Goal: Task Accomplishment & Management: Manage account settings

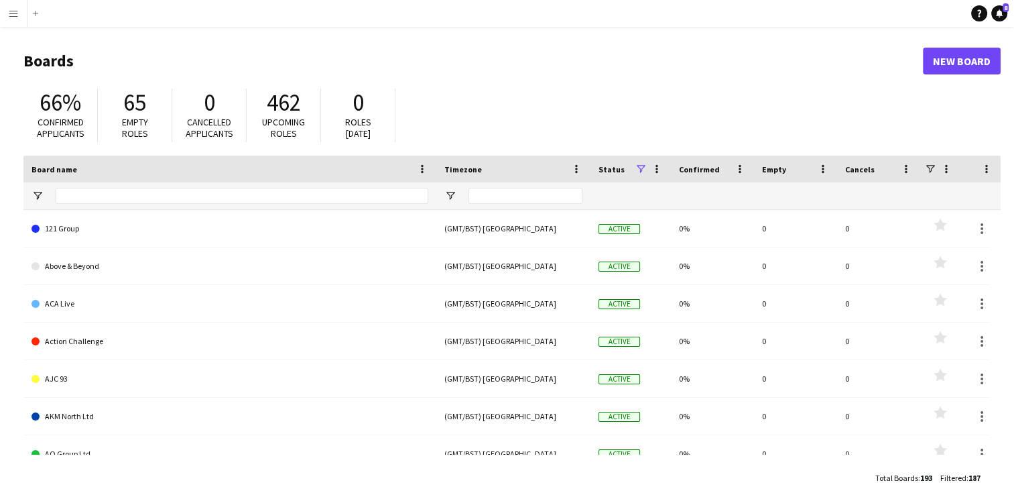
click at [15, 11] on app-icon "Menu" at bounding box center [13, 13] width 11 height 11
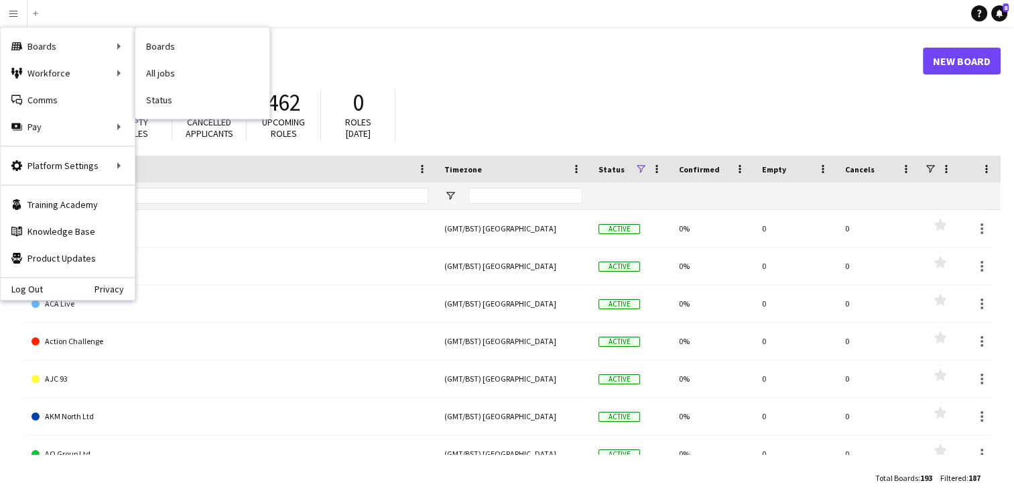
click at [164, 46] on link "Boards" at bounding box center [202, 46] width 134 height 27
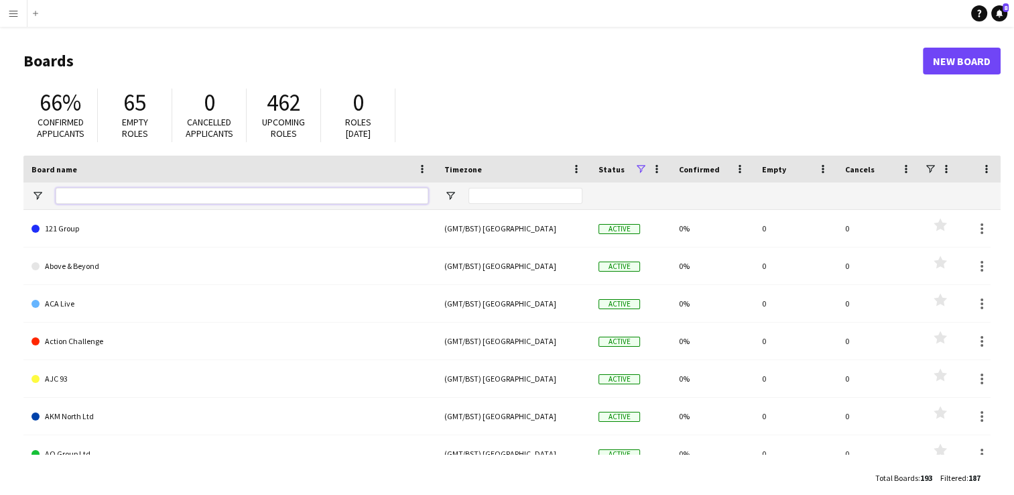
click at [119, 195] on input "Board name Filter Input" at bounding box center [242, 196] width 373 height 16
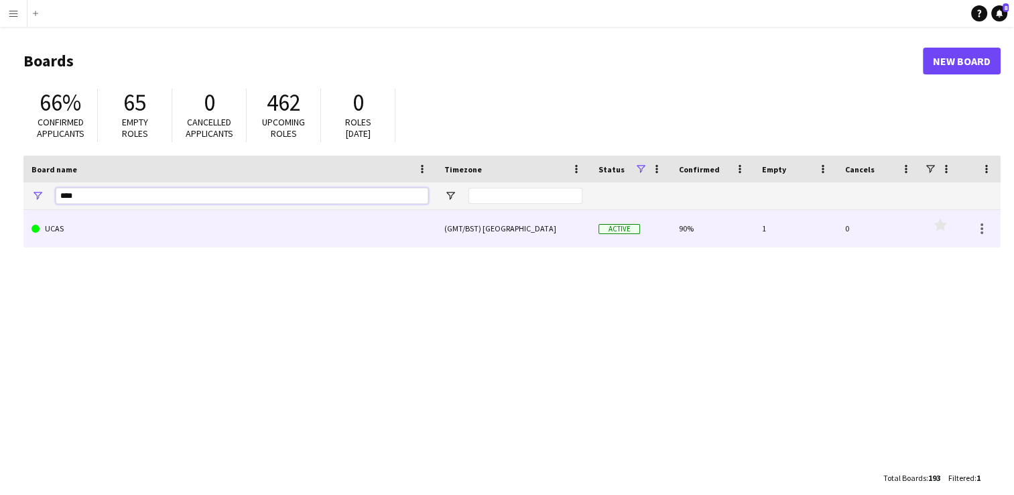
type input "****"
click at [108, 225] on link "UCAS" at bounding box center [230, 229] width 397 height 38
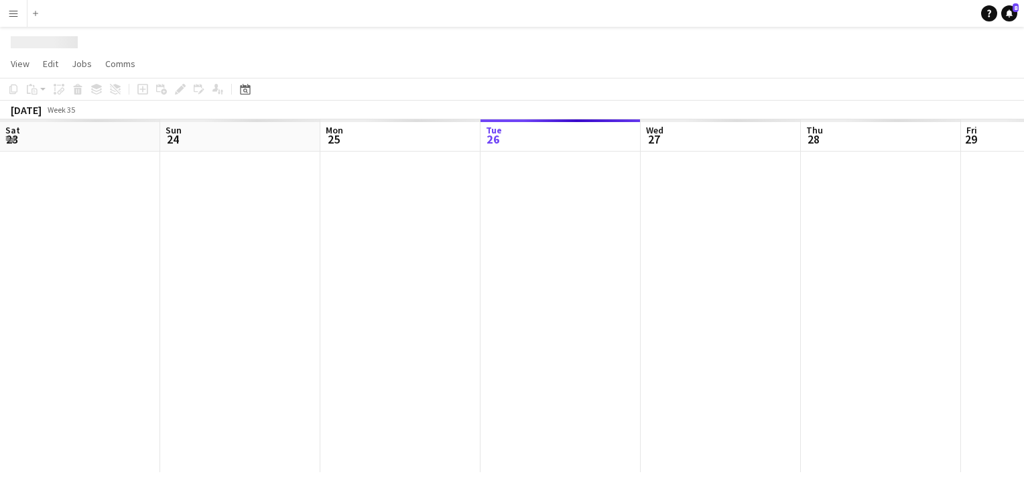
scroll to position [0, 320]
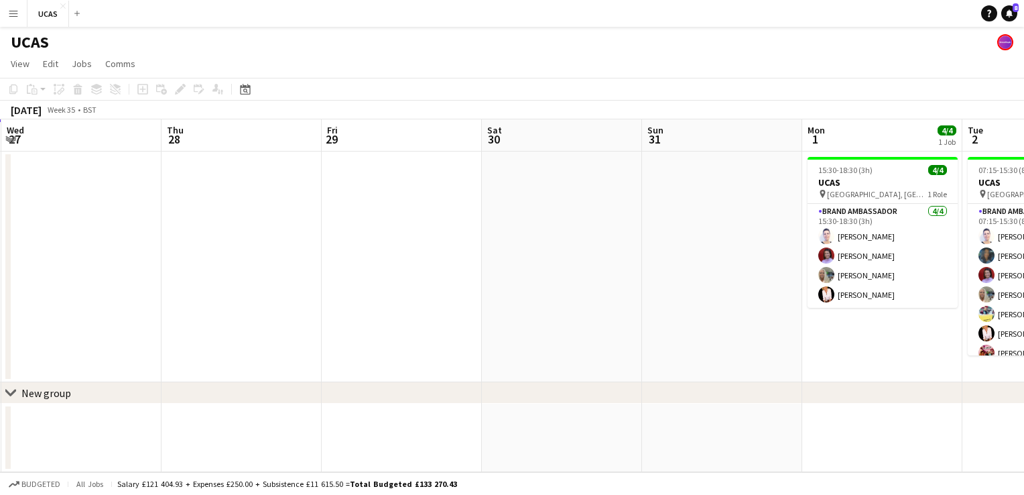
drag, startPoint x: 425, startPoint y: 272, endPoint x: 247, endPoint y: 250, distance: 179.7
click at [247, 250] on app-calendar-viewport "Sat 23 Sun 24 Mon 25 Tue 26 Wed 27 Thu 28 Fri 29 Sat 30 Sun 31 Mon 1 4/4 1 Job …" at bounding box center [512, 295] width 1024 height 353
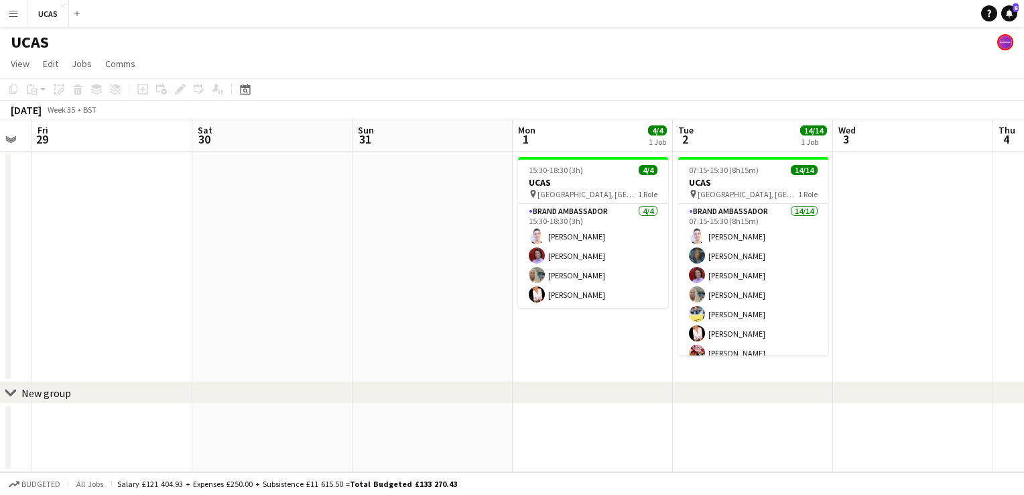
drag, startPoint x: 507, startPoint y: 251, endPoint x: 213, endPoint y: 237, distance: 293.9
click at [213, 237] on app-calendar-viewport "Mon 25 Tue 26 Wed 27 Thu 28 Fri 29 Sat 30 Sun 31 Mon 1 4/4 1 Job Tue 2 14/14 1 …" at bounding box center [512, 295] width 1024 height 353
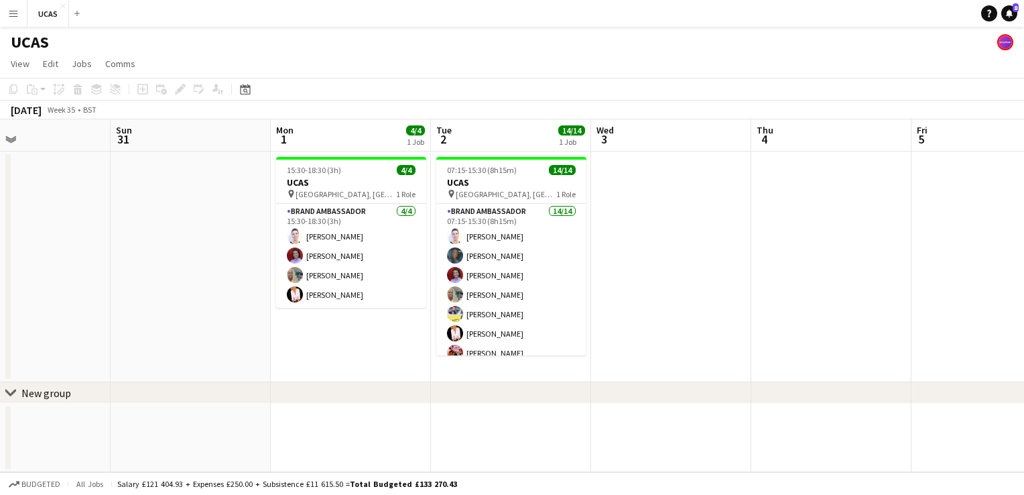
scroll to position [0, 375]
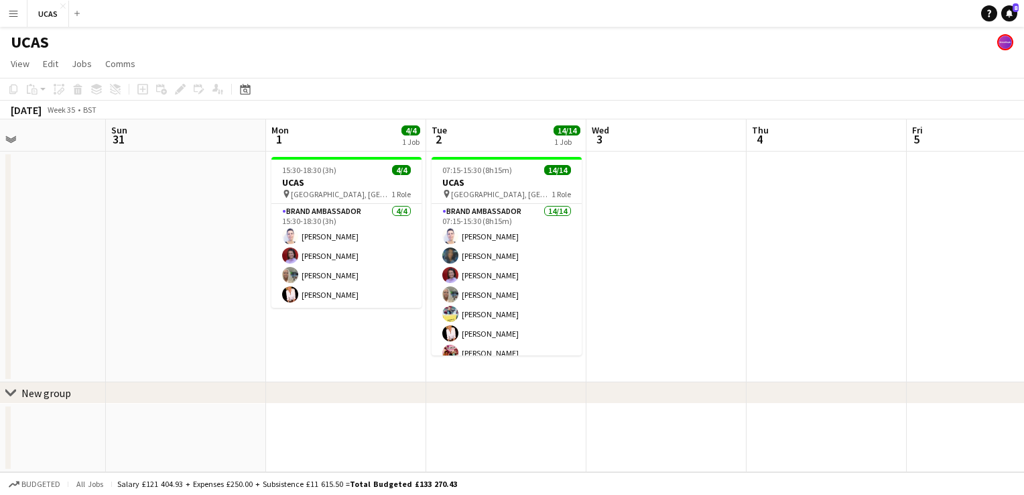
drag, startPoint x: 888, startPoint y: 280, endPoint x: 646, endPoint y: 280, distance: 242.7
click at [646, 280] on app-calendar-viewport "Thu 28 Fri 29 Sat 30 Sun 31 Mon 1 4/4 1 Job Tue 2 14/14 1 Job Wed 3 Thu 4 Fri 5…" at bounding box center [512, 295] width 1024 height 353
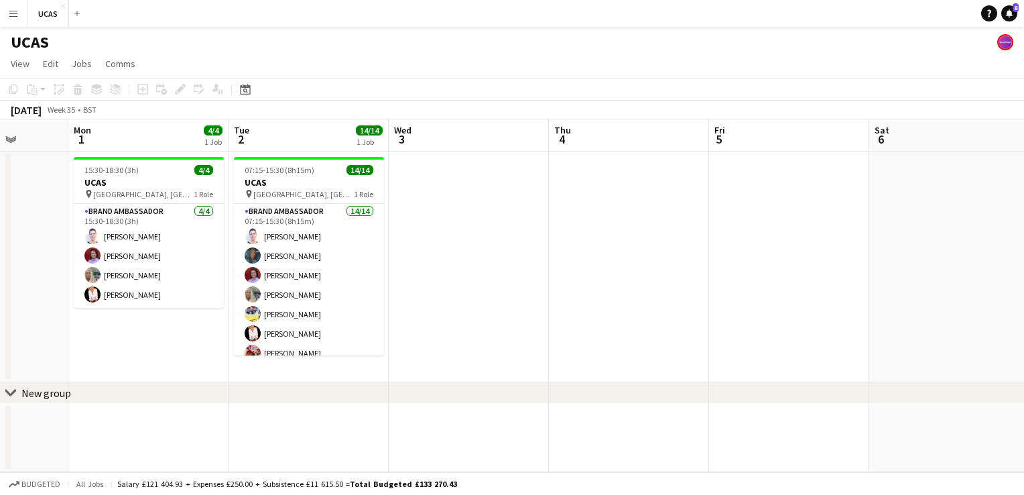
scroll to position [0, 548]
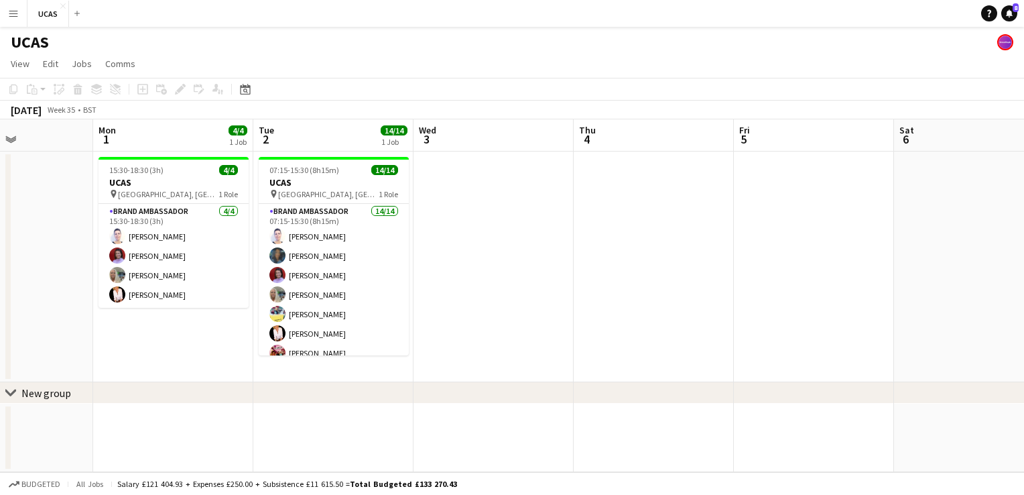
drag, startPoint x: 804, startPoint y: 282, endPoint x: 703, endPoint y: 276, distance: 101.4
click at [703, 276] on app-calendar-viewport "Thu 28 Fri 29 Sat 30 Sun 31 Mon 1 4/4 1 Job Tue 2 14/14 1 Job Wed 3 Thu 4 Fri 5…" at bounding box center [512, 295] width 1024 height 353
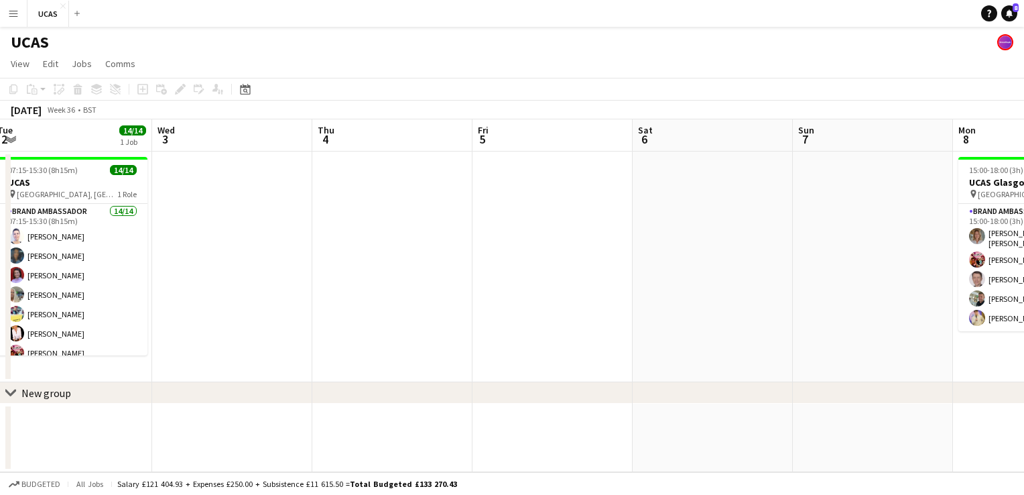
drag, startPoint x: 703, startPoint y: 276, endPoint x: 442, endPoint y: 299, distance: 262.5
click at [442, 299] on app-calendar-viewport "Sat 30 Sun 31 Mon 1 4/4 1 Job Tue 2 14/14 1 Job Wed 3 Thu 4 Fri 5 Sat 6 Sun 7 M…" at bounding box center [512, 295] width 1024 height 353
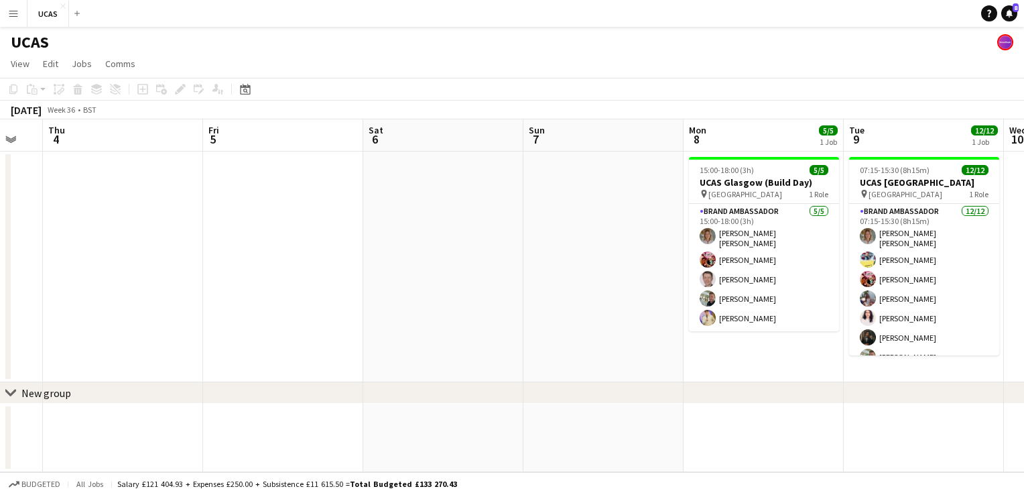
drag, startPoint x: 671, startPoint y: 280, endPoint x: 443, endPoint y: 290, distance: 228.1
click at [443, 290] on app-calendar-viewport "Mon 1 4/4 1 Job Tue 2 14/14 1 Job Wed 3 Thu 4 Fri 5 Sat 6 Sun 7 Mon 8 5/5 1 Job…" at bounding box center [512, 295] width 1024 height 353
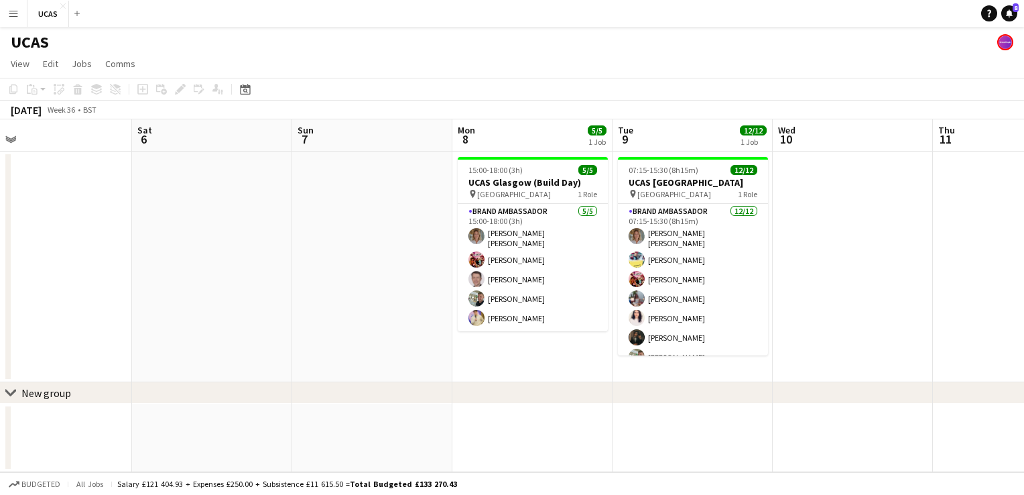
drag, startPoint x: 580, startPoint y: 326, endPoint x: 349, endPoint y: 314, distance: 231.6
click at [349, 314] on app-calendar-viewport "Wed 3 Thu 4 Fri 5 Sat 6 Sun 7 Mon 8 5/5 1 Job Tue 9 12/12 1 Job Wed 10 Thu 11 F…" at bounding box center [512, 295] width 1024 height 353
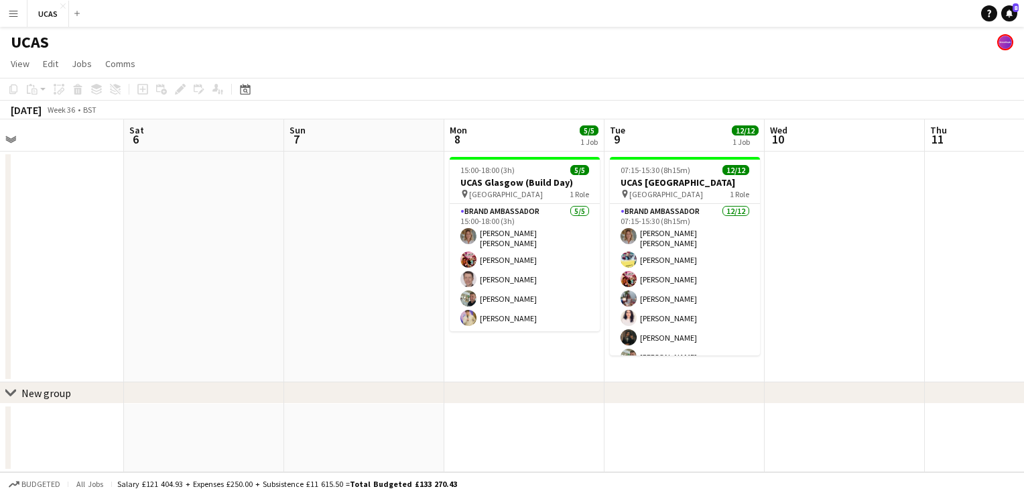
drag, startPoint x: 878, startPoint y: 283, endPoint x: 544, endPoint y: 320, distance: 335.9
click at [544, 320] on app-calendar-viewport "Wed 3 Thu 4 Fri 5 Sat 6 Sun 7 Mon 8 5/5 1 Job Tue 9 12/12 1 Job Wed 10 Thu 11 F…" at bounding box center [512, 295] width 1024 height 353
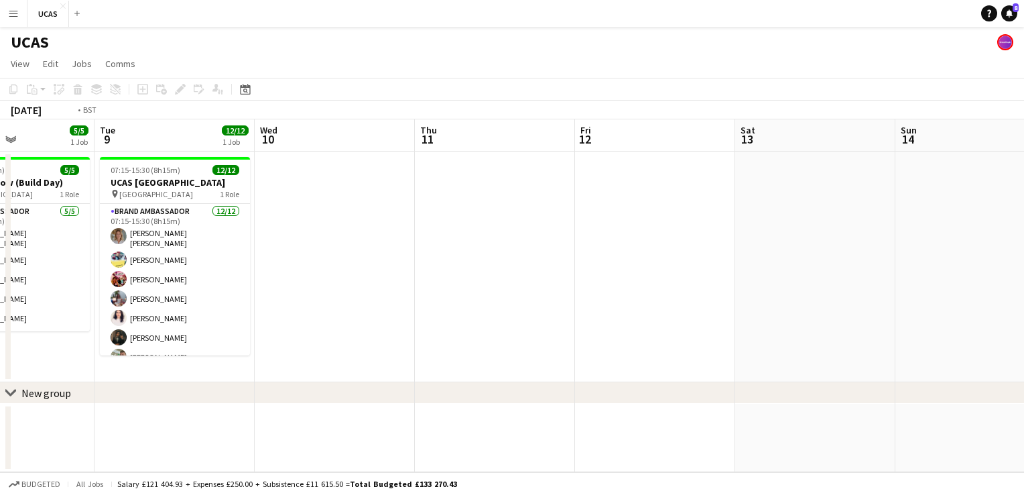
drag, startPoint x: 673, startPoint y: 298, endPoint x: 483, endPoint y: 320, distance: 191.0
click at [483, 320] on app-calendar-viewport "Fri 5 Sat 6 Sun 7 Mon 8 5/5 1 Job Tue 9 12/12 1 Job Wed 10 Thu 11 Fri 12 Sat 13…" at bounding box center [512, 295] width 1024 height 353
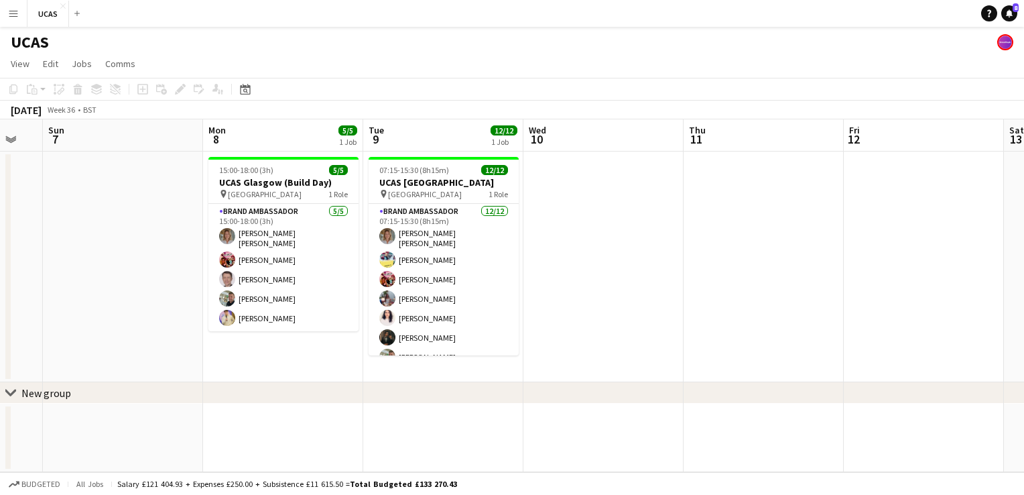
drag, startPoint x: 552, startPoint y: 318, endPoint x: 692, endPoint y: 316, distance: 140.1
click at [812, 302] on app-calendar-viewport "Fri 5 Sat 6 Sun 7 Mon 8 5/5 1 Job Tue 9 12/12 1 Job Wed 10 Thu 11 Fri 12 Sat 13…" at bounding box center [512, 295] width 1024 height 353
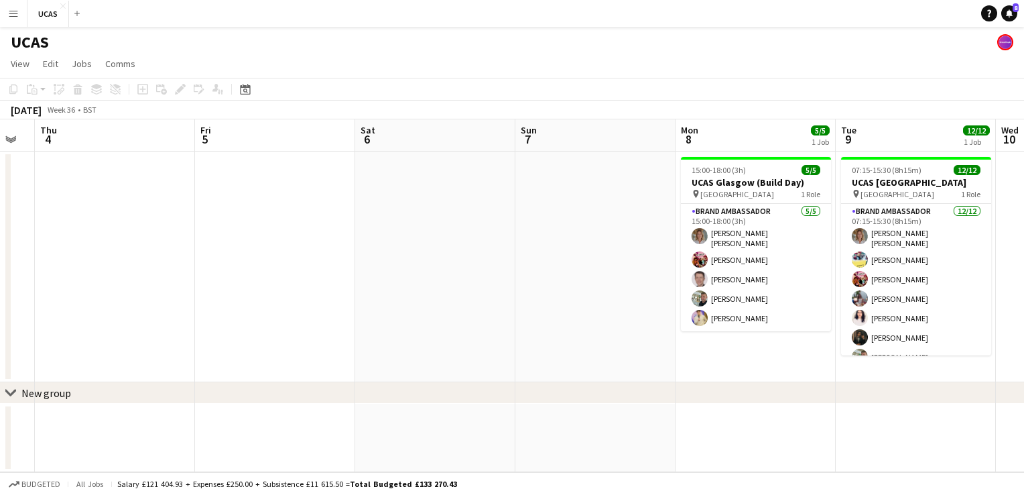
scroll to position [0, 397]
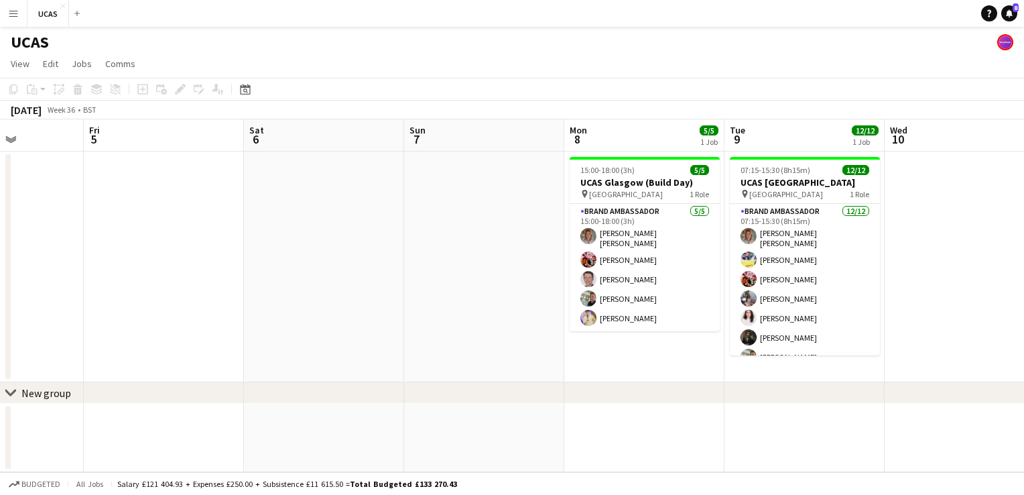
drag, startPoint x: 145, startPoint y: 274, endPoint x: 497, endPoint y: 275, distance: 351.9
click at [497, 275] on app-calendar-viewport "Tue 2 14/14 1 Job Wed 3 Thu 4 Fri 5 Sat 6 Sun 7 Mon 8 5/5 1 Job Tue 9 12/12 1 J…" at bounding box center [512, 295] width 1024 height 353
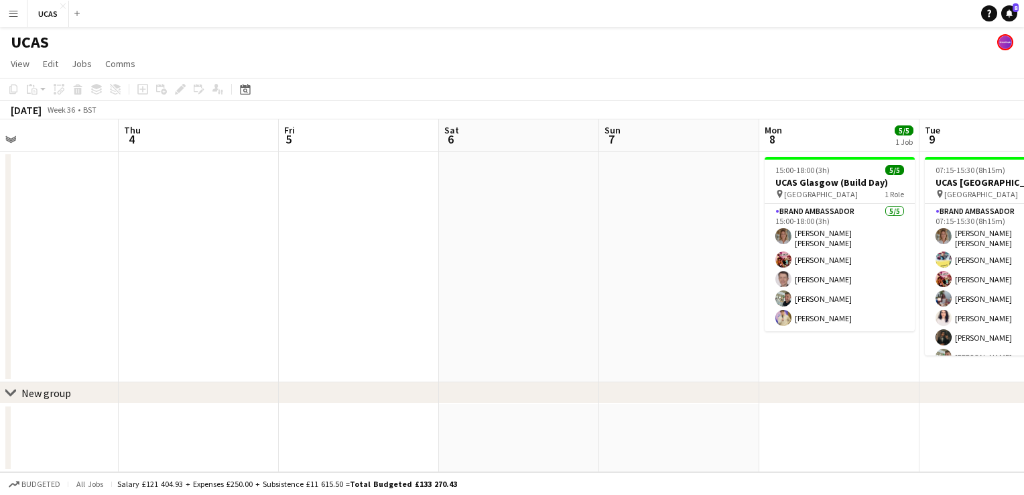
drag, startPoint x: 347, startPoint y: 278, endPoint x: 544, endPoint y: 288, distance: 198.0
click at [544, 288] on app-calendar-viewport "Mon 1 4/4 1 Job Tue 2 14/14 1 Job Wed 3 Thu 4 Fri 5 Sat 6 Sun 7 Mon 8 5/5 1 Job…" at bounding box center [512, 295] width 1024 height 353
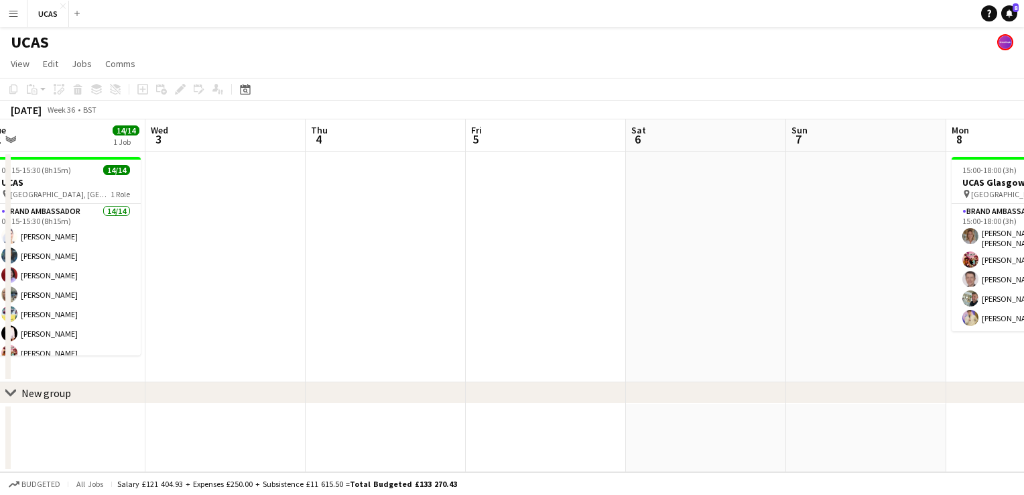
drag, startPoint x: 338, startPoint y: 270, endPoint x: 523, endPoint y: 266, distance: 185.1
click at [523, 266] on app-calendar-viewport "Sun 31 Mon 1 4/4 1 Job Tue 2 14/14 1 Job Wed 3 Thu 4 Fri 5 Sat 6 Sun 7 Mon 8 5/…" at bounding box center [512, 295] width 1024 height 353
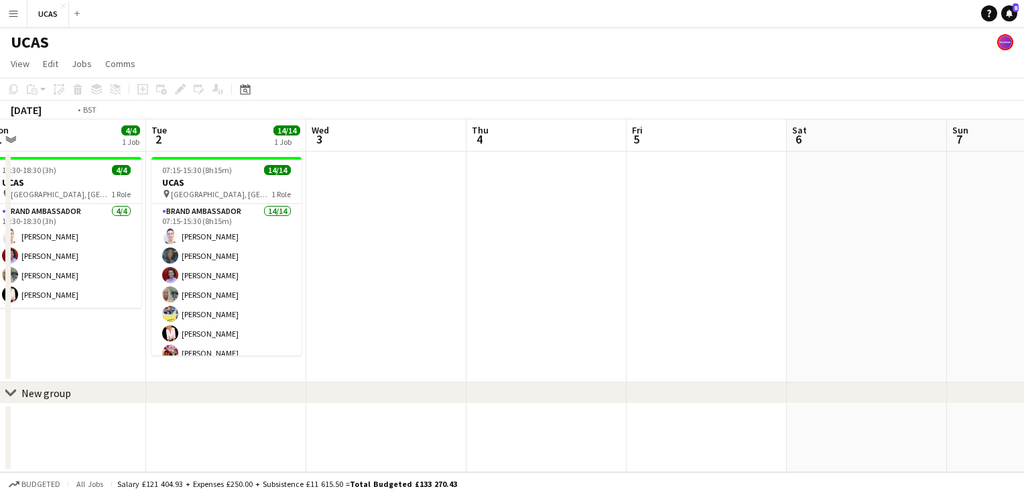
scroll to position [0, 414]
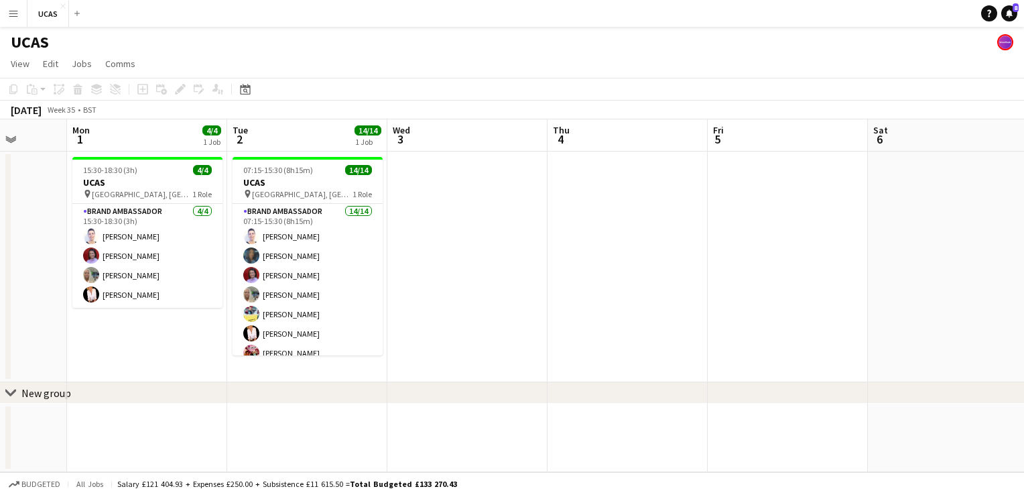
drag, startPoint x: 564, startPoint y: 272, endPoint x: 603, endPoint y: 276, distance: 39.0
click at [603, 276] on app-calendar-viewport "Fri 29 Sat 30 Sun 31 Mon 1 4/4 1 Job Tue 2 14/14 1 Job Wed 3 Thu 4 Fri 5 Sat 6 …" at bounding box center [512, 295] width 1024 height 353
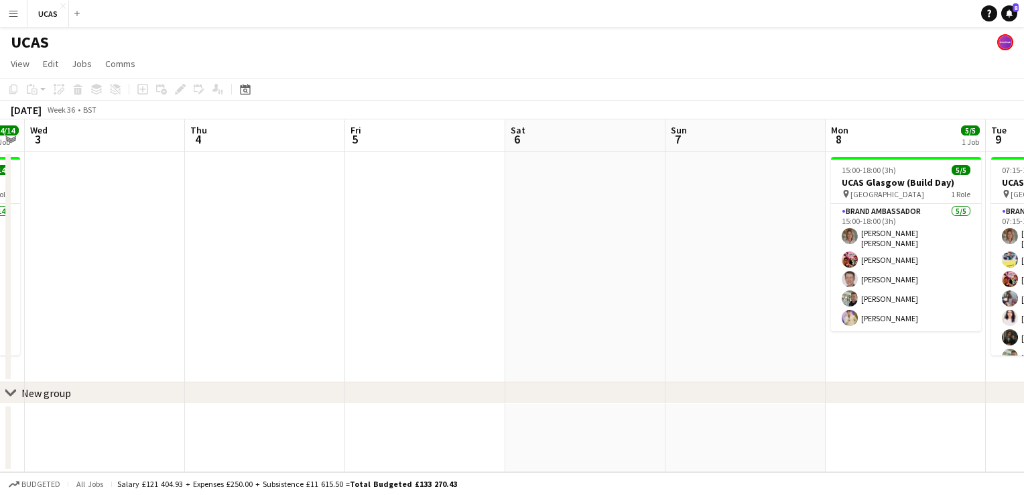
drag, startPoint x: 733, startPoint y: 296, endPoint x: 349, endPoint y: 294, distance: 384.1
click at [344, 295] on app-calendar-viewport "Sun 31 Mon 1 4/4 1 Job Tue 2 14/14 1 Job Wed 3 Thu 4 Fri 5 Sat 6 Sun 7 Mon 8 5/…" at bounding box center [512, 295] width 1024 height 353
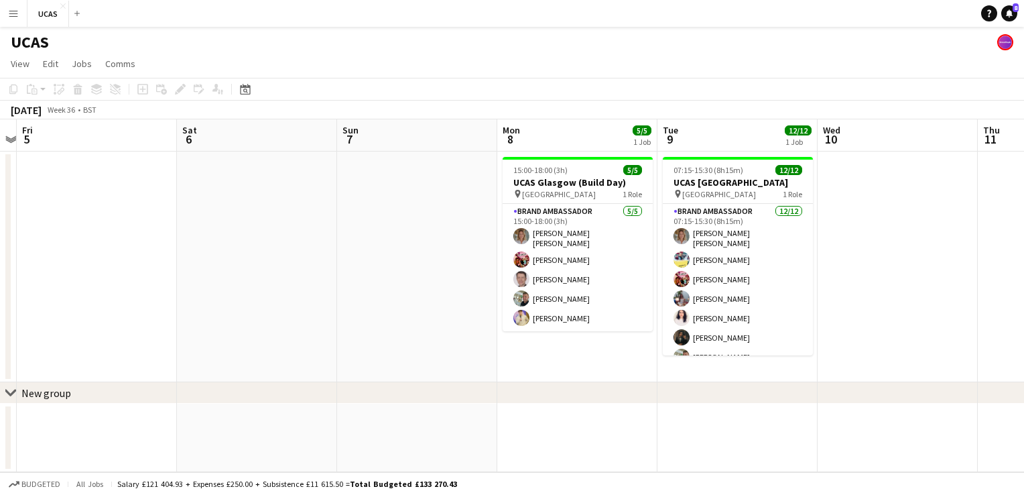
drag, startPoint x: 542, startPoint y: 310, endPoint x: 232, endPoint y: 301, distance: 309.8
click at [232, 301] on app-calendar-viewport "Tue 2 14/14 1 Job Wed 3 Thu 4 Fri 5 Sat 6 Sun 7 Mon 8 5/5 1 Job Tue 9 12/12 1 J…" at bounding box center [512, 295] width 1024 height 353
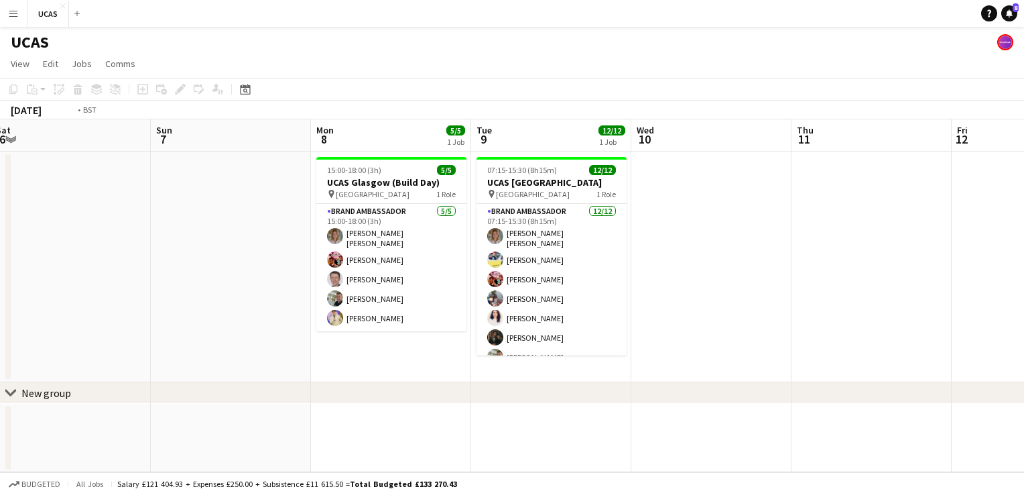
drag, startPoint x: 965, startPoint y: 260, endPoint x: 453, endPoint y: 274, distance: 512.3
click at [453, 274] on app-calendar-viewport "Tue 2 14/14 1 Job Wed 3 Thu 4 Fri 5 Sat 6 Sun 7 Mon 8 5/5 1 Job Tue 9 12/12 1 J…" at bounding box center [512, 295] width 1024 height 353
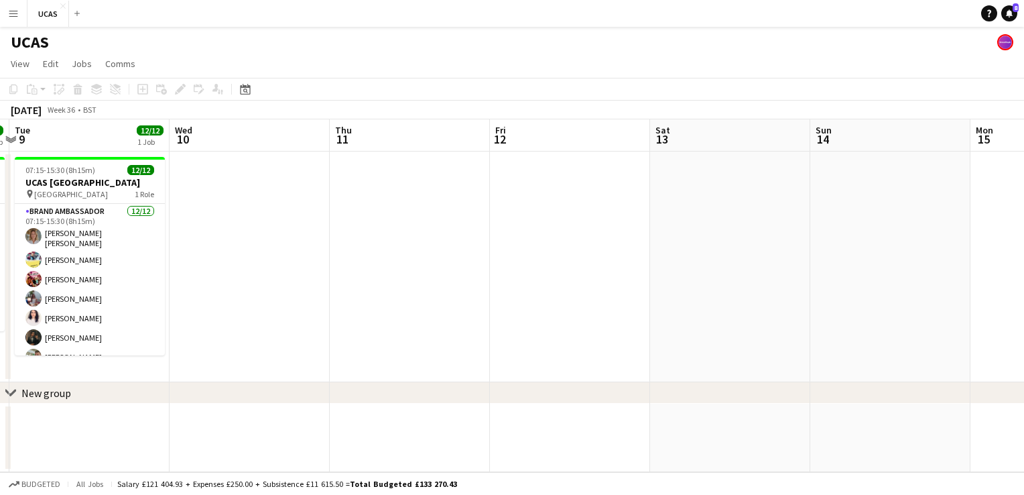
drag, startPoint x: 763, startPoint y: 272, endPoint x: 314, endPoint y: 269, distance: 448.5
click at [314, 269] on app-calendar-viewport "Sat 6 Sun 7 Mon 8 5/5 1 Job Tue 9 12/12 1 Job Wed 10 Thu 11 Fri 12 Sat 13 Sun 1…" at bounding box center [512, 295] width 1024 height 353
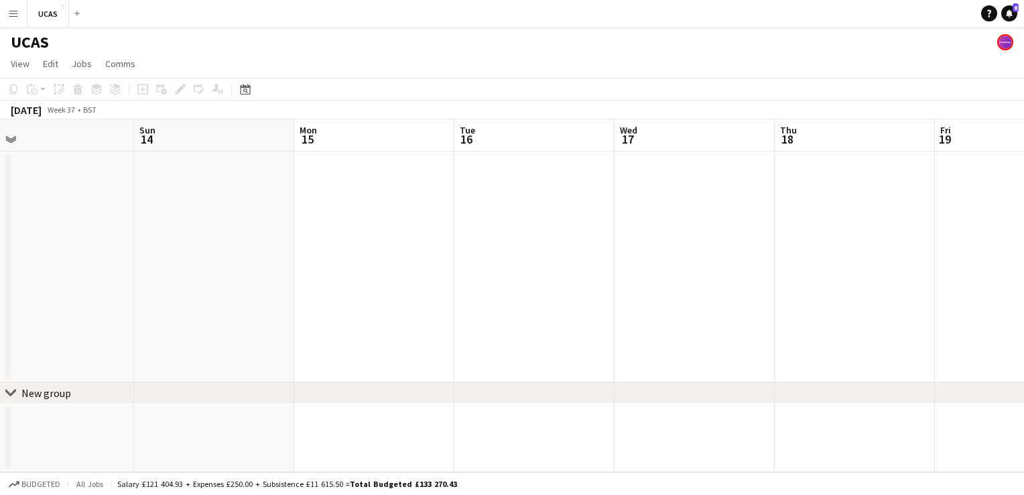
drag, startPoint x: 424, startPoint y: 281, endPoint x: 515, endPoint y: 277, distance: 91.9
click at [377, 280] on app-calendar-viewport "Wed 10 Thu 11 Fri 12 Sat 13 Sun 14 Mon 15 Tue 16 Wed 17 Thu 18 Fri 19 Sat 20 Su…" at bounding box center [512, 295] width 1024 height 353
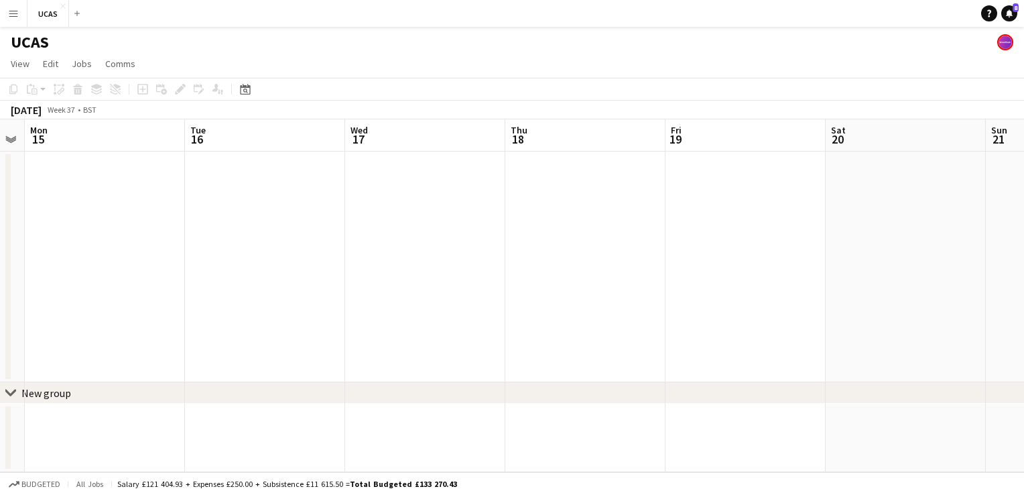
drag, startPoint x: 724, startPoint y: 269, endPoint x: 485, endPoint y: 272, distance: 239.3
click at [434, 274] on app-calendar-viewport "Fri 12 Sat 13 Sun 14 Mon 15 Tue 16 Wed 17 Thu 18 Fri 19 Sat 20 Sun 21 Mon 22 Tu…" at bounding box center [512, 295] width 1024 height 353
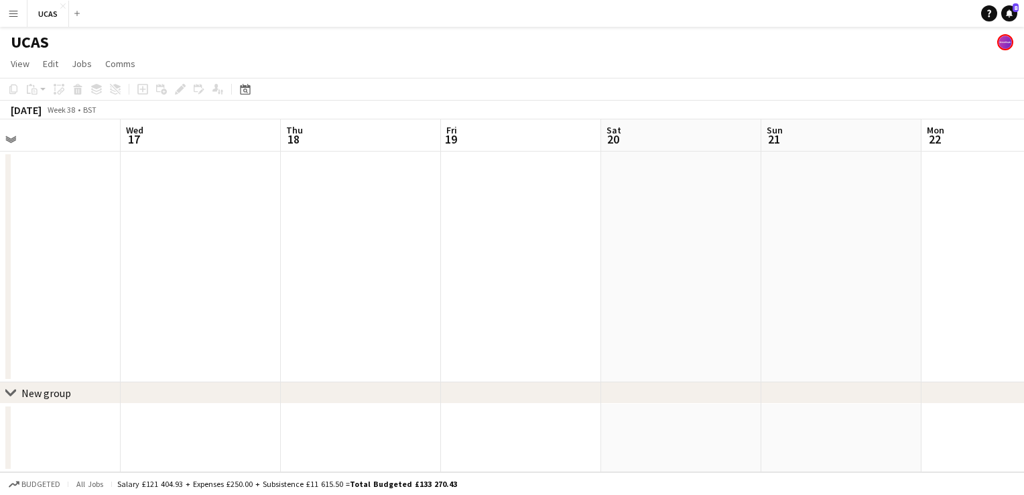
drag, startPoint x: 567, startPoint y: 286, endPoint x: 688, endPoint y: 277, distance: 121.6
click at [566, 286] on app-calendar-viewport "Sun 14 Mon 15 Tue 16 Wed 17 Thu 18 Fri 19 Sat 20 Sun 21 Mon 22 Tue 23 Wed 24 Th…" at bounding box center [512, 295] width 1024 height 353
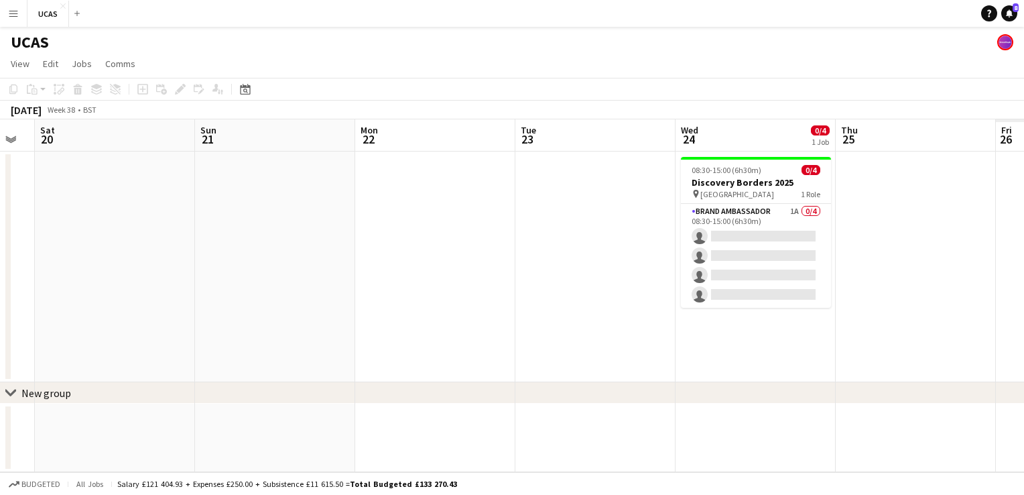
drag, startPoint x: 780, startPoint y: 278, endPoint x: 461, endPoint y: 307, distance: 319.8
click at [199, 308] on app-calendar-viewport "Tue 16 Wed 17 Thu 18 Fri 19 Sat 20 Sun 21 Mon 22 Tue 23 Wed 24 0/4 1 Job Thu 25…" at bounding box center [512, 295] width 1024 height 353
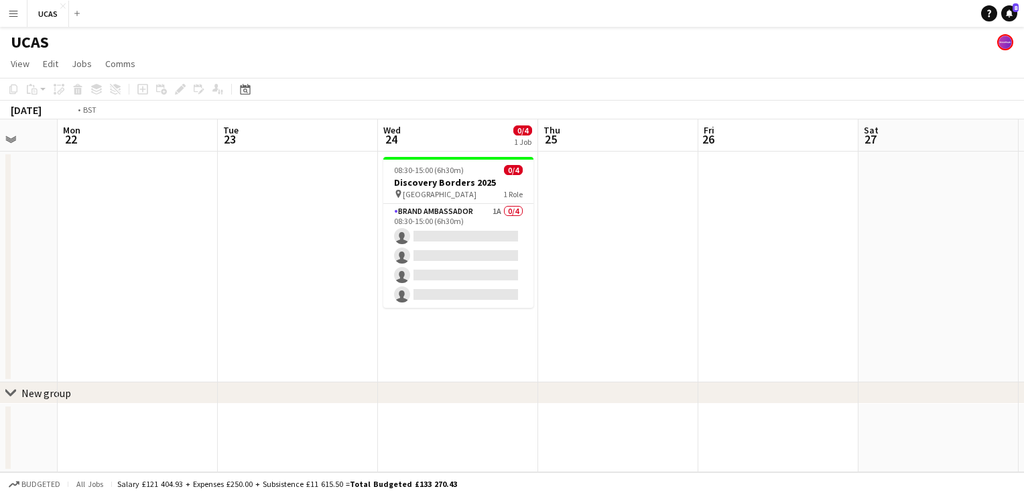
drag, startPoint x: 914, startPoint y: 324, endPoint x: 496, endPoint y: 334, distance: 417.7
click at [493, 336] on app-calendar-viewport "Thu 18 Fri 19 Sat 20 Sun 21 Mon 22 Tue 23 Wed 24 0/4 1 Job Thu 25 Fri 26 Sat 27…" at bounding box center [512, 295] width 1024 height 353
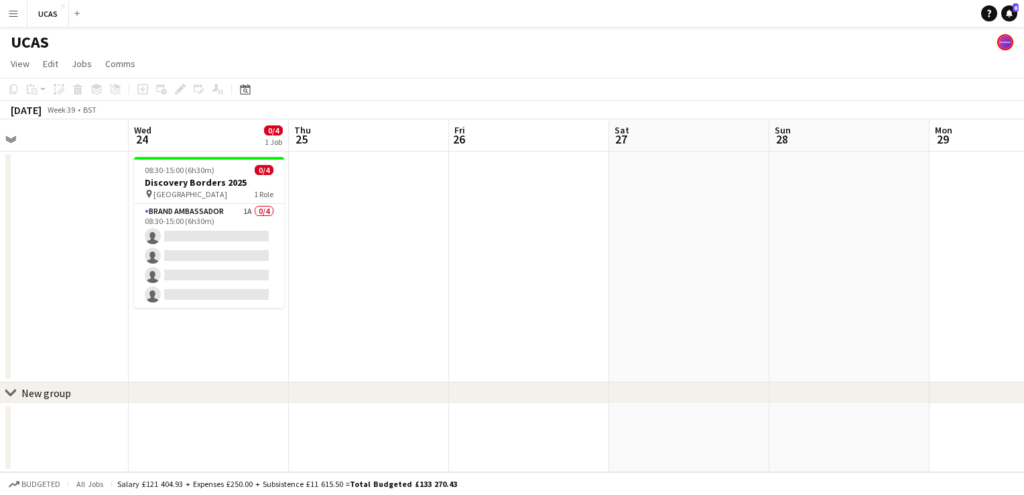
drag, startPoint x: 758, startPoint y: 304, endPoint x: 424, endPoint y: 304, distance: 334.5
click at [321, 304] on app-calendar-viewport "Sat 20 Sun 21 Mon 22 Tue 23 Wed 24 0/4 1 Job Thu 25 Fri 26 Sat 27 Sun 28 Mon 29…" at bounding box center [512, 295] width 1024 height 353
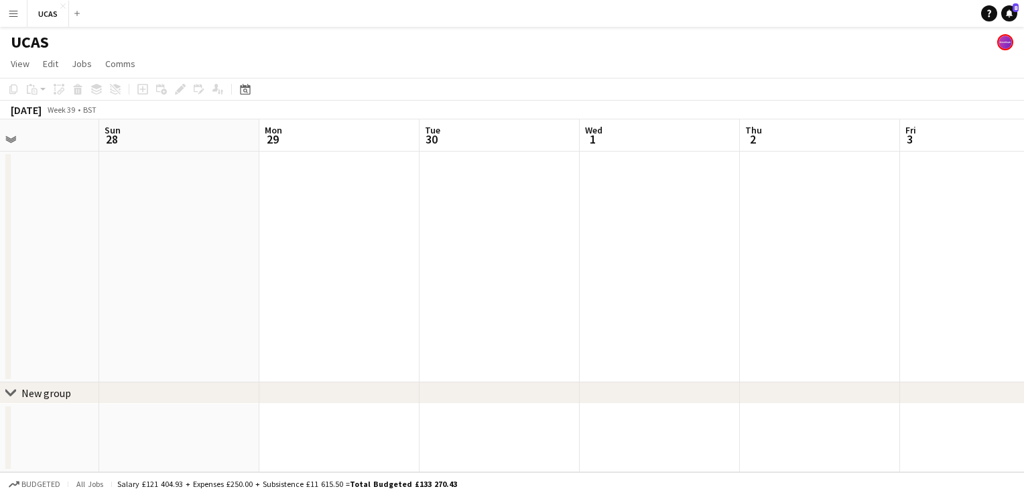
drag, startPoint x: 694, startPoint y: 306, endPoint x: 370, endPoint y: 309, distance: 323.8
click at [370, 309] on app-calendar-viewport "Wed 24 0/4 1 Job Thu 25 Fri 26 Sat 27 Sun 28 Mon 29 Tue 30 Wed 1 Thu 2 Fri 3 Sa…" at bounding box center [512, 295] width 1024 height 353
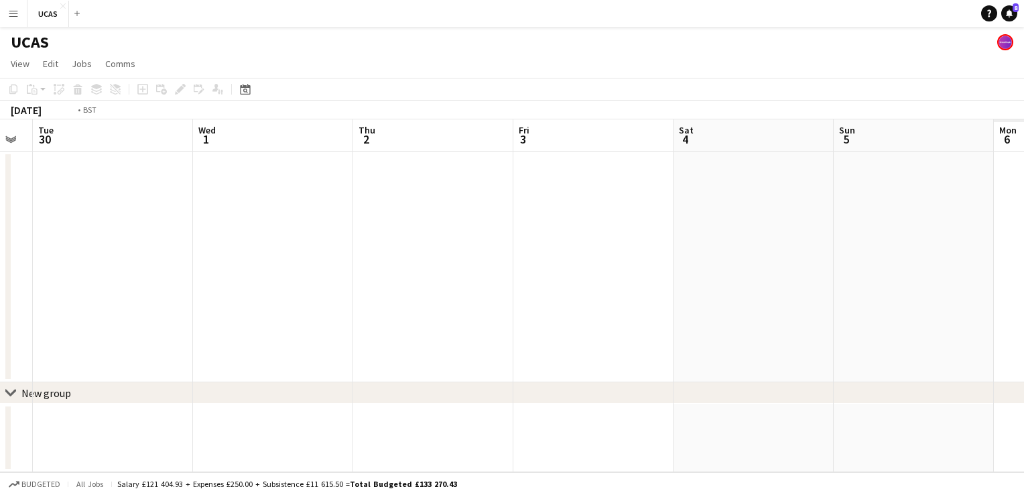
drag, startPoint x: 743, startPoint y: 298, endPoint x: 362, endPoint y: 290, distance: 381.5
click at [362, 290] on app-calendar-viewport "Fri 26 Sat 27 Sun 28 Mon 29 Tue 30 Wed 1 Thu 2 Fri 3 Sat 4 Sun 5 Mon 6 Tue 7" at bounding box center [512, 295] width 1024 height 353
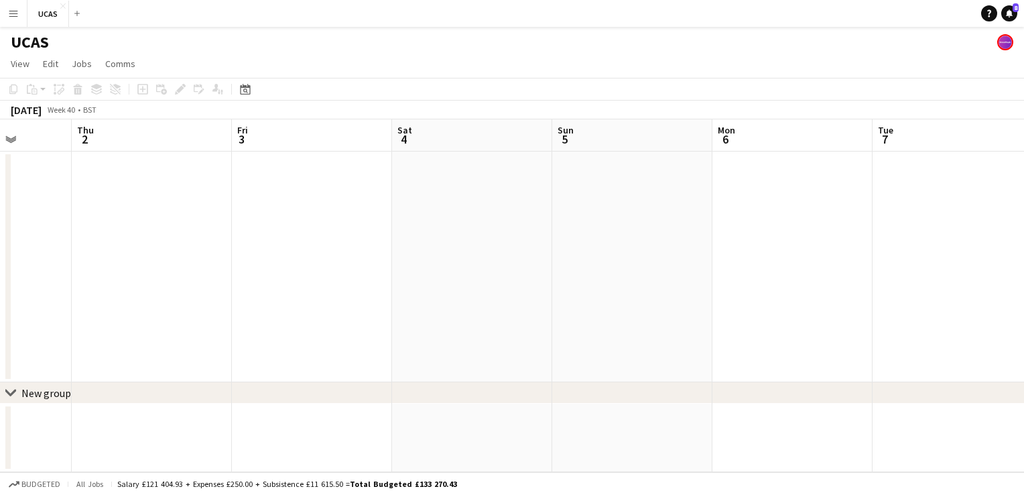
drag, startPoint x: 884, startPoint y: 274, endPoint x: 602, endPoint y: 280, distance: 281.6
click at [602, 280] on app-calendar-viewport "Sun 28 Mon 29 Tue 30 Wed 1 Thu 2 Fri 3 Sat 4 Sun 5 Mon 6 Tue 7 Wed 8 Thu 9" at bounding box center [512, 295] width 1024 height 353
click at [611, 210] on app-date-cell at bounding box center [632, 266] width 160 height 231
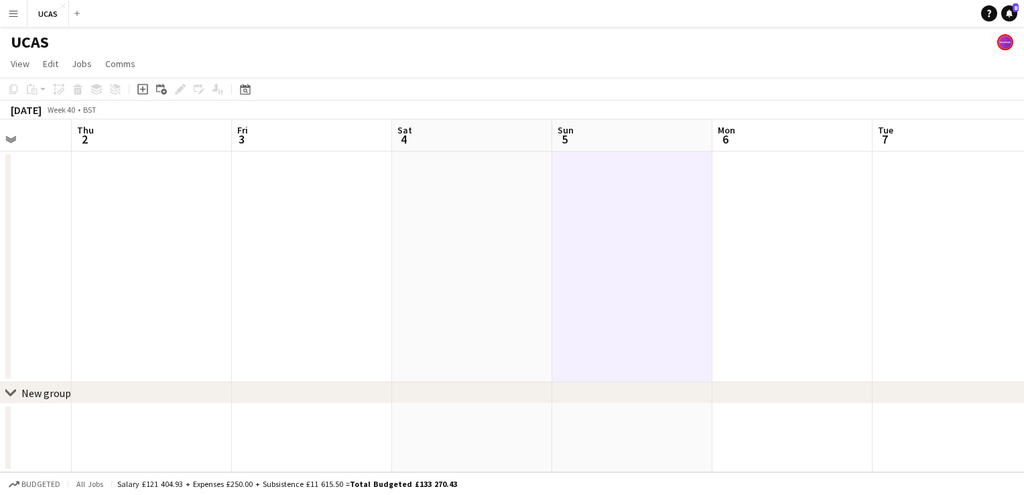
click at [611, 210] on app-date-cell at bounding box center [632, 266] width 160 height 231
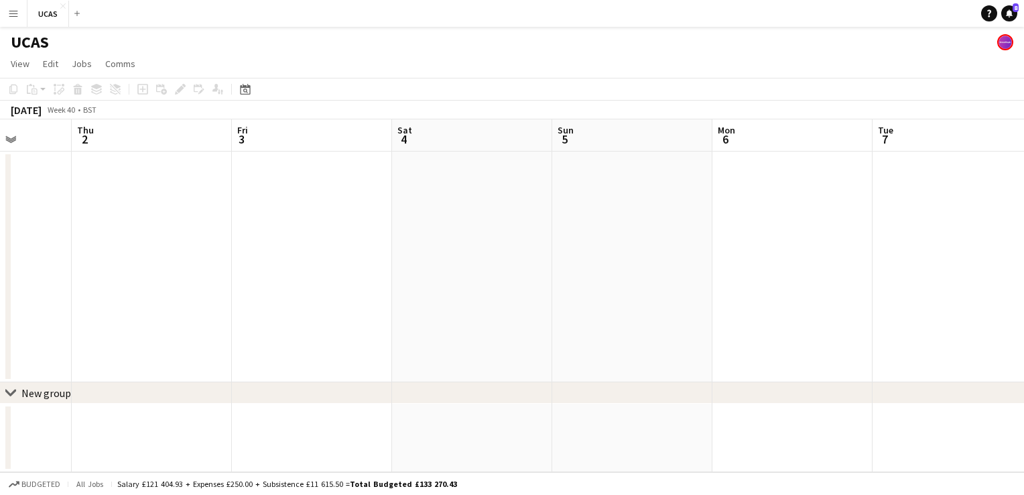
click at [585, 186] on app-date-cell at bounding box center [632, 266] width 160 height 231
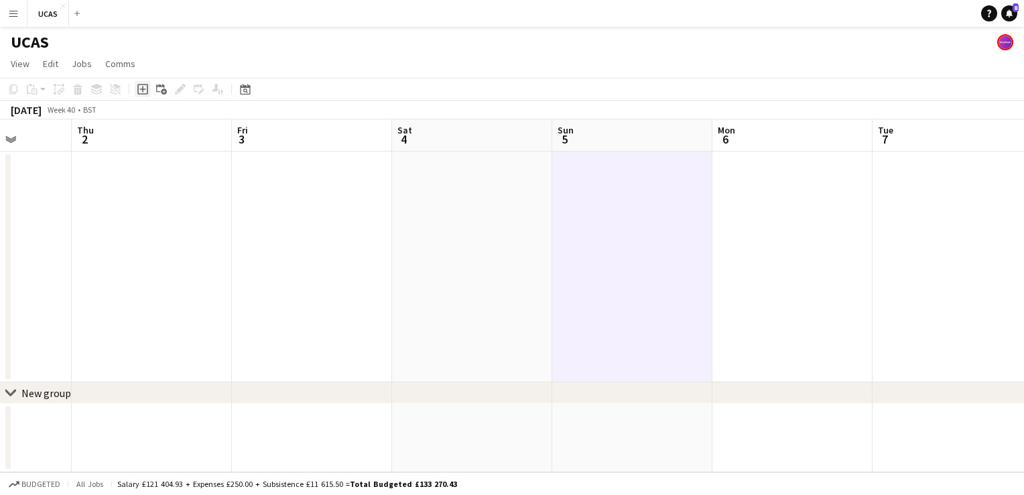
click at [145, 86] on icon "Add job" at bounding box center [142, 89] width 11 height 11
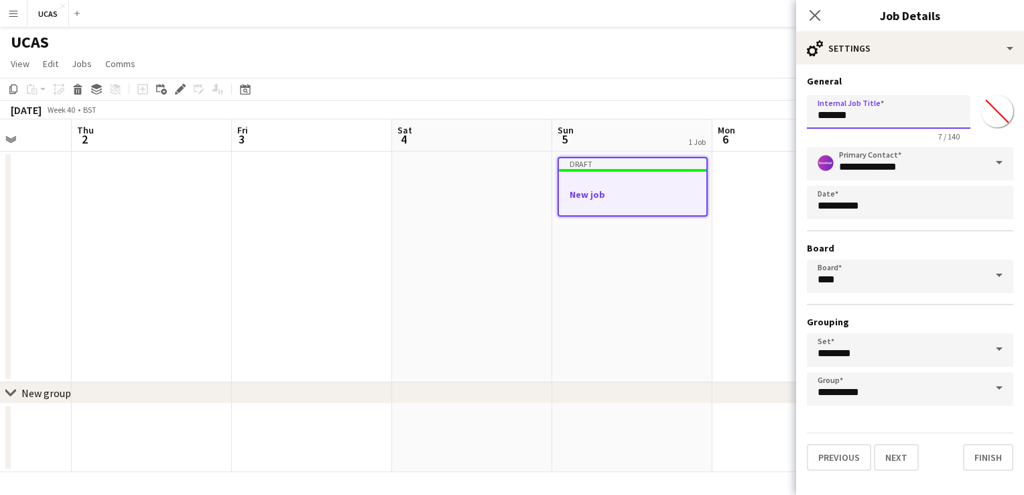
click at [865, 121] on input "*******" at bounding box center [889, 112] width 164 height 34
type input "*"
type input "**********"
click at [892, 454] on button "Next" at bounding box center [896, 457] width 45 height 27
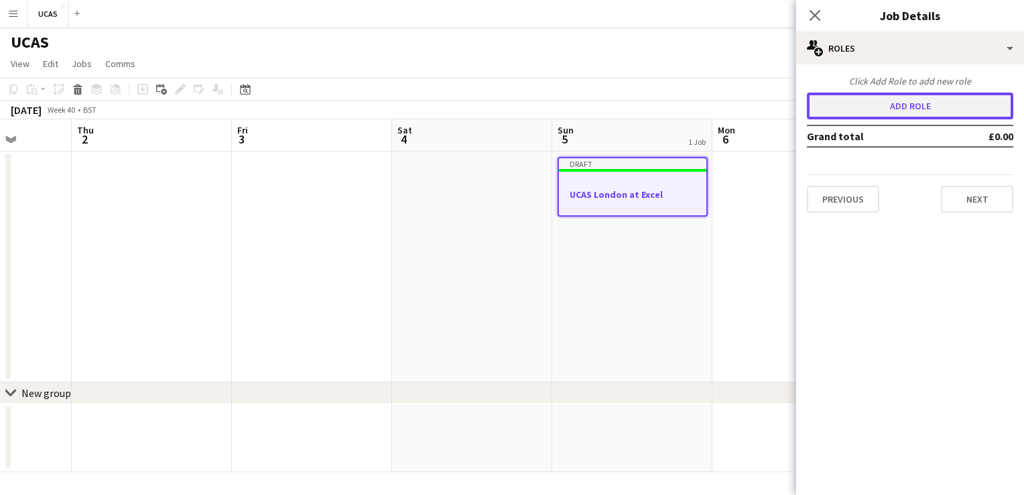
click at [921, 111] on button "Add role" at bounding box center [910, 106] width 206 height 27
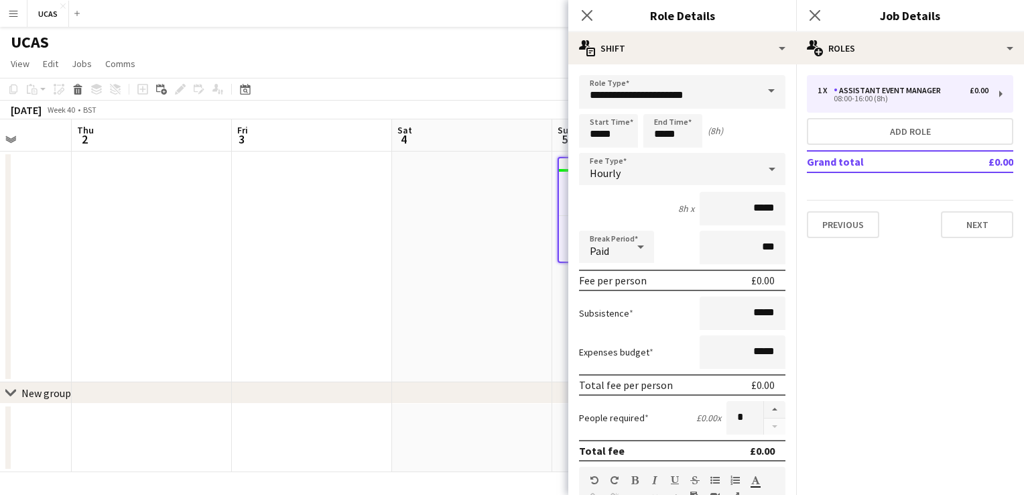
click at [757, 94] on span at bounding box center [771, 91] width 28 height 32
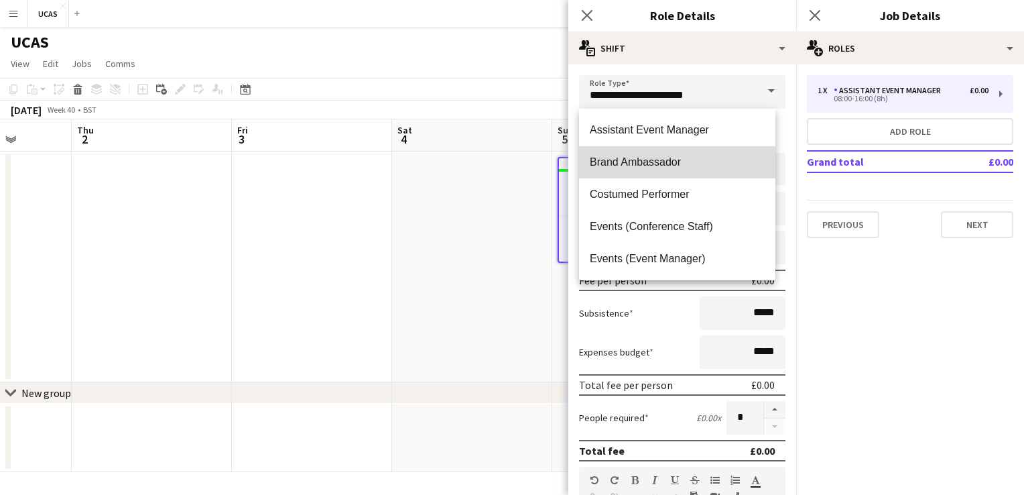
click at [682, 149] on mat-option "Brand Ambassador" at bounding box center [677, 162] width 196 height 32
type input "**********"
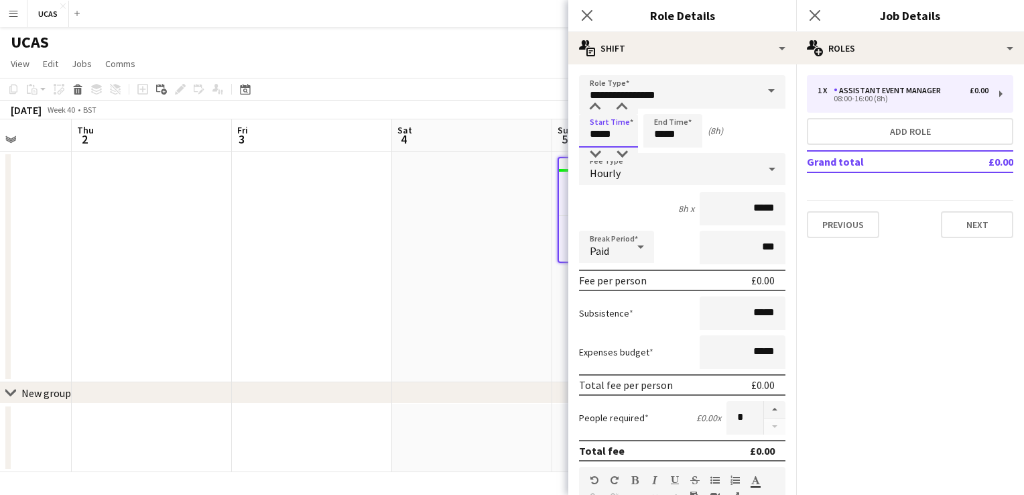
click at [615, 130] on input "*****" at bounding box center [608, 131] width 59 height 34
click at [600, 105] on div at bounding box center [595, 107] width 27 height 13
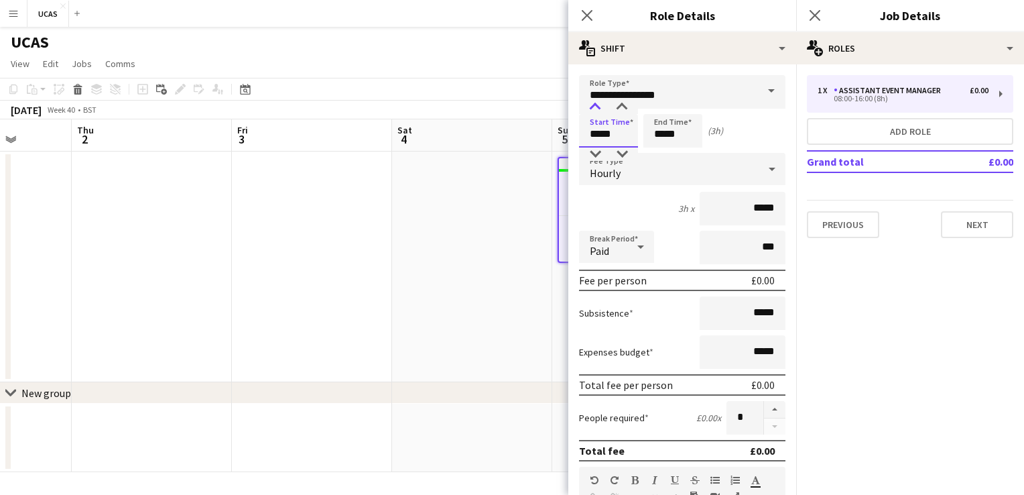
click at [600, 105] on div at bounding box center [595, 107] width 27 height 13
type input "*****"
click at [600, 105] on div at bounding box center [595, 107] width 27 height 13
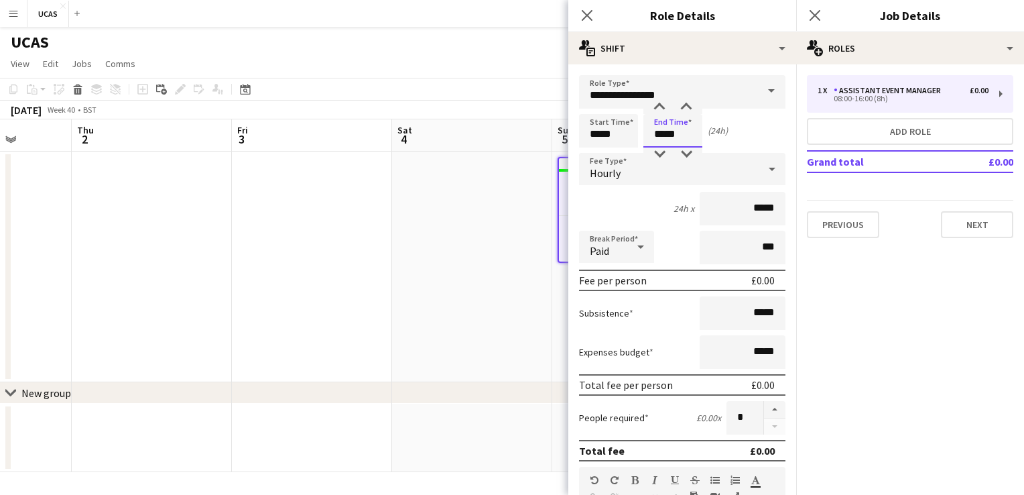
click at [689, 139] on input "*****" at bounding box center [673, 131] width 59 height 34
click at [689, 158] on div at bounding box center [686, 153] width 27 height 13
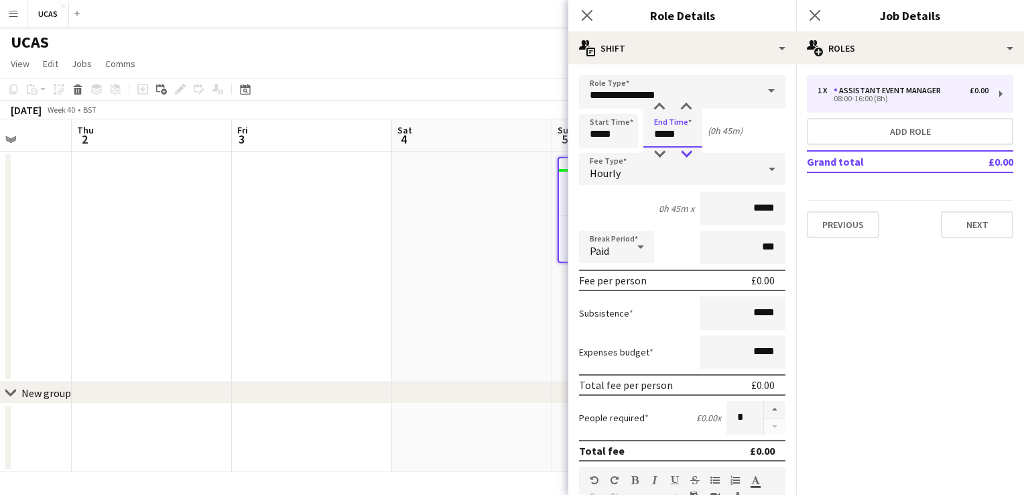
click at [689, 158] on div at bounding box center [686, 153] width 27 height 13
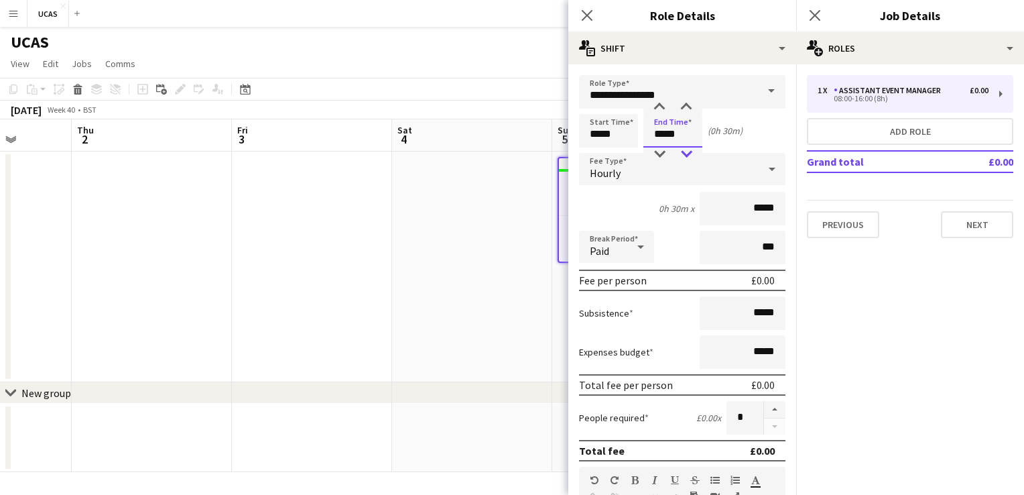
click at [689, 158] on div at bounding box center [686, 153] width 27 height 13
click at [667, 152] on div at bounding box center [659, 153] width 27 height 13
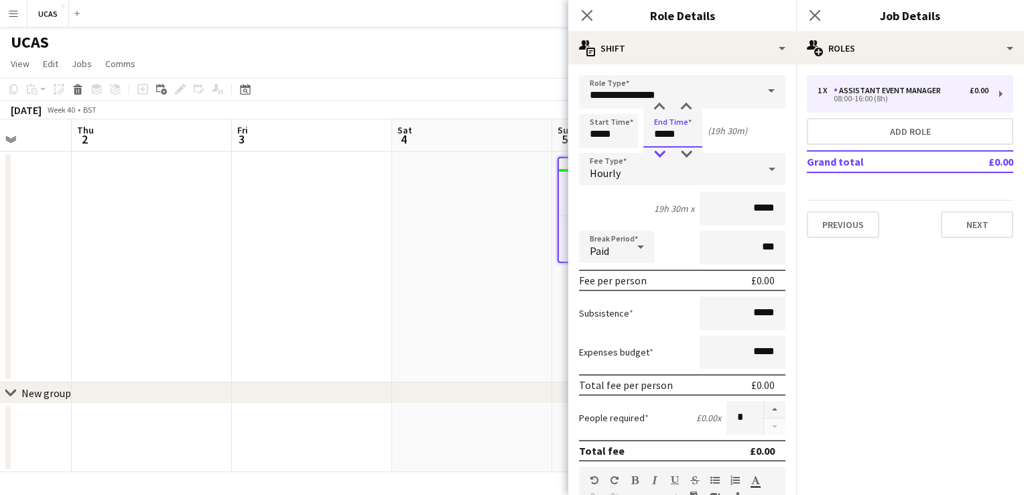
click at [667, 152] on div at bounding box center [659, 153] width 27 height 13
click at [660, 103] on div at bounding box center [659, 107] width 27 height 13
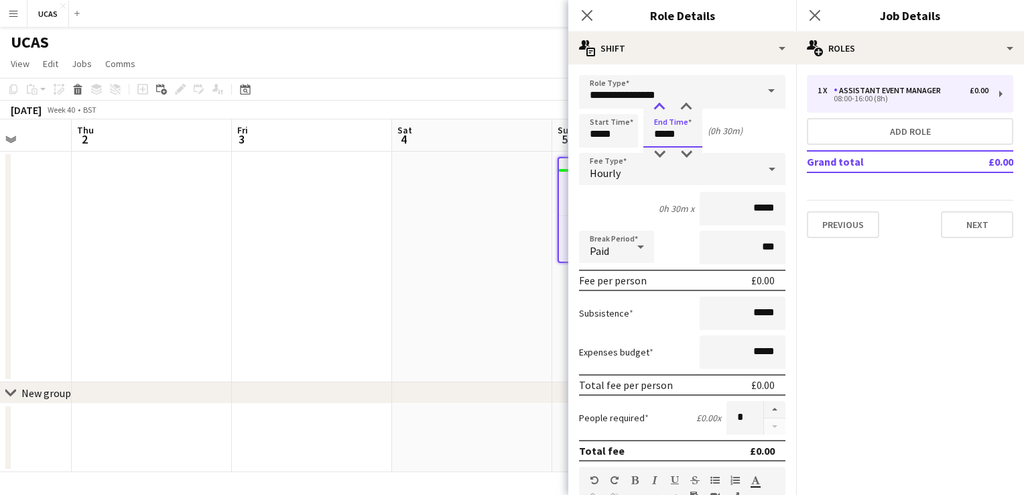
click at [660, 103] on div at bounding box center [659, 107] width 27 height 13
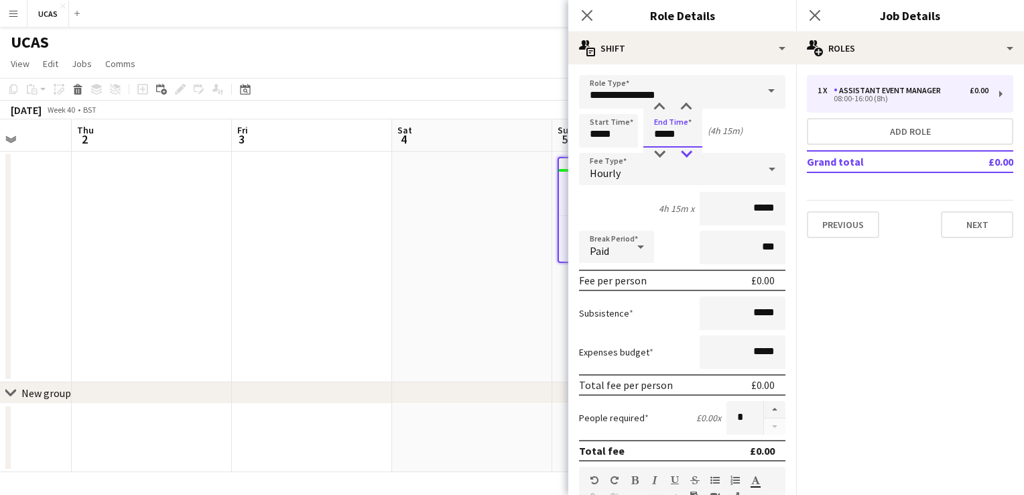
click at [690, 149] on div at bounding box center [686, 153] width 27 height 13
type input "*****"
click at [690, 149] on div at bounding box center [686, 153] width 27 height 13
click at [652, 168] on div "Hourly" at bounding box center [669, 169] width 180 height 32
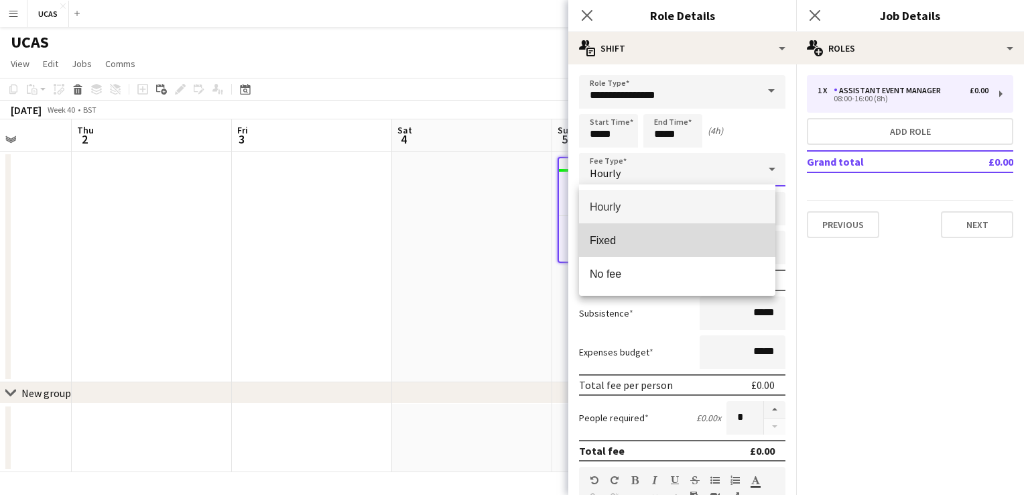
click at [626, 225] on mat-option "Fixed" at bounding box center [677, 240] width 196 height 34
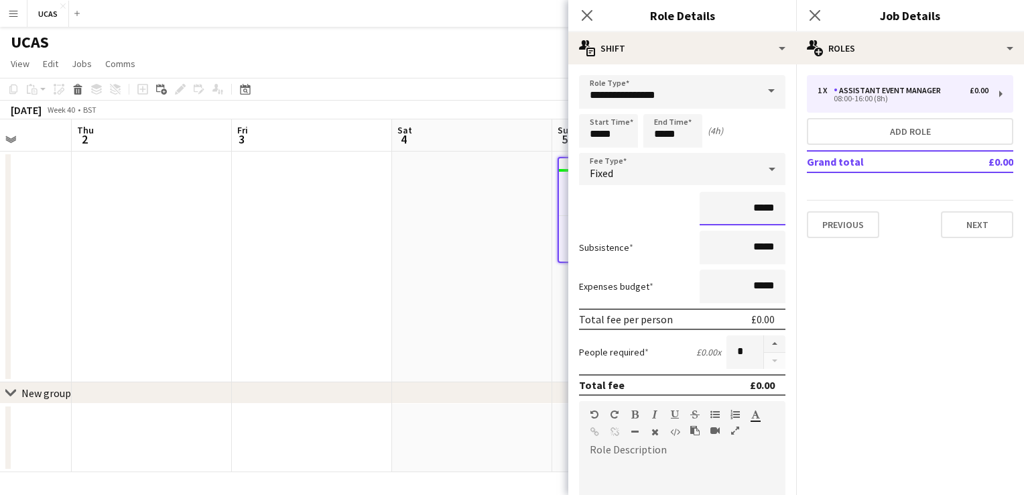
click at [767, 212] on input "*****" at bounding box center [743, 209] width 86 height 34
type input "**"
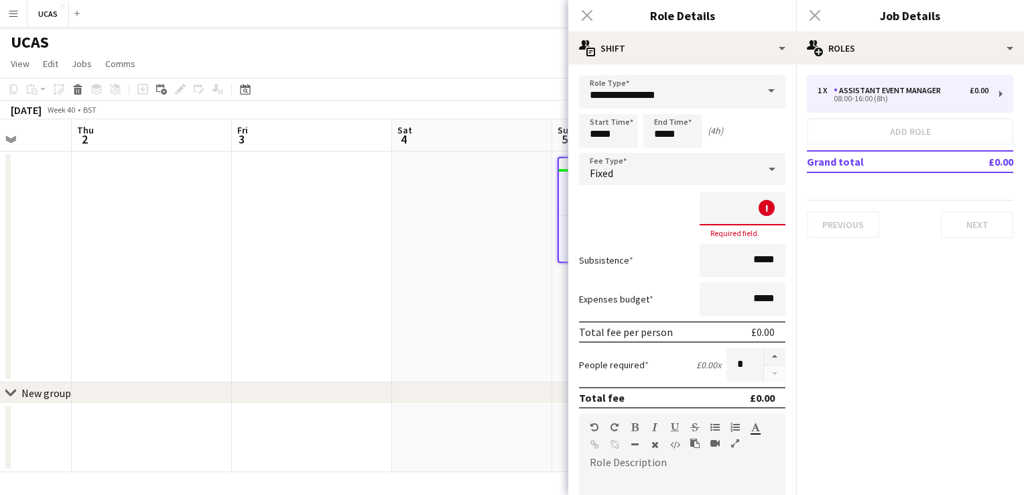
click at [658, 224] on div "! Required field." at bounding box center [682, 215] width 206 height 46
click at [719, 208] on input at bounding box center [743, 209] width 86 height 34
click at [770, 208] on input at bounding box center [743, 209] width 86 height 34
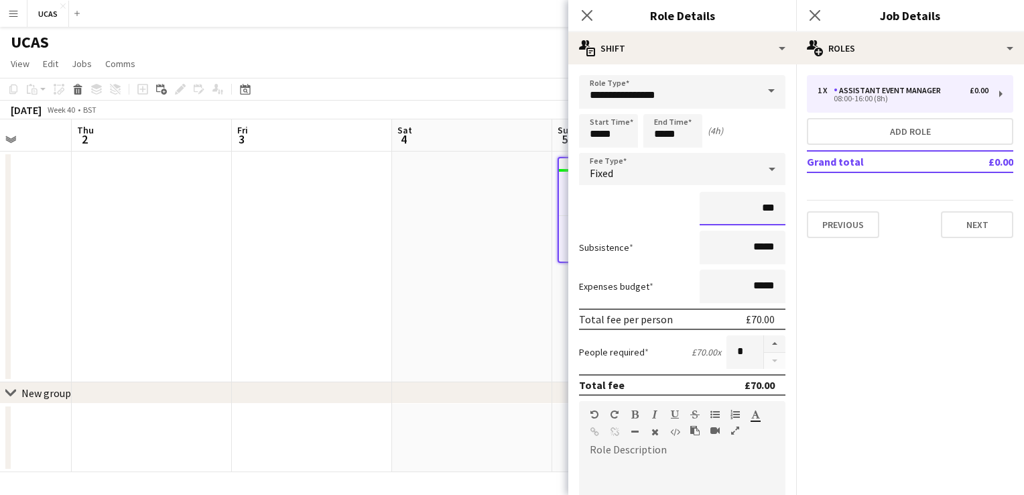
type input "***"
click at [765, 249] on input "*****" at bounding box center [743, 248] width 86 height 34
type input "**"
type input "***"
click at [642, 203] on div "***" at bounding box center [682, 209] width 206 height 34
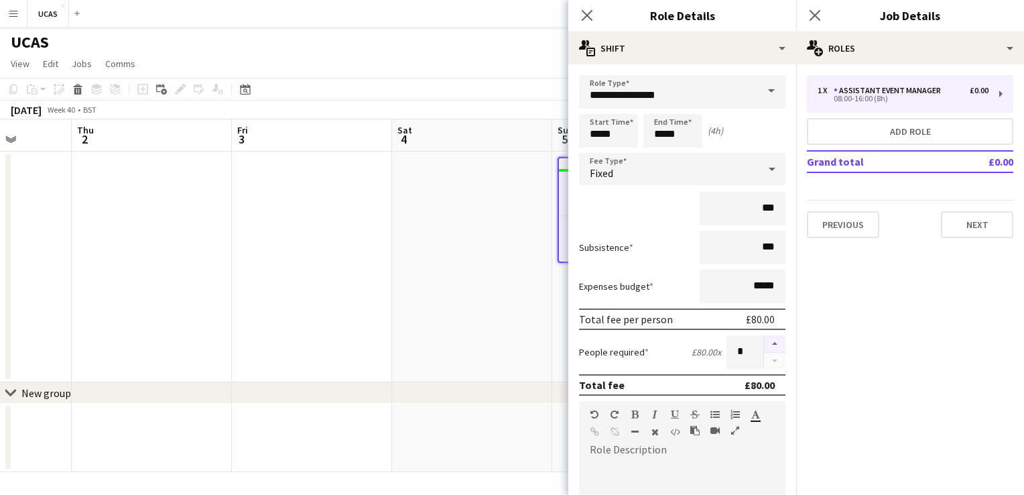
click at [768, 341] on button "button" at bounding box center [774, 343] width 21 height 17
type input "*"
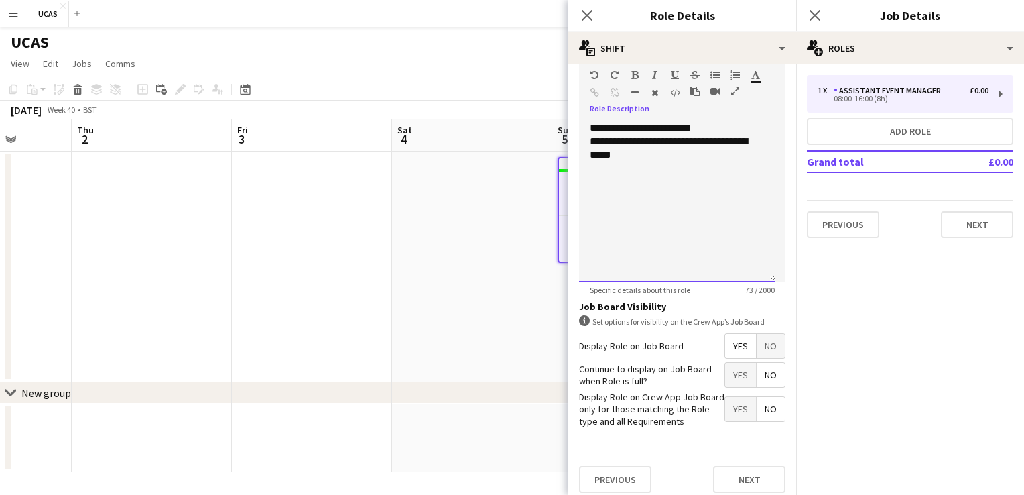
scroll to position [344, 0]
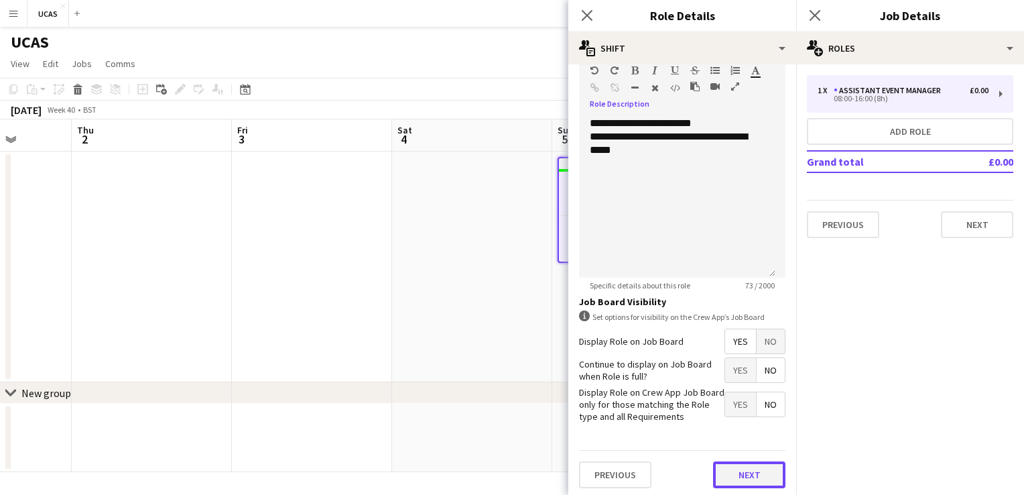
click at [744, 471] on button "Next" at bounding box center [749, 474] width 72 height 27
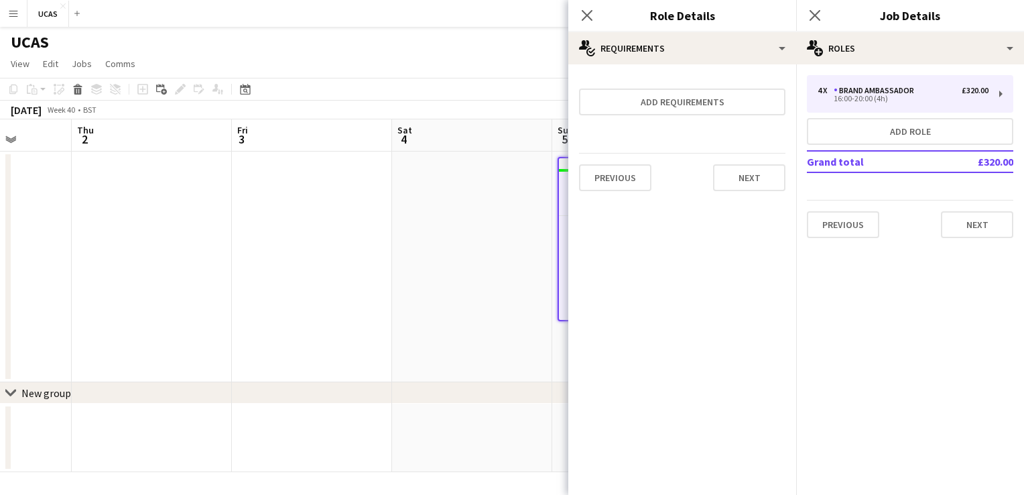
scroll to position [0, 0]
click at [736, 176] on button "Next" at bounding box center [749, 177] width 72 height 27
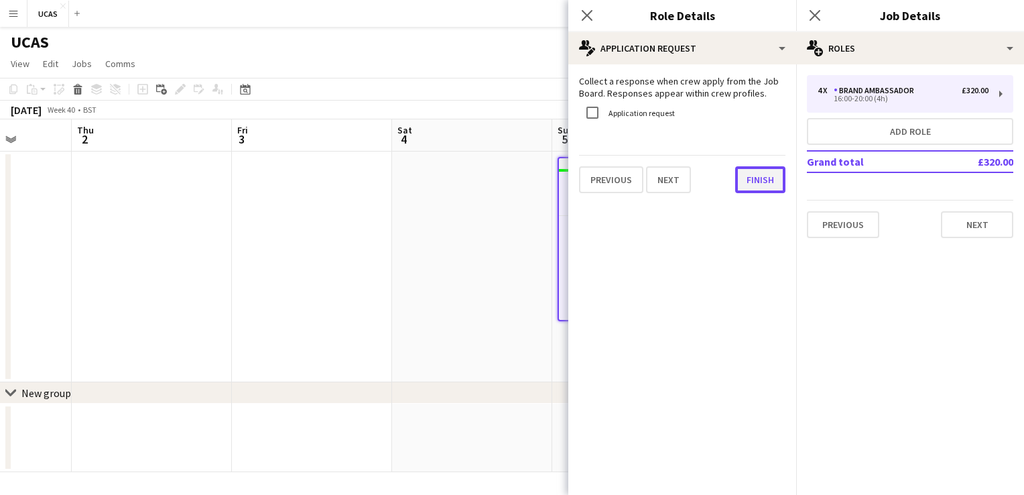
click at [751, 175] on button "Finish" at bounding box center [760, 179] width 50 height 27
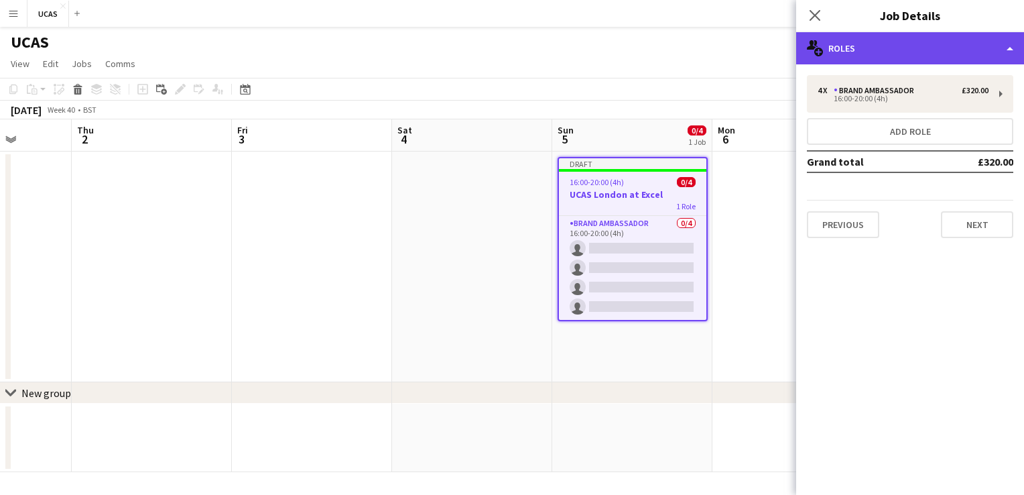
click at [999, 56] on div "multiple-users-add Roles" at bounding box center [910, 48] width 228 height 32
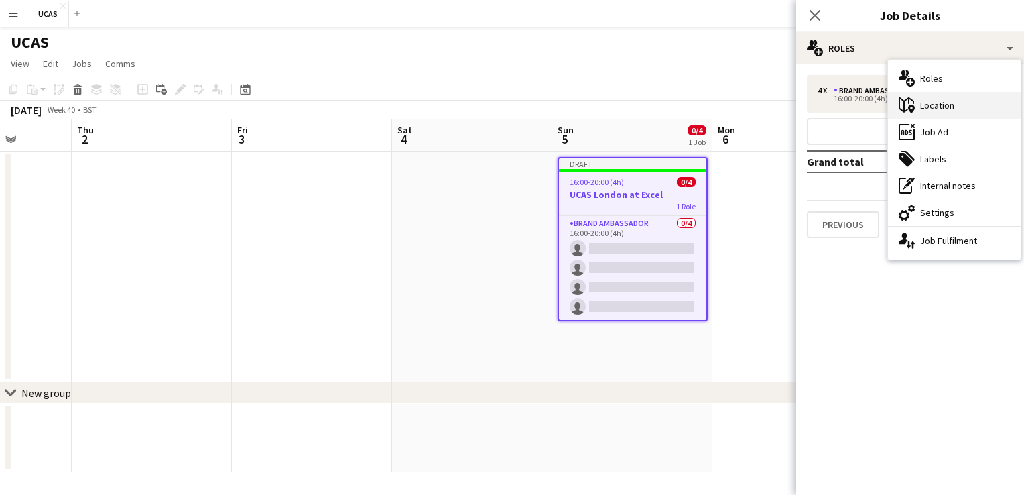
click at [945, 107] on div "maps-pin-1 Location" at bounding box center [954, 105] width 133 height 27
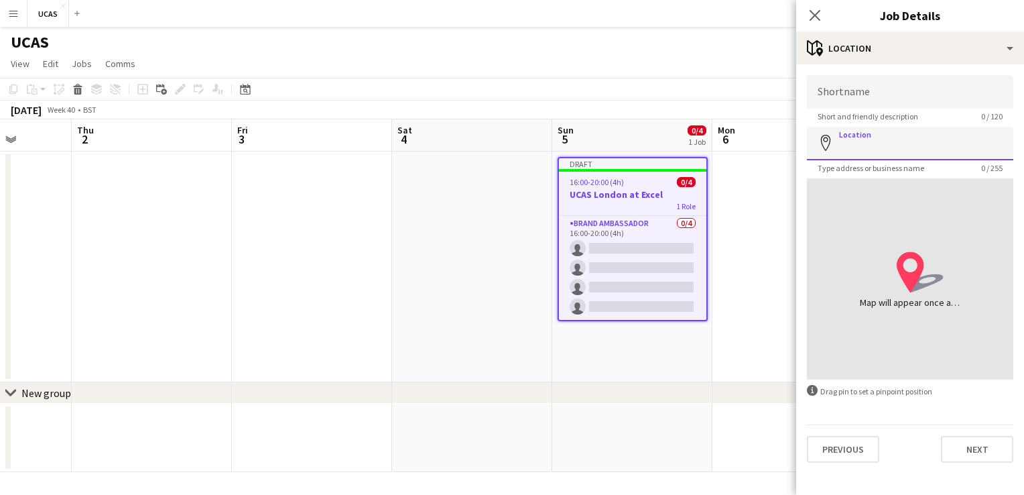
click at [865, 151] on input "Location" at bounding box center [910, 144] width 206 height 34
type input "**********"
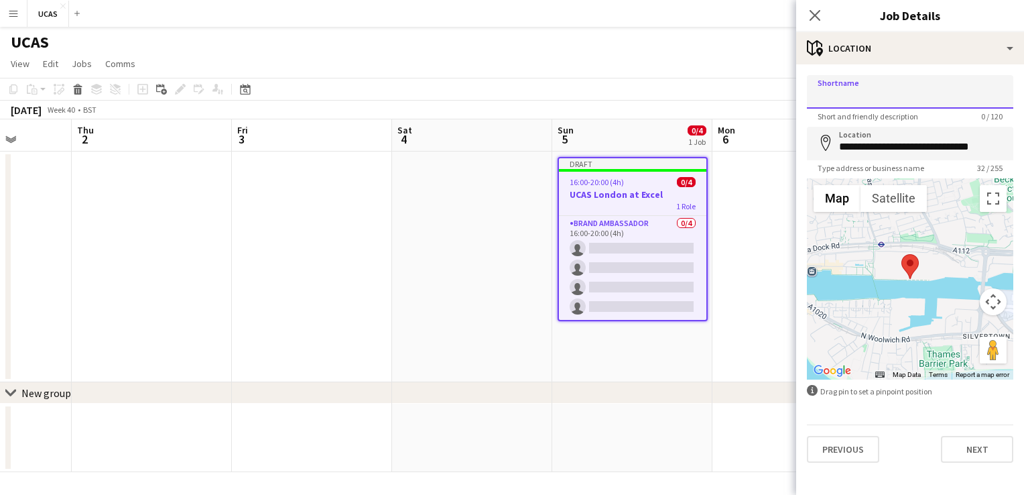
click at [863, 90] on input "Shortname" at bounding box center [910, 92] width 206 height 34
type input "**********"
click at [985, 447] on button "Next" at bounding box center [977, 449] width 72 height 27
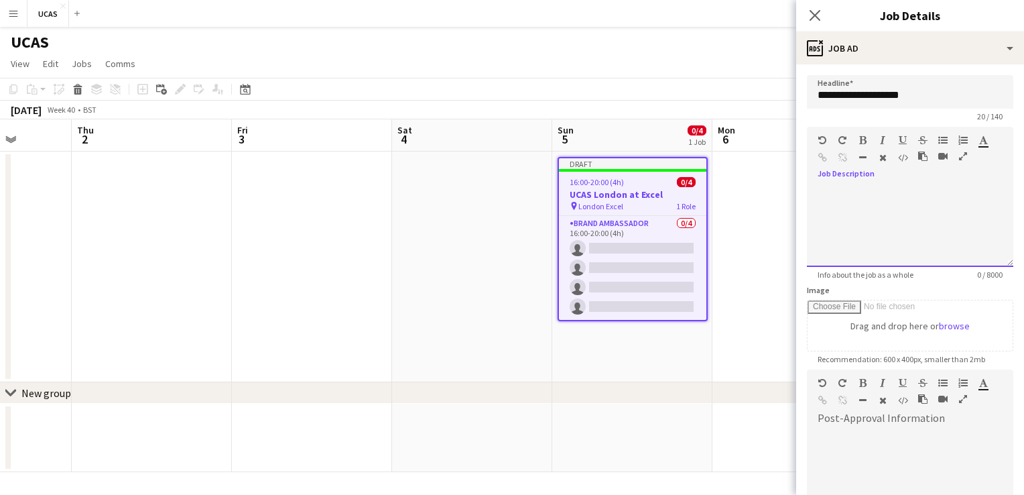
click at [851, 184] on div at bounding box center [910, 222] width 206 height 90
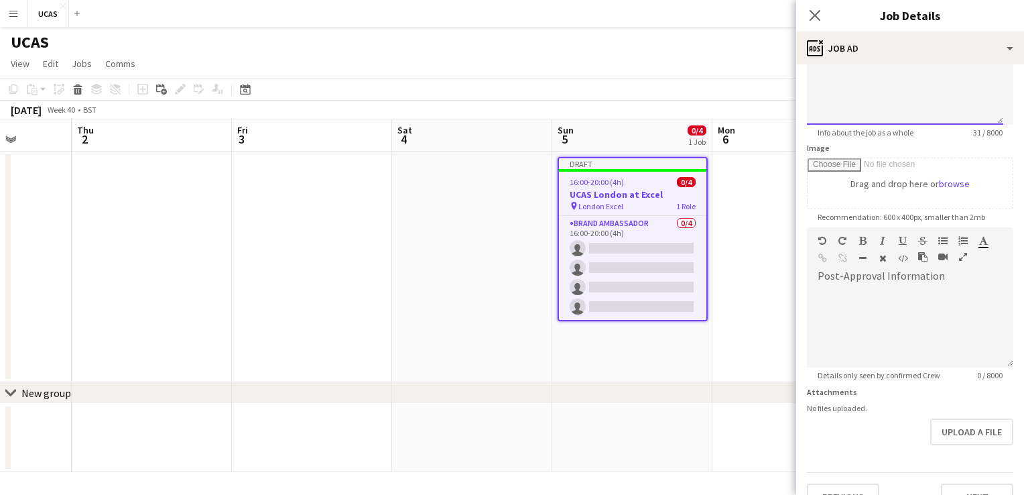
scroll to position [166, 0]
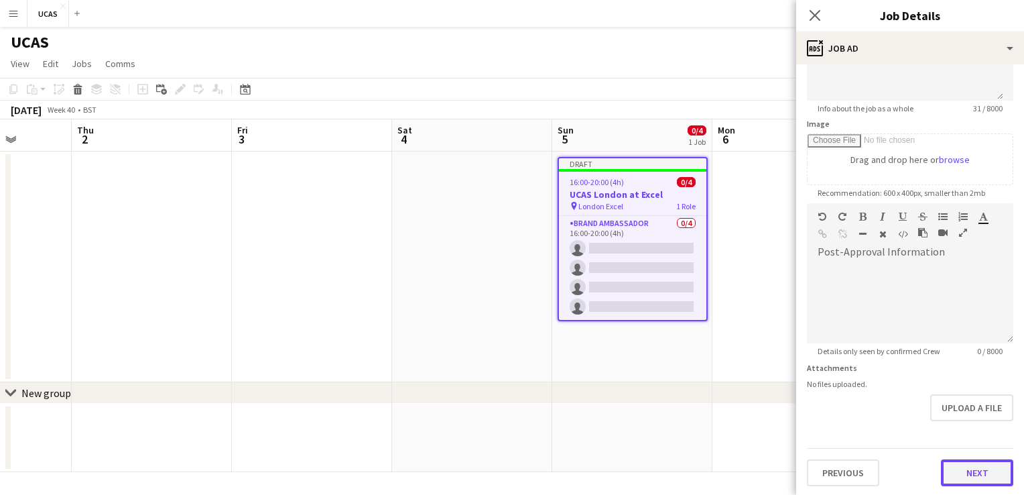
click at [979, 479] on button "Next" at bounding box center [977, 472] width 72 height 27
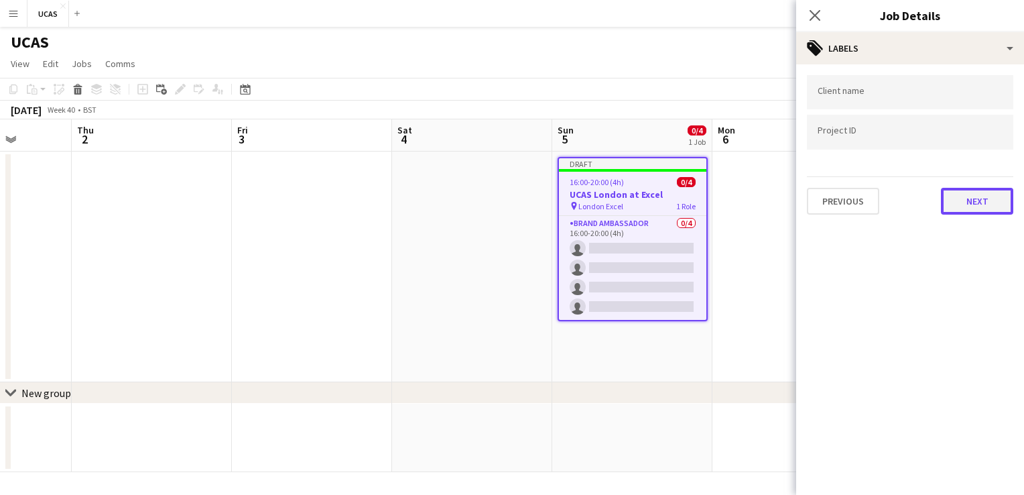
click at [981, 203] on button "Next" at bounding box center [977, 201] width 72 height 27
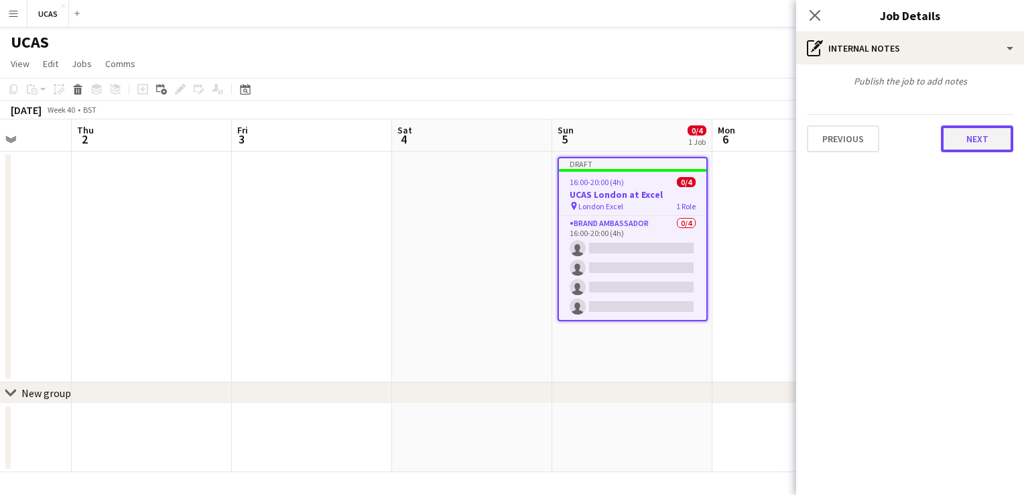
click at [983, 133] on button "Next" at bounding box center [977, 138] width 72 height 27
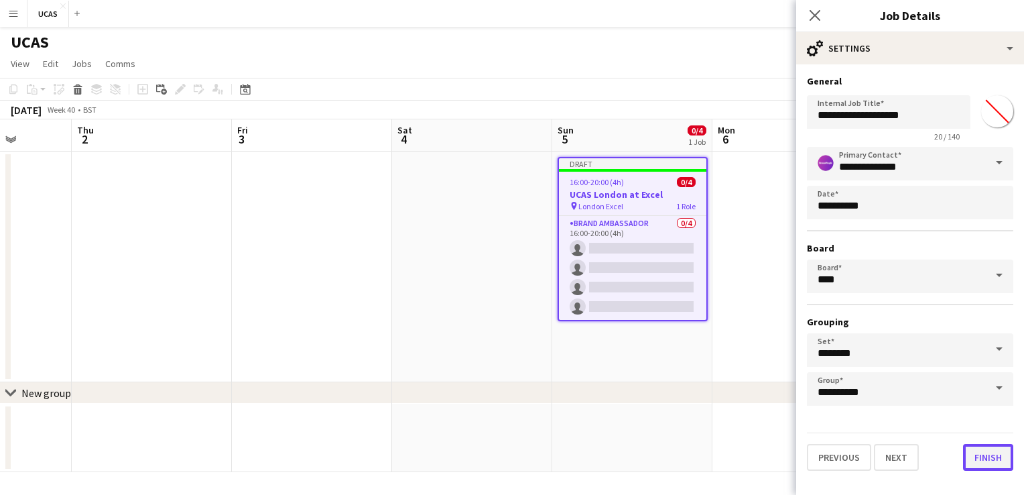
click at [993, 452] on button "Finish" at bounding box center [988, 457] width 50 height 27
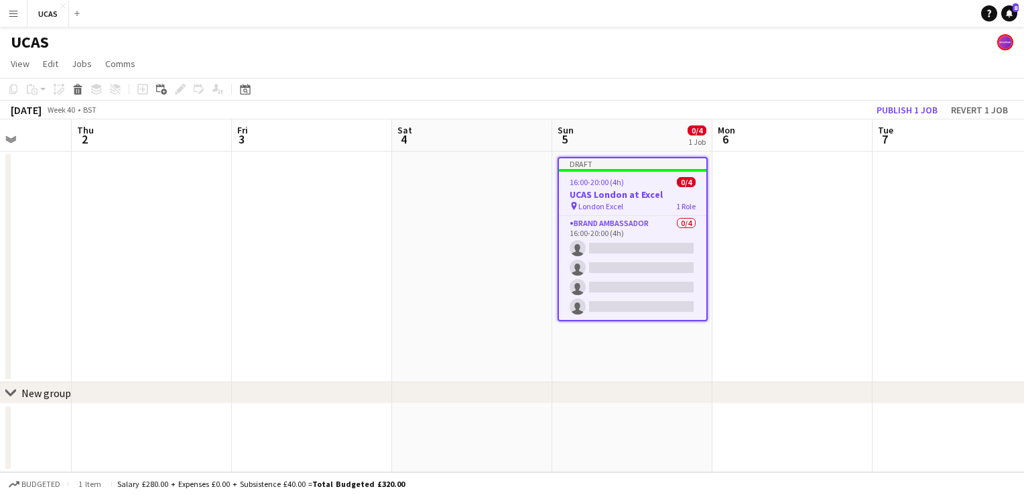
click at [756, 212] on app-date-cell at bounding box center [793, 266] width 160 height 231
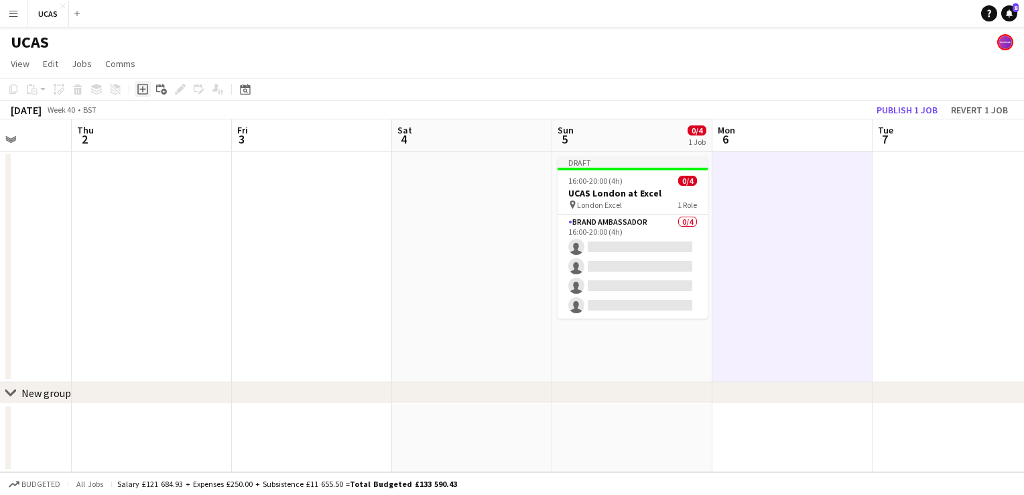
click at [141, 88] on icon "Add job" at bounding box center [142, 89] width 11 height 11
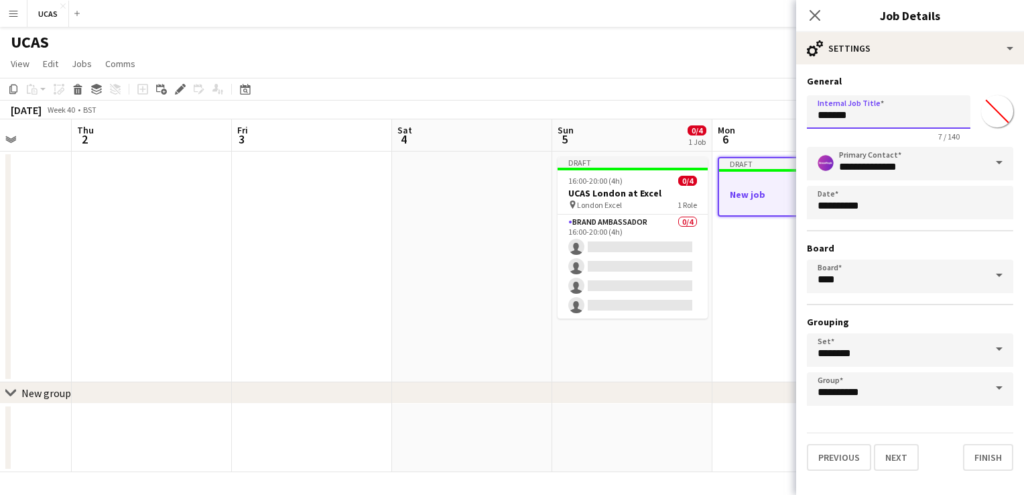
click at [886, 122] on input "*******" at bounding box center [889, 112] width 164 height 34
type input "*"
type input "**********"
click at [903, 457] on button "Next" at bounding box center [896, 457] width 45 height 27
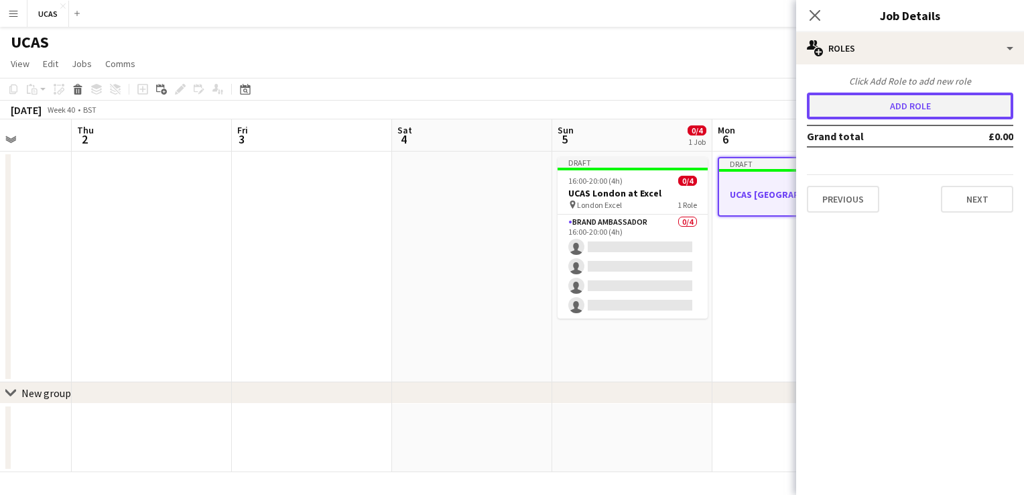
click at [929, 98] on button "Add role" at bounding box center [910, 106] width 206 height 27
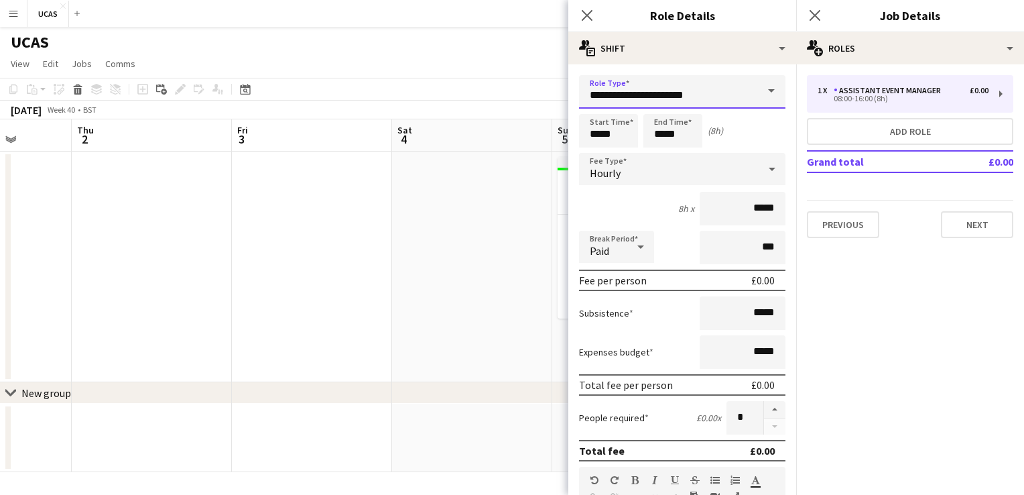
click at [700, 103] on input "**********" at bounding box center [682, 92] width 206 height 34
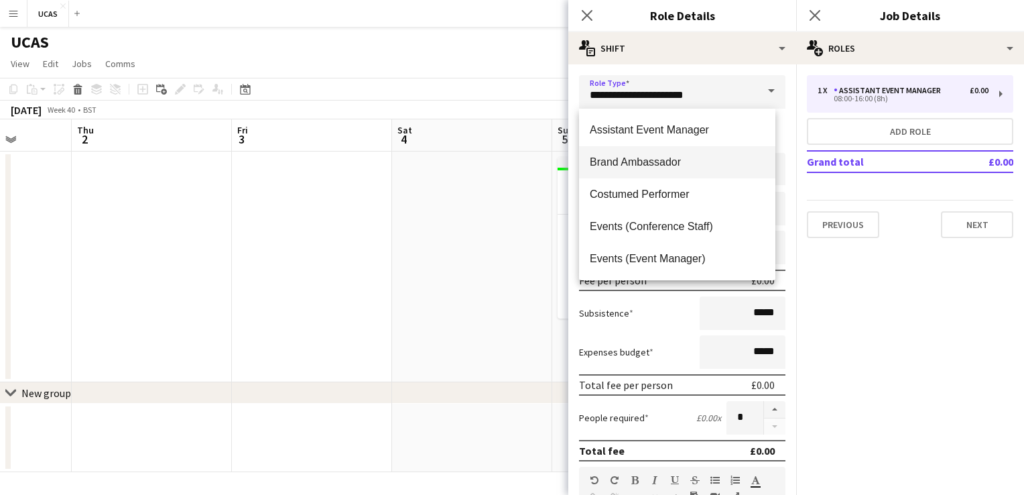
click at [668, 154] on mat-option "Brand Ambassador" at bounding box center [677, 162] width 196 height 32
type input "**********"
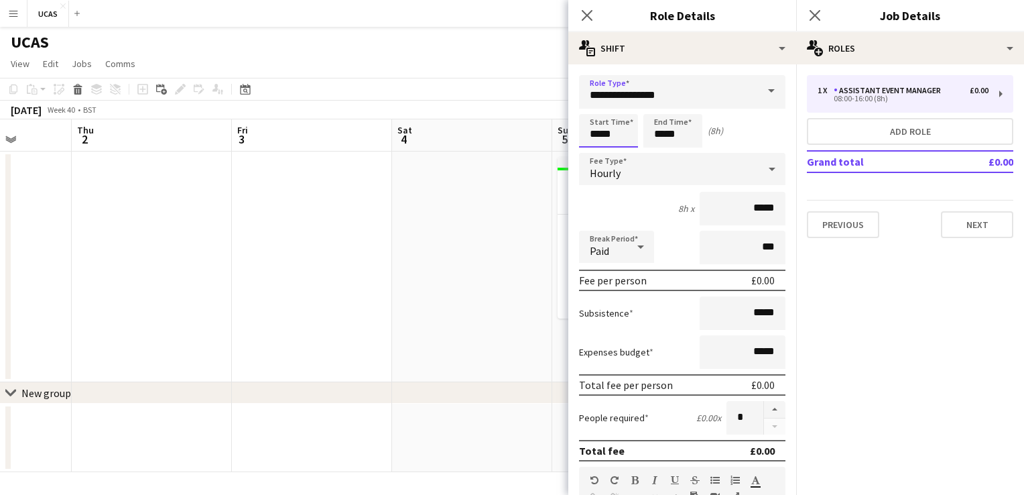
click at [615, 133] on input "*****" at bounding box center [608, 131] width 59 height 34
click at [598, 148] on div at bounding box center [595, 153] width 27 height 13
type input "*****"
click at [625, 110] on div at bounding box center [622, 107] width 27 height 13
click at [671, 137] on input "*****" at bounding box center [673, 131] width 59 height 34
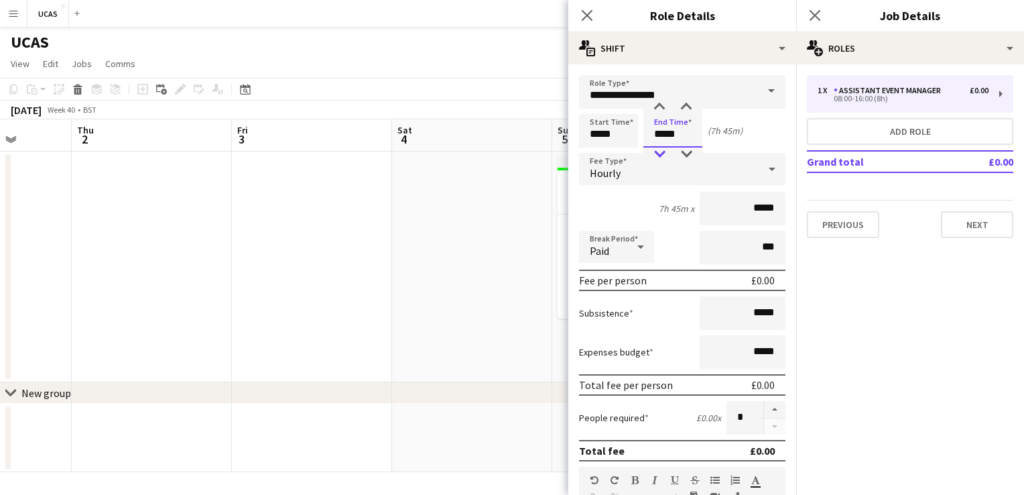
click at [660, 154] on div at bounding box center [659, 153] width 27 height 13
type input "*****"
click at [687, 109] on div at bounding box center [686, 107] width 27 height 13
click at [762, 205] on input "*****" at bounding box center [743, 209] width 86 height 34
click at [748, 207] on input "*****" at bounding box center [743, 209] width 86 height 34
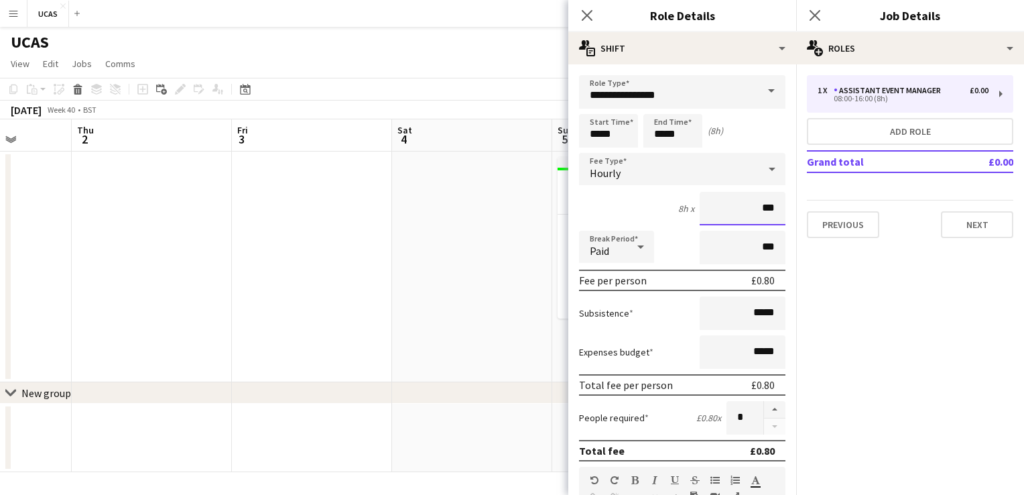
type input "**"
type input "***"
click at [764, 310] on input "*****" at bounding box center [743, 313] width 86 height 34
type input "**"
type input "***"
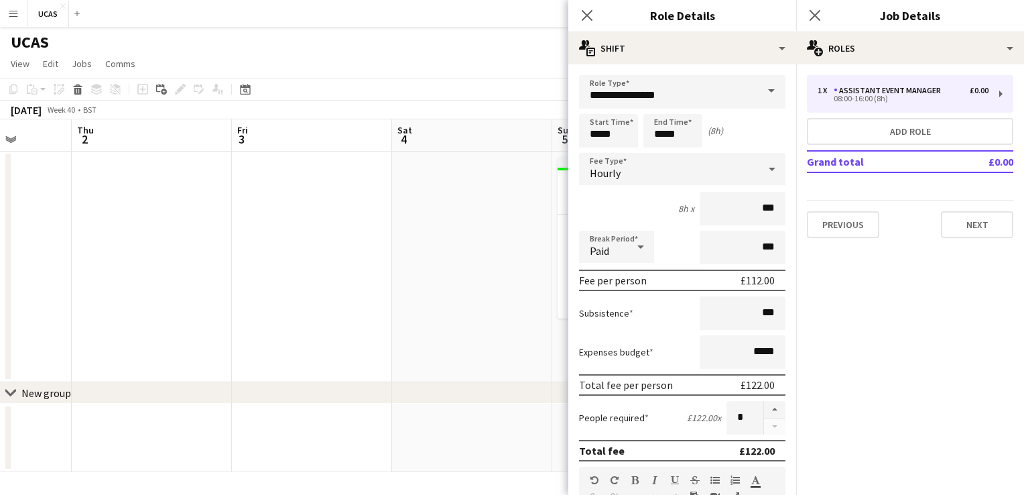
click at [660, 318] on div "Subsistence ***" at bounding box center [682, 313] width 206 height 34
click at [636, 244] on icon at bounding box center [641, 246] width 16 height 27
click at [632, 210] on div at bounding box center [512, 247] width 1024 height 495
click at [676, 329] on form "**********" at bounding box center [682, 491] width 228 height 833
click at [735, 423] on input "*" at bounding box center [745, 418] width 37 height 34
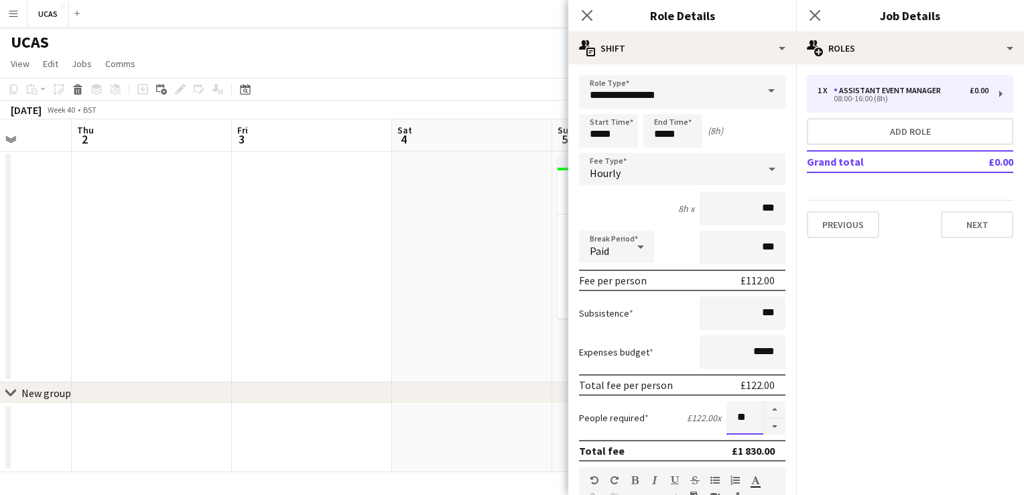
type input "**"
click at [654, 308] on div "Subsistence ***" at bounding box center [682, 313] width 206 height 34
click at [668, 323] on div "Subsistence ***" at bounding box center [682, 313] width 206 height 34
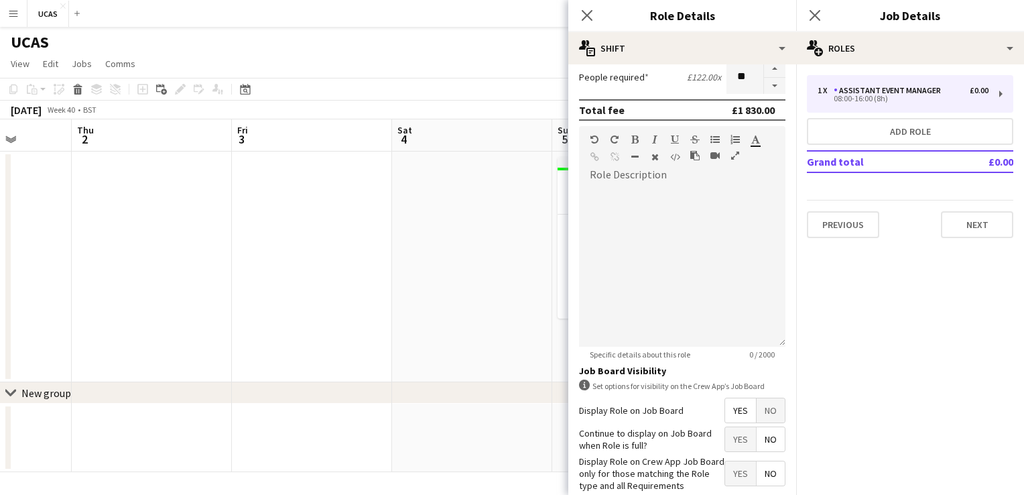
scroll to position [362, 0]
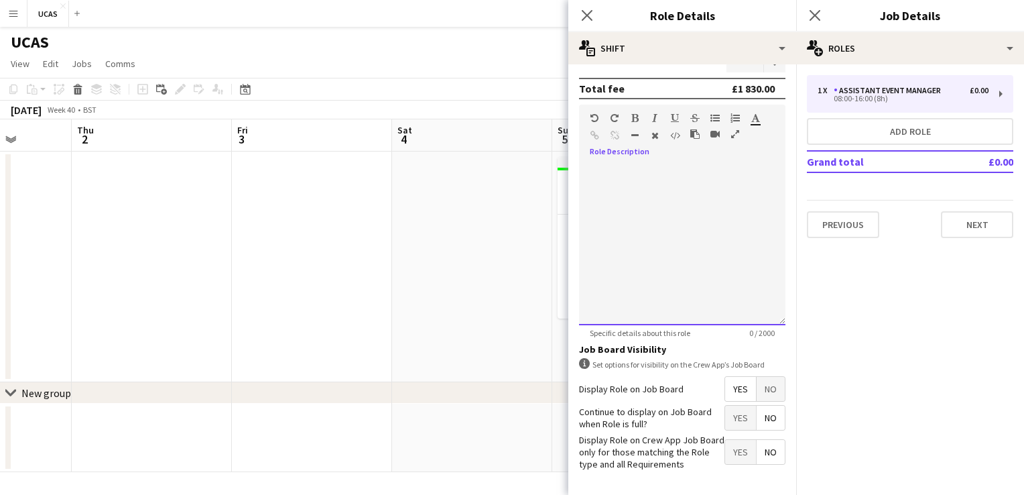
click at [651, 194] on div at bounding box center [682, 244] width 206 height 161
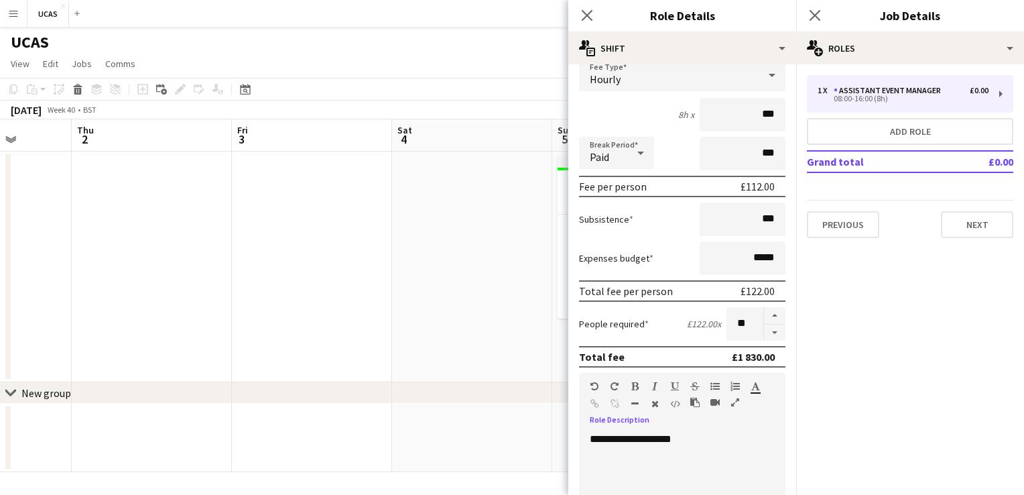
scroll to position [410, 0]
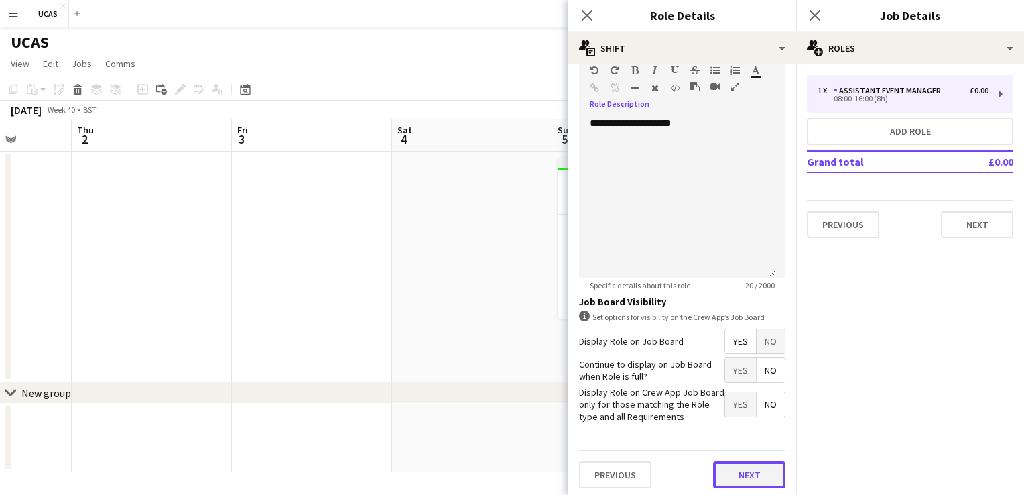
click at [729, 461] on button "Next" at bounding box center [749, 474] width 72 height 27
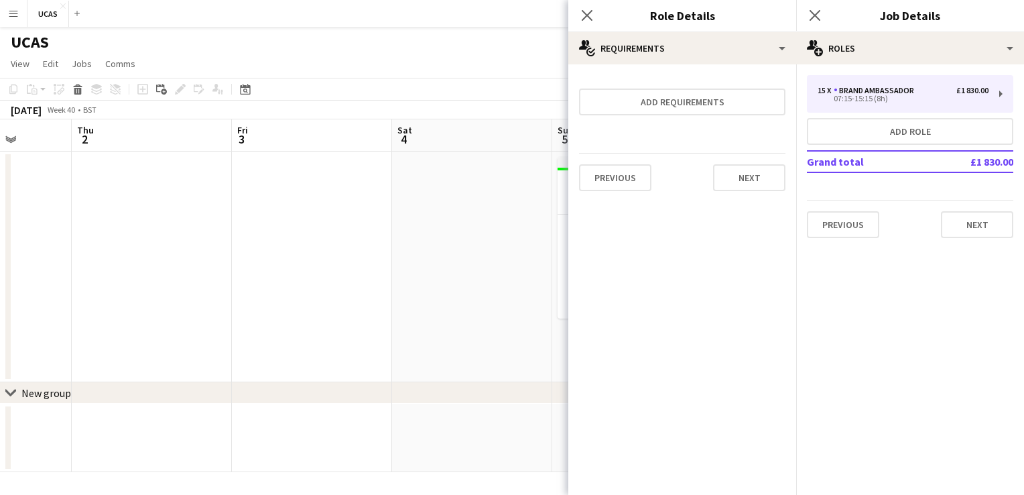
scroll to position [0, 0]
click at [739, 181] on button "Next" at bounding box center [749, 177] width 72 height 27
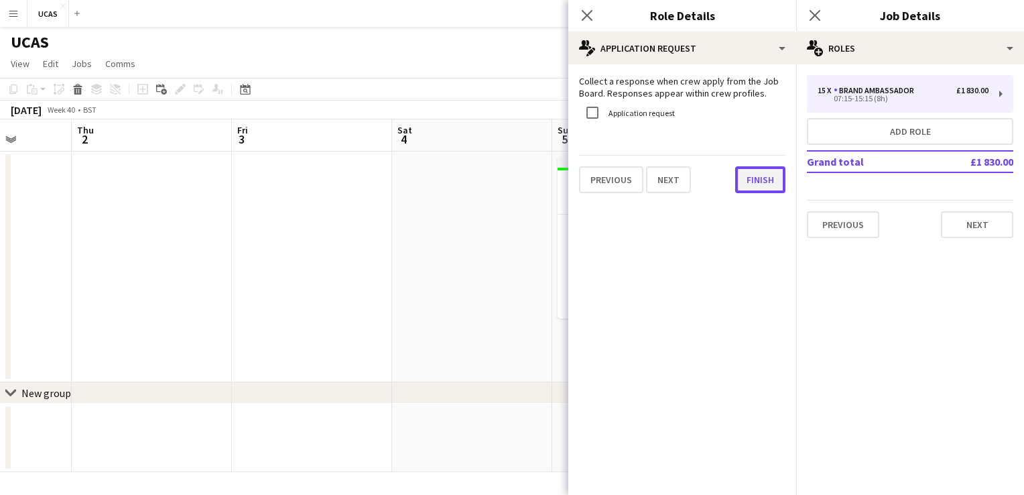
click at [739, 181] on button "Finish" at bounding box center [760, 179] width 50 height 27
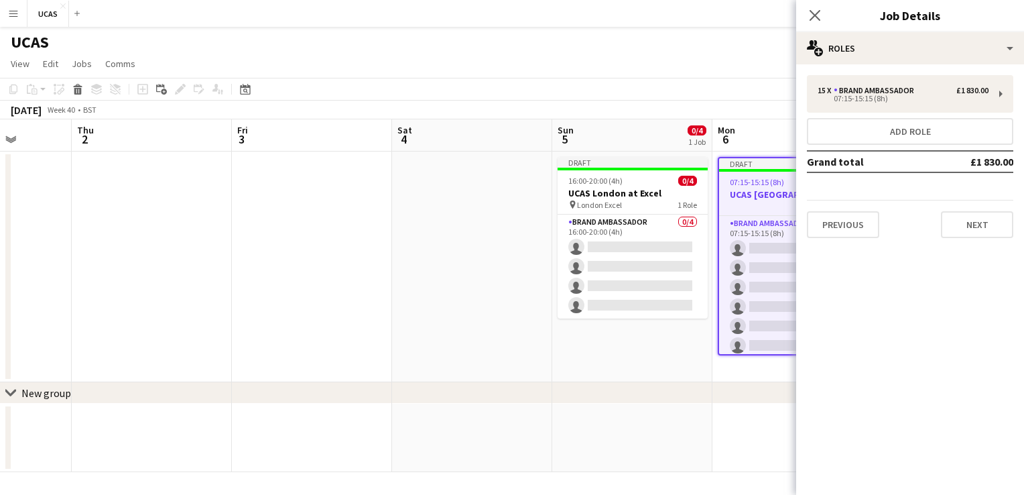
click at [990, 64] on div "15 x Brand Ambassador £1 830.00 07:15-15:15 (8h) Add role Grand total £1 830.00…" at bounding box center [910, 156] width 228 height 184
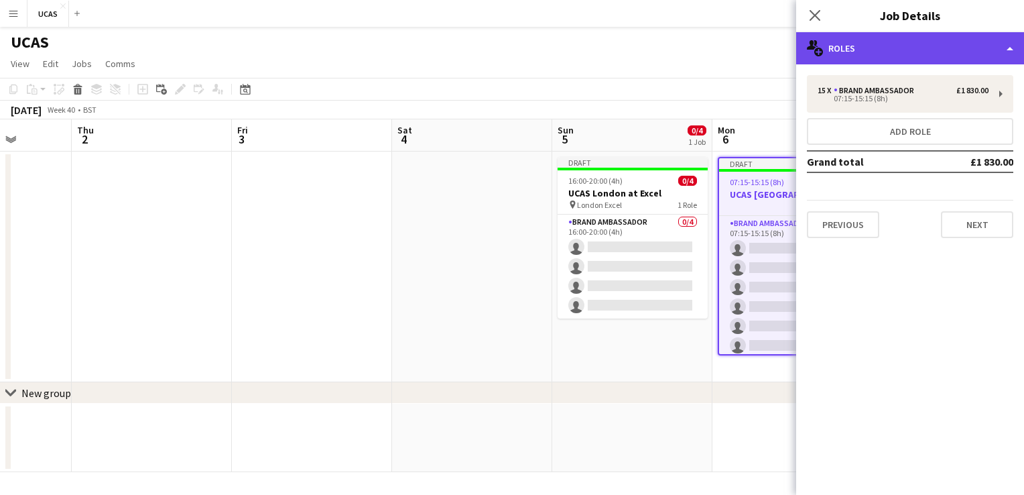
click at [989, 56] on div "multiple-users-add Roles" at bounding box center [910, 48] width 228 height 32
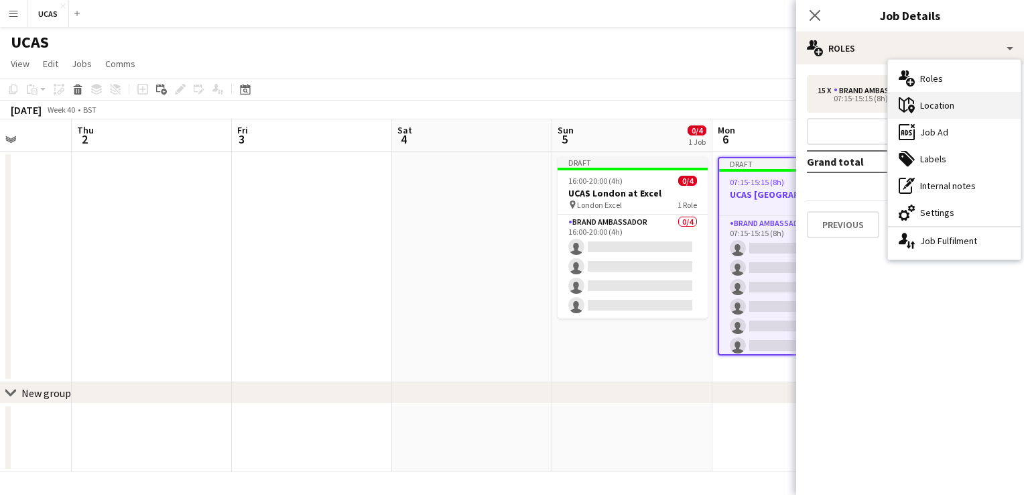
click at [951, 106] on div "maps-pin-1 Location" at bounding box center [954, 105] width 133 height 27
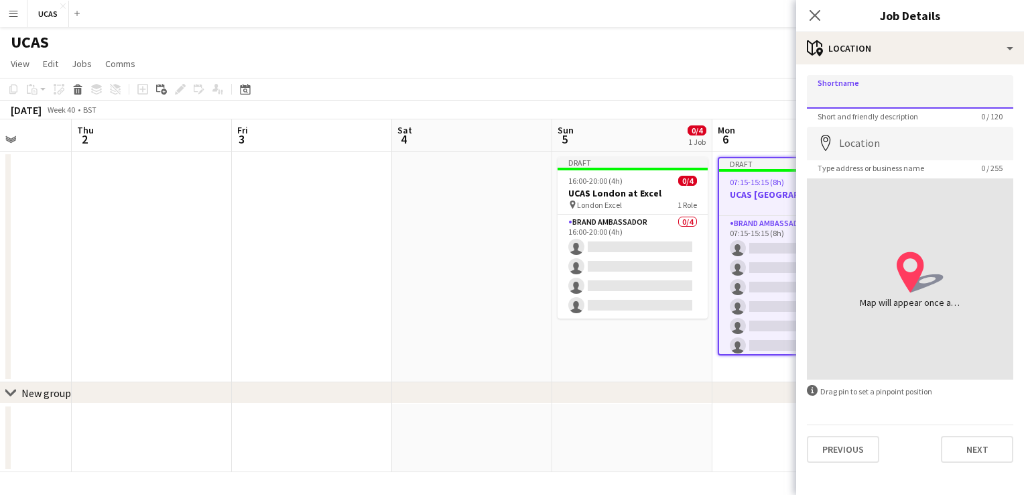
click at [829, 98] on input "Shortname" at bounding box center [910, 92] width 206 height 34
type input "**********"
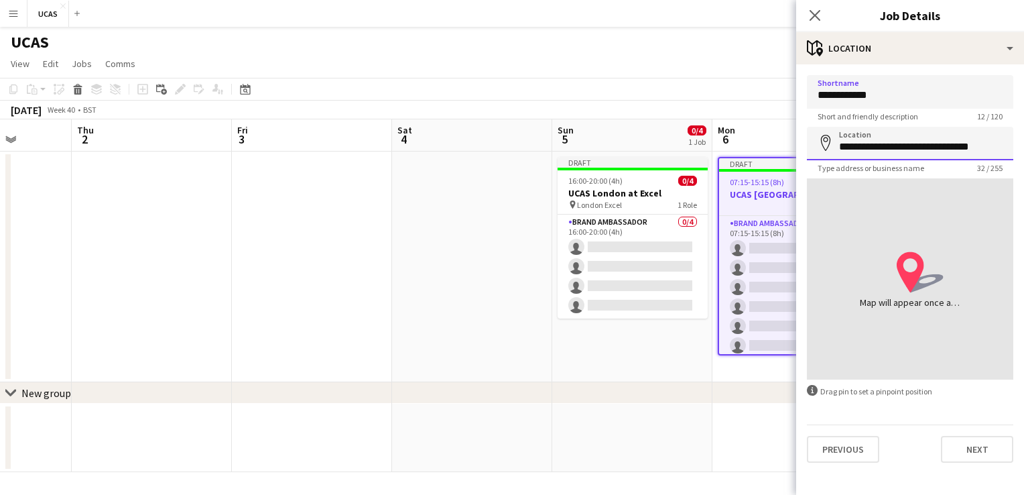
click at [887, 141] on input "**********" at bounding box center [910, 144] width 206 height 34
click at [981, 452] on button "Next" at bounding box center [977, 449] width 72 height 27
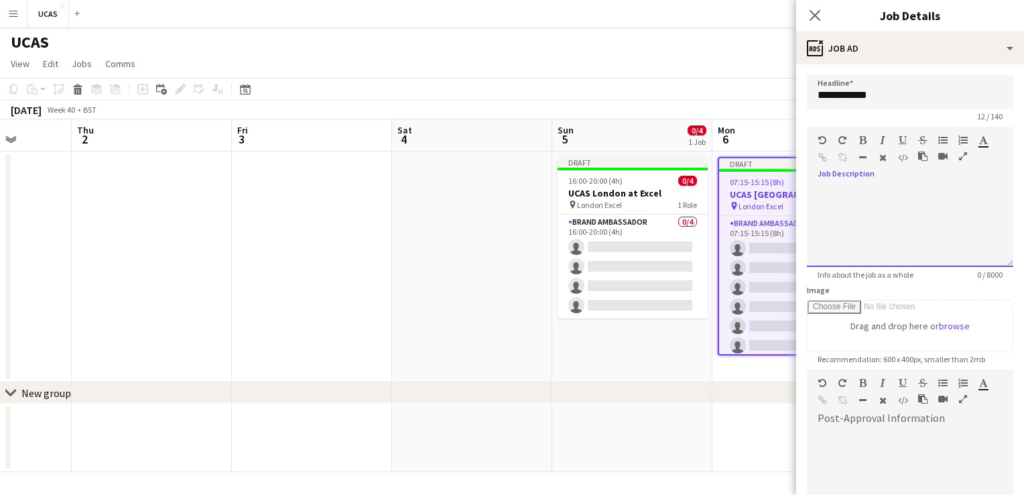
click at [851, 194] on div at bounding box center [910, 226] width 206 height 80
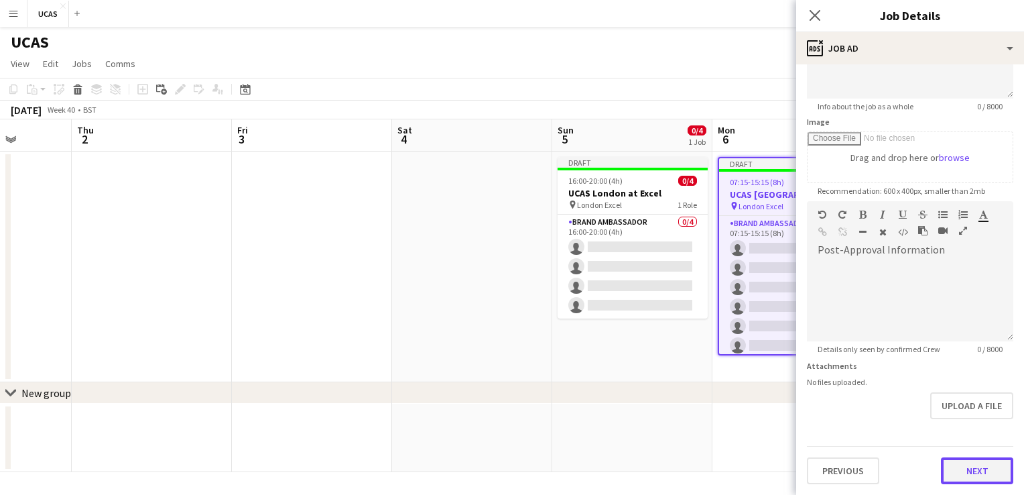
scroll to position [166, 0]
click at [963, 414] on form "**********" at bounding box center [910, 197] width 228 height 577
click at [973, 477] on button "Next" at bounding box center [977, 472] width 72 height 27
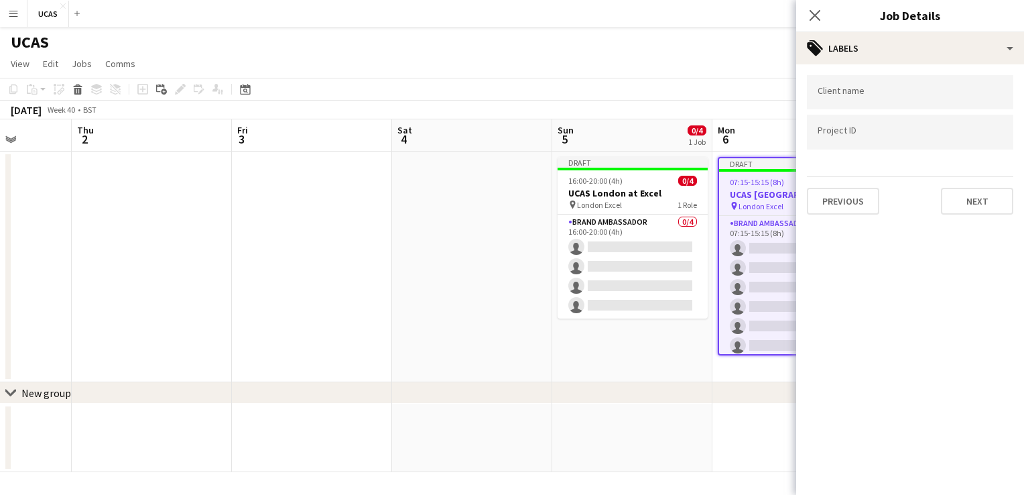
scroll to position [0, 0]
click at [955, 200] on button "Next" at bounding box center [977, 201] width 72 height 27
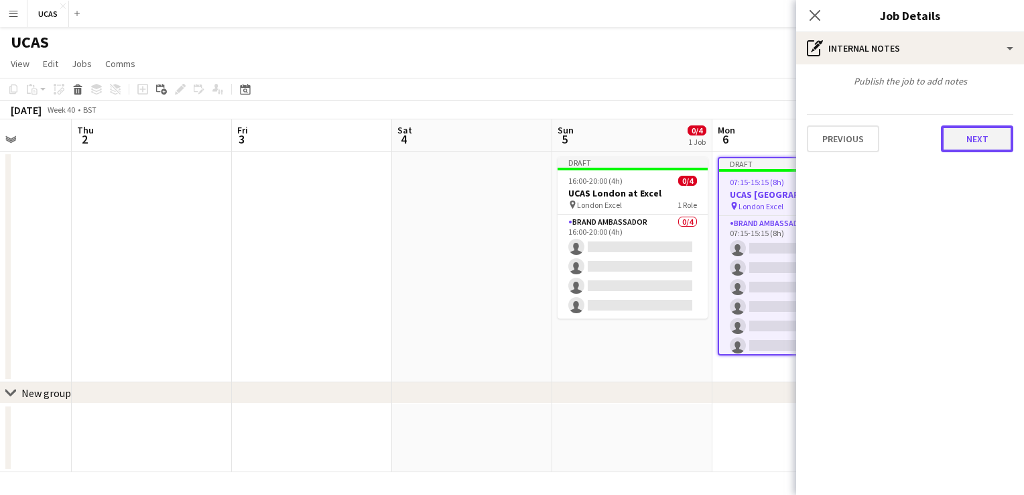
click at [963, 133] on button "Next" at bounding box center [977, 138] width 72 height 27
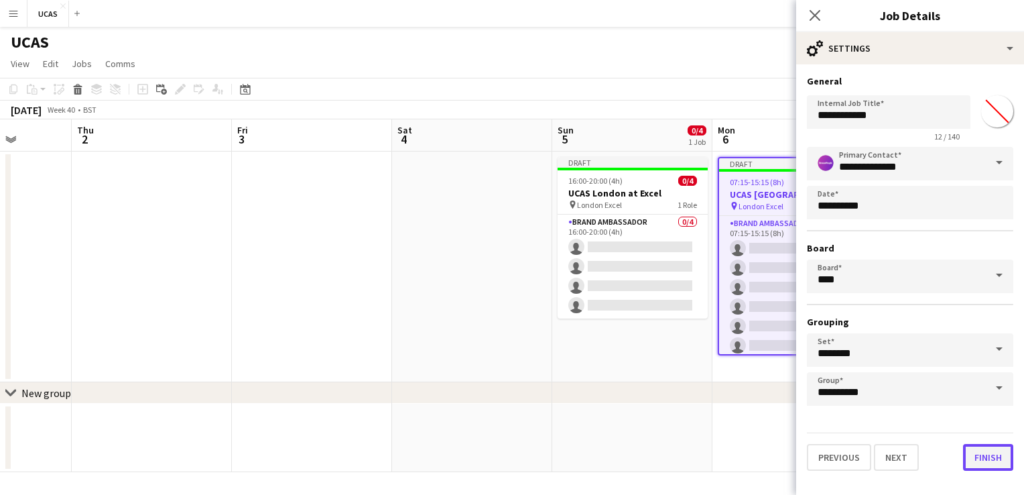
click at [993, 450] on button "Finish" at bounding box center [988, 457] width 50 height 27
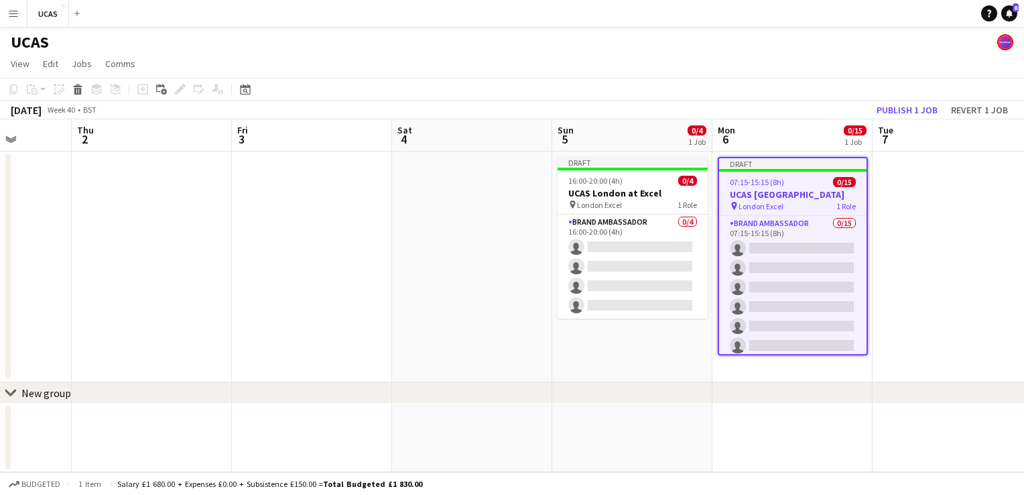
click at [909, 233] on app-date-cell at bounding box center [953, 266] width 160 height 231
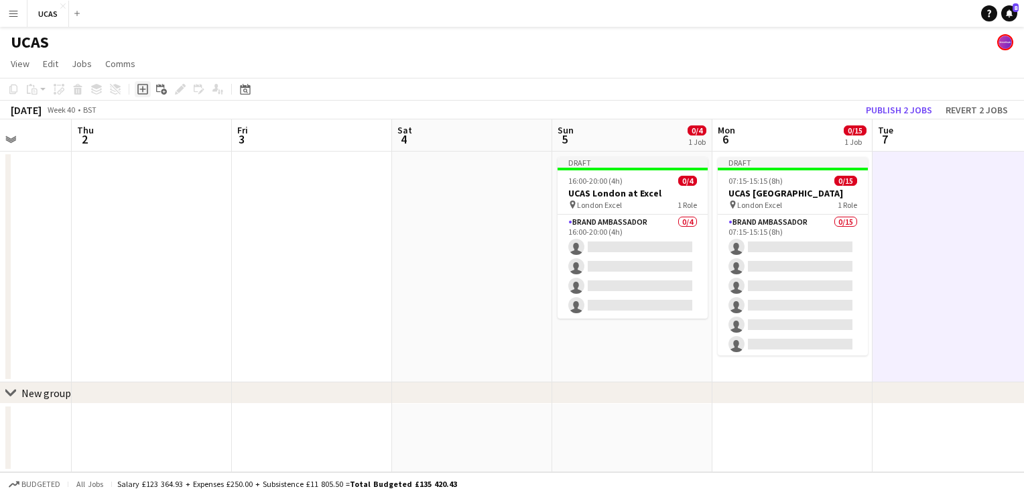
click at [142, 87] on icon "Add job" at bounding box center [142, 89] width 11 height 11
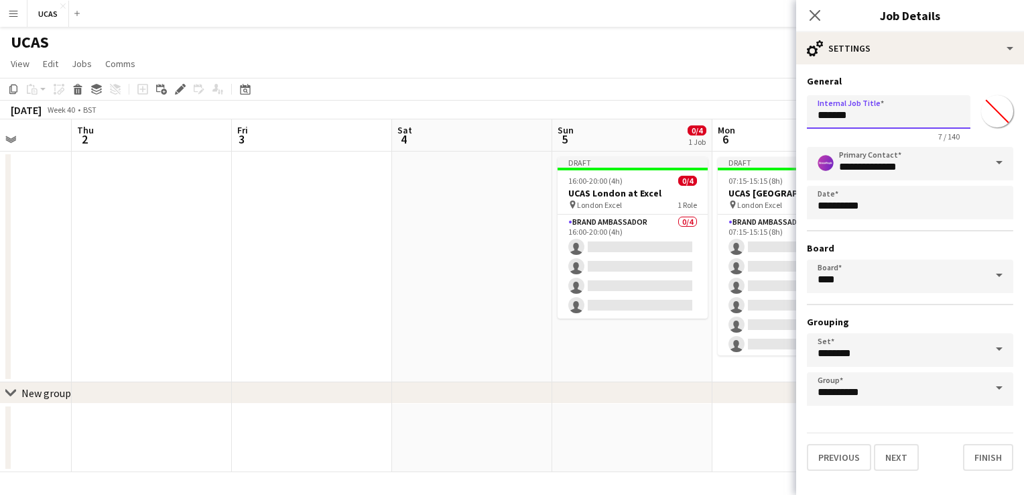
click at [861, 125] on input "*******" at bounding box center [889, 112] width 164 height 34
type input "*"
type input "**********"
click at [910, 457] on button "Next" at bounding box center [896, 457] width 45 height 27
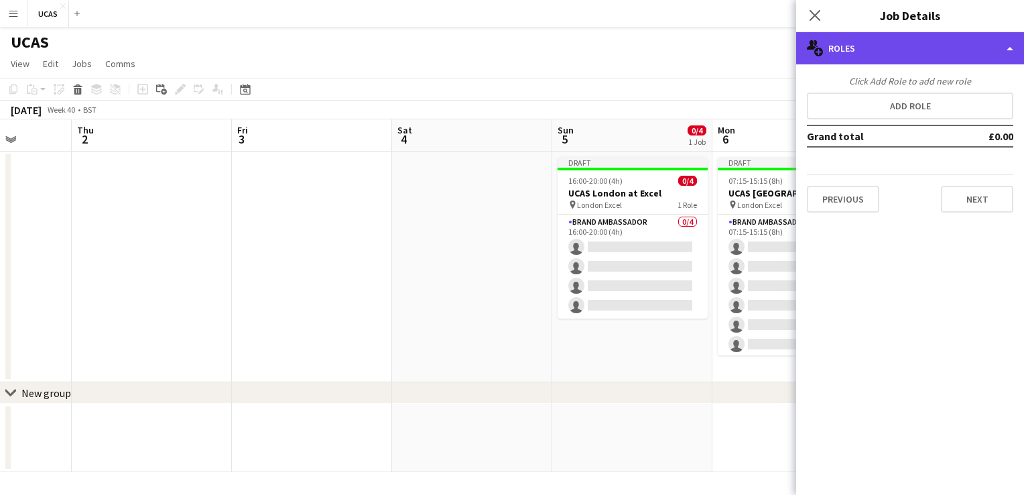
click at [923, 58] on div "multiple-users-add Roles" at bounding box center [910, 48] width 228 height 32
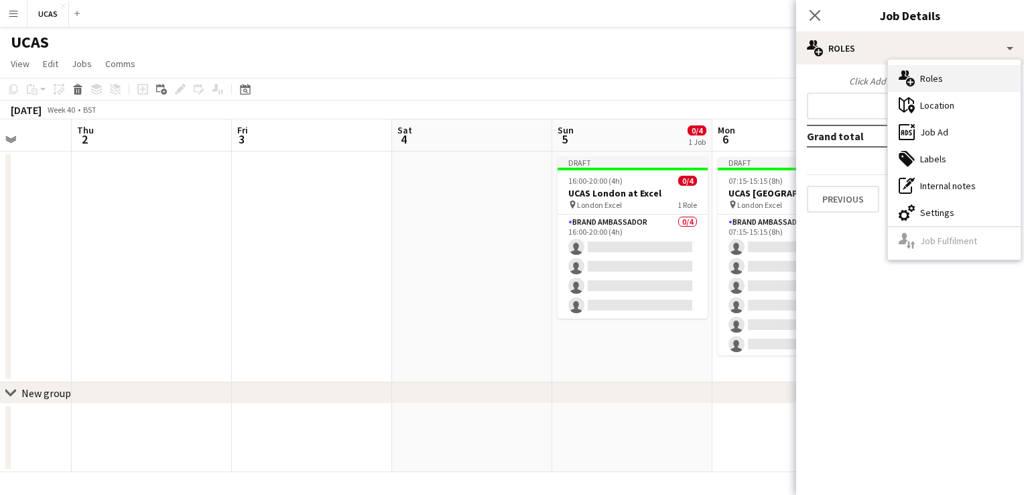
click at [939, 78] on div "multiple-users-add Roles" at bounding box center [954, 78] width 133 height 27
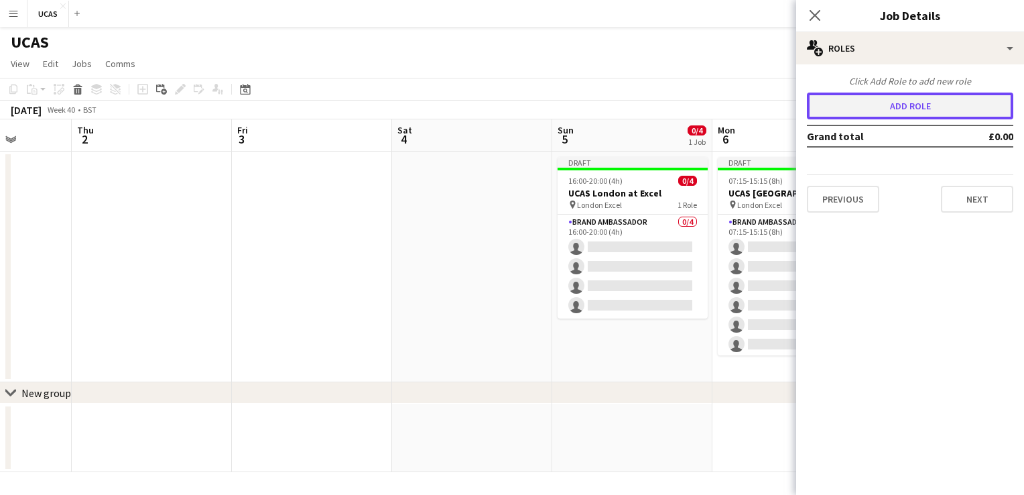
click at [879, 93] on button "Add role" at bounding box center [910, 106] width 206 height 27
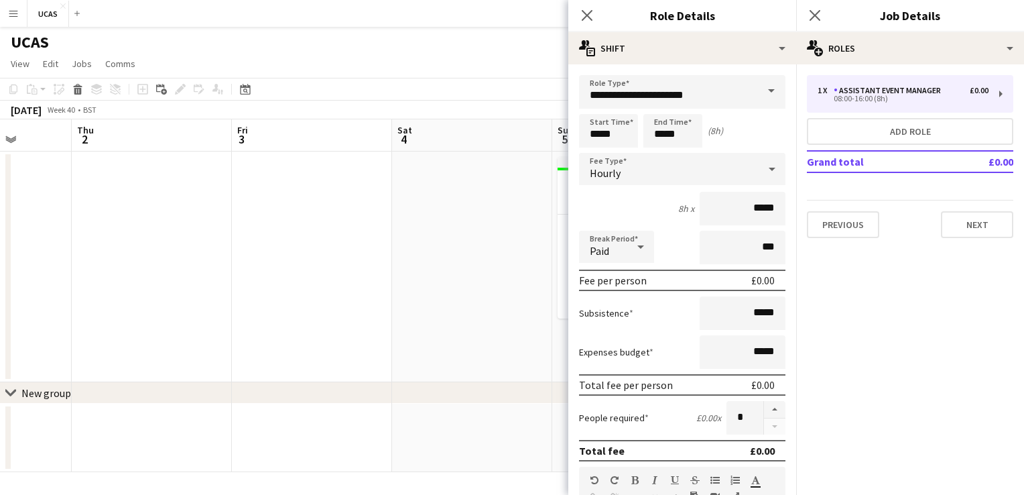
click at [759, 86] on span at bounding box center [771, 91] width 28 height 32
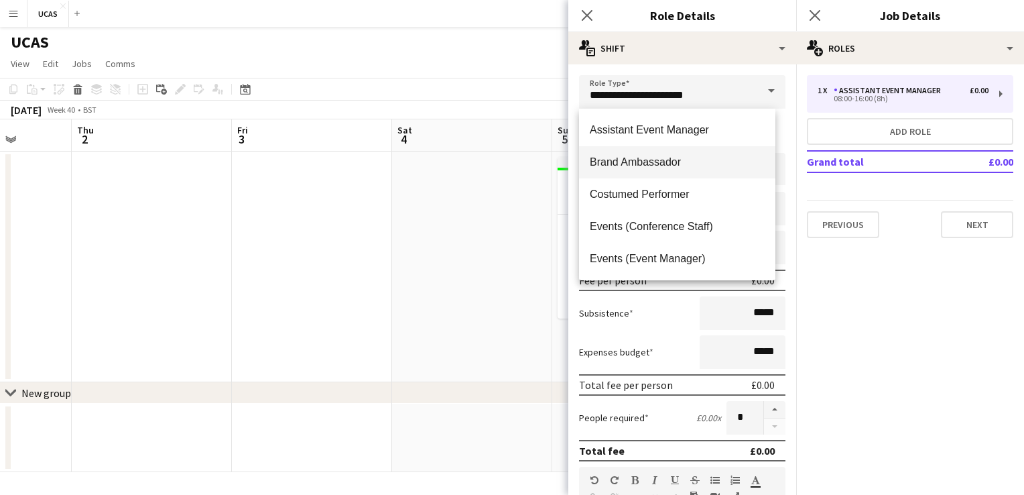
click at [662, 152] on mat-option "Brand Ambassador" at bounding box center [677, 162] width 196 height 32
type input "**********"
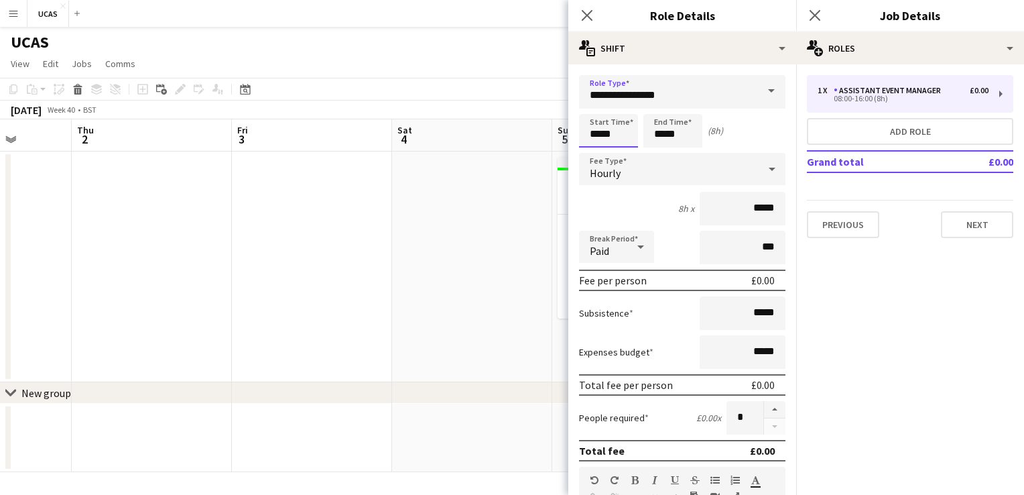
click at [611, 135] on input "*****" at bounding box center [608, 131] width 59 height 34
click at [601, 152] on div at bounding box center [595, 153] width 27 height 13
type input "*****"
click at [622, 107] on div at bounding box center [622, 107] width 27 height 13
click at [673, 135] on input "*****" at bounding box center [673, 131] width 59 height 34
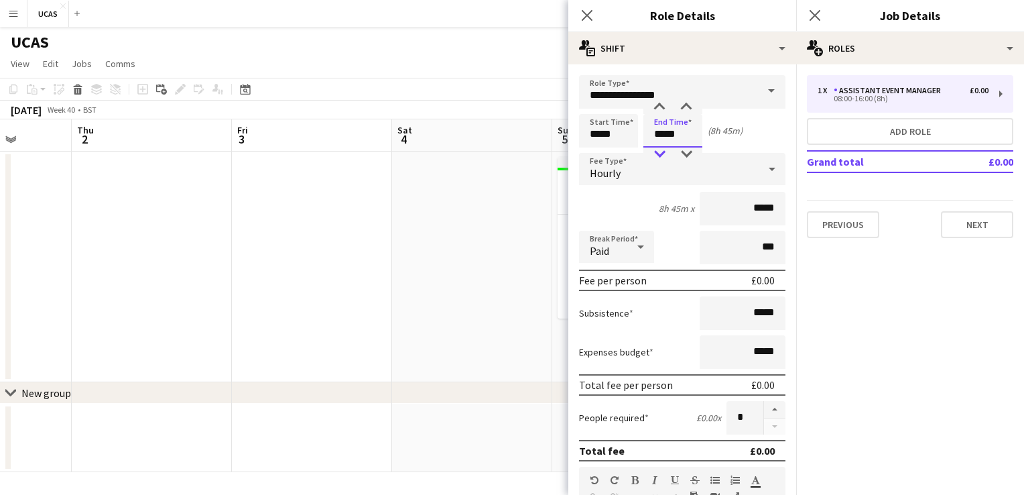
click at [662, 156] on div at bounding box center [659, 153] width 27 height 13
type input "*****"
click at [686, 105] on div at bounding box center [686, 107] width 27 height 13
click at [751, 205] on input "*****" at bounding box center [743, 209] width 86 height 34
click at [770, 198] on input "*****" at bounding box center [743, 209] width 86 height 34
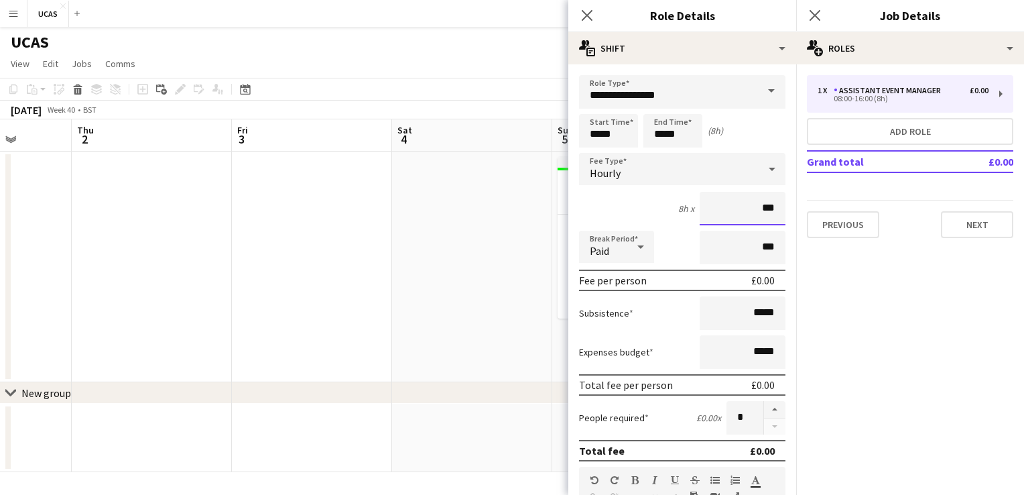
type input "**"
type input "***"
click at [760, 308] on input "*****" at bounding box center [743, 313] width 86 height 34
type input "**"
type input "***"
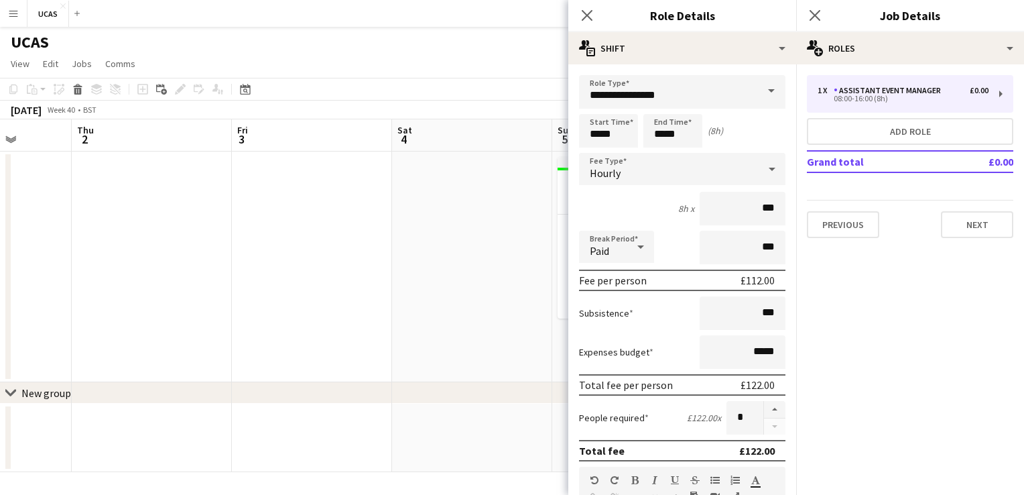
click at [664, 312] on div "Subsistence ***" at bounding box center [682, 313] width 206 height 34
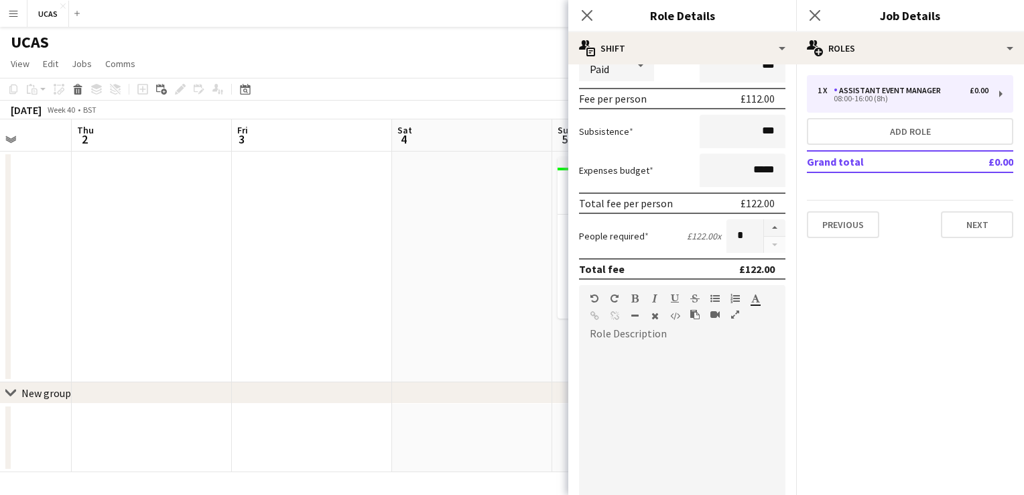
scroll to position [201, 0]
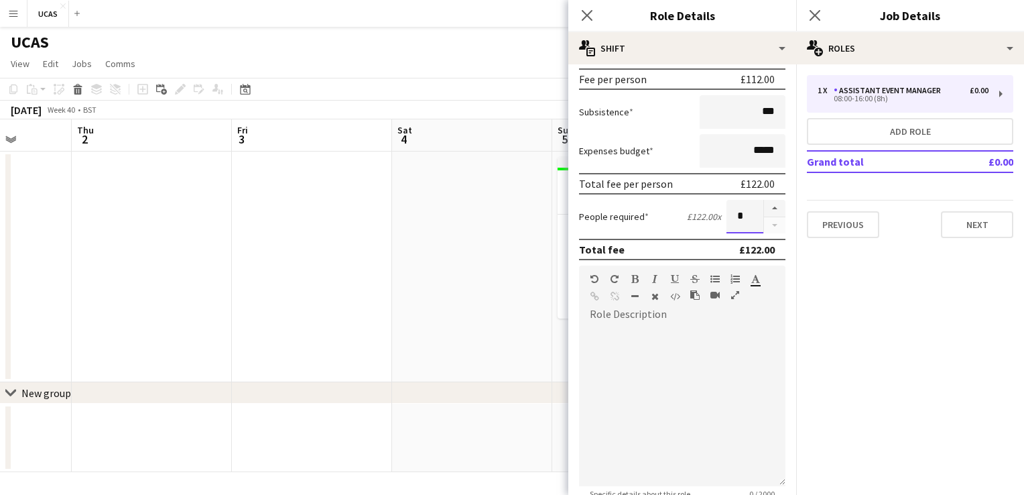
click at [739, 217] on input "*" at bounding box center [745, 217] width 37 height 34
type input "**"
click at [662, 223] on div "People required £122.00 x **" at bounding box center [682, 217] width 206 height 34
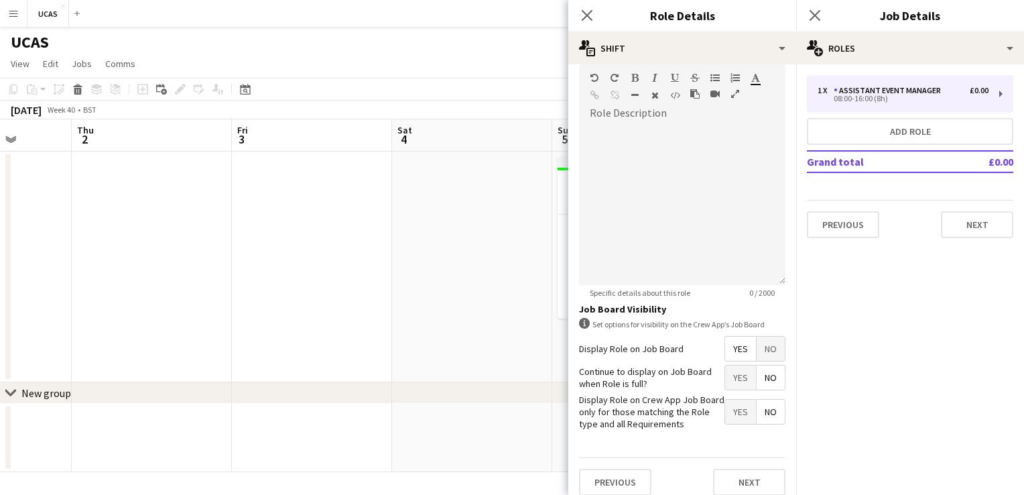
scroll to position [410, 0]
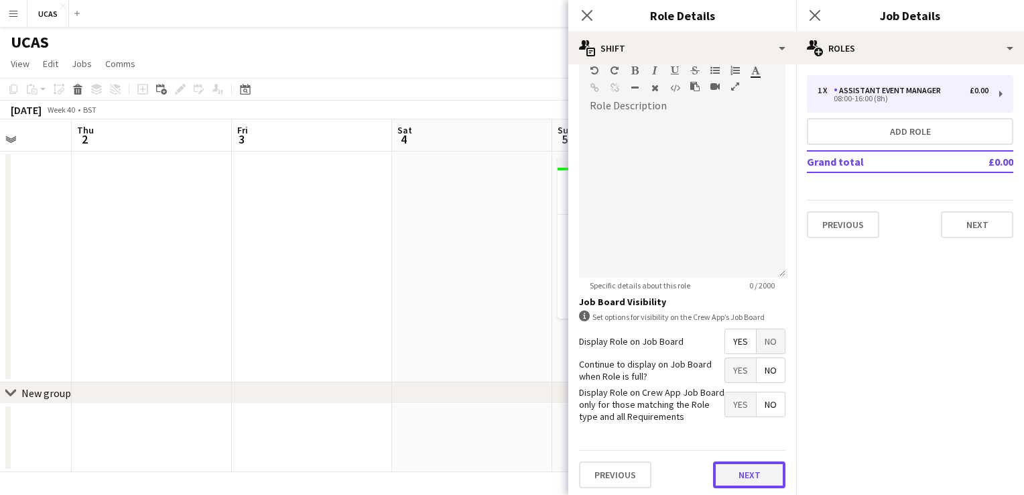
click at [759, 468] on button "Next" at bounding box center [749, 474] width 72 height 27
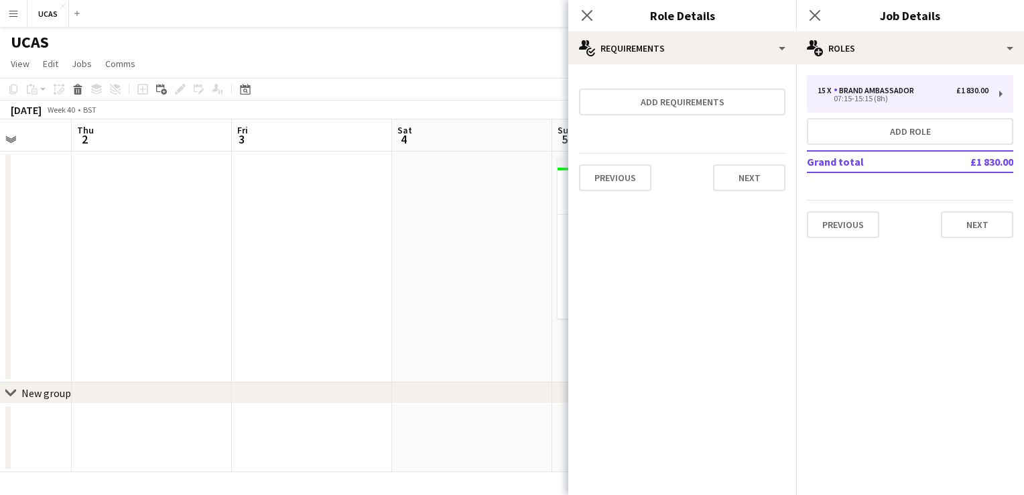
scroll to position [0, 0]
click at [752, 175] on button "Next" at bounding box center [749, 177] width 72 height 27
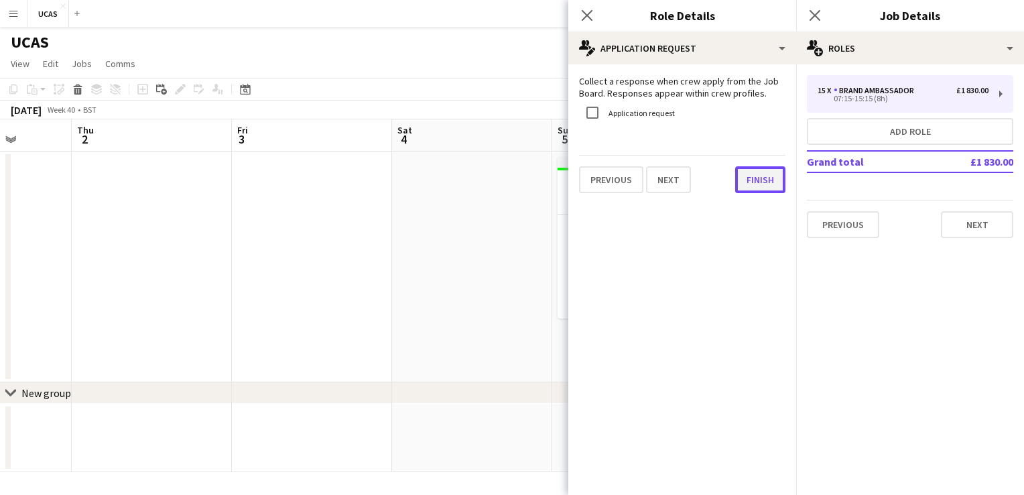
click at [756, 180] on button "Finish" at bounding box center [760, 179] width 50 height 27
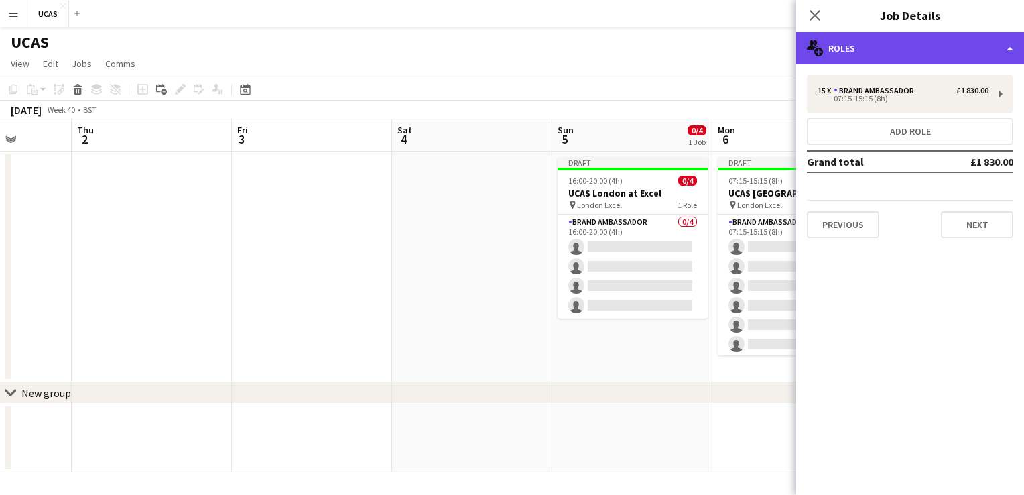
click at [955, 52] on div "multiple-users-add Roles" at bounding box center [910, 48] width 228 height 32
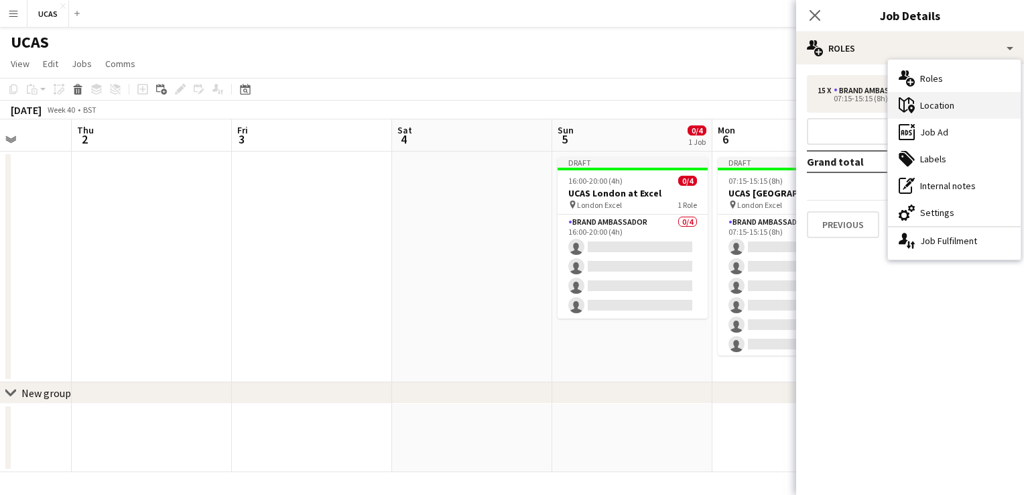
click at [949, 105] on div "maps-pin-1 Location" at bounding box center [954, 105] width 133 height 27
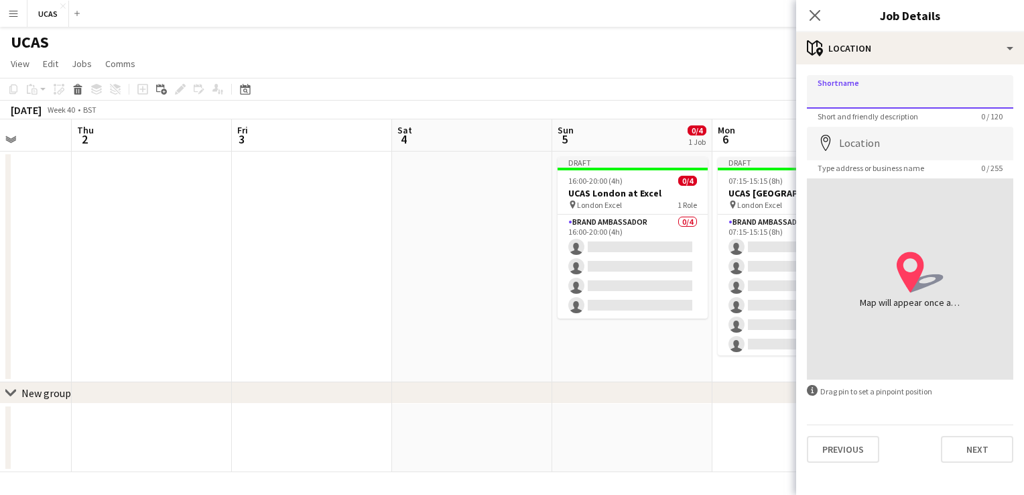
click at [875, 93] on input "Shortname" at bounding box center [910, 92] width 206 height 34
type input "**********"
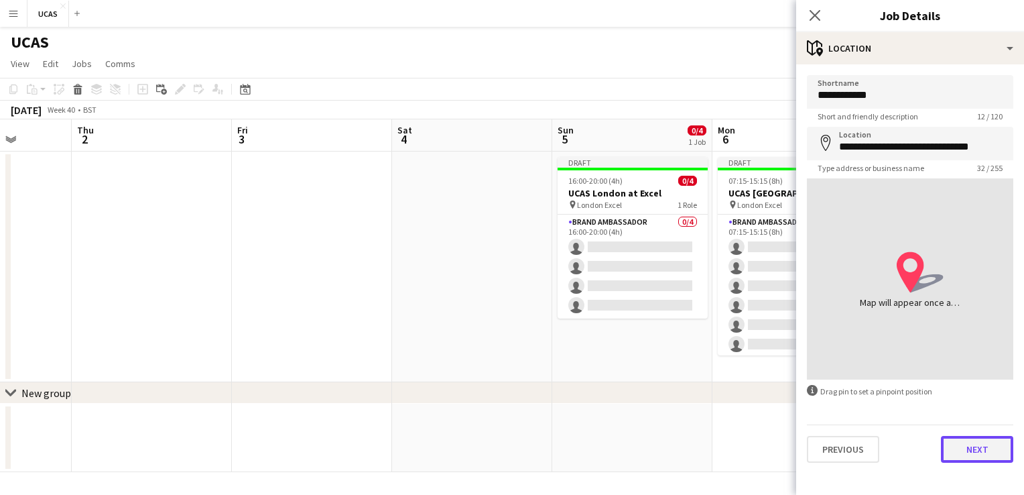
click at [971, 450] on button "Next" at bounding box center [977, 449] width 72 height 27
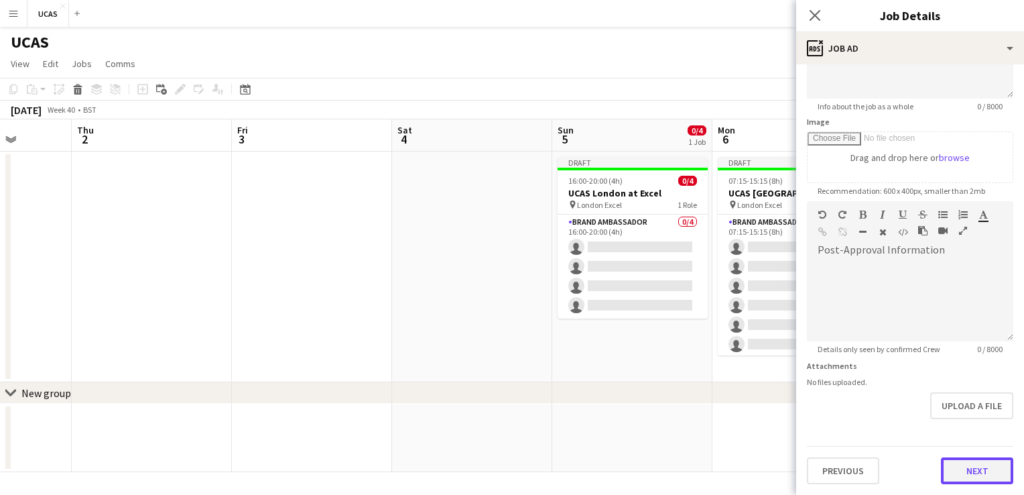
scroll to position [166, 0]
click at [974, 418] on form "**********" at bounding box center [910, 197] width 228 height 577
click at [960, 472] on button "Next" at bounding box center [977, 472] width 72 height 27
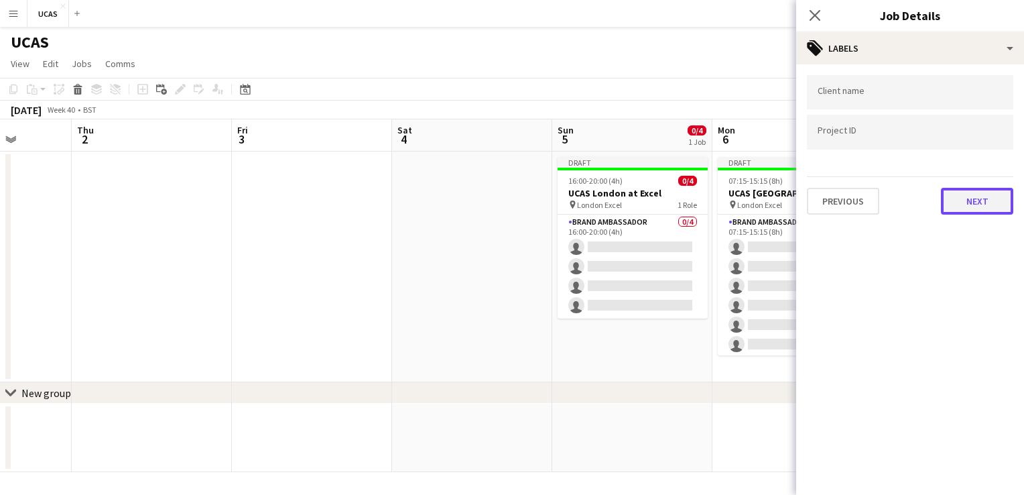
click at [1010, 197] on button "Next" at bounding box center [977, 201] width 72 height 27
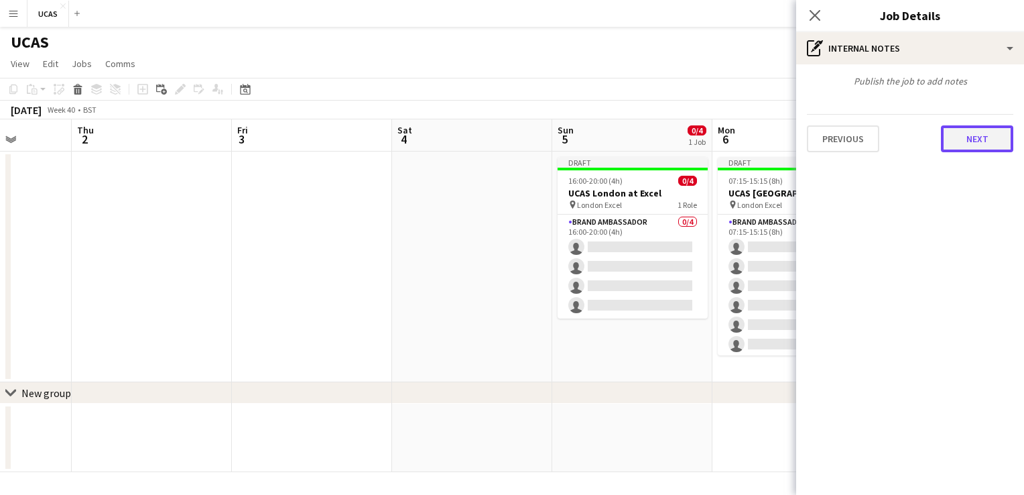
click at [984, 141] on button "Next" at bounding box center [977, 138] width 72 height 27
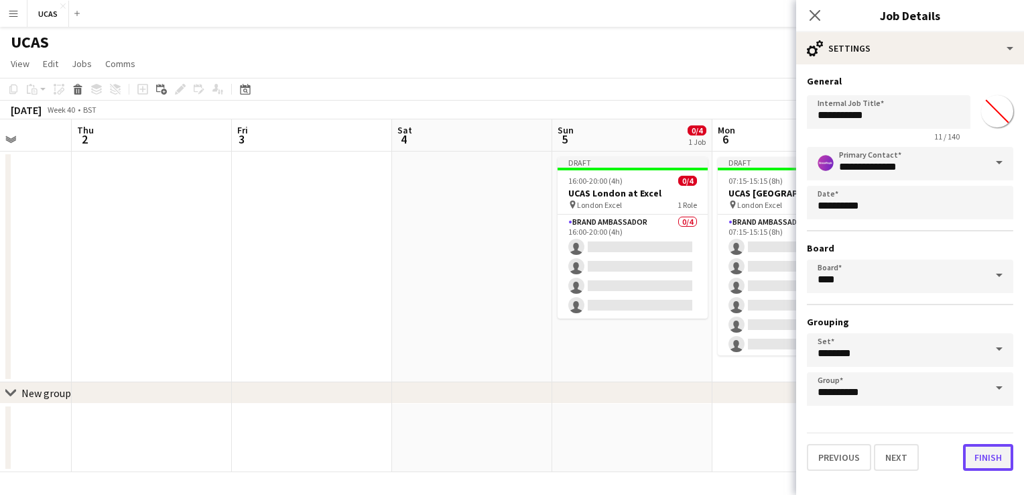
click at [983, 459] on button "Finish" at bounding box center [988, 457] width 50 height 27
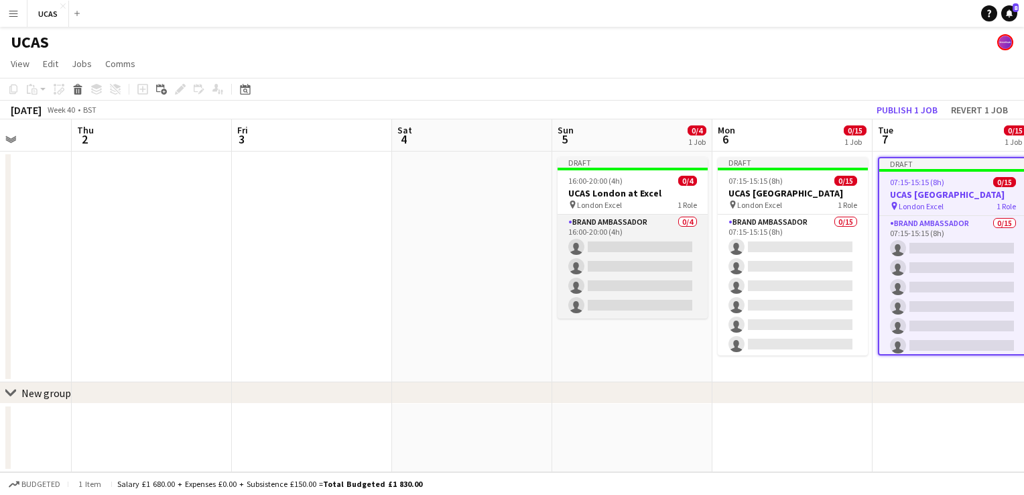
click at [665, 269] on app-card-role "Brand Ambassador 0/4 16:00-20:00 (4h) single-neutral-actions single-neutral-act…" at bounding box center [633, 267] width 150 height 104
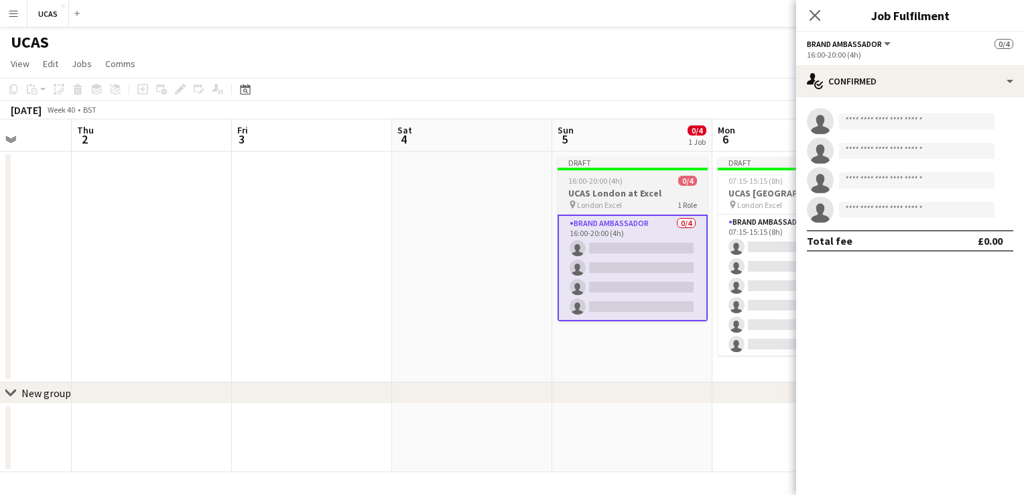
click at [643, 191] on h3 "UCAS London at Excel" at bounding box center [633, 193] width 150 height 12
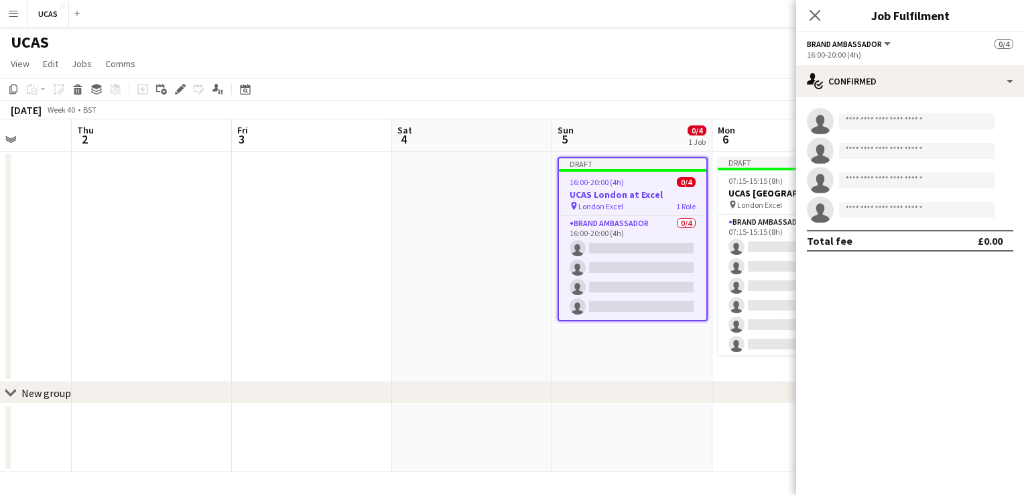
click at [611, 207] on span "London Excel" at bounding box center [601, 206] width 45 height 10
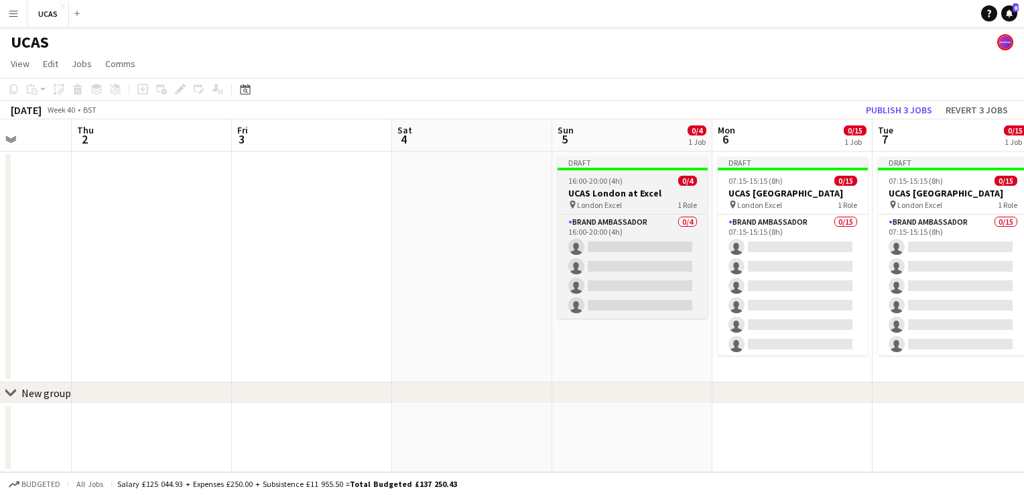
click at [647, 192] on h3 "UCAS London at Excel" at bounding box center [633, 193] width 150 height 12
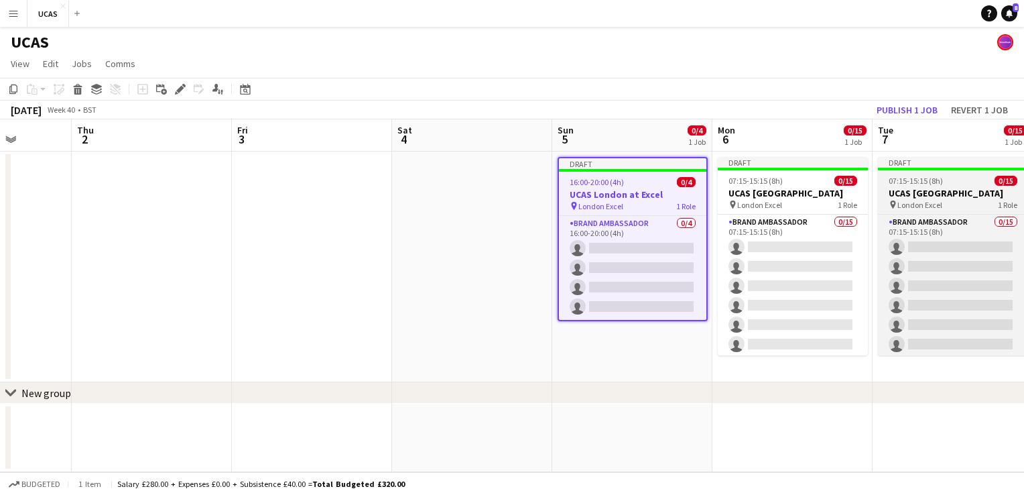
click at [930, 206] on span "London Excel" at bounding box center [920, 205] width 45 height 10
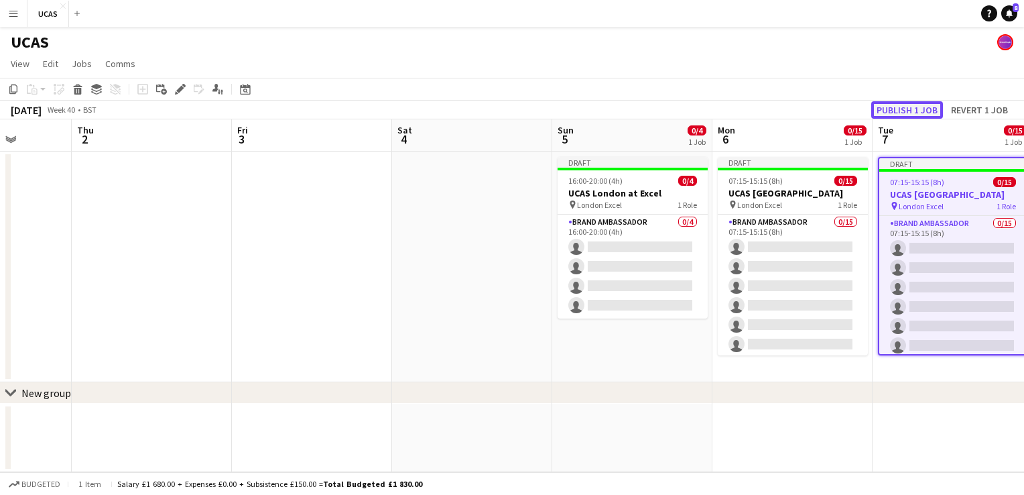
click at [881, 109] on button "Publish 1 job" at bounding box center [907, 109] width 72 height 17
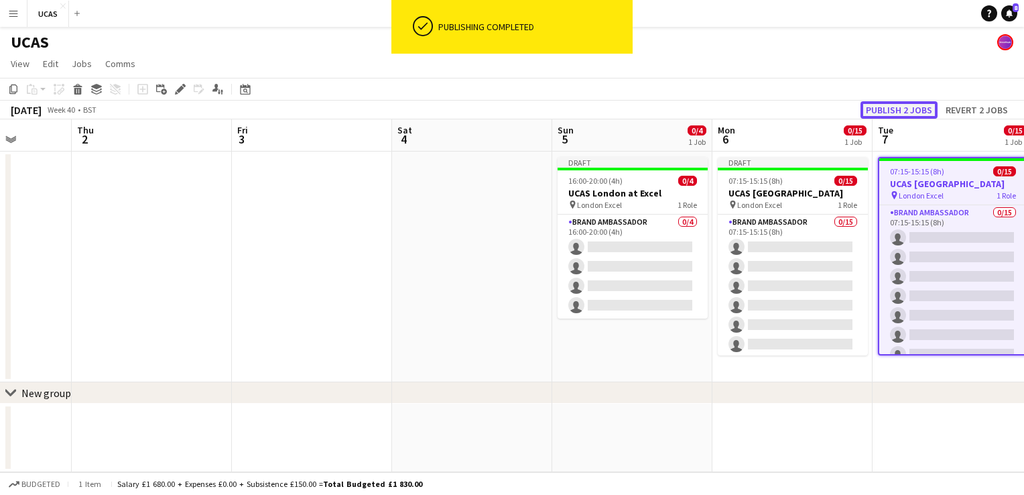
click at [892, 107] on button "Publish 2 jobs" at bounding box center [899, 109] width 77 height 17
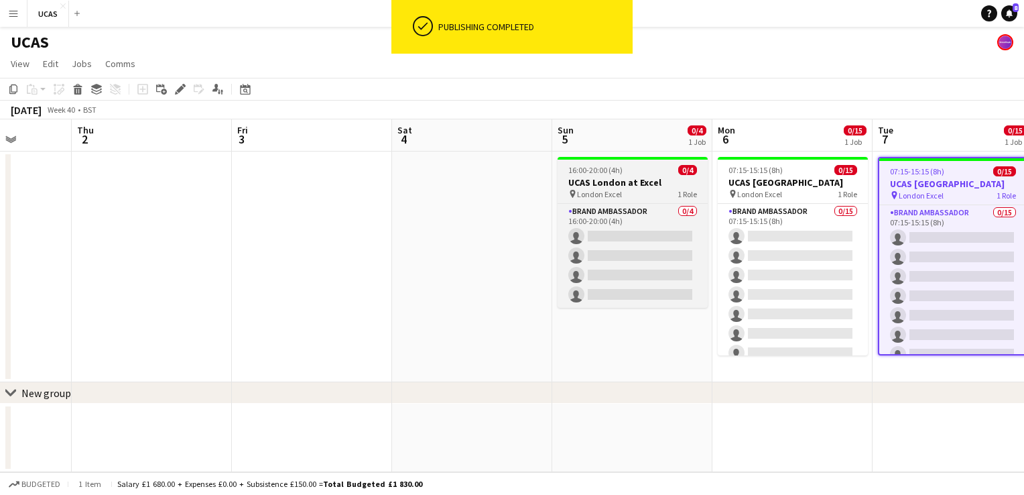
click at [635, 184] on h3 "UCAS London at Excel" at bounding box center [633, 182] width 150 height 12
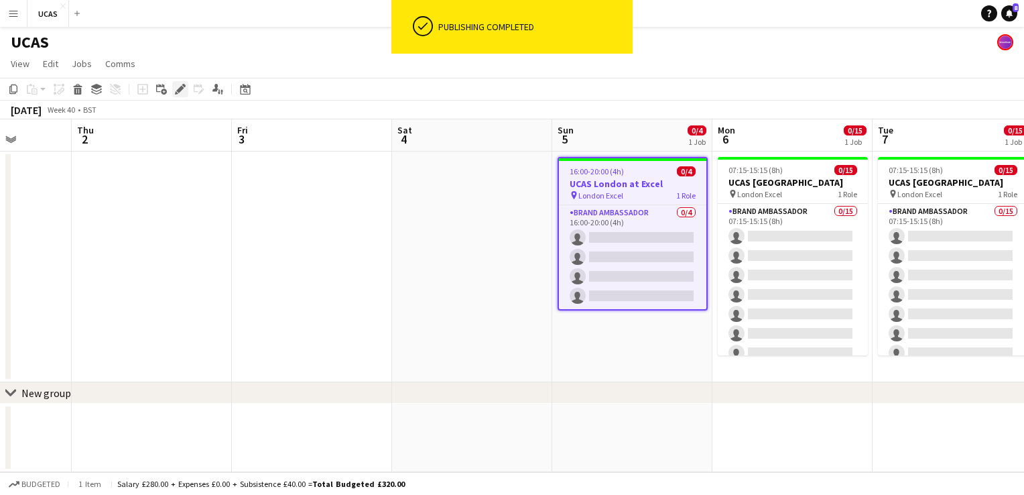
click at [177, 85] on icon "Edit" at bounding box center [180, 89] width 11 height 11
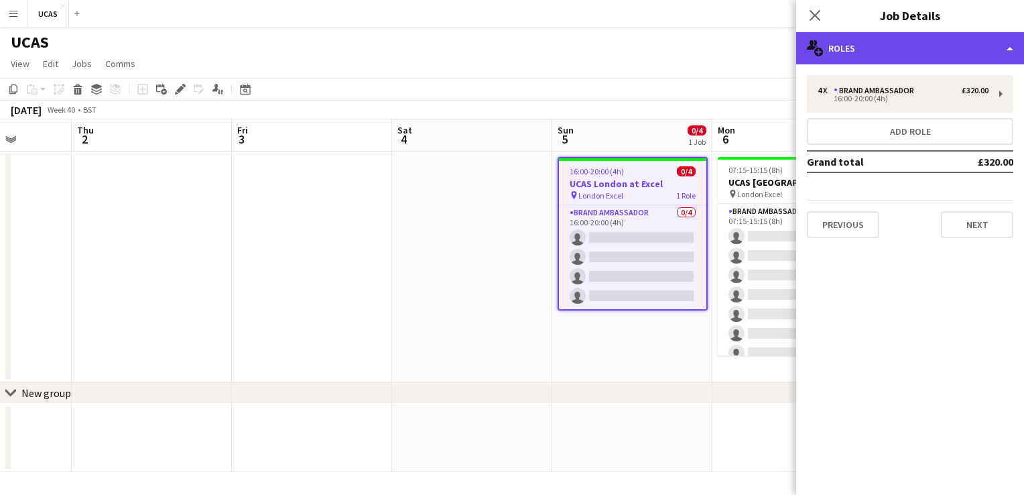
click at [932, 58] on div "multiple-users-add Roles" at bounding box center [910, 48] width 228 height 32
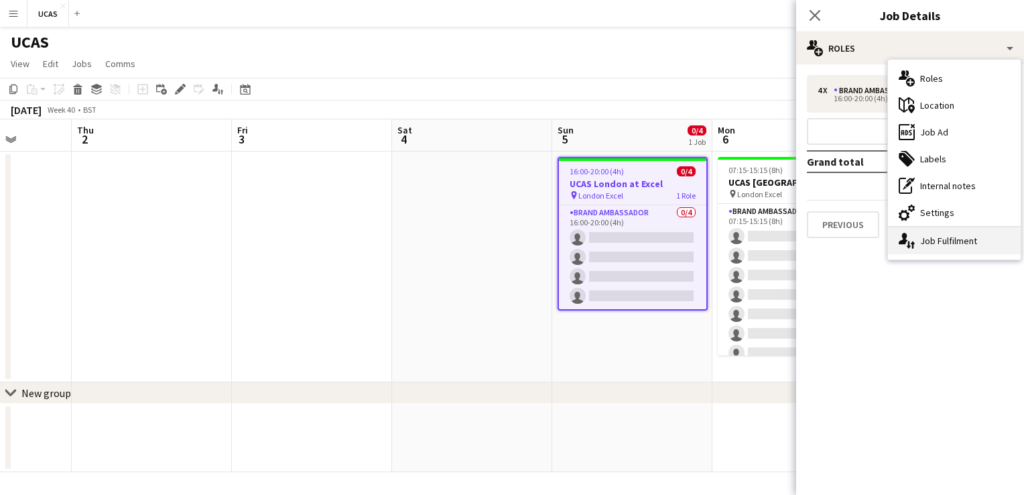
click at [963, 232] on div "single-neutral-actions-up-down Job Fulfilment" at bounding box center [954, 240] width 133 height 27
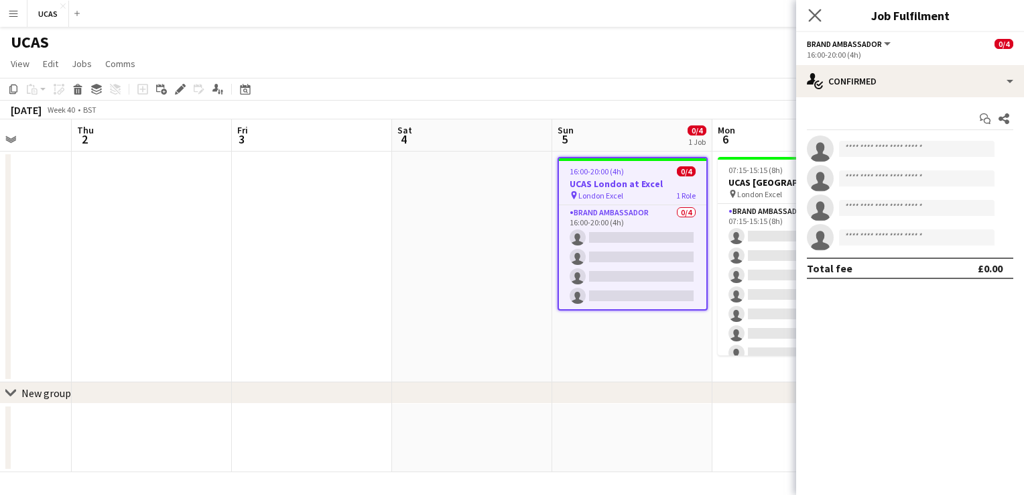
click at [814, 7] on app-icon "Close pop-in" at bounding box center [815, 15] width 19 height 19
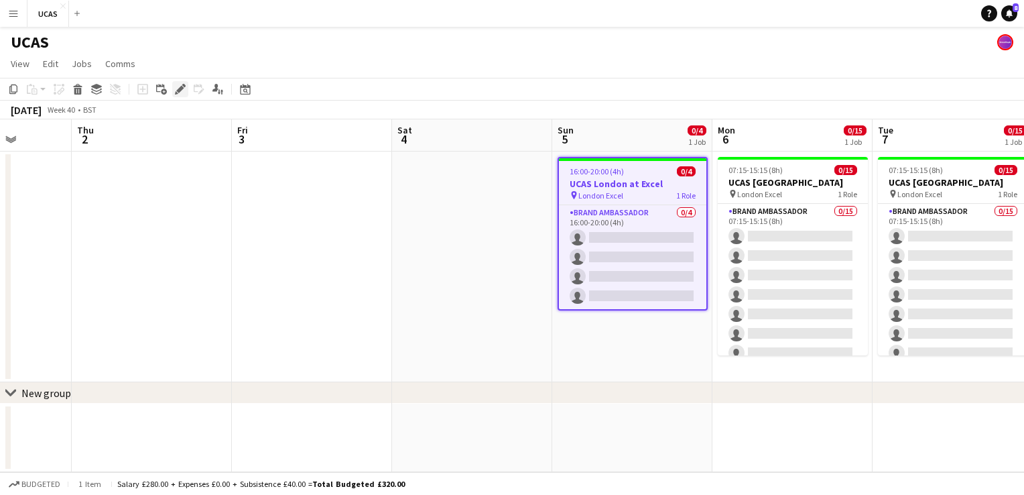
click at [175, 89] on icon "Edit" at bounding box center [180, 89] width 11 height 11
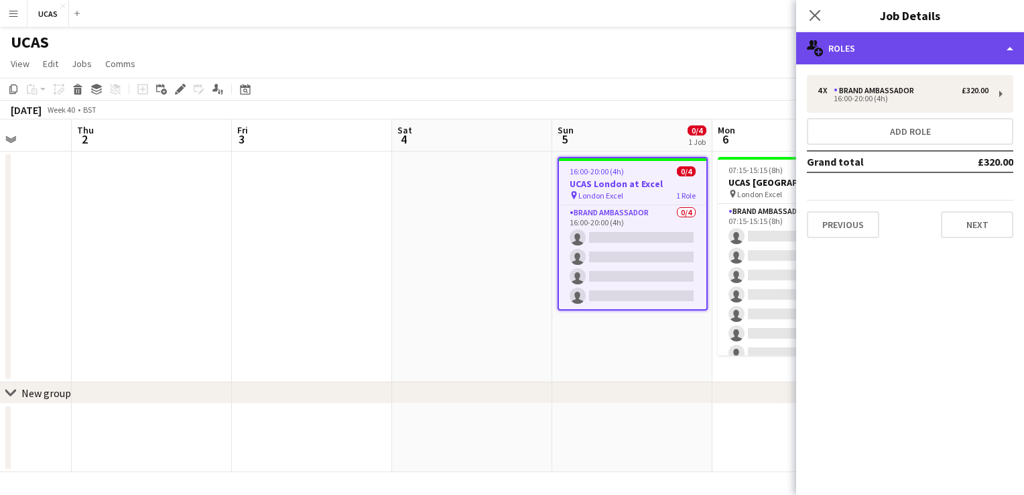
click at [987, 50] on div "multiple-users-add Roles" at bounding box center [910, 48] width 228 height 32
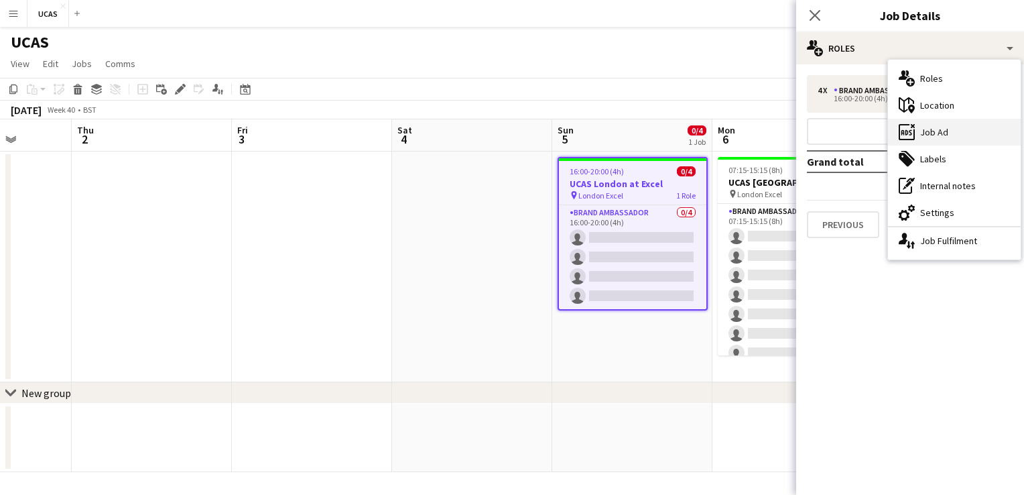
click at [950, 125] on div "ads-window Job Ad" at bounding box center [954, 132] width 133 height 27
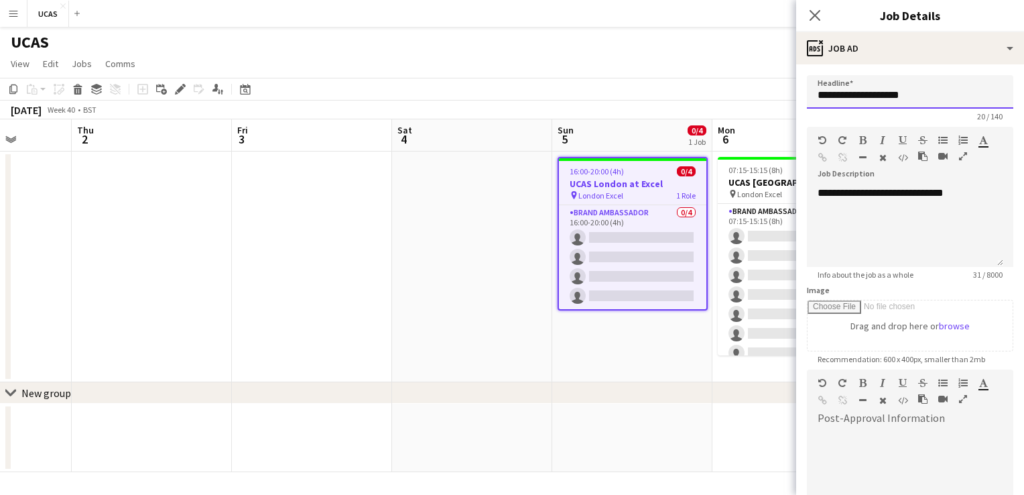
click at [911, 101] on input "**********" at bounding box center [910, 92] width 206 height 34
type input "**********"
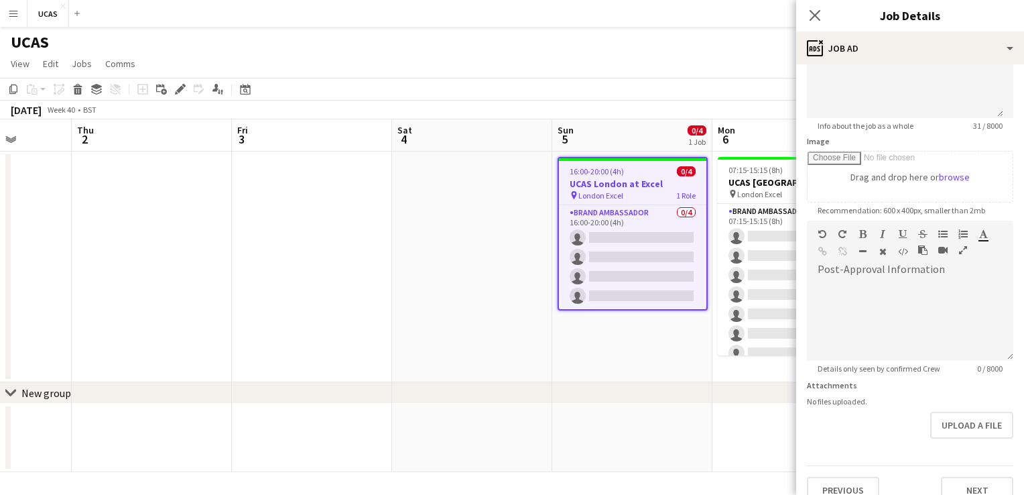
scroll to position [166, 0]
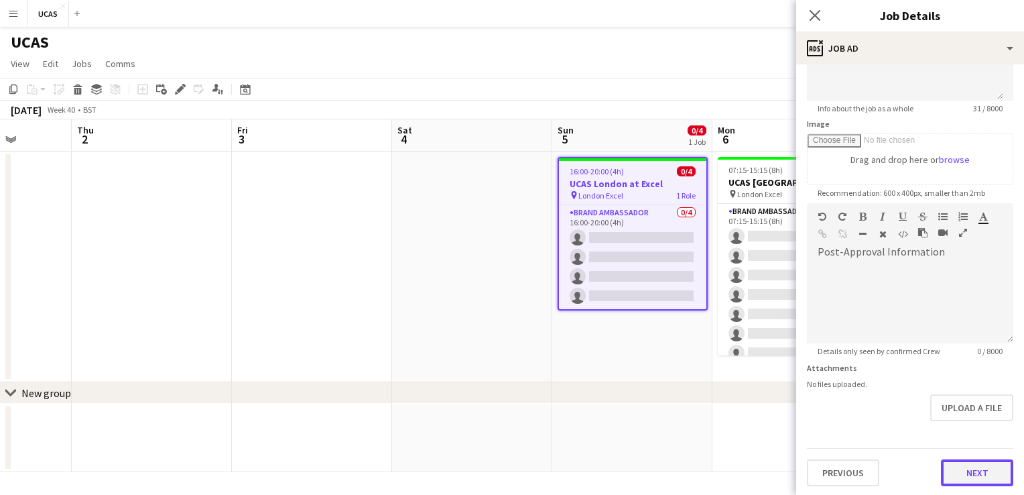
click at [981, 466] on button "Next" at bounding box center [977, 472] width 72 height 27
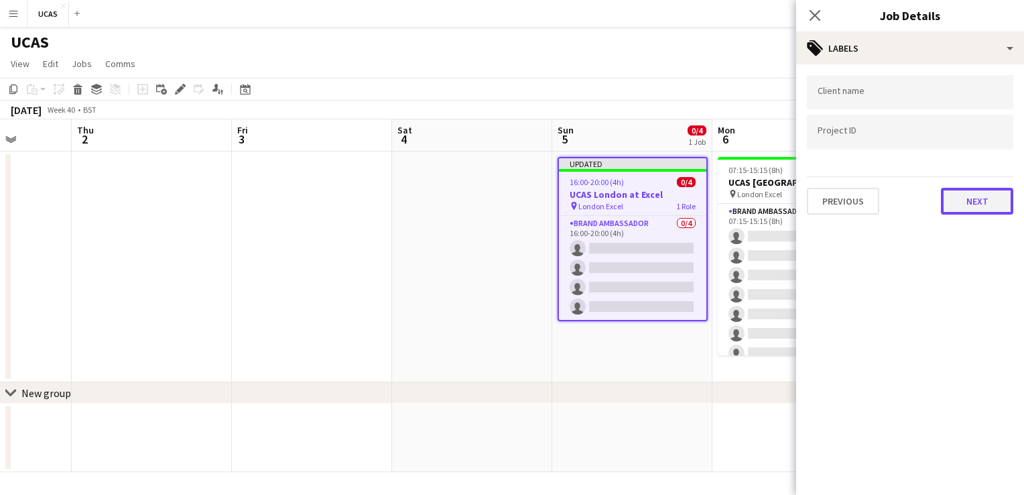
click at [961, 196] on button "Next" at bounding box center [977, 201] width 72 height 27
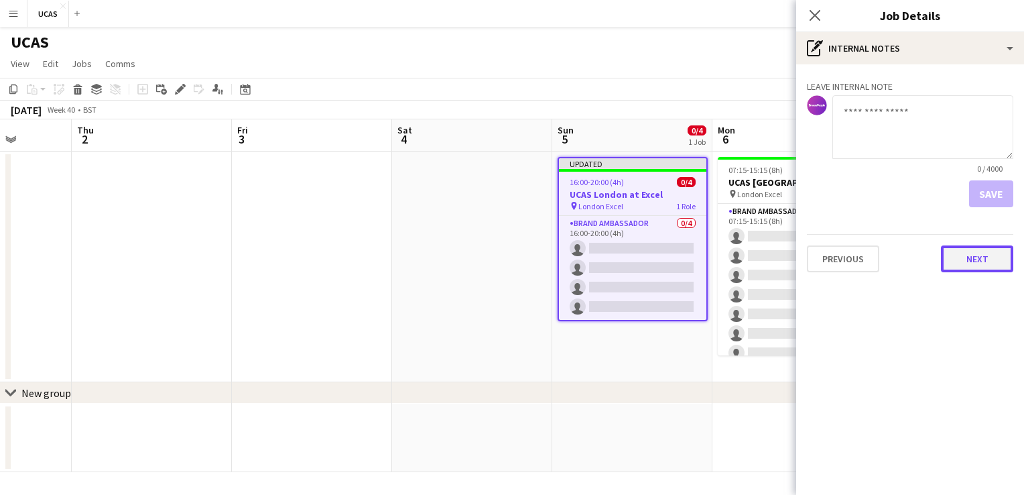
click at [973, 265] on button "Next" at bounding box center [977, 258] width 72 height 27
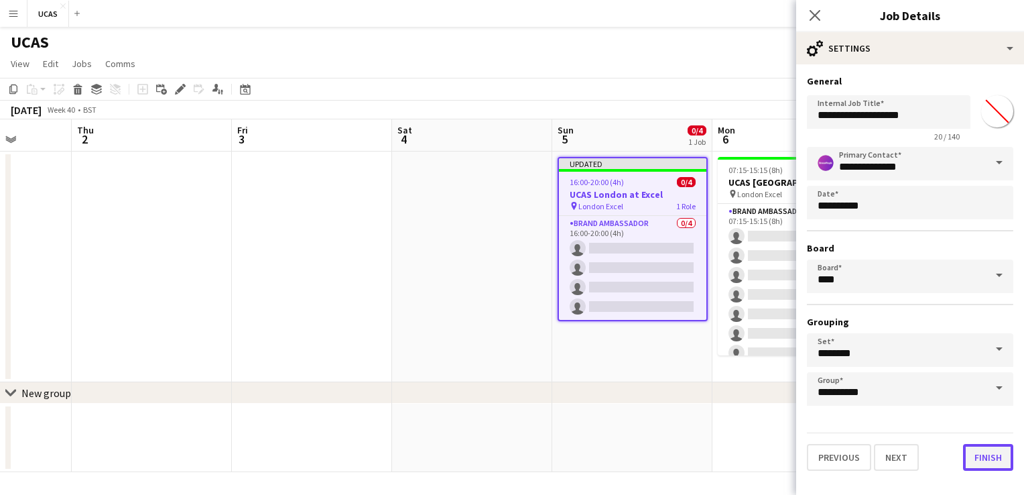
click at [997, 463] on button "Finish" at bounding box center [988, 457] width 50 height 27
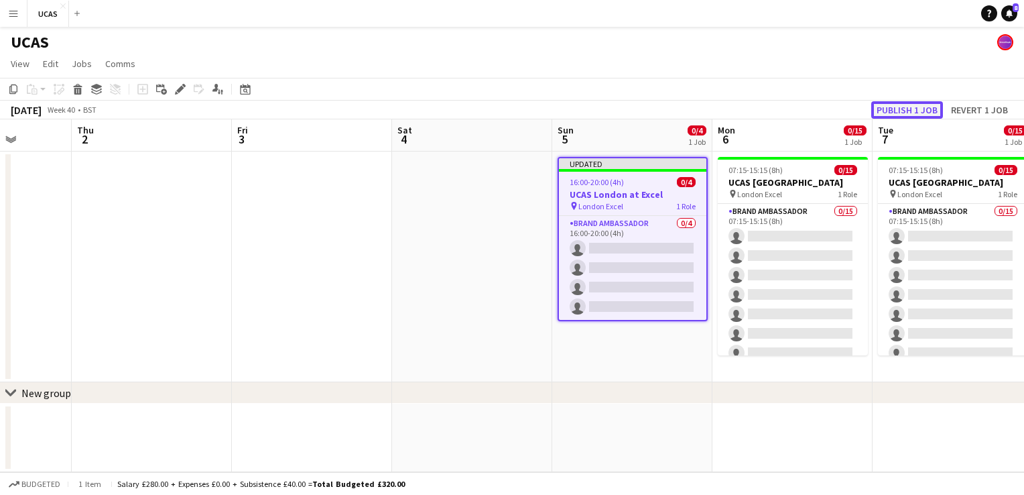
click at [890, 114] on button "Publish 1 job" at bounding box center [907, 109] width 72 height 17
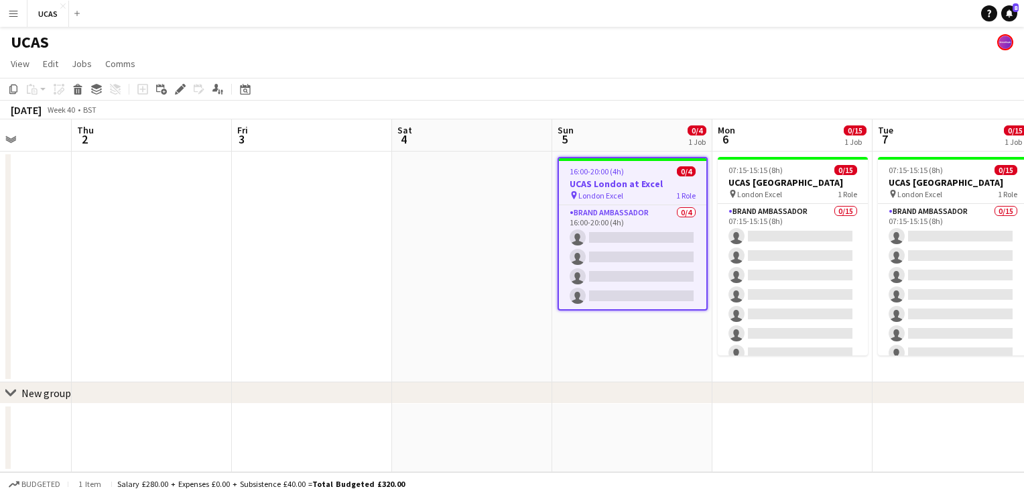
click at [16, 19] on button "Menu" at bounding box center [13, 13] width 27 height 27
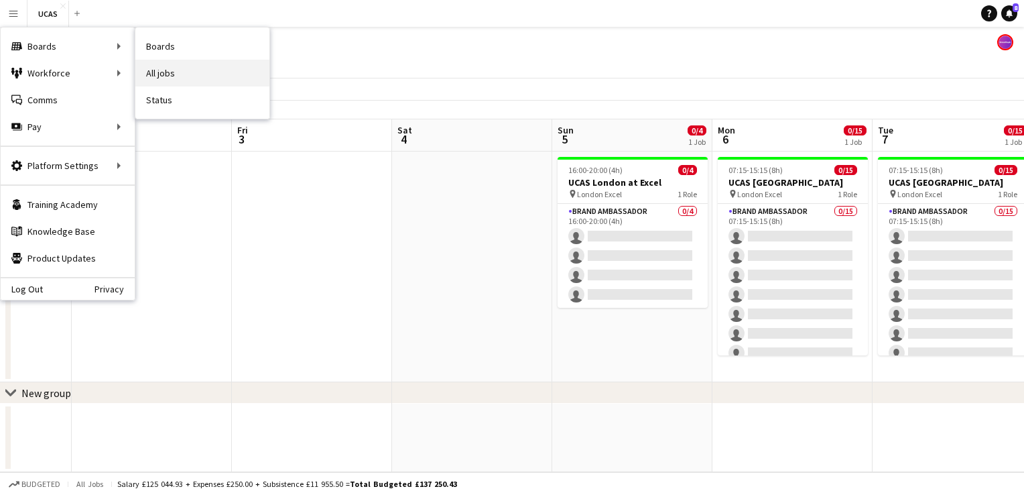
click at [172, 71] on link "All jobs" at bounding box center [202, 73] width 134 height 27
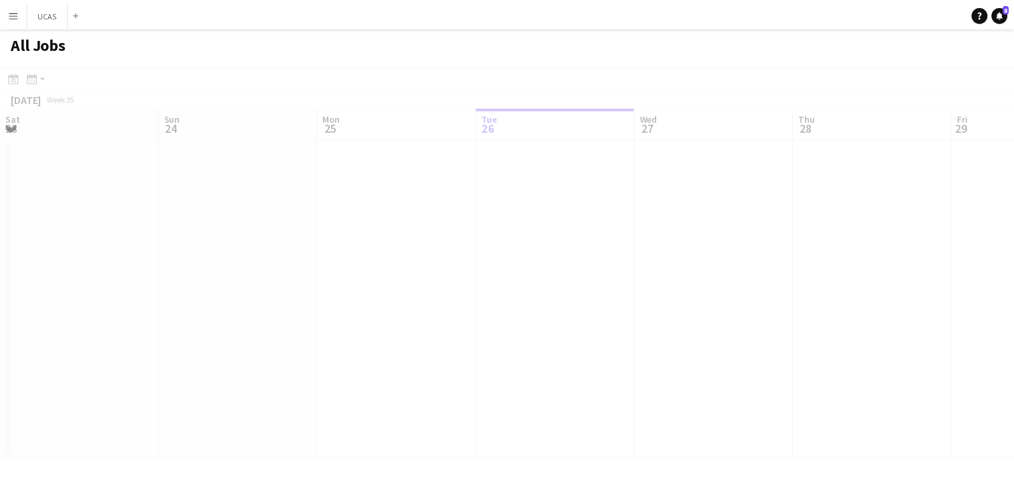
scroll to position [0, 320]
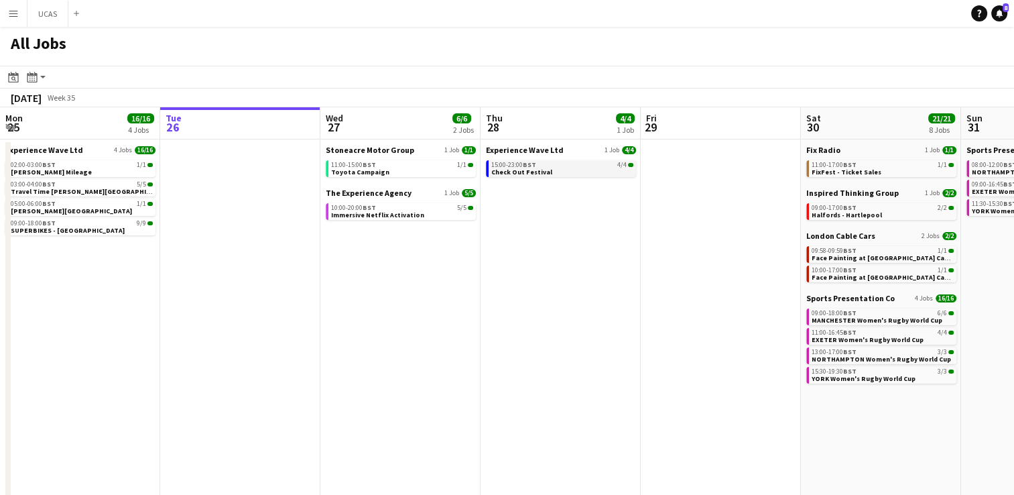
click at [546, 172] on link "15:00-23:00 BST 4/4 Check Out Festival" at bounding box center [562, 167] width 142 height 15
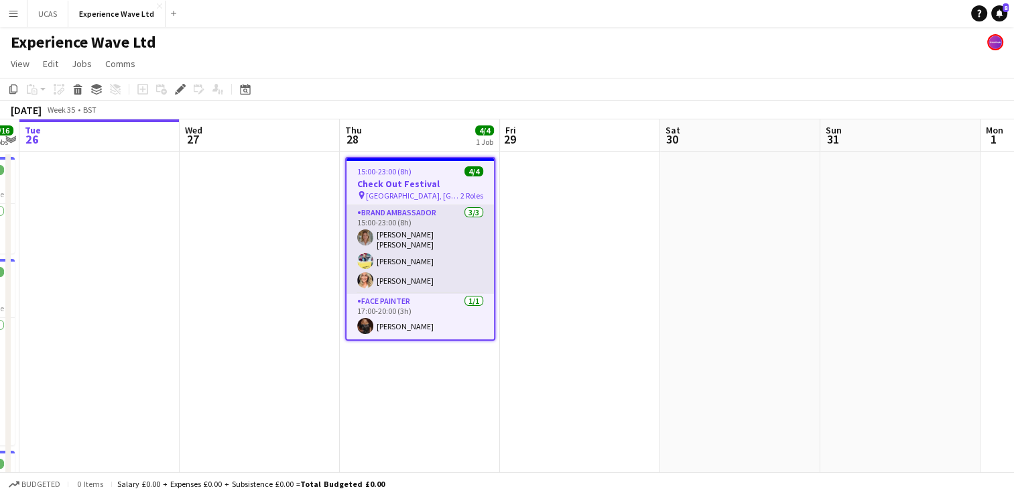
click at [421, 248] on app-card-role "Brand Ambassador 3/3 15:00-23:00 (8h) Sara Cooper da Silva Yvonne Smith Cheri C…" at bounding box center [420, 249] width 147 height 88
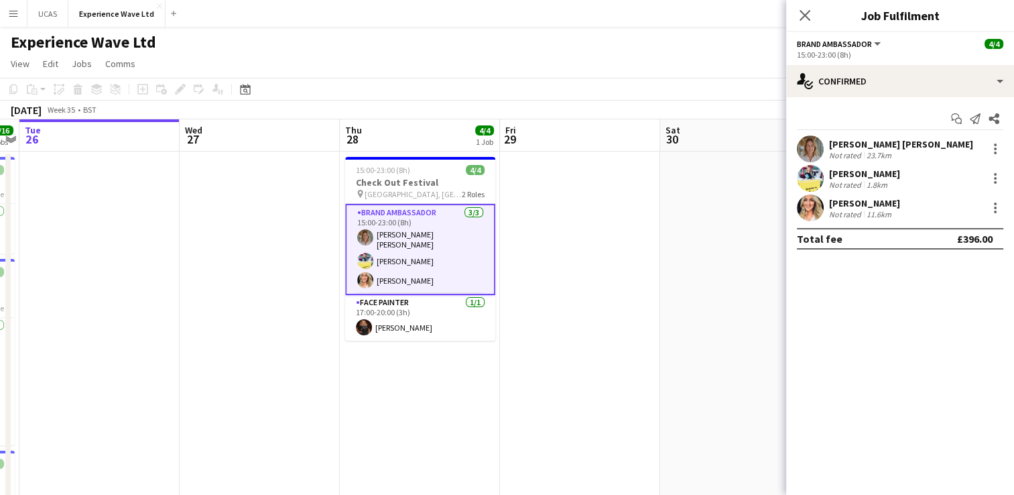
click at [877, 155] on div "23.7km" at bounding box center [879, 155] width 30 height 10
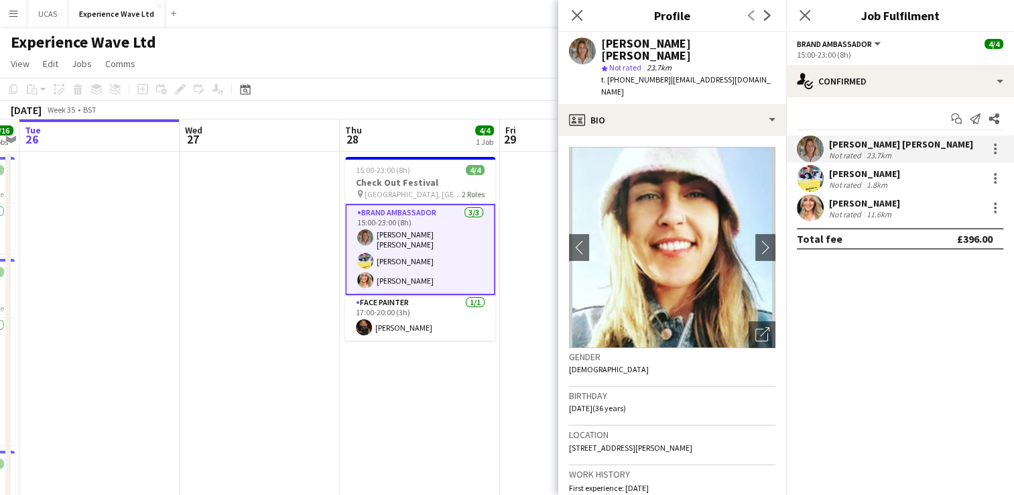
drag, startPoint x: 662, startPoint y: 66, endPoint x: 609, endPoint y: 66, distance: 53.0
click at [609, 74] on span "t. +4407468433348" at bounding box center [636, 79] width 70 height 10
drag, startPoint x: 609, startPoint y: 66, endPoint x: 617, endPoint y: 74, distance: 10.9
copy span "+4407468433348"
click at [849, 397] on mat-expansion-panel "check Confirmed Start chat Send notification Share Sara Cooper da Silva Not rat…" at bounding box center [900, 296] width 228 height 398
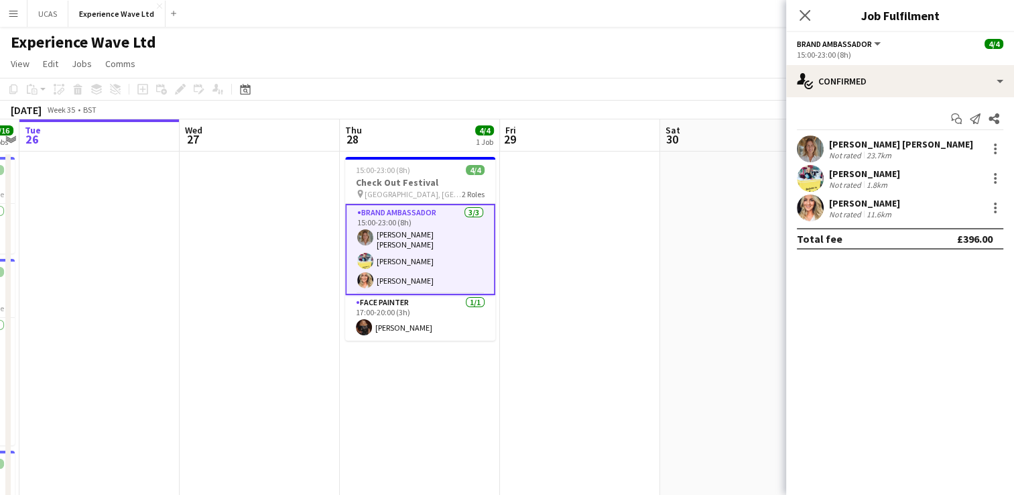
click at [833, 150] on div "Not rated" at bounding box center [846, 155] width 35 height 10
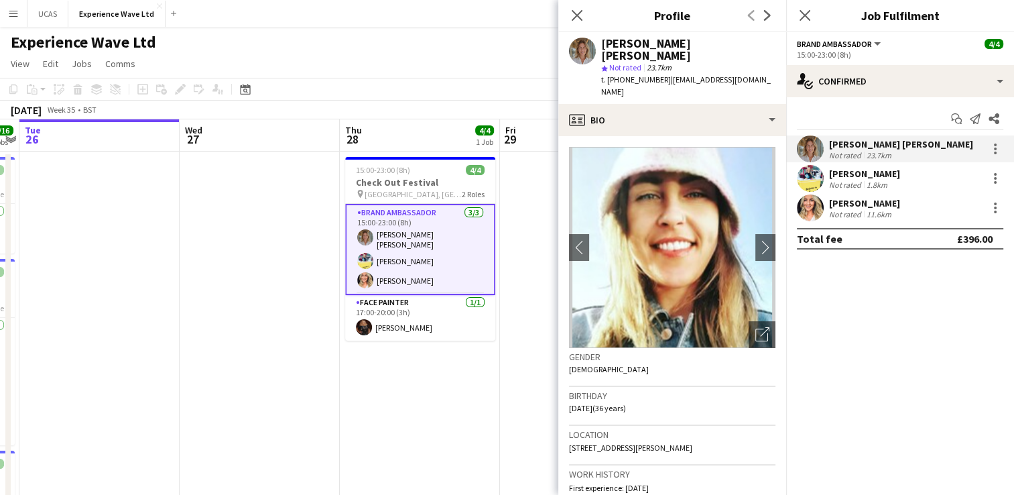
click at [849, 181] on div "Not rated" at bounding box center [846, 185] width 35 height 10
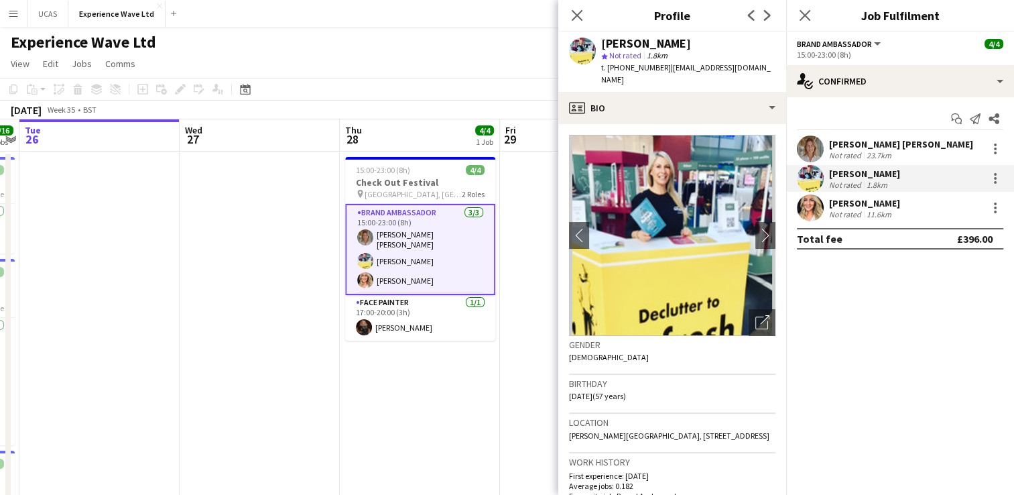
click at [855, 210] on div "Not rated" at bounding box center [846, 214] width 35 height 10
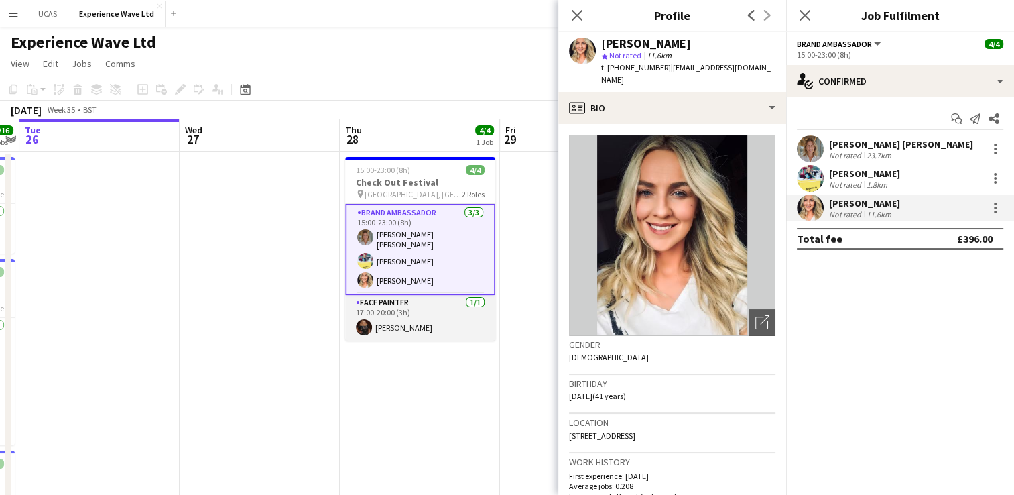
click at [379, 315] on app-card-role "Face Painter 1/1 17:00-20:00 (3h) Sharon Hogarth" at bounding box center [420, 318] width 150 height 46
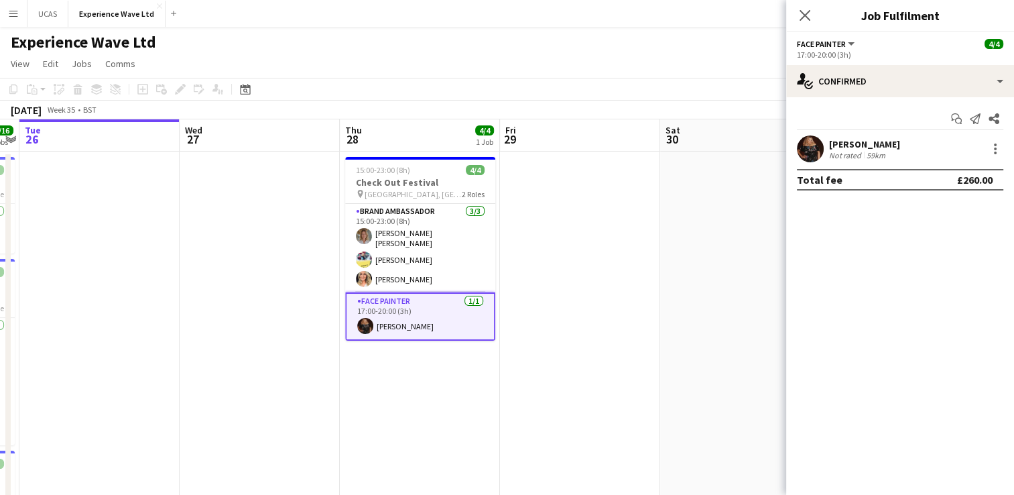
click at [934, 139] on div "Sharon Hogarth Not rated 59km" at bounding box center [900, 148] width 228 height 27
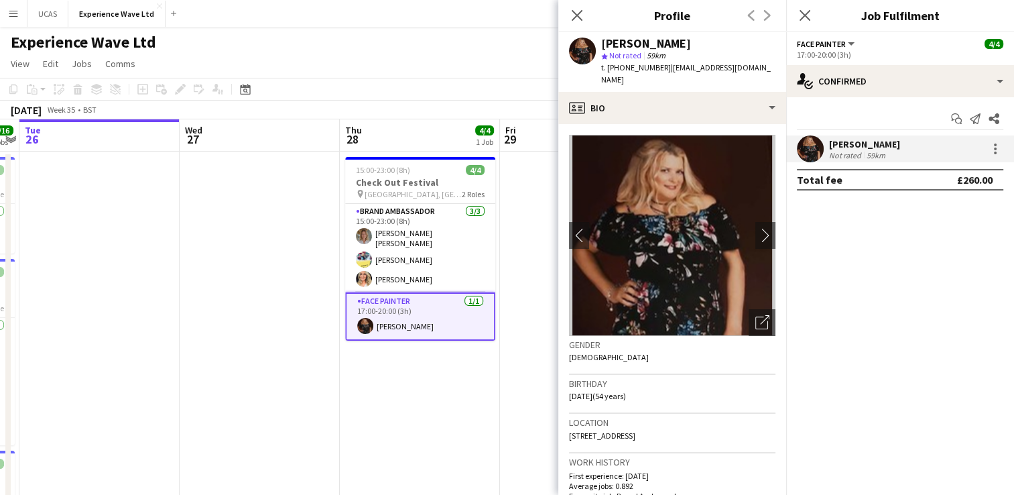
click at [138, 161] on app-date-cell at bounding box center [99, 465] width 160 height 629
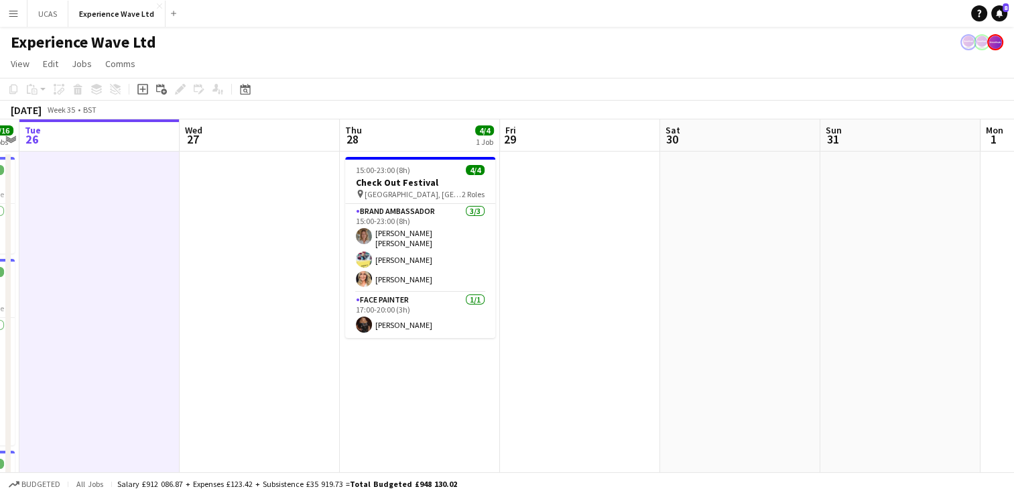
click at [585, 365] on app-date-cell at bounding box center [580, 465] width 160 height 629
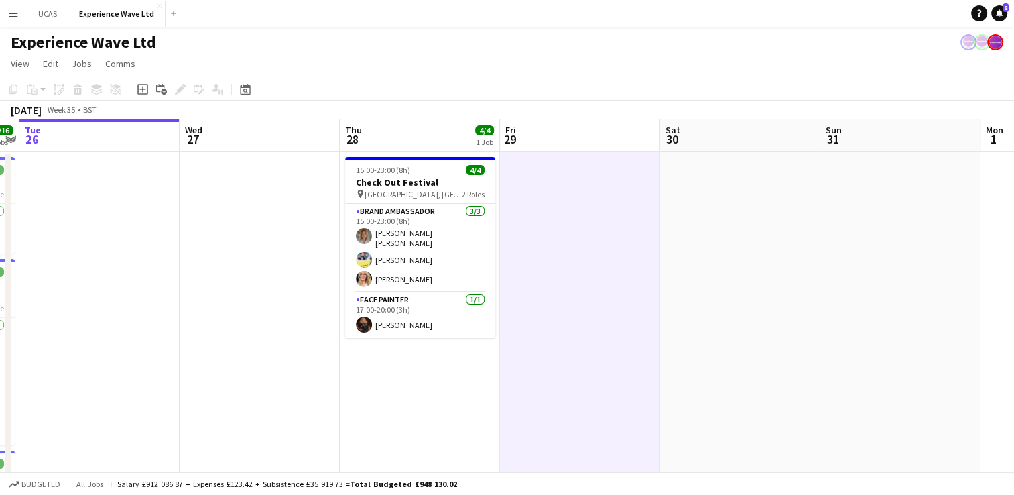
click at [11, 22] on button "Menu" at bounding box center [13, 13] width 27 height 27
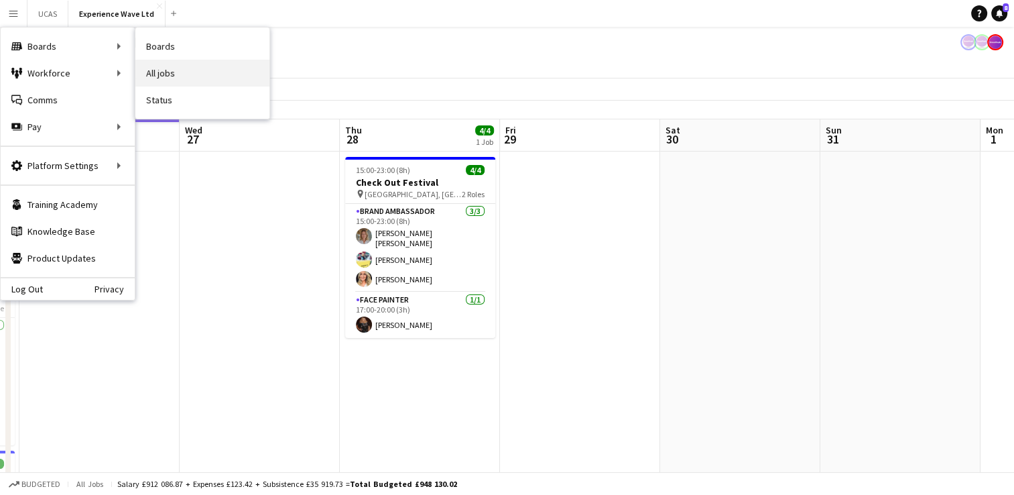
click at [160, 71] on link "All jobs" at bounding box center [202, 73] width 134 height 27
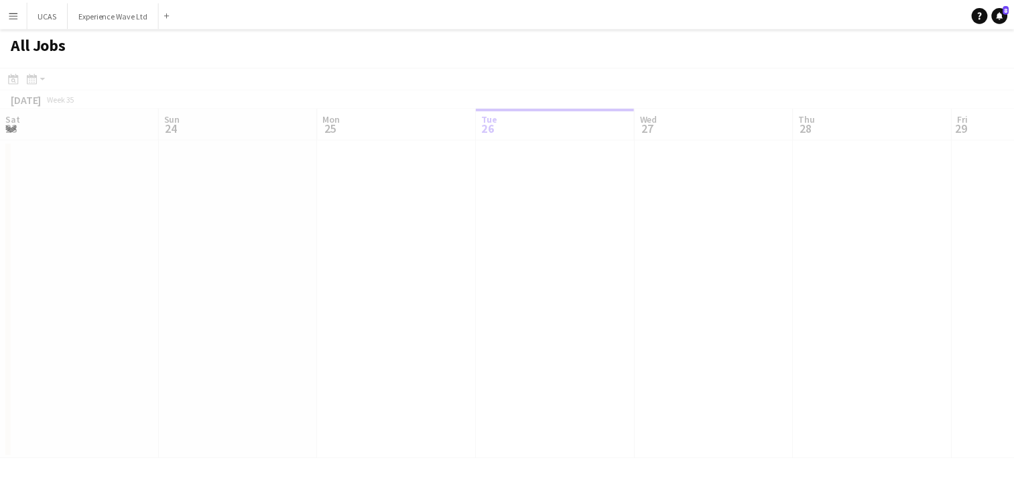
scroll to position [0, 320]
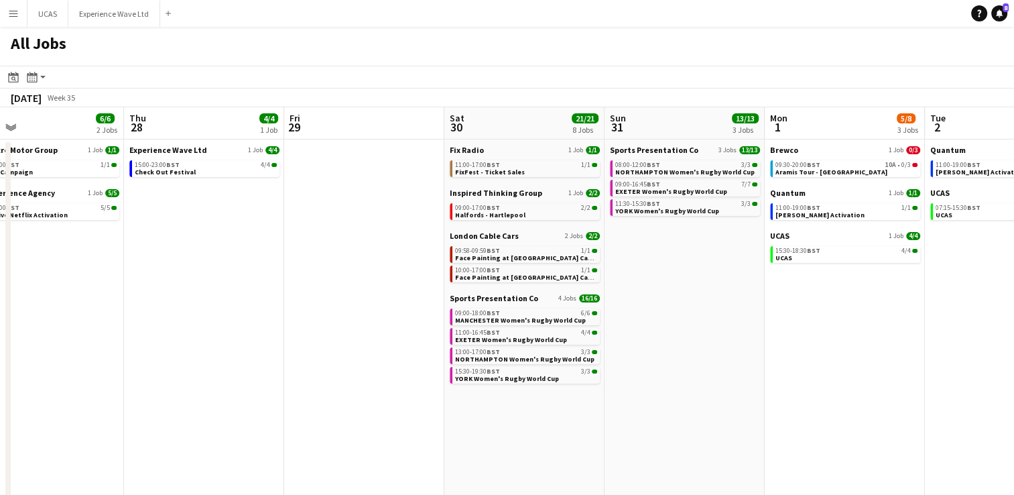
drag, startPoint x: 670, startPoint y: 401, endPoint x: 316, endPoint y: 363, distance: 356.7
click at [300, 361] on app-calendar-viewport "Sun 24 34/34 9 Jobs Mon 25 16/16 4 Jobs Tue 26 Wed 27 6/6 2 Jobs Thu 28 4/4 1 J…" at bounding box center [507, 389] width 1014 height 564
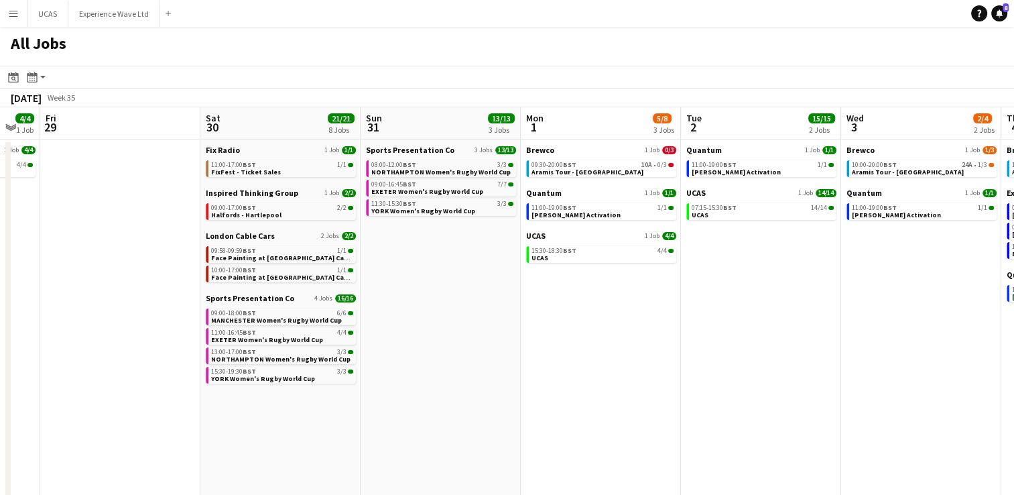
scroll to position [0, 444]
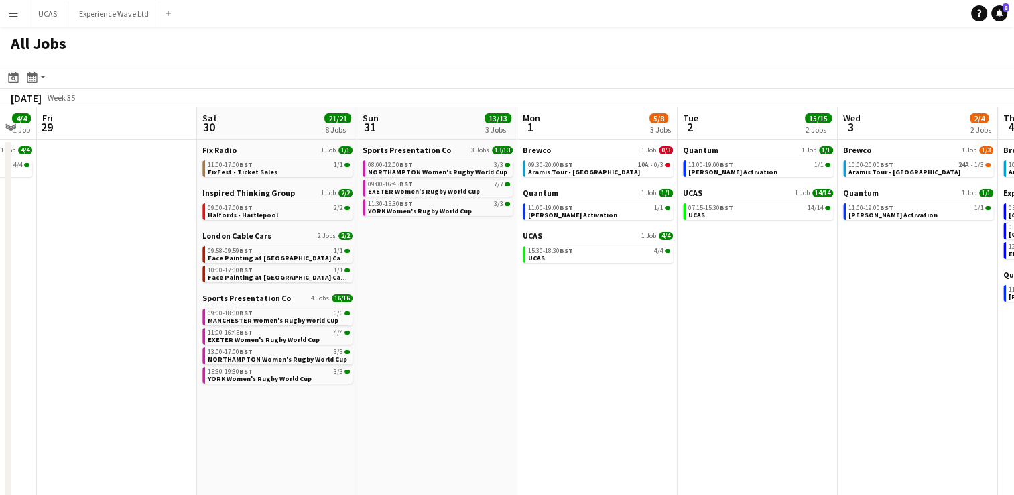
drag, startPoint x: 776, startPoint y: 360, endPoint x: 542, endPoint y: 363, distance: 234.0
click at [542, 363] on app-calendar-viewport "Tue 26 Wed 27 6/6 2 Jobs Thu 28 4/4 1 Job Fri 29 Sat 30 21/21 8 Jobs Sun 31 13/…" at bounding box center [507, 389] width 1014 height 564
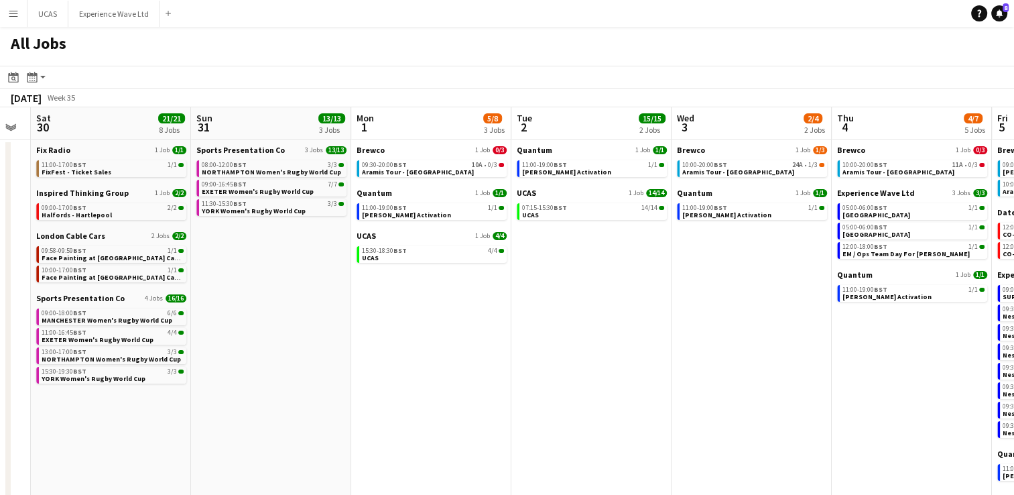
scroll to position [0, 470]
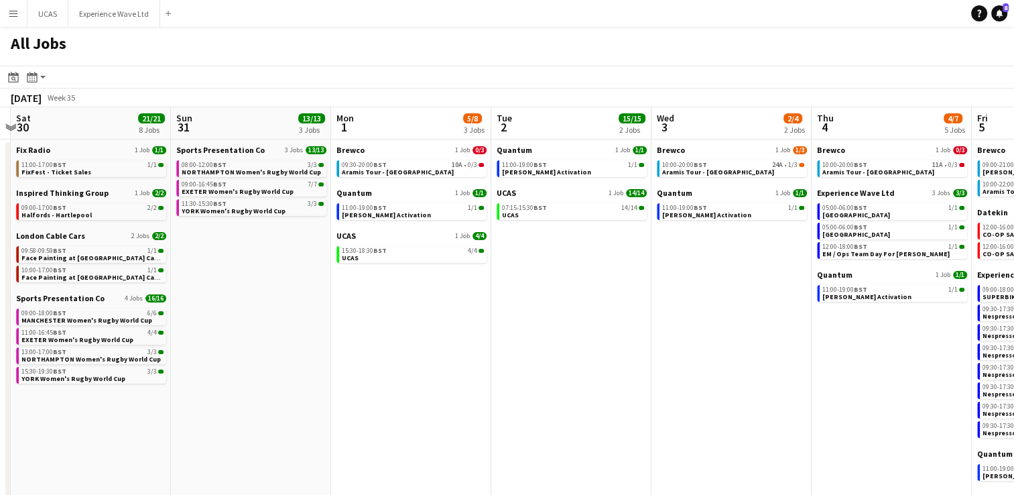
drag, startPoint x: 638, startPoint y: 394, endPoint x: 442, endPoint y: 385, distance: 195.9
click at [442, 385] on app-calendar-viewport "Wed 27 6/6 2 Jobs Thu 28 4/4 1 Job Fri 29 Sat 30 21/21 8 Jobs Sun 31 13/13 3 Jo…" at bounding box center [507, 389] width 1014 height 564
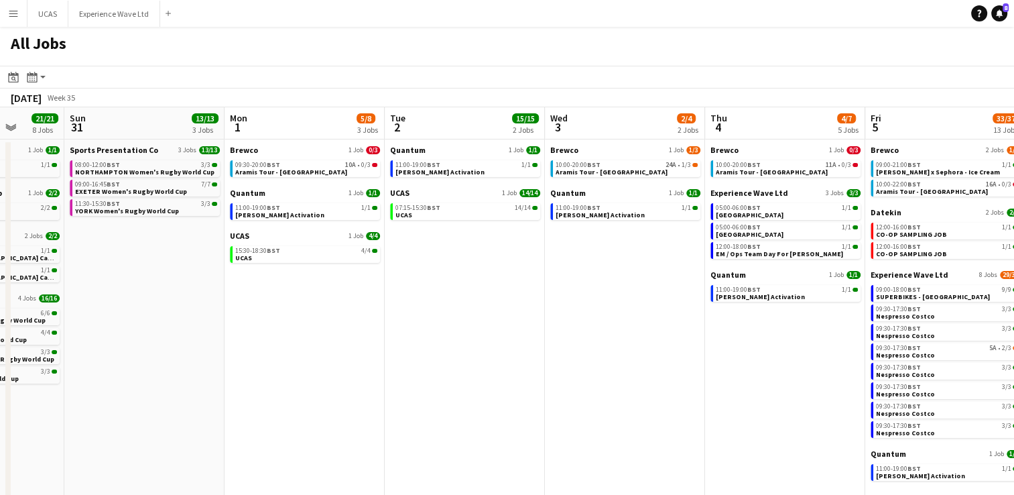
scroll to position [0, 603]
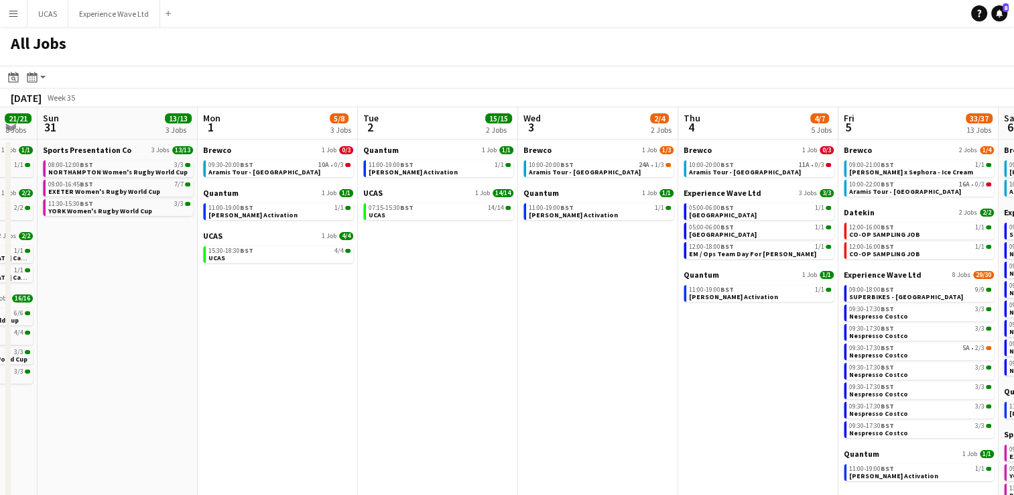
drag, startPoint x: 602, startPoint y: 412, endPoint x: 469, endPoint y: 397, distance: 133.5
click at [469, 397] on app-calendar-viewport "Wed 27 6/6 2 Jobs Thu 28 4/4 1 Job Fri 29 Sat 30 21/21 8 Jobs Sun 31 13/13 3 Jo…" at bounding box center [507, 389] width 1014 height 564
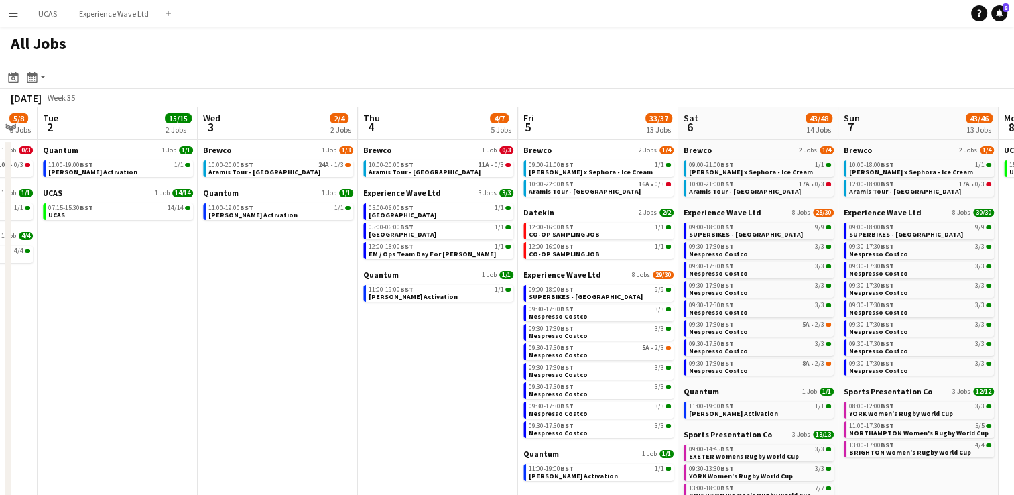
scroll to position [0, 373]
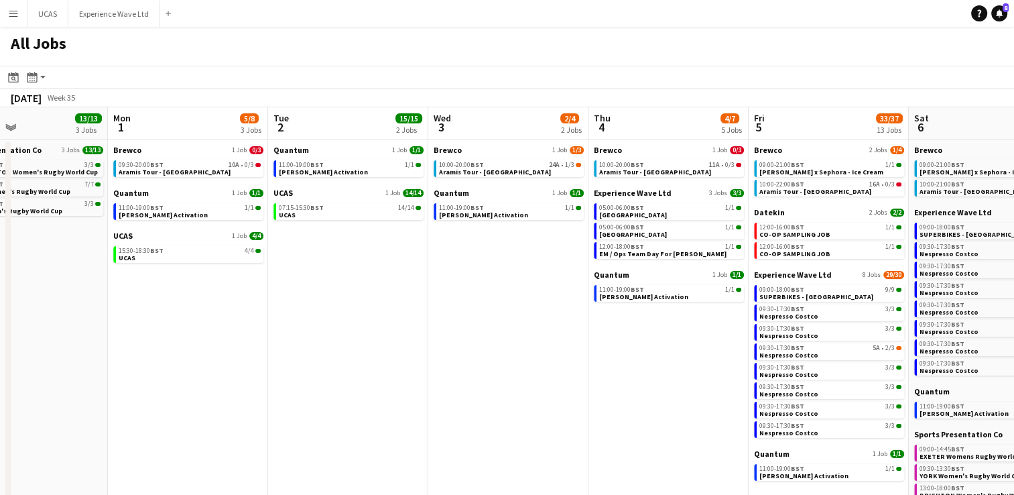
drag, startPoint x: 570, startPoint y: 409, endPoint x: 481, endPoint y: 402, distance: 90.1
click at [481, 402] on app-calendar-viewport "Fri 29 Sat 30 21/21 8 Jobs Sun 31 13/13 3 Jobs Mon 1 5/8 3 Jobs Tue 2 15/15 2 J…" at bounding box center [507, 389] width 1014 height 564
click at [311, 209] on span "07:15-15:30 BST" at bounding box center [301, 207] width 45 height 7
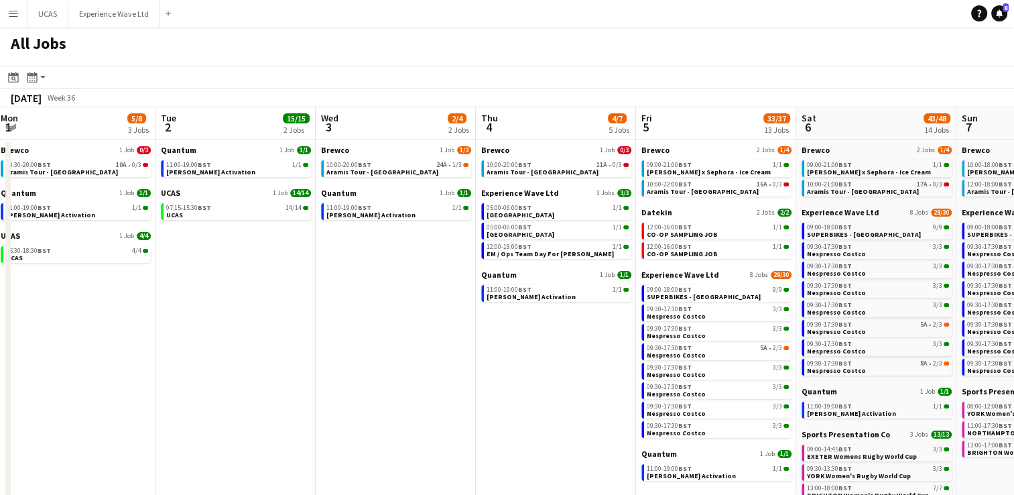
drag, startPoint x: 491, startPoint y: 397, endPoint x: 373, endPoint y: 374, distance: 120.8
click at [373, 374] on app-calendar-viewport "Fri 29 Sat 30 21/21 8 Jobs Sun 31 13/13 3 Jobs Mon 1 5/8 3 Jobs Tue 2 15/15 2 J…" at bounding box center [507, 389] width 1014 height 564
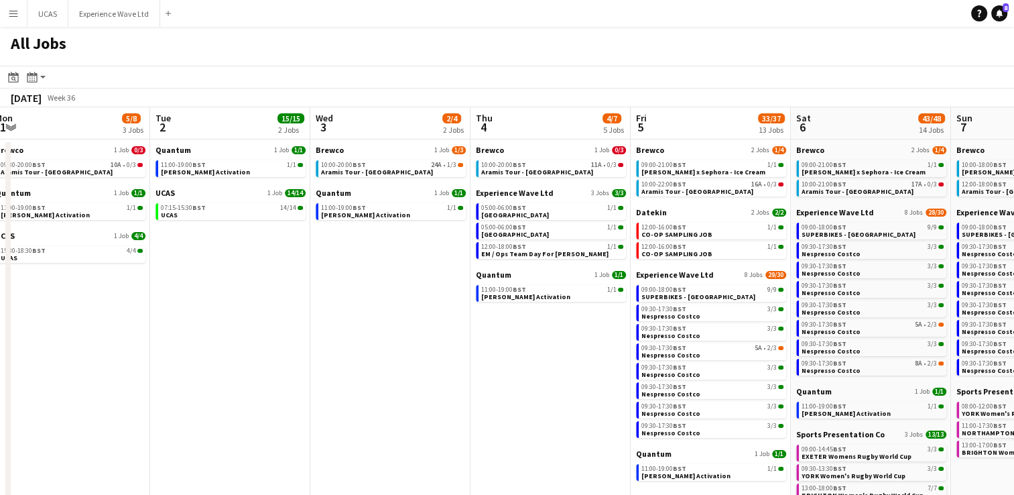
scroll to position [0, 328]
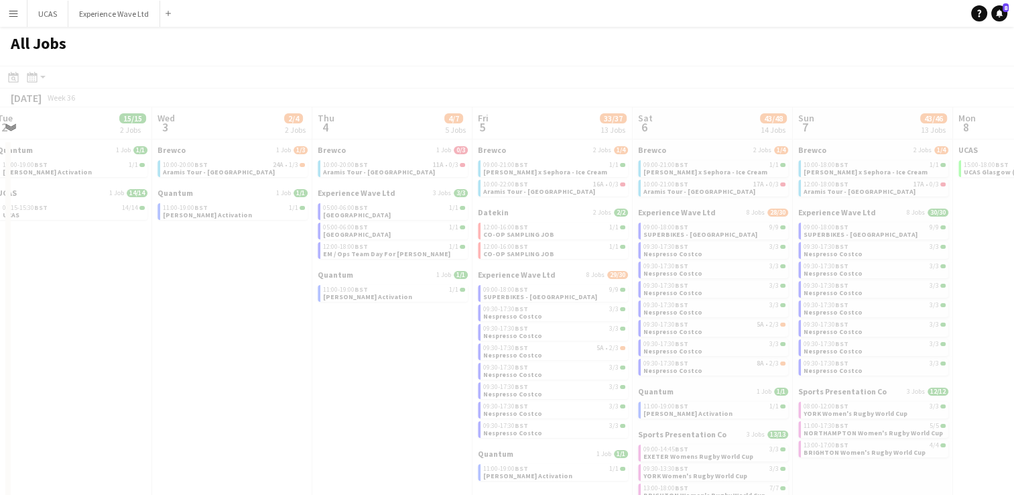
drag, startPoint x: 491, startPoint y: 413, endPoint x: 333, endPoint y: 396, distance: 158.4
click at [295, 390] on app-all-jobs "All Jobs Date picker AUG 2025 AUG 2025 Monday M Tuesday T Wednesday W Thursday …" at bounding box center [507, 349] width 1014 height 645
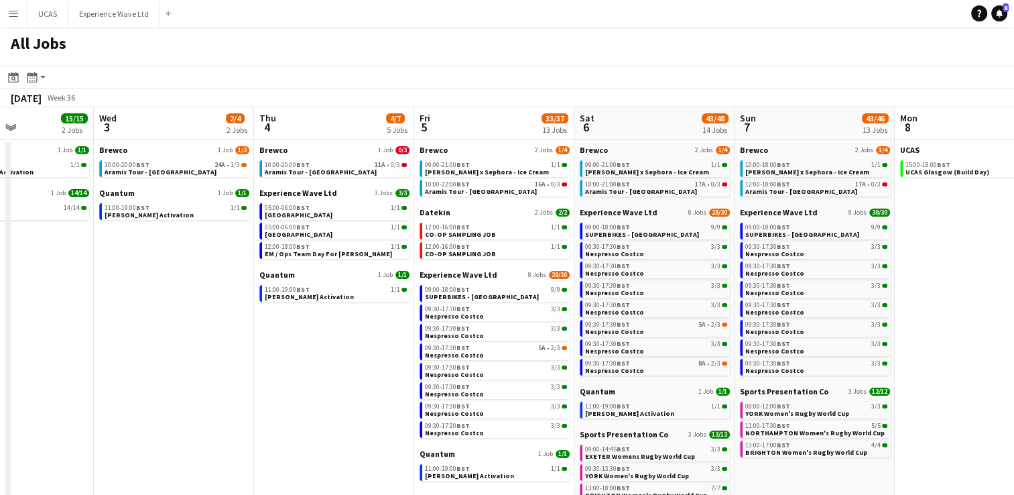
scroll to position [0, 400]
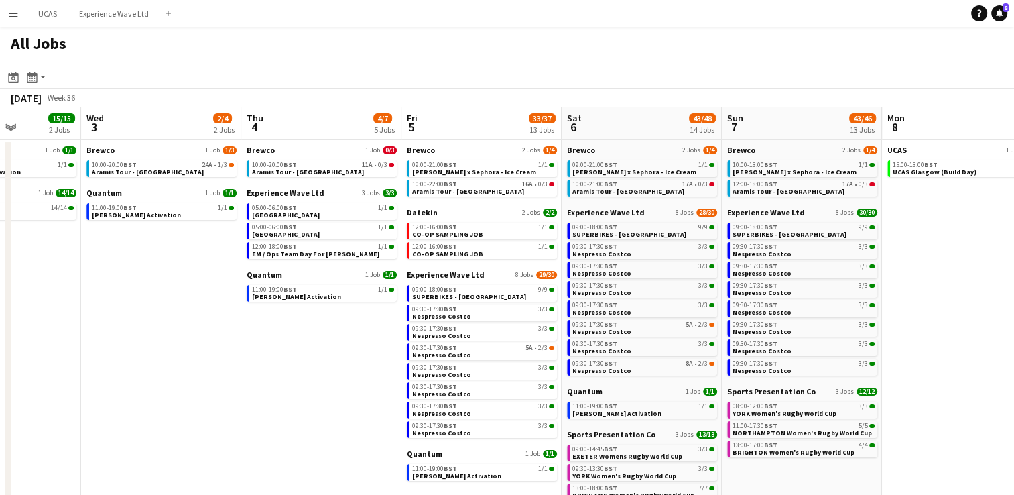
drag, startPoint x: 379, startPoint y: 396, endPoint x: 308, endPoint y: 382, distance: 72.3
click at [308, 382] on app-calendar-viewport "Sun 31 13/13 3 Jobs Mon 1 5/8 3 Jobs Tue 2 15/15 2 Jobs Wed 3 2/4 2 Jobs Thu 4 …" at bounding box center [507, 389] width 1014 height 564
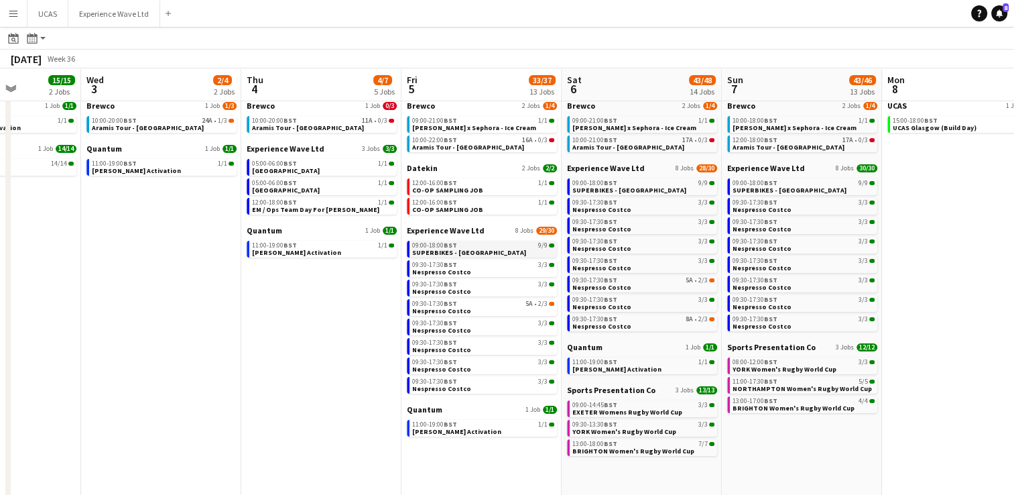
scroll to position [67, 0]
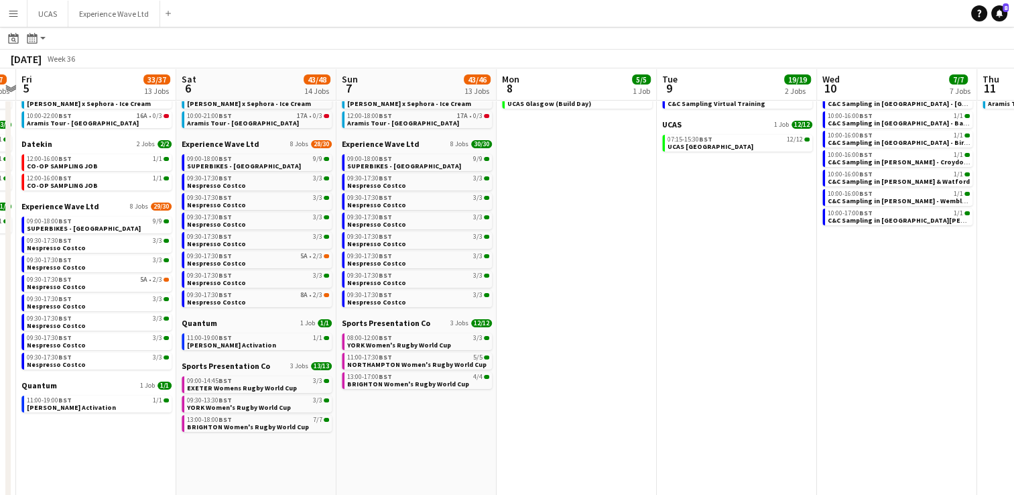
drag, startPoint x: 935, startPoint y: 416, endPoint x: 552, endPoint y: 428, distance: 383.6
click at [550, 428] on app-calendar-viewport "Mon 1 5/8 3 Jobs Tue 2 15/15 2 Jobs Wed 3 2/4 2 Jobs Thu 4 4/7 5 Jobs Fri 5 33/…" at bounding box center [507, 301] width 1014 height 605
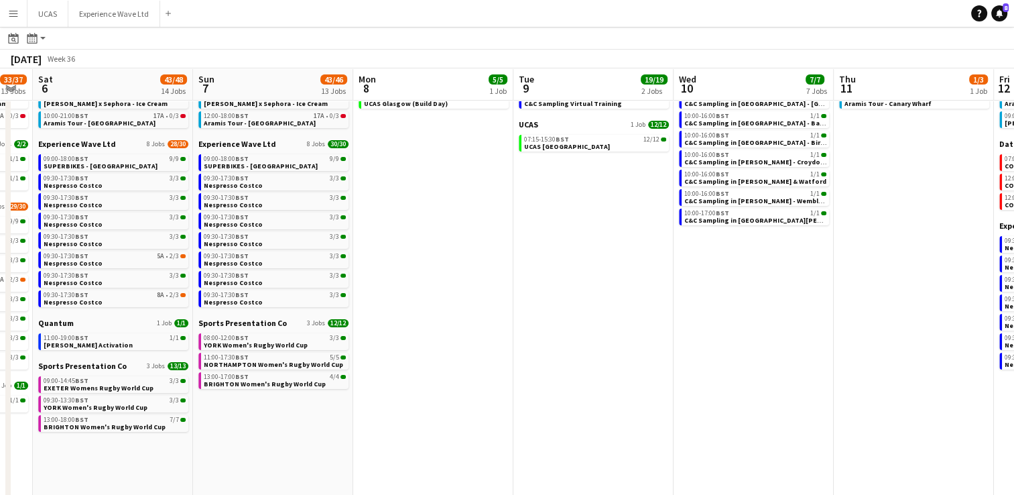
scroll to position [0, 455]
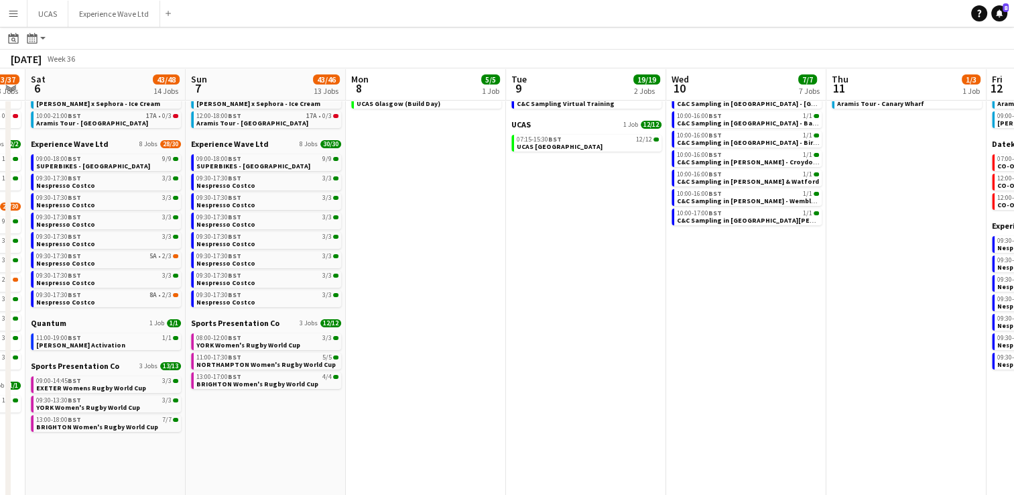
drag, startPoint x: 676, startPoint y: 398, endPoint x: 634, endPoint y: 401, distance: 42.3
click at [634, 401] on app-calendar-viewport "Wed 3 2/4 2 Jobs Thu 4 4/7 5 Jobs Fri 5 33/37 13 Jobs Sat 6 43/48 14 Jobs Sun 7…" at bounding box center [507, 301] width 1014 height 605
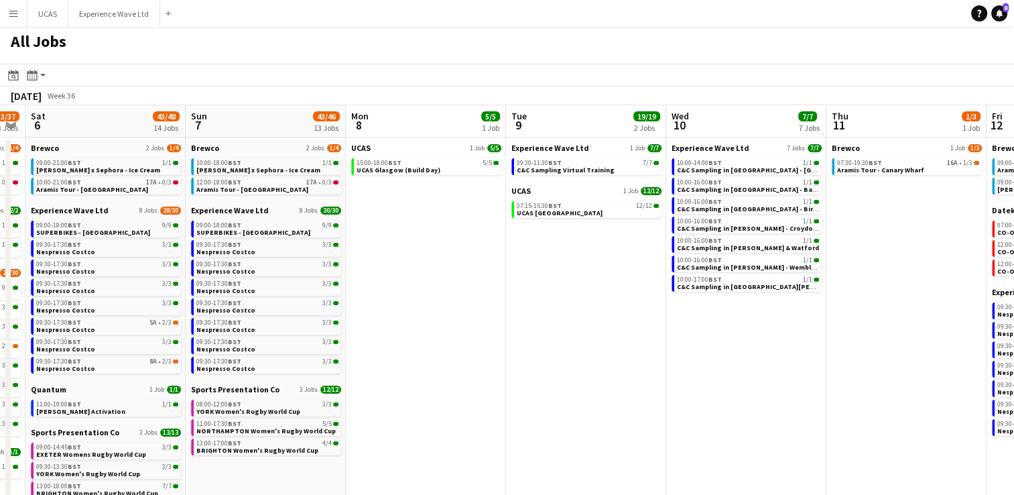
scroll to position [0, 0]
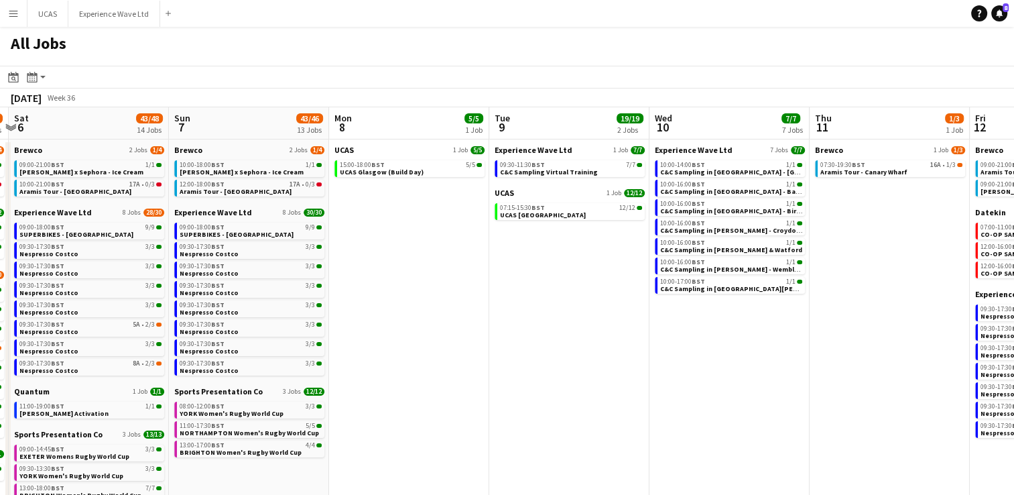
click at [562, 393] on app-all-jobs "All Jobs Date picker AUG 2025 AUG 2025 Monday M Tuesday T Wednesday W Thursday …" at bounding box center [507, 349] width 1014 height 645
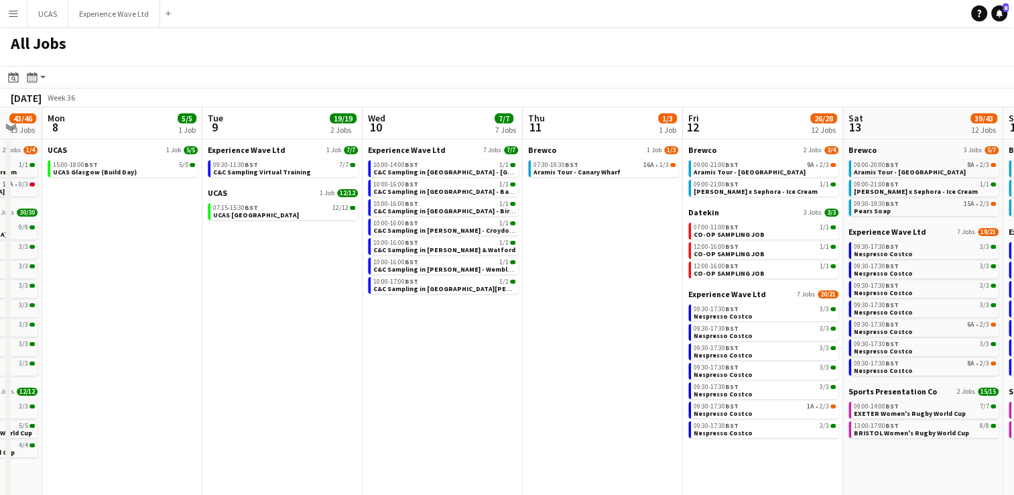
drag, startPoint x: 670, startPoint y: 386, endPoint x: 536, endPoint y: 398, distance: 134.6
click at [536, 398] on app-calendar-viewport "Thu 4 4/7 5 Jobs Fri 5 33/37 13 Jobs Sat 6 43/48 14 Jobs Sun 7 43/46 13 Jobs Mo…" at bounding box center [507, 389] width 1014 height 564
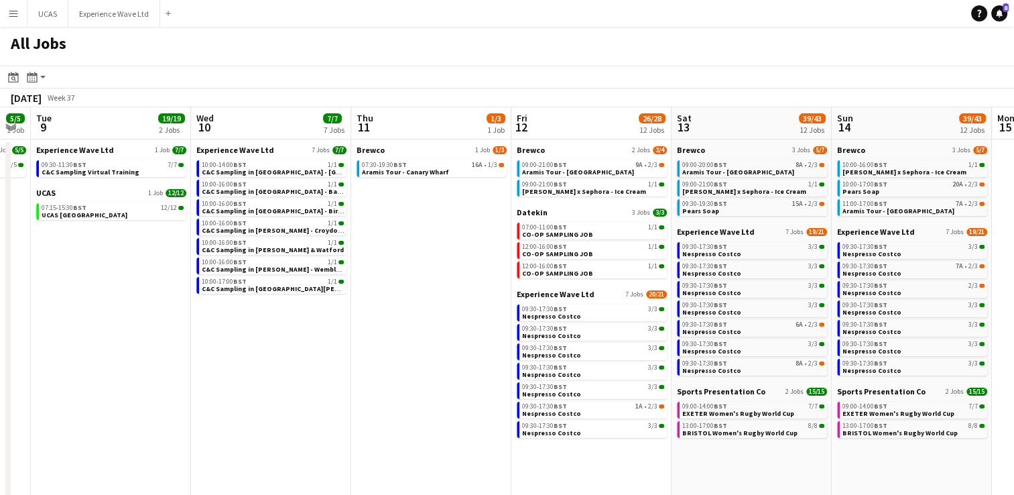
drag, startPoint x: 568, startPoint y: 399, endPoint x: 396, endPoint y: 400, distance: 173.0
click at [396, 400] on app-calendar-viewport "Sat 6 43/48 14 Jobs Sun 7 43/46 13 Jobs Mon 8 5/5 1 Job Tue 9 19/19 2 Jobs Wed …" at bounding box center [507, 389] width 1014 height 564
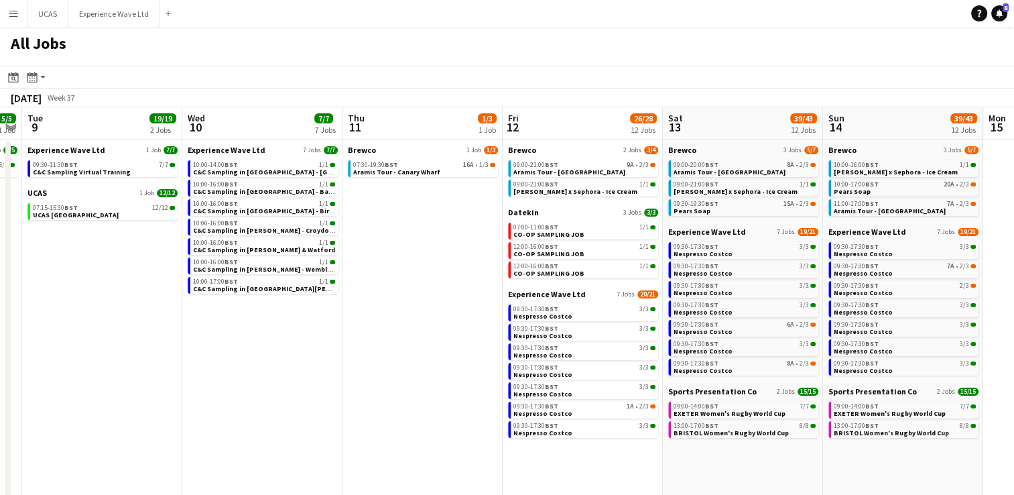
click at [721, 197] on app-calendar-brief-board "Brewco 3 Jobs 5/7 09:00-20:00 BST 8A • 2/3 Aramis Tour - Leicester 09:00-21:00 …" at bounding box center [743, 180] width 150 height 71
click at [725, 210] on link "09:30-19:30 BST 15A • 2/3 Pears Soap" at bounding box center [745, 206] width 142 height 15
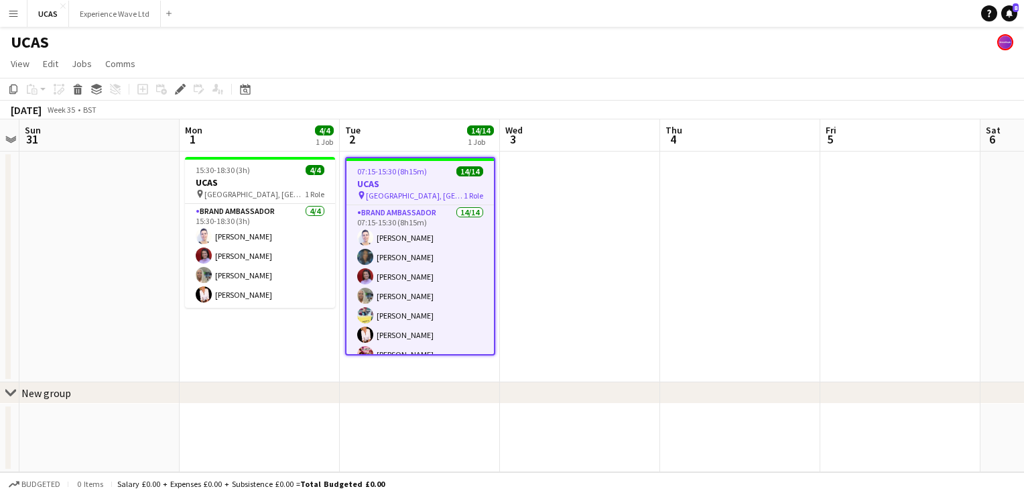
click at [11, 12] on app-icon "Menu" at bounding box center [13, 13] width 11 height 11
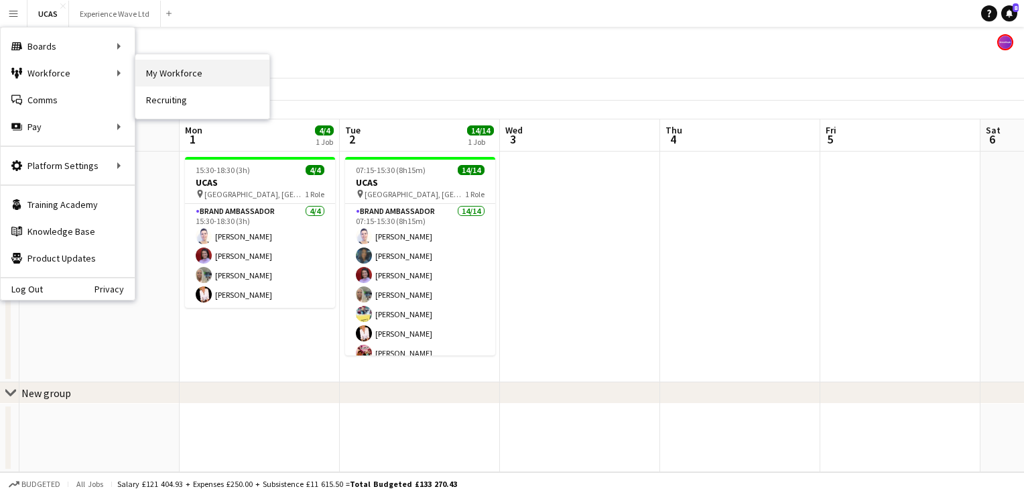
click at [157, 74] on link "My Workforce" at bounding box center [202, 73] width 134 height 27
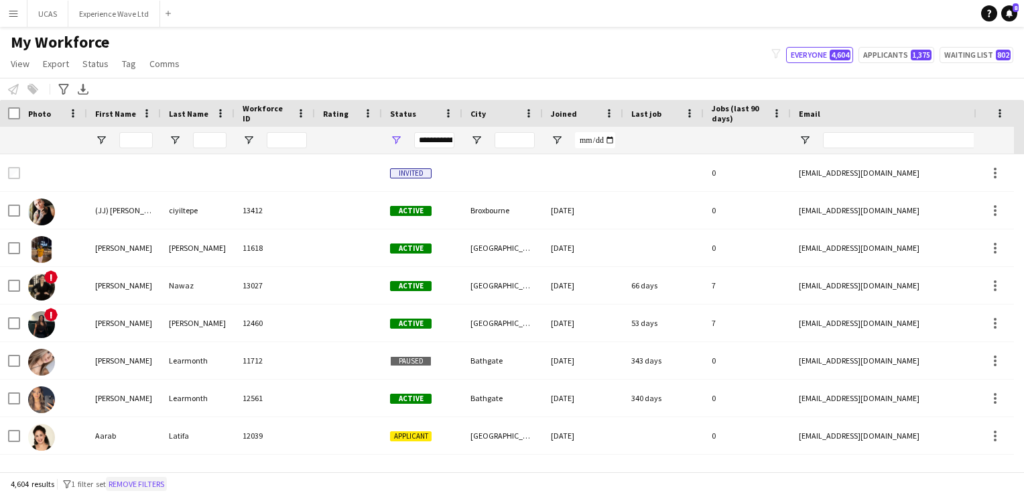
click at [158, 486] on button "Remove filters" at bounding box center [136, 484] width 61 height 15
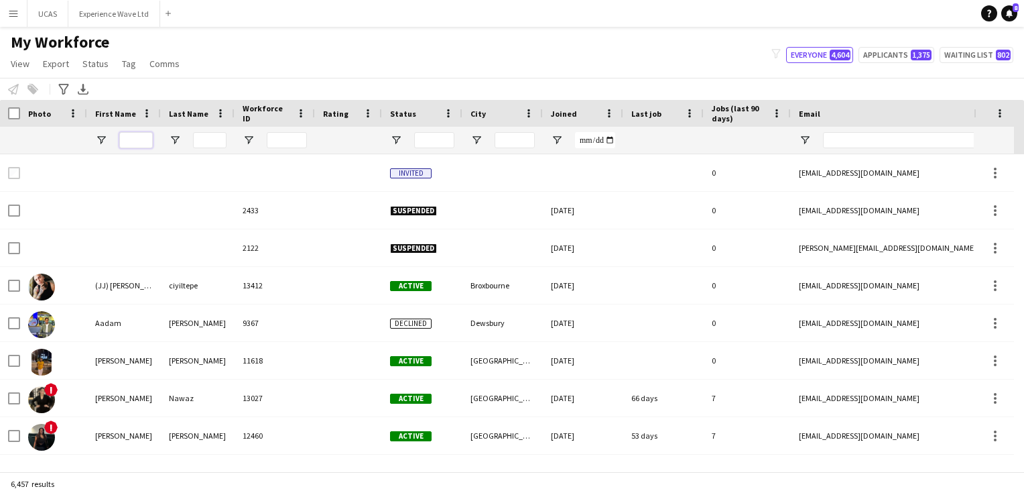
click at [133, 138] on input "First Name Filter Input" at bounding box center [136, 140] width 34 height 16
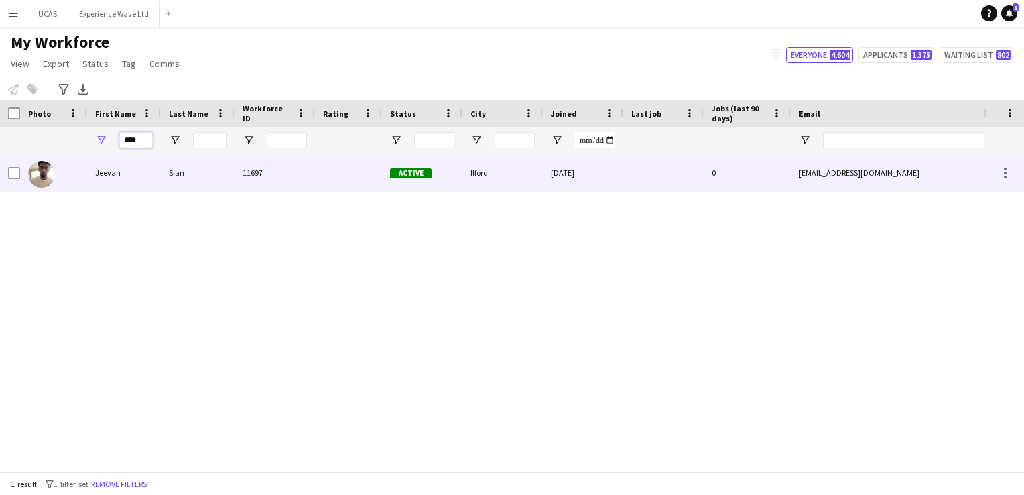
type input "****"
click at [206, 180] on div "Sian" at bounding box center [198, 172] width 74 height 37
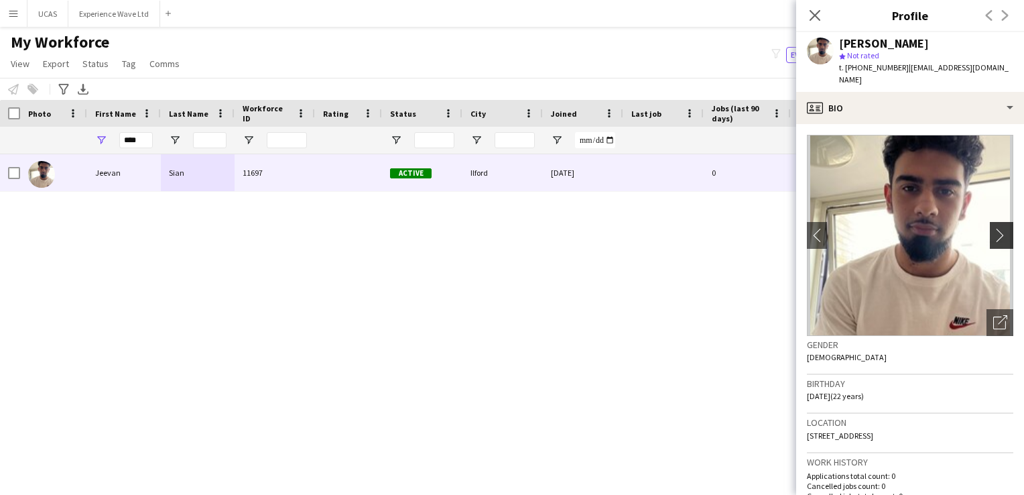
click at [993, 228] on app-icon "chevron-right" at bounding box center [1003, 235] width 21 height 14
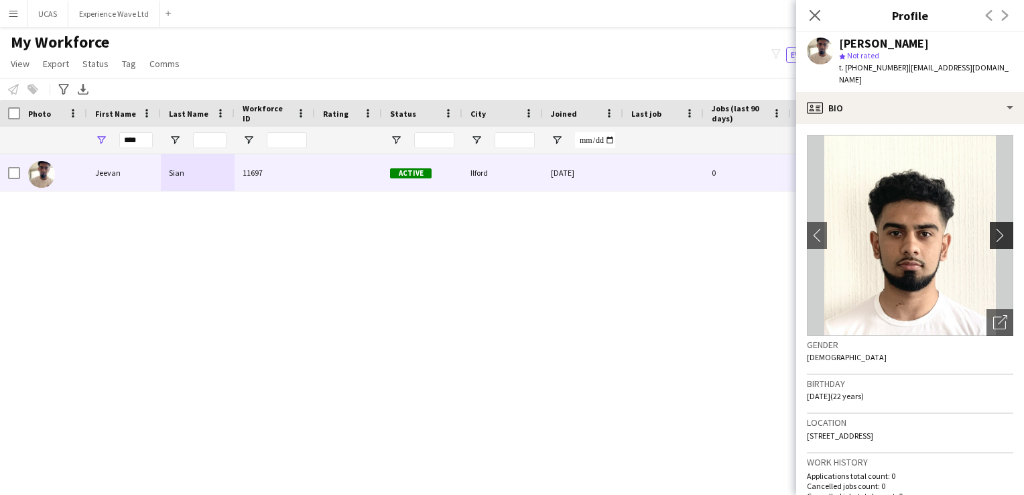
click at [993, 228] on app-icon "chevron-right" at bounding box center [1003, 235] width 21 height 14
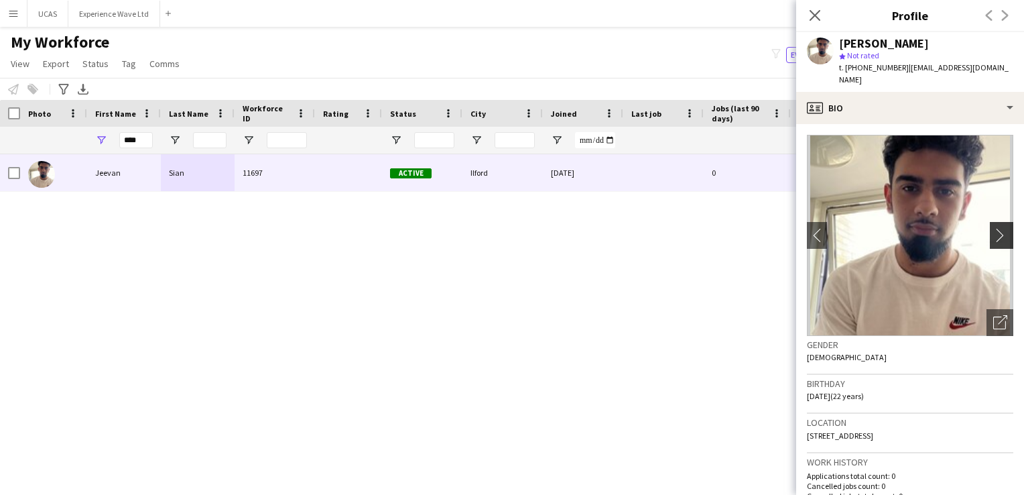
click at [993, 228] on app-icon "chevron-right" at bounding box center [1003, 235] width 21 height 14
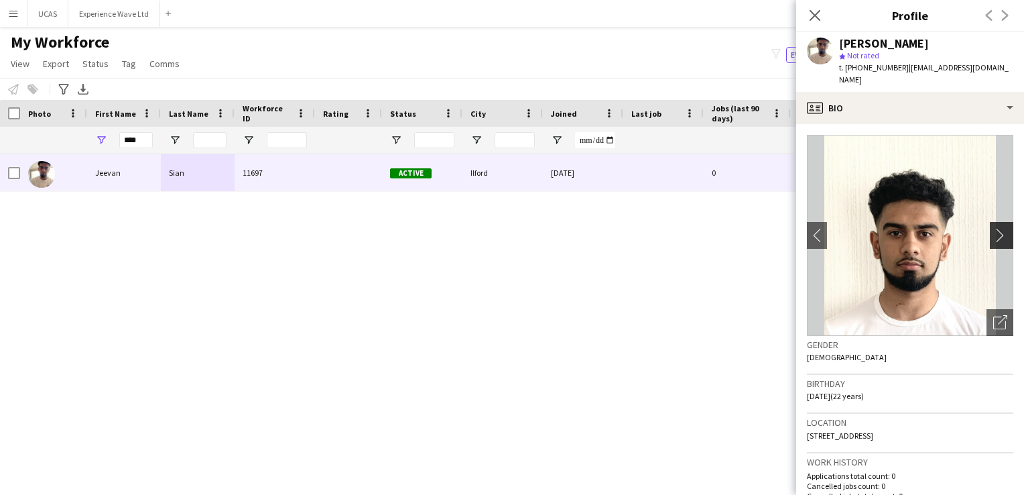
click at [993, 228] on app-icon "chevron-right" at bounding box center [1003, 235] width 21 height 14
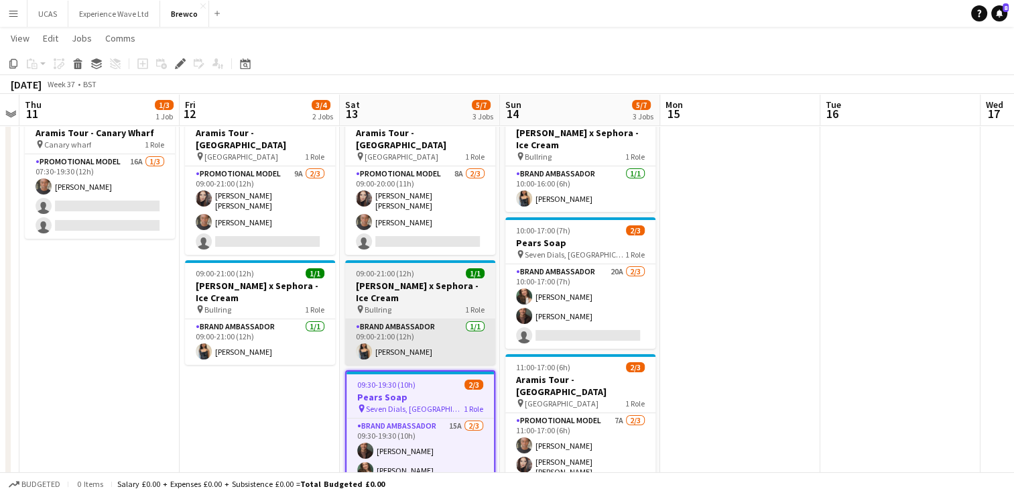
scroll to position [103, 0]
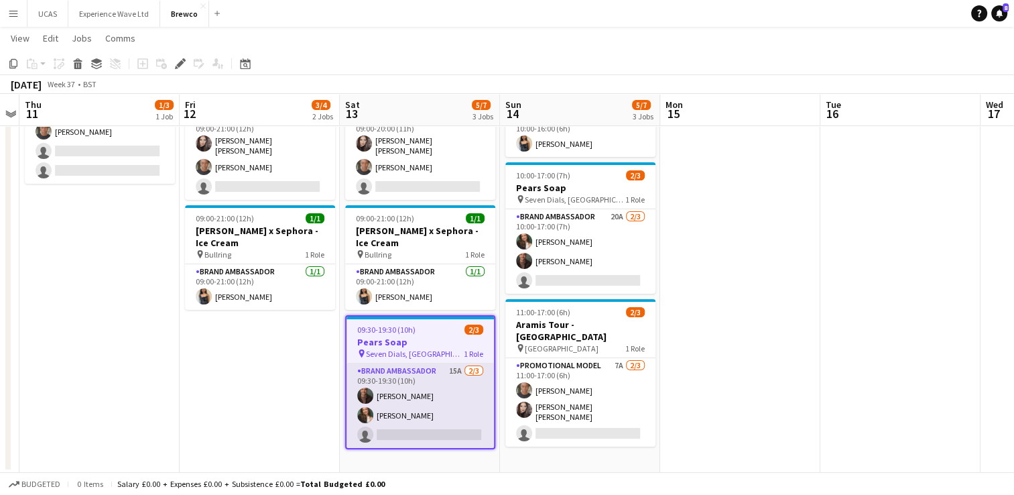
click at [438, 402] on app-card-role "Brand Ambassador 15A 2/3 09:30-19:30 (10h) Colin Marshall Rebecca Cilento singl…" at bounding box center [420, 405] width 147 height 84
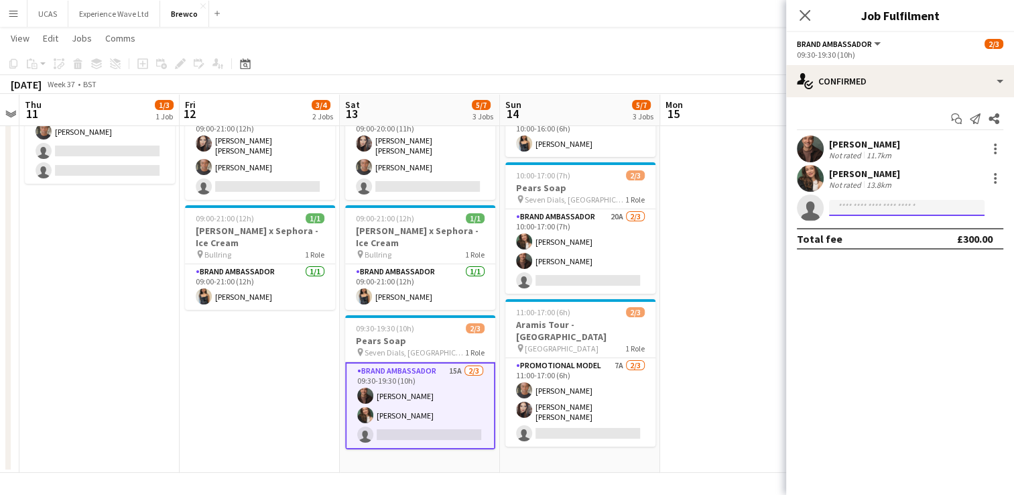
click at [861, 201] on input at bounding box center [907, 208] width 156 height 16
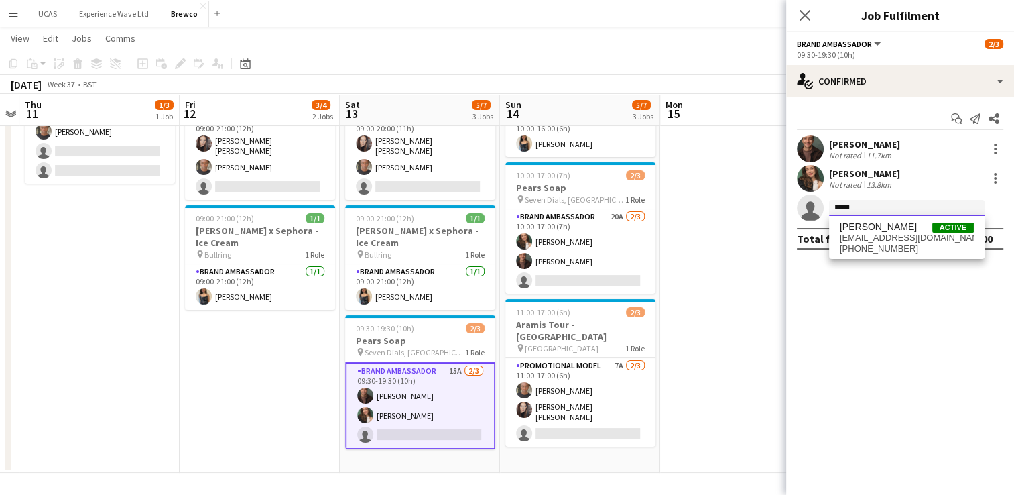
type input "*****"
click at [866, 227] on span "[PERSON_NAME]" at bounding box center [878, 226] width 77 height 11
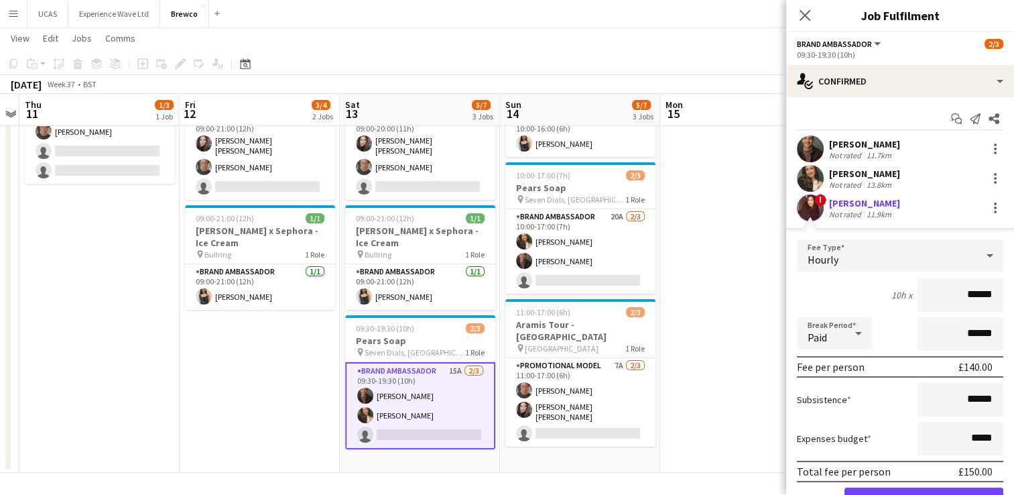
click at [855, 284] on div "10h x ******" at bounding box center [900, 295] width 206 height 34
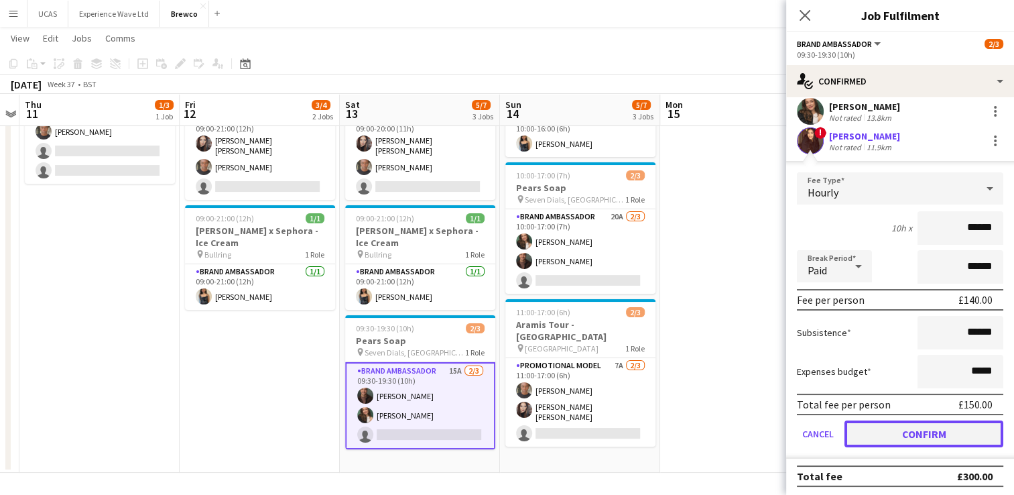
click at [919, 433] on button "Confirm" at bounding box center [924, 433] width 159 height 27
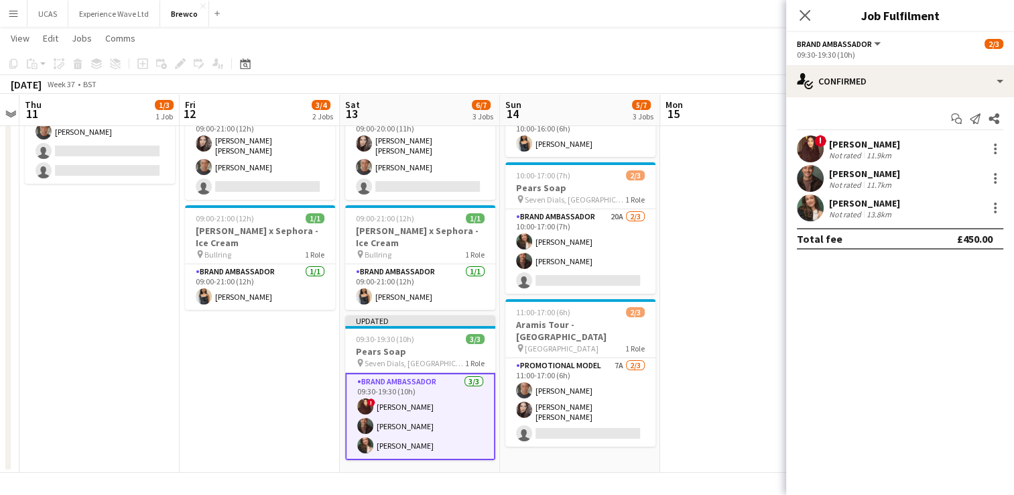
scroll to position [0, 0]
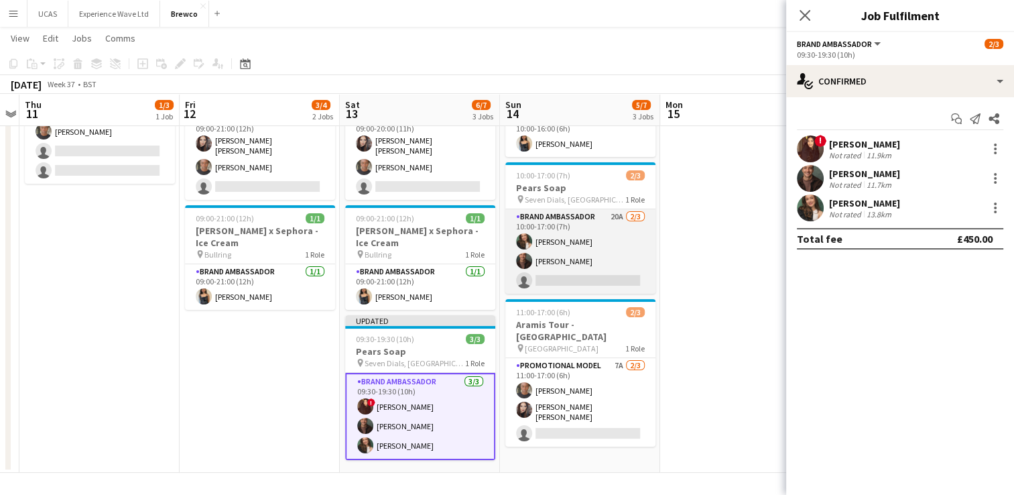
click at [604, 237] on app-card-role "Brand Ambassador 20A 2/3 10:00-17:00 (7h) Rebecca Cilento Colin Marshall single…" at bounding box center [580, 251] width 150 height 84
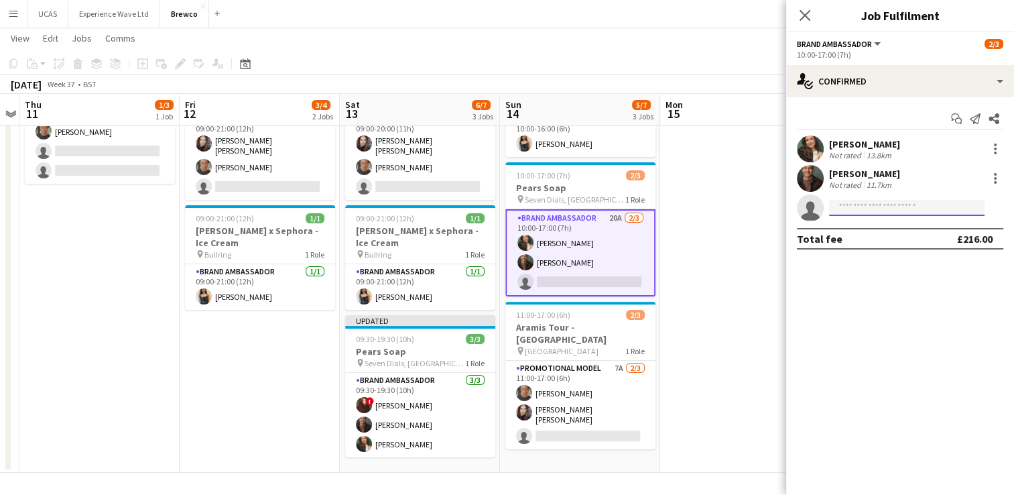
click at [869, 201] on input at bounding box center [907, 208] width 156 height 16
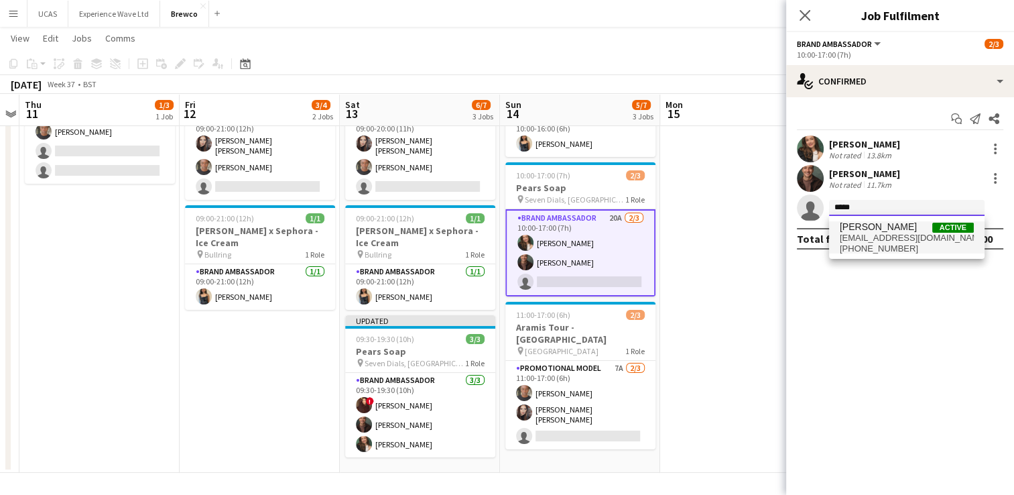
type input "*****"
click at [888, 247] on span "[PHONE_NUMBER]" at bounding box center [907, 248] width 134 height 11
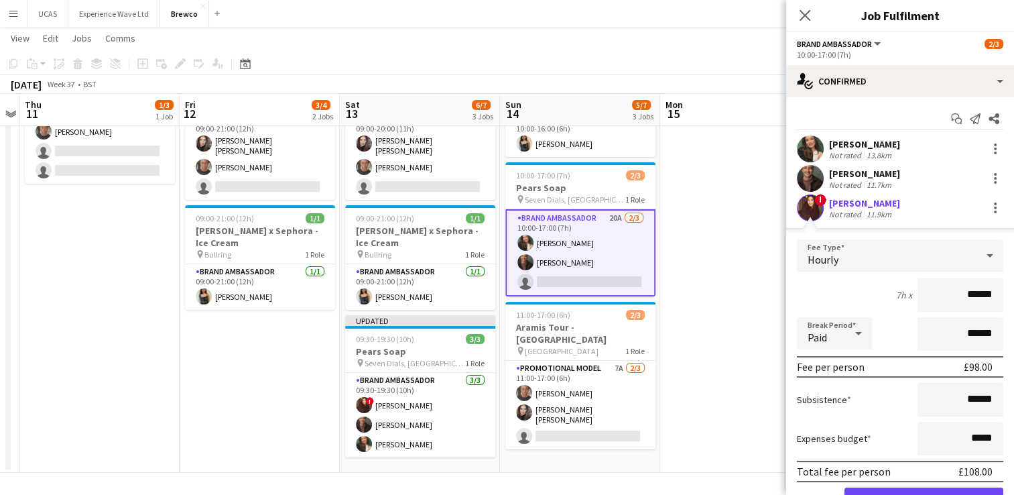
click at [858, 295] on div "7h x ******" at bounding box center [900, 295] width 206 height 34
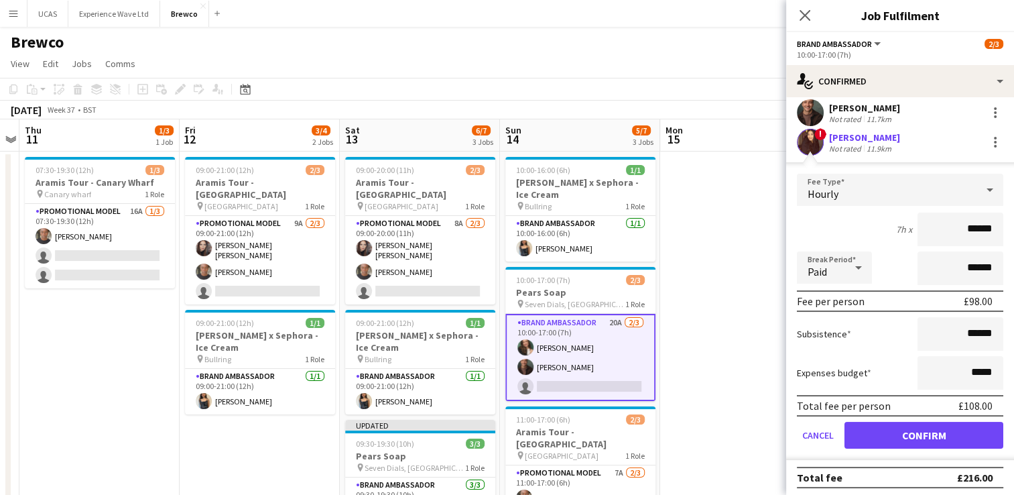
scroll to position [67, 0]
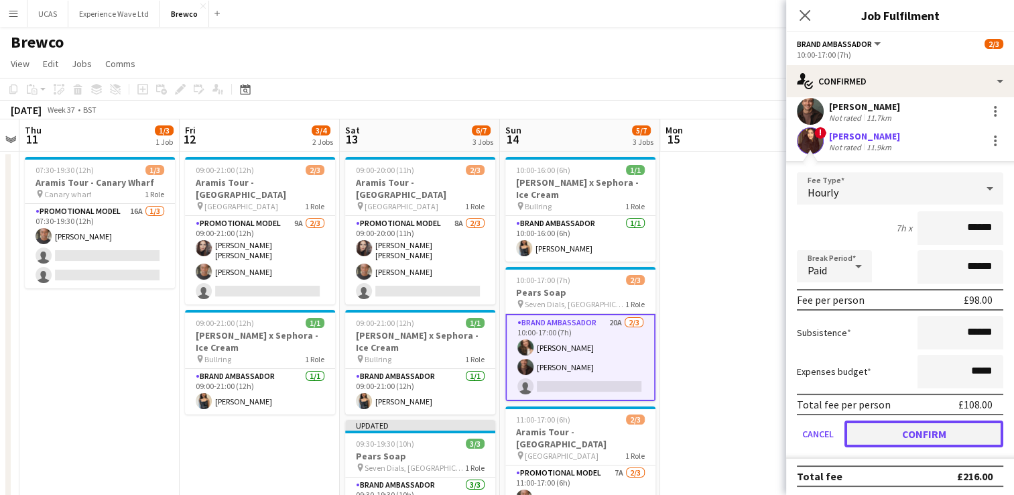
click at [923, 435] on button "Confirm" at bounding box center [924, 433] width 159 height 27
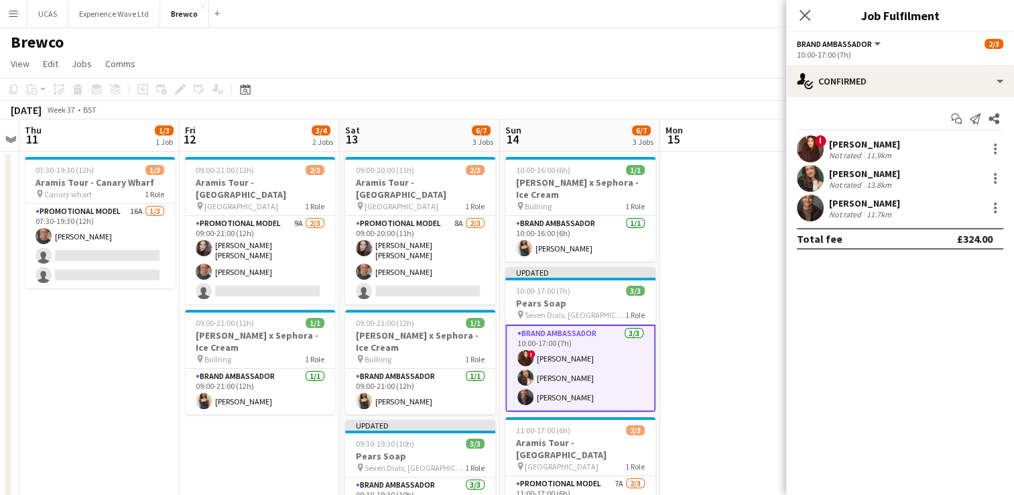
click at [735, 253] on app-date-cell at bounding box center [740, 364] width 160 height 426
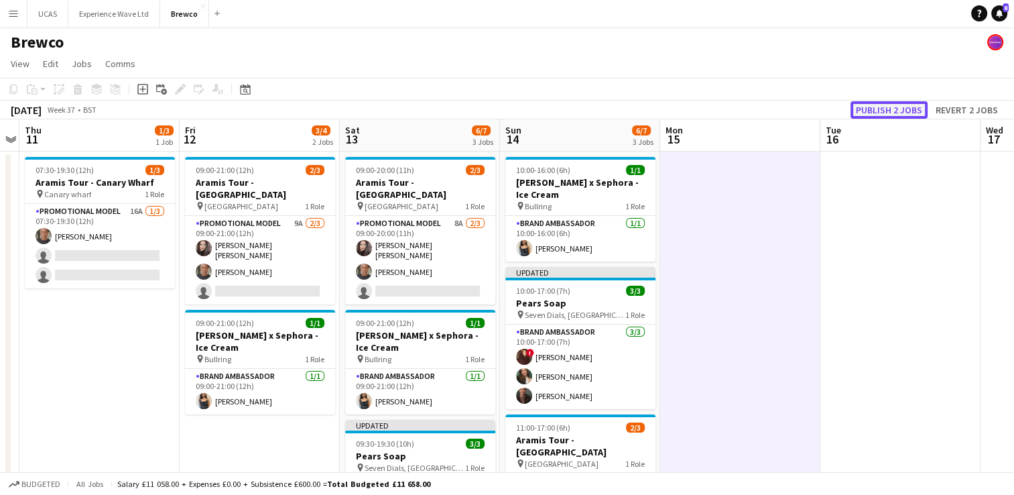
click at [879, 109] on button "Publish 2 jobs" at bounding box center [889, 109] width 77 height 17
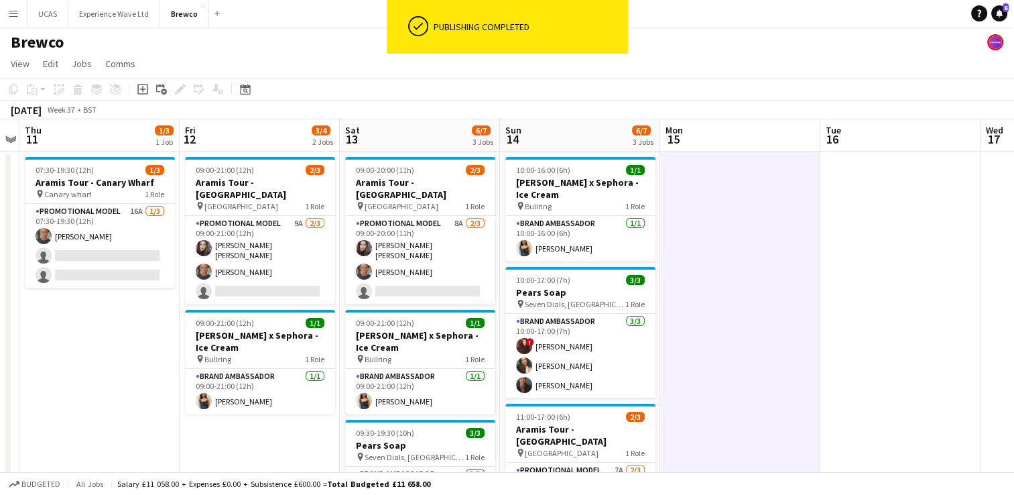
click at [841, 343] on app-date-cell at bounding box center [901, 364] width 160 height 426
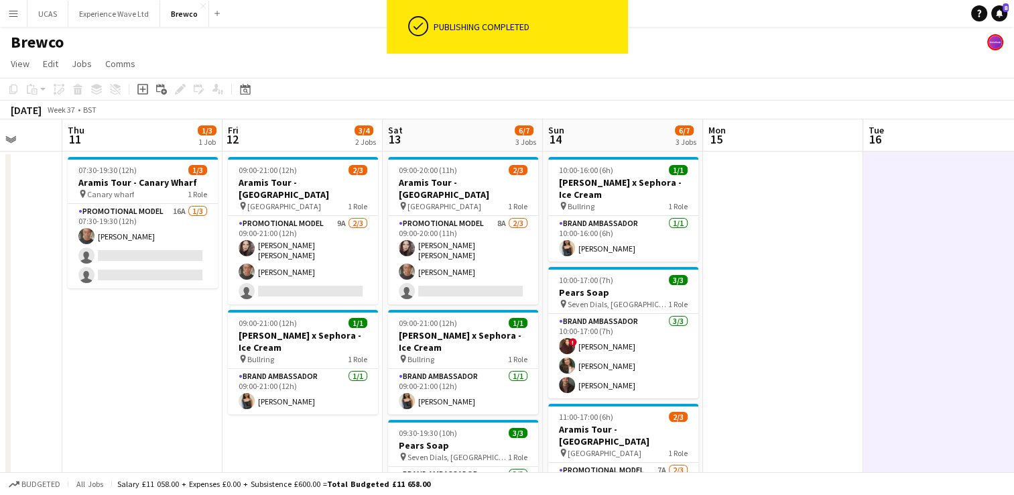
drag, startPoint x: 890, startPoint y: 358, endPoint x: 589, endPoint y: 379, distance: 301.7
click at [588, 381] on app-calendar-viewport "Mon 8 Tue 9 Wed 10 Thu 11 1/3 1 Job Fri 12 3/4 2 Jobs Sat 13 6/7 3 Jobs Sun 14 …" at bounding box center [507, 348] width 1014 height 458
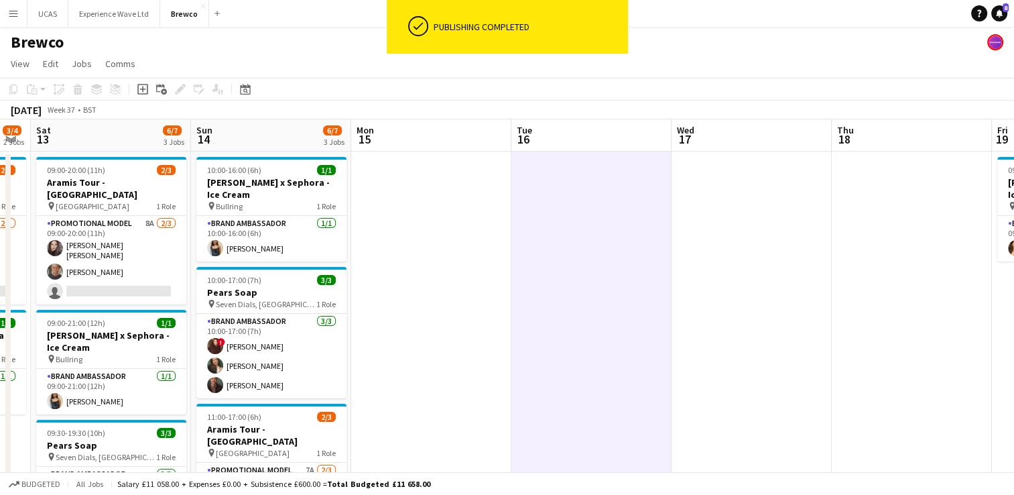
drag, startPoint x: 794, startPoint y: 347, endPoint x: 442, endPoint y: 371, distance: 352.7
click at [442, 371] on app-calendar-viewport "Wed 10 Thu 11 1/3 1 Job Fri 12 3/4 2 Jobs Sat 13 6/7 3 Jobs Sun 14 6/7 3 Jobs M…" at bounding box center [507, 348] width 1014 height 458
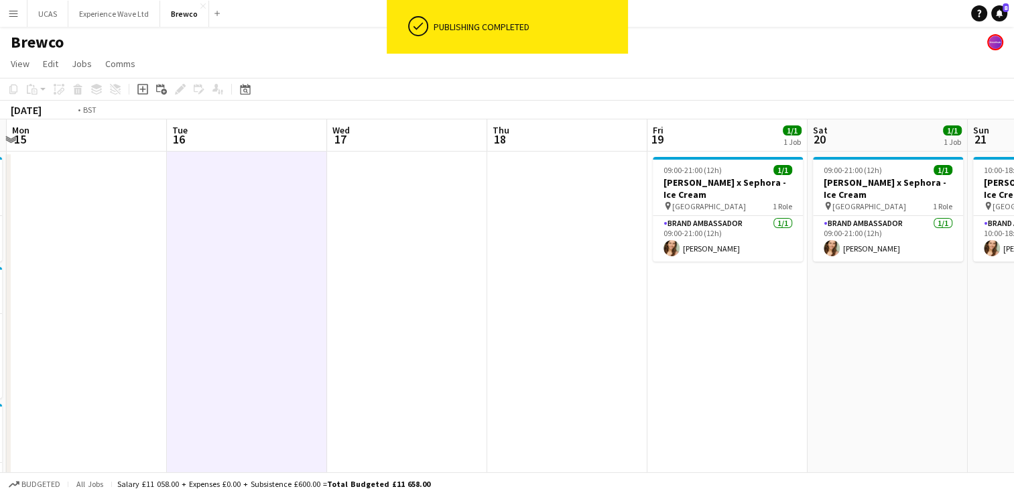
drag, startPoint x: 603, startPoint y: 355, endPoint x: 410, endPoint y: 376, distance: 194.8
click at [410, 376] on app-calendar-viewport "Fri 12 3/4 2 Jobs Sat 13 6/7 3 Jobs Sun 14 6/7 3 Jobs Mon 15 Tue 16 Wed 17 Thu …" at bounding box center [507, 348] width 1014 height 458
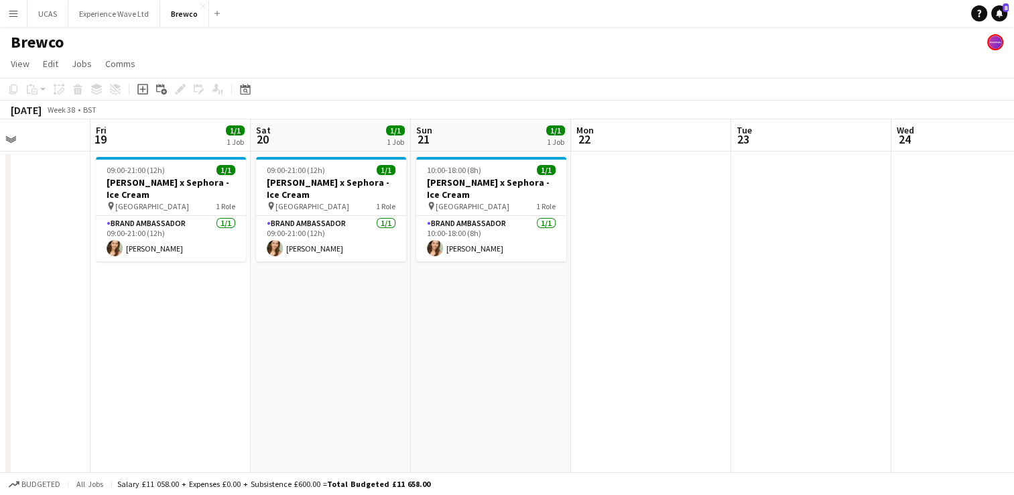
drag, startPoint x: 821, startPoint y: 366, endPoint x: 461, endPoint y: 418, distance: 363.1
click at [458, 418] on app-calendar-viewport "Tue 16 Wed 17 Thu 18 Fri 19 1/1 1 Job Sat 20 1/1 1 Job Sun 21 1/1 1 Job Mon 22 …" at bounding box center [507, 348] width 1014 height 458
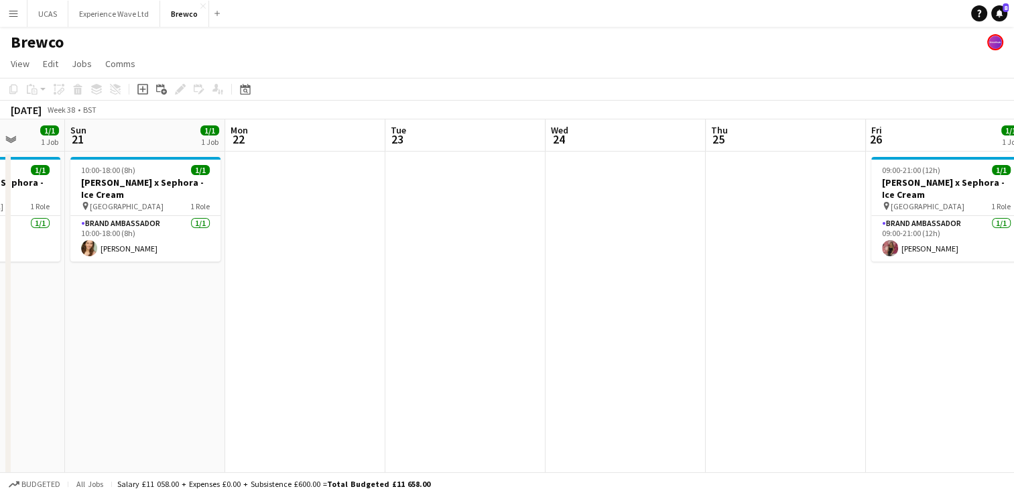
drag, startPoint x: 770, startPoint y: 390, endPoint x: 795, endPoint y: 363, distance: 36.5
click at [424, 412] on app-calendar-viewport "Thu 18 Fri 19 1/1 1 Job Sat 20 1/1 1 Job Sun 21 1/1 1 Job Mon 22 Tue 23 Wed 24 …" at bounding box center [507, 348] width 1014 height 458
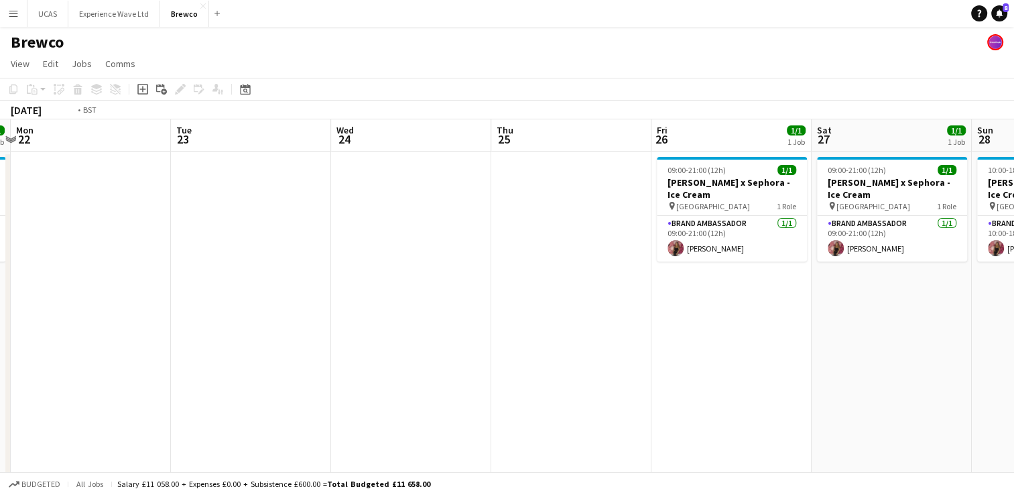
drag, startPoint x: 765, startPoint y: 370, endPoint x: 415, endPoint y: 390, distance: 350.5
click at [415, 390] on app-calendar-viewport "Thu 18 Fri 19 1/1 1 Job Sat 20 1/1 1 Job Sun 21 1/1 1 Job Mon 22 Tue 23 Wed 24 …" at bounding box center [507, 348] width 1014 height 458
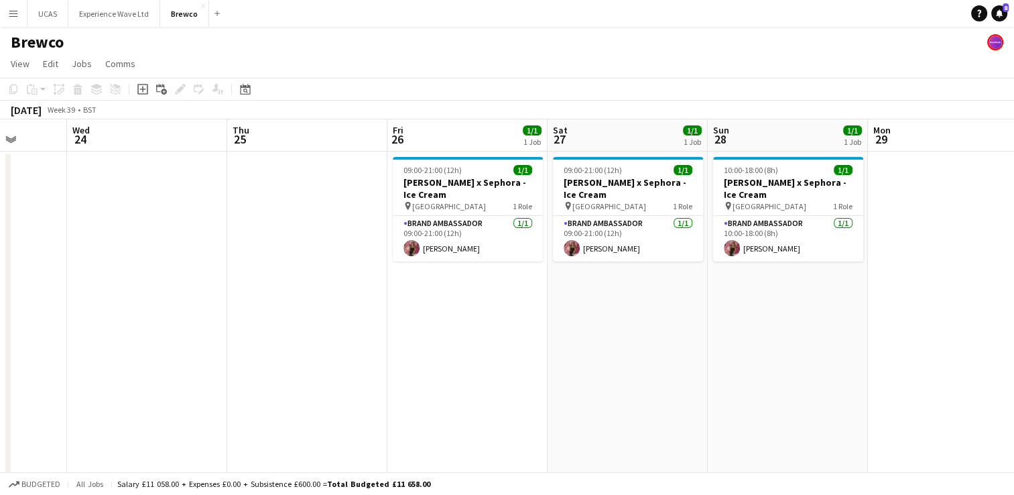
drag, startPoint x: 788, startPoint y: 369, endPoint x: 357, endPoint y: 397, distance: 432.0
click at [357, 397] on app-calendar-viewport "Sat 20 1/1 1 Job Sun 21 1/1 1 Job Mon 22 Tue 23 Wed 24 Thu 25 Fri 26 1/1 1 Job …" at bounding box center [507, 348] width 1014 height 458
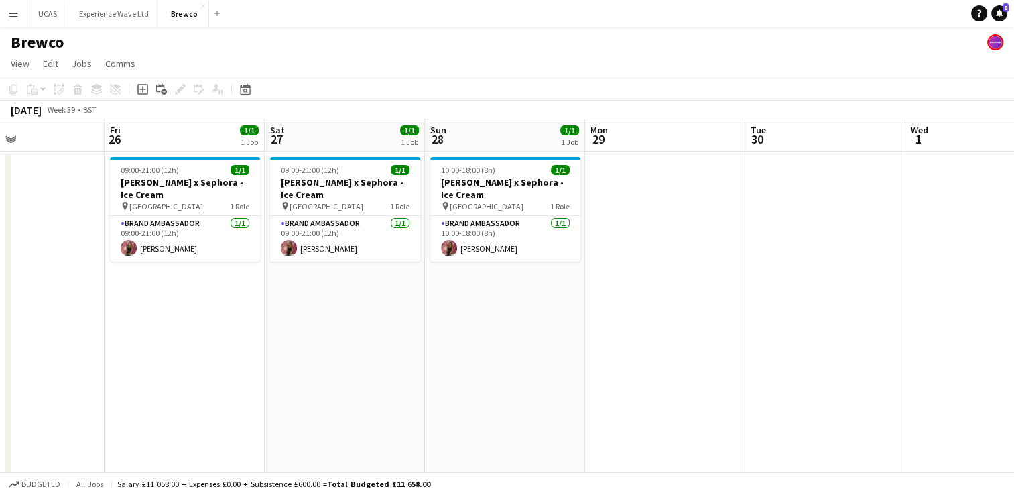
drag, startPoint x: 780, startPoint y: 380, endPoint x: 501, endPoint y: 396, distance: 279.3
click at [501, 396] on app-calendar-viewport "Mon 22 Tue 23 Wed 24 Thu 25 Fri 26 1/1 1 Job Sat 27 1/1 1 Job Sun 28 1/1 1 Job …" at bounding box center [507, 348] width 1014 height 458
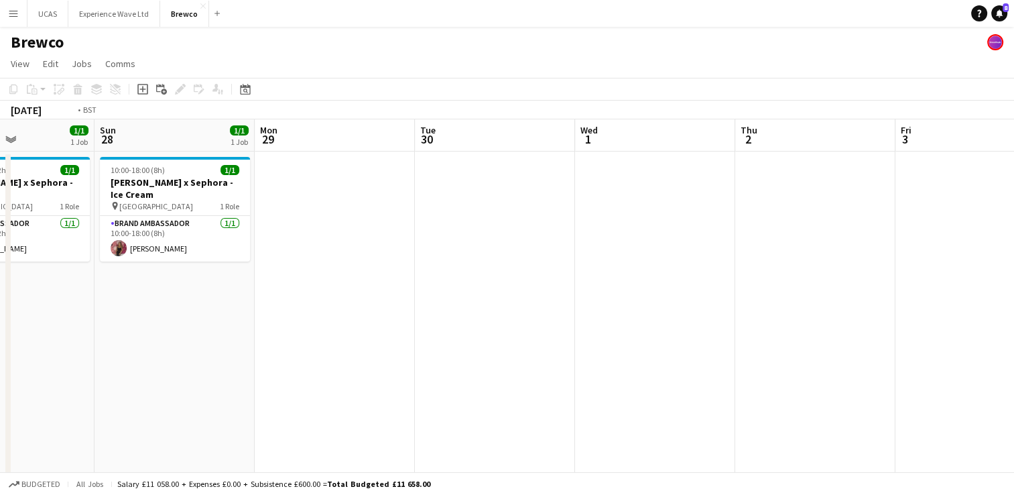
drag, startPoint x: 674, startPoint y: 382, endPoint x: 418, endPoint y: 414, distance: 258.1
click at [416, 414] on app-calendar-viewport "Wed 24 Thu 25 Fri 26 1/1 1 Job Sat 27 1/1 1 Job Sun 28 1/1 1 Job Mon 29 Tue 30 …" at bounding box center [507, 348] width 1014 height 458
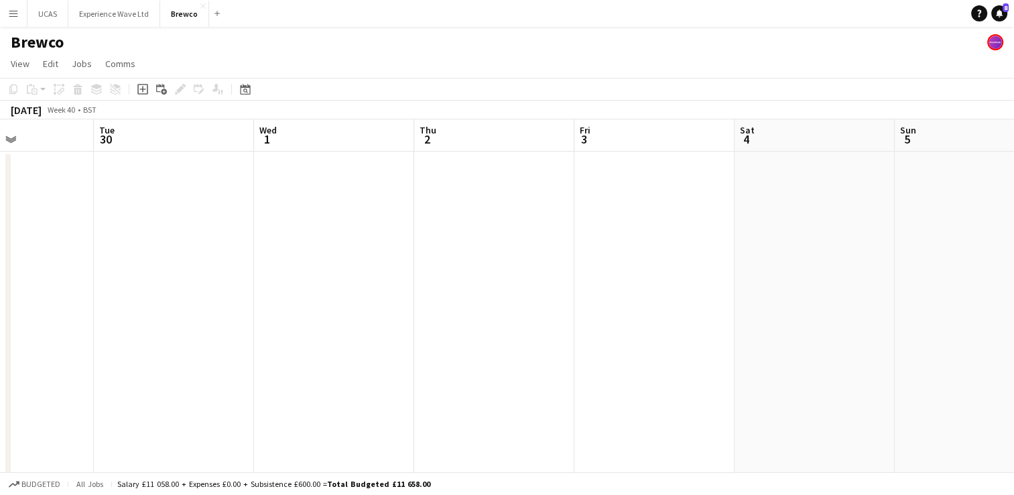
scroll to position [0, 551]
drag, startPoint x: 678, startPoint y: 387, endPoint x: 428, endPoint y: 399, distance: 251.0
click at [428, 399] on app-calendar-viewport "Fri 26 1/1 1 Job Sat 27 1/1 1 Job Sun 28 1/1 1 Job Mon 29 Tue 30 Wed 1 Thu 2 Fr…" at bounding box center [507, 348] width 1014 height 458
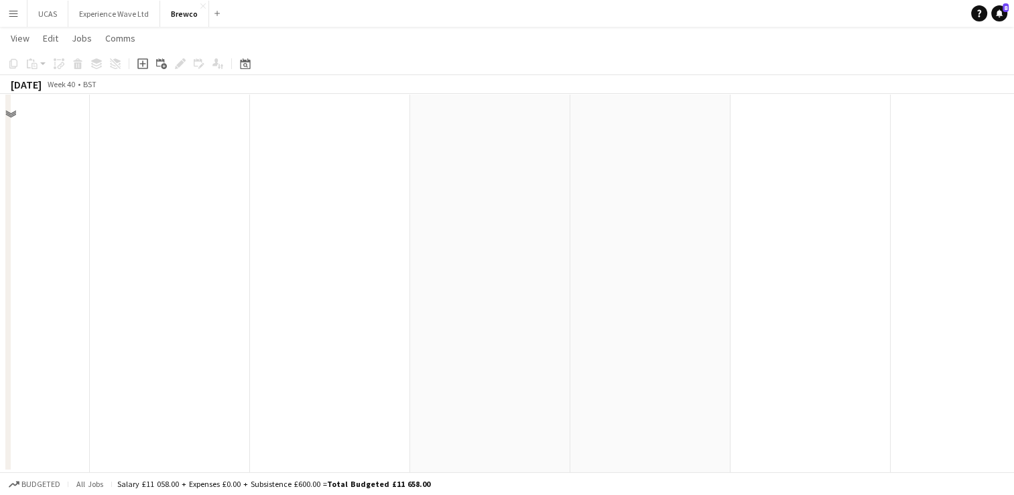
scroll to position [0, 0]
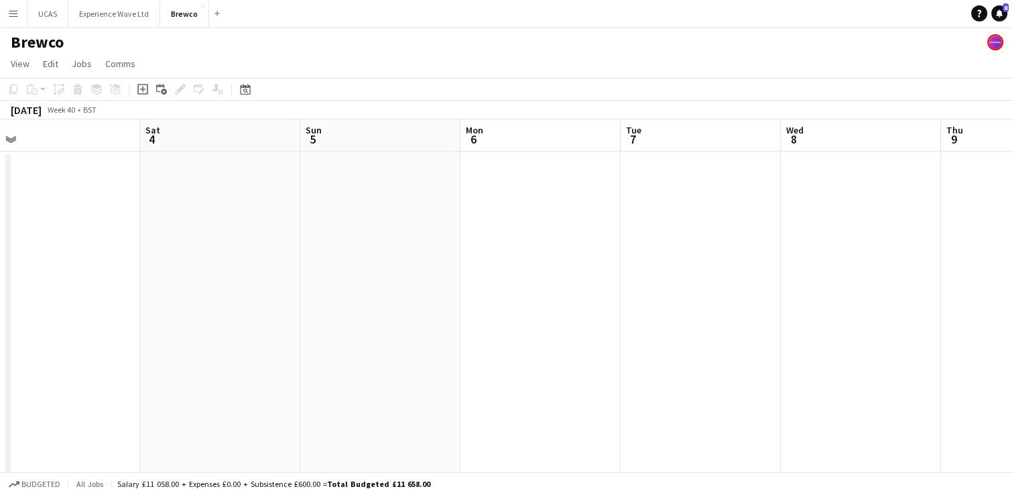
drag, startPoint x: 825, startPoint y: 357, endPoint x: 521, endPoint y: 360, distance: 303.7
click at [521, 360] on app-calendar-viewport "Tue 30 Wed 1 Thu 2 Fri 3 Sat 4 Sun 5 Mon 6 Tue 7 Wed 8 Thu 9 Fri 10 Sat 11" at bounding box center [507, 348] width 1014 height 458
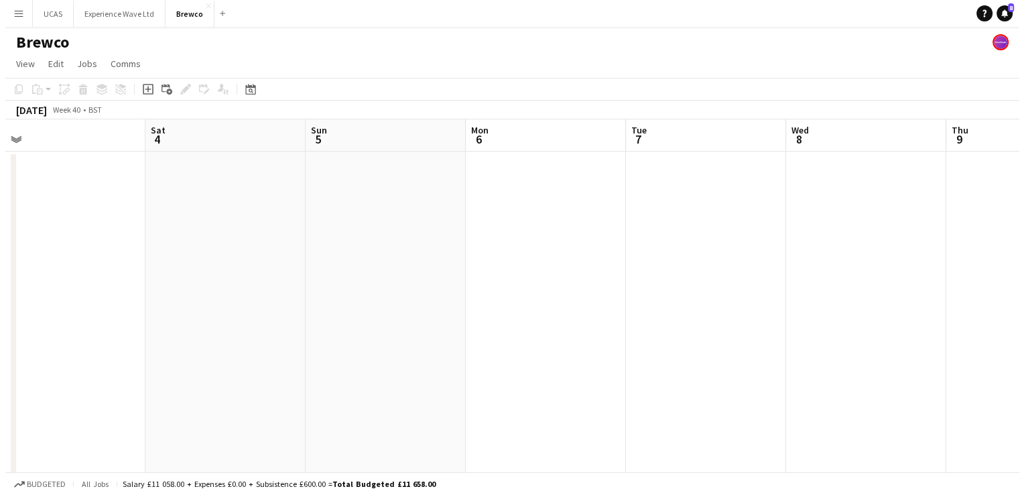
scroll to position [0, 534]
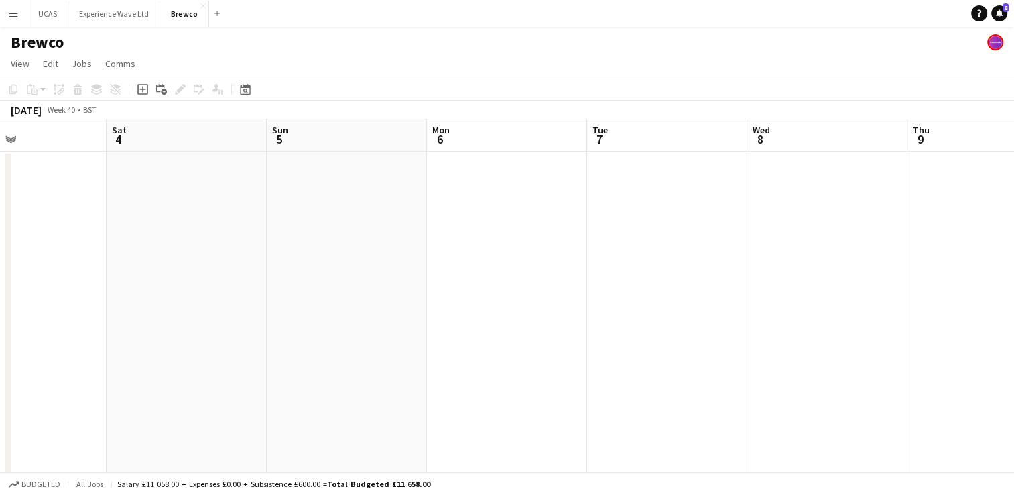
click at [16, 17] on app-icon "Menu" at bounding box center [13, 13] width 11 height 11
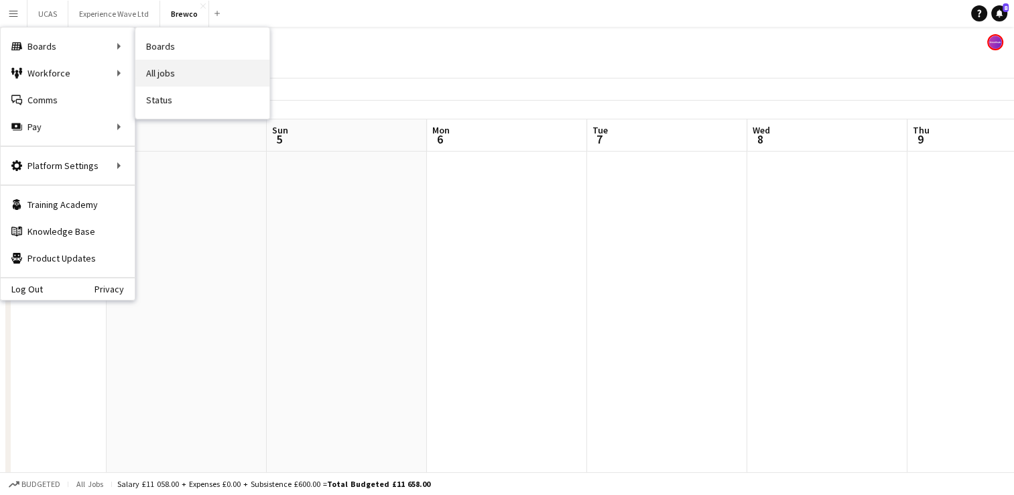
click at [158, 77] on link "All jobs" at bounding box center [202, 73] width 134 height 27
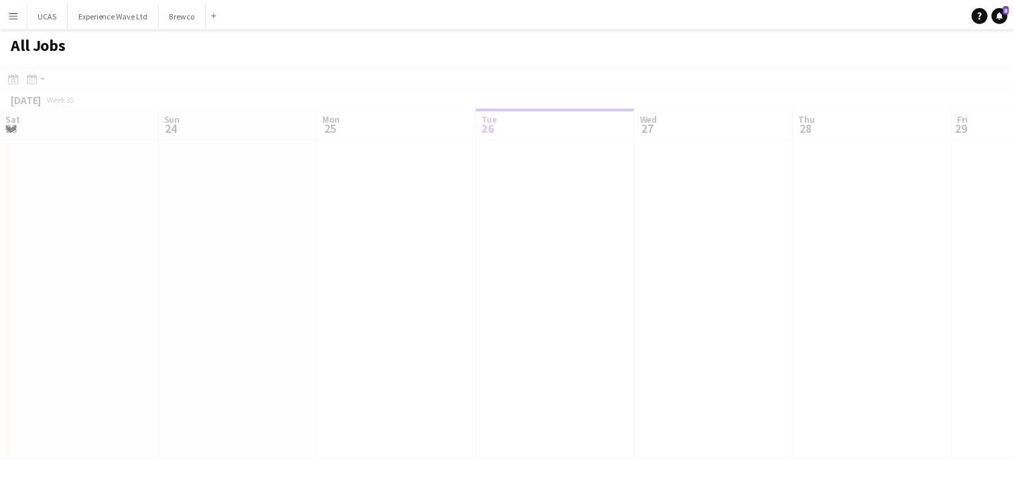
scroll to position [0, 320]
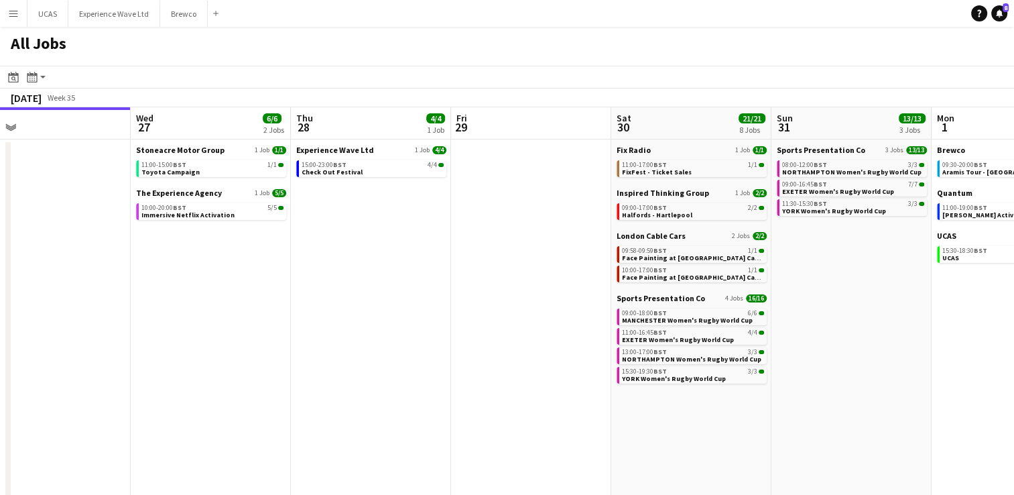
drag, startPoint x: 794, startPoint y: 418, endPoint x: 268, endPoint y: 427, distance: 525.6
click at [268, 426] on app-calendar-viewport "Sat 23 53/55 15 Jobs Sun 24 34/34 9 Jobs Mon 25 16/16 4 Jobs Tue 26 Wed 27 6/6 …" at bounding box center [507, 389] width 1014 height 564
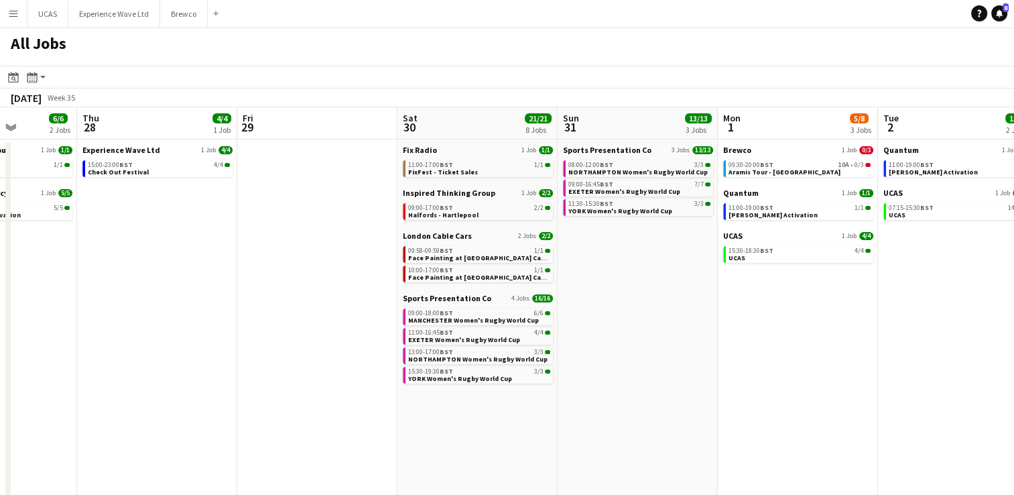
click at [296, 363] on app-all-jobs "All Jobs Date picker AUG 2025 AUG 2025 Monday M Tuesday T Wednesday W Thursday …" at bounding box center [507, 349] width 1014 height 645
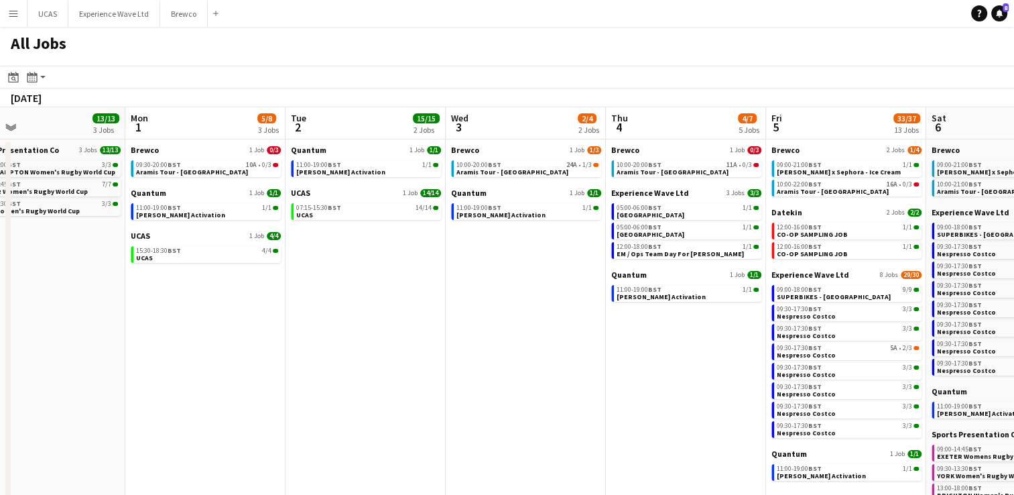
drag, startPoint x: 808, startPoint y: 382, endPoint x: 370, endPoint y: 345, distance: 440.0
click at [370, 345] on app-calendar-viewport "Wed 27 6/6 2 Jobs Thu 28 4/4 1 Job Fri 29 Sat 30 21/21 8 Jobs Sun 31 13/13 3 Jo…" at bounding box center [507, 389] width 1014 height 564
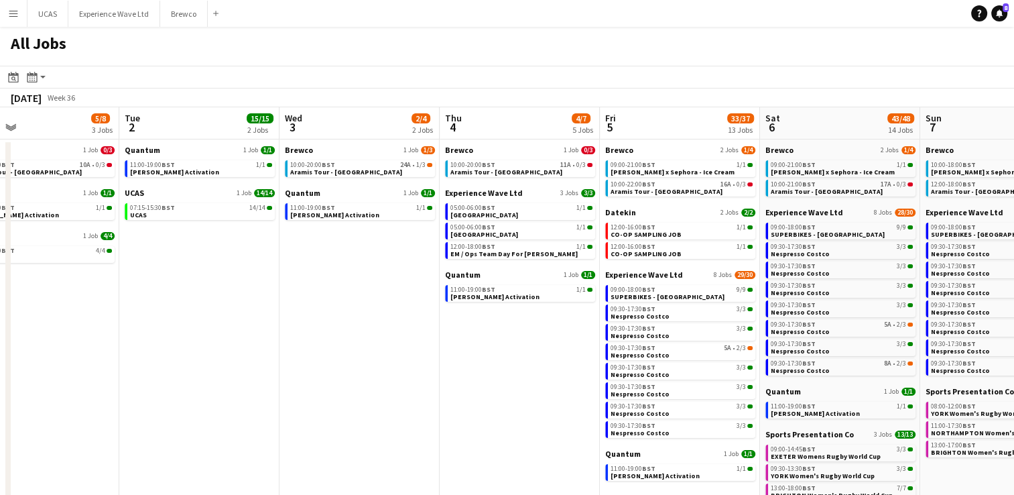
scroll to position [0, 359]
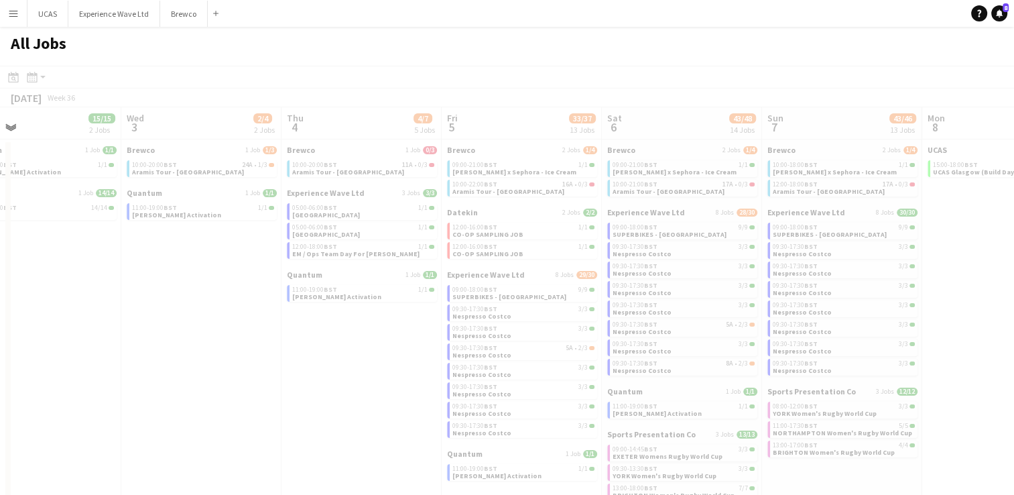
drag, startPoint x: 638, startPoint y: 347, endPoint x: 328, endPoint y: 347, distance: 309.7
click at [328, 347] on app-all-jobs "All Jobs Date picker AUG 2025 AUG 2025 Monday M Tuesday T Wednesday W Thursday …" at bounding box center [507, 349] width 1014 height 645
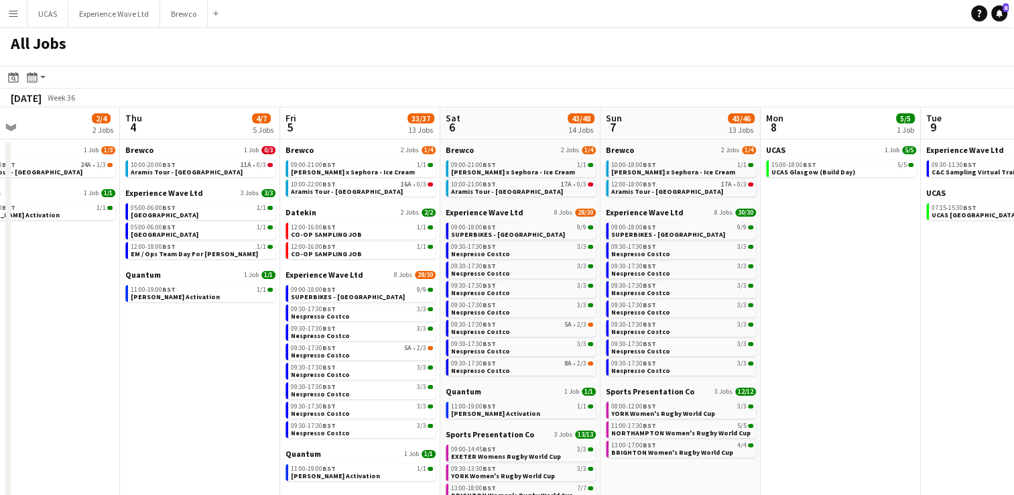
drag, startPoint x: 961, startPoint y: 358, endPoint x: 483, endPoint y: 355, distance: 478.0
click at [480, 357] on app-calendar-viewport "Sun 31 13/13 3 Jobs Mon 1 5/8 3 Jobs Tue 2 15/15 2 Jobs Wed 3 2/4 2 Jobs Thu 4 …" at bounding box center [507, 389] width 1014 height 564
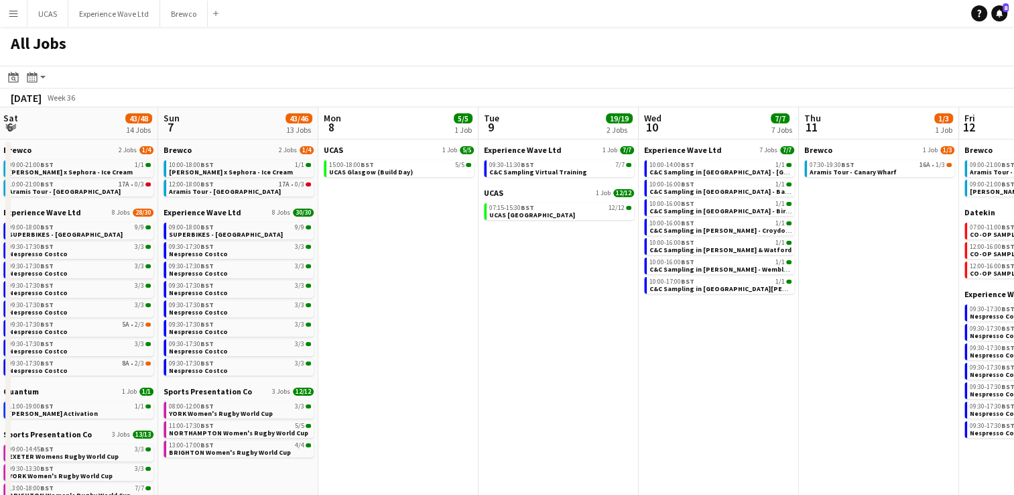
click at [593, 361] on app-all-jobs "All Jobs Date picker AUG 2025 AUG 2025 Monday M Tuesday T Wednesday W Thursday …" at bounding box center [507, 349] width 1014 height 645
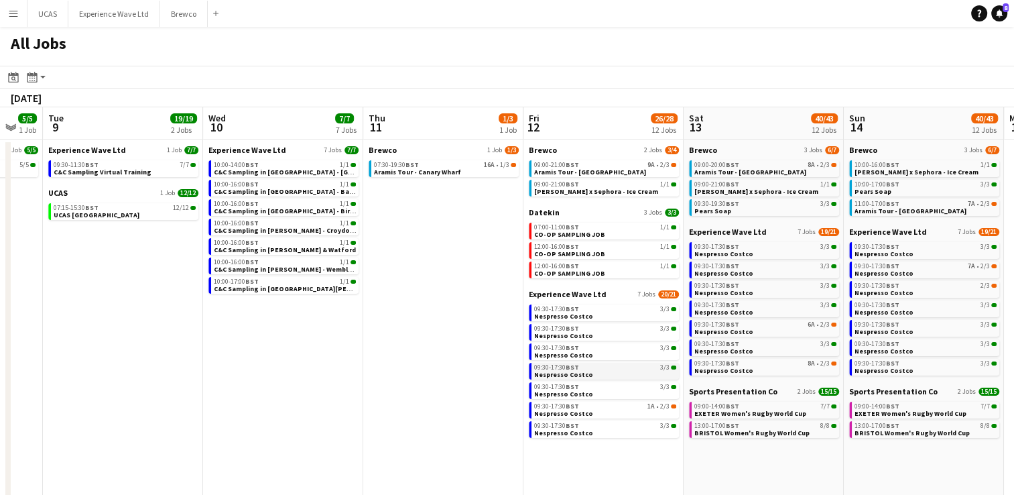
drag, startPoint x: 564, startPoint y: 369, endPoint x: 544, endPoint y: 369, distance: 20.8
click at [544, 369] on app-calendar-viewport "Fri 5 33/37 13 Jobs Sat 6 43/48 14 Jobs Sun 7 43/46 13 Jobs Mon 8 5/5 1 Job Tue…" at bounding box center [507, 389] width 1014 height 564
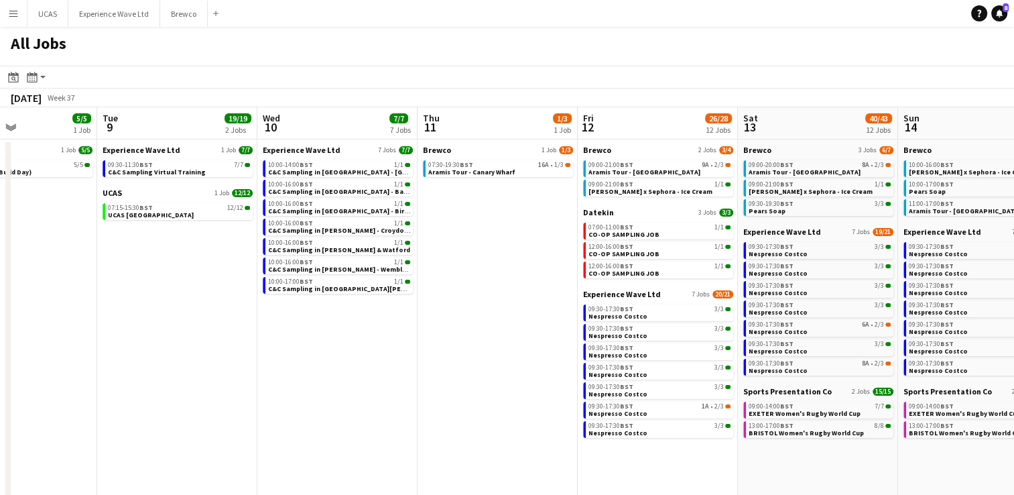
drag, startPoint x: 945, startPoint y: 365, endPoint x: 539, endPoint y: 345, distance: 406.7
click at [539, 345] on app-calendar-viewport "Fri 5 33/37 13 Jobs Sat 6 43/48 14 Jobs Sun 7 43/46 13 Jobs Mon 8 5/5 1 Job Tue…" at bounding box center [507, 389] width 1014 height 564
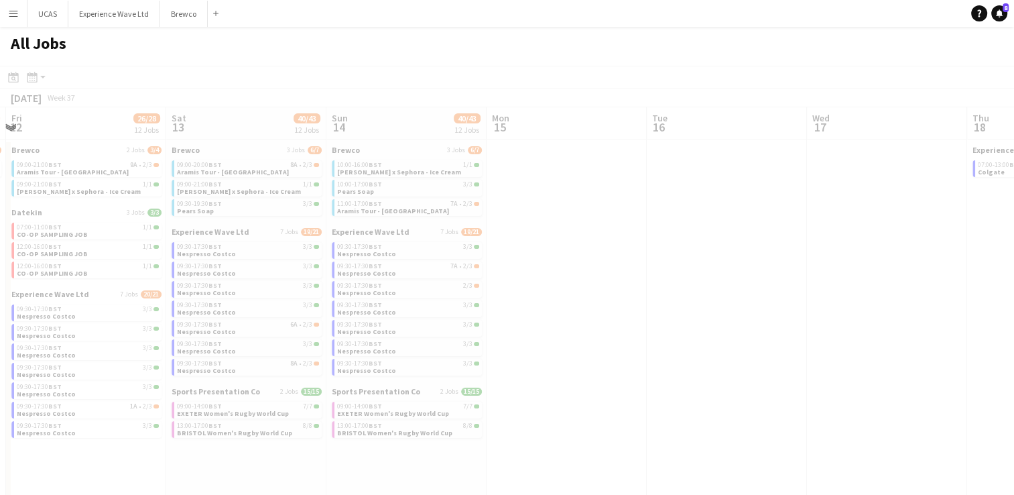
drag, startPoint x: 765, startPoint y: 345, endPoint x: 482, endPoint y: 320, distance: 283.9
click at [482, 320] on app-all-jobs "All Jobs Date picker AUG 2025 AUG 2025 Monday M Tuesday T Wednesday W Thursday …" at bounding box center [507, 349] width 1014 height 645
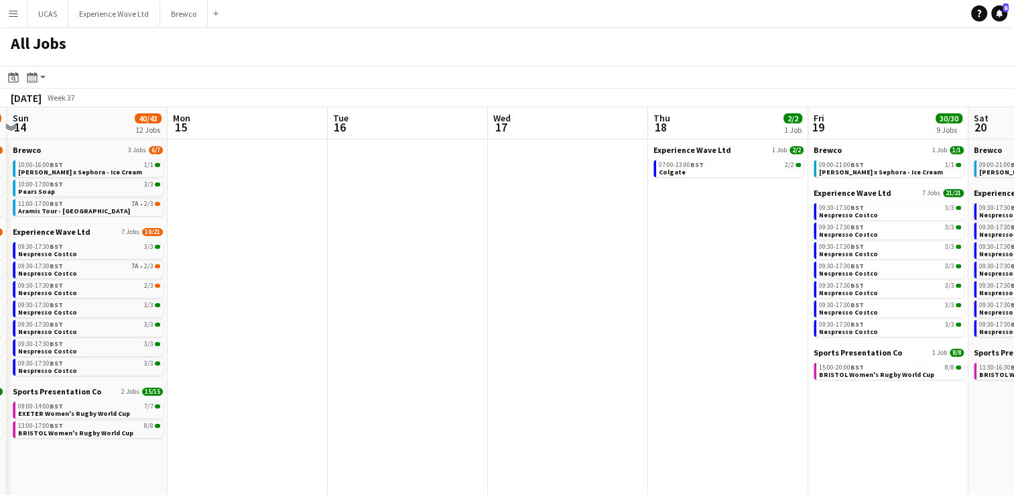
drag, startPoint x: 699, startPoint y: 326, endPoint x: 464, endPoint y: 326, distance: 234.6
click at [464, 326] on app-calendar-viewport "Thu 11 1/3 1 Job Fri 12 26/28 12 Jobs Sat 13 40/43 12 Jobs Sun 14 40/43 12 Jobs…" at bounding box center [507, 389] width 1014 height 564
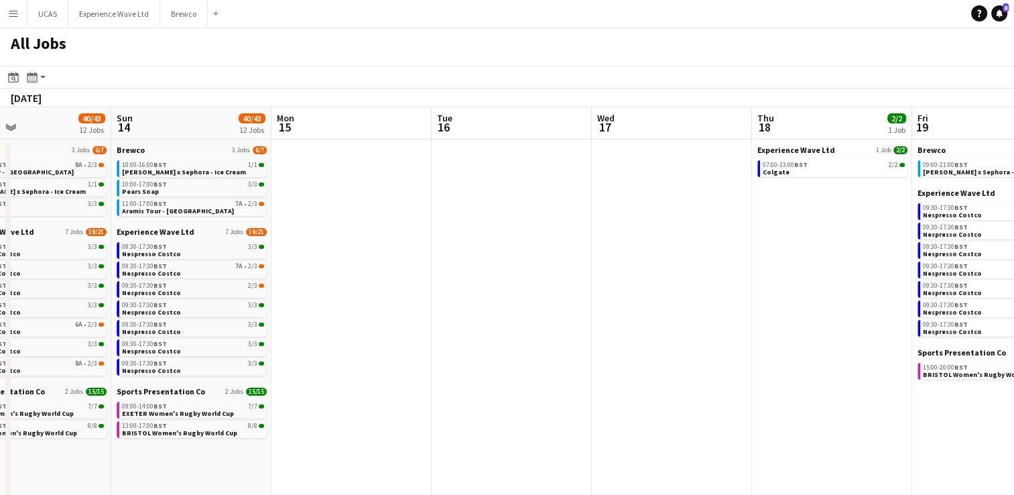
click at [462, 360] on app-all-jobs "All Jobs Date picker AUG 2025 AUG 2025 Monday M Tuesday T Wednesday W Thursday …" at bounding box center [507, 349] width 1014 height 645
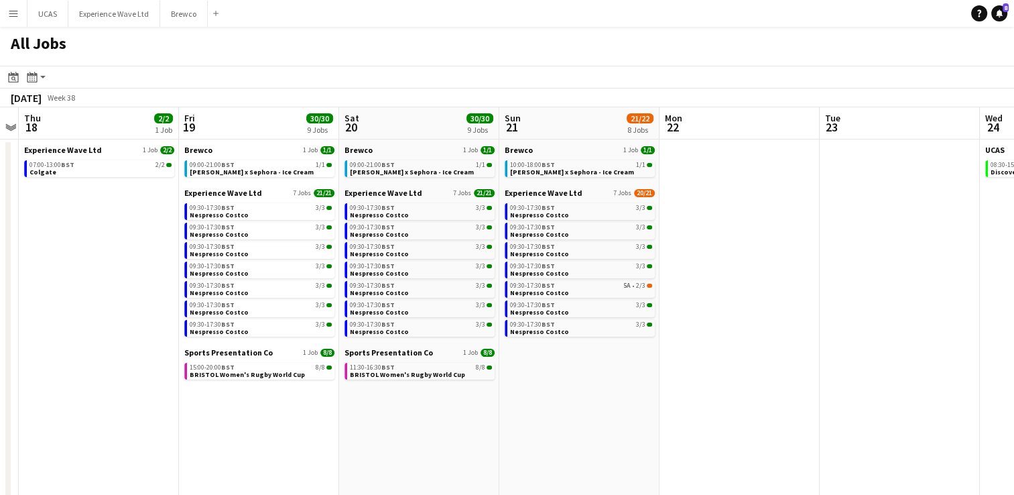
drag, startPoint x: 945, startPoint y: 422, endPoint x: 523, endPoint y: 428, distance: 422.4
click at [523, 428] on app-calendar-viewport "Mon 15 Tue 16 Wed 17 Thu 18 2/2 1 Job Fri 19 30/30 9 Jobs Sat 20 30/30 9 Jobs S…" at bounding box center [507, 389] width 1014 height 564
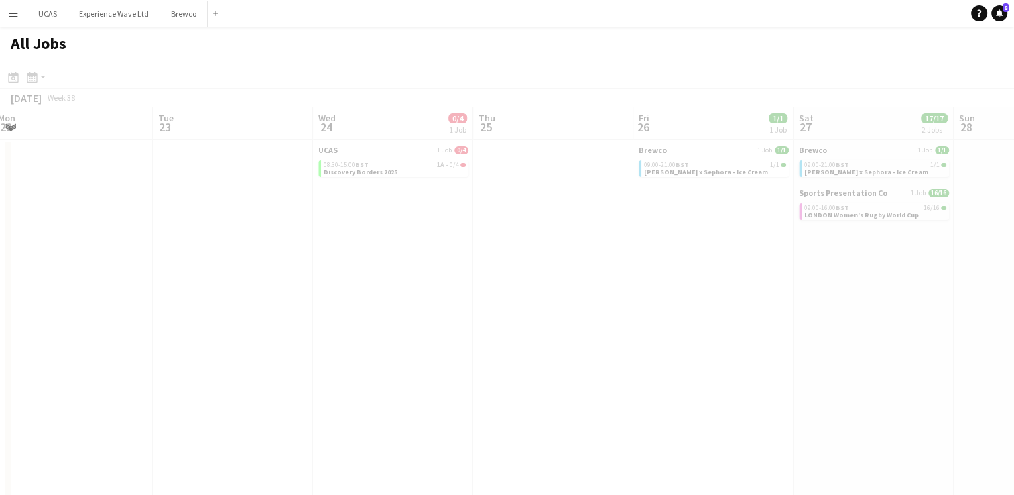
drag, startPoint x: 862, startPoint y: 420, endPoint x: 515, endPoint y: 427, distance: 346.6
click at [513, 426] on app-all-jobs "All Jobs Date picker AUG 2025 AUG 2025 Monday M Tuesday T Wednesday W Thursday …" at bounding box center [507, 349] width 1014 height 645
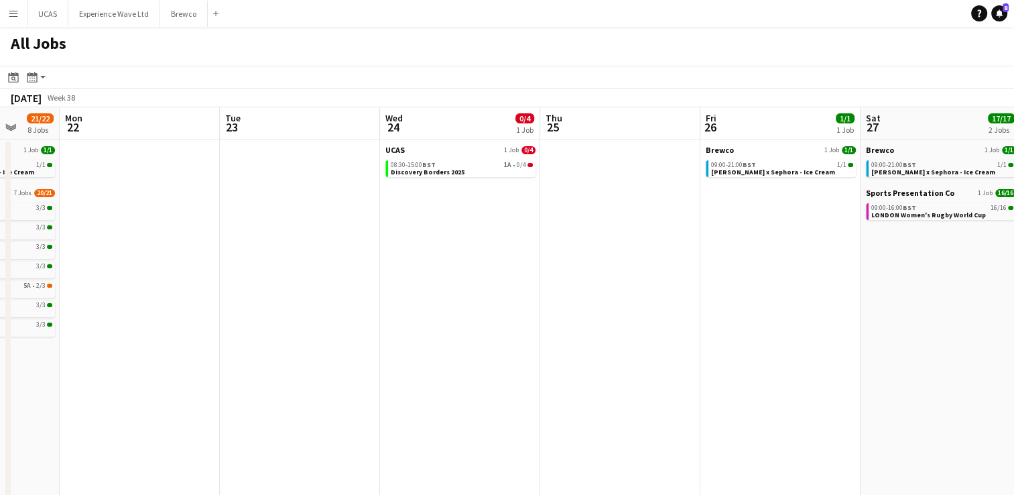
drag, startPoint x: 710, startPoint y: 400, endPoint x: 472, endPoint y: 410, distance: 238.2
click at [468, 412] on app-calendar-viewport "Thu 18 2/2 1 Job Fri 19 30/30 9 Jobs Sat 20 30/30 9 Jobs Sun 21 21/22 8 Jobs Mo…" at bounding box center [507, 389] width 1014 height 564
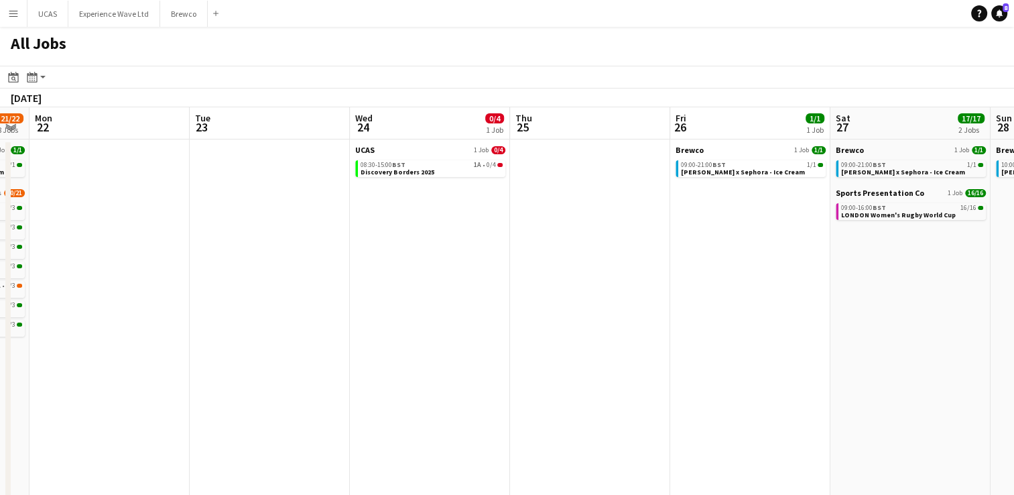
drag, startPoint x: 806, startPoint y: 398, endPoint x: 454, endPoint y: 382, distance: 352.9
click at [454, 382] on app-calendar-viewport "Thu 18 2/2 1 Job Fri 19 30/30 9 Jobs Sat 20 30/30 9 Jobs Sun 21 21/22 8 Jobs Mo…" at bounding box center [507, 389] width 1014 height 564
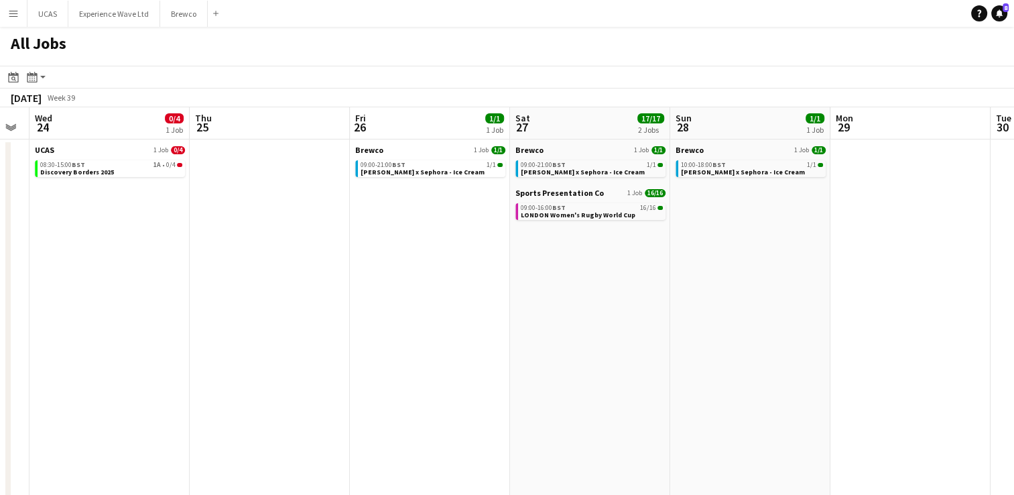
scroll to position [0, 340]
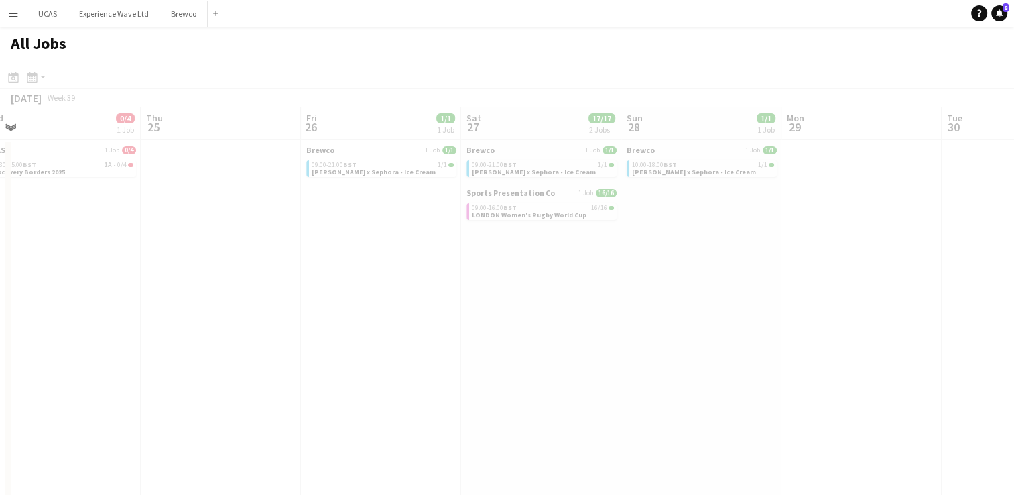
drag, startPoint x: 765, startPoint y: 398, endPoint x: 841, endPoint y: 404, distance: 75.9
click at [497, 387] on app-all-jobs "All Jobs Date picker AUG 2025 AUG 2025 Monday M Tuesday T Wednesday W Thursday …" at bounding box center [507, 349] width 1014 height 645
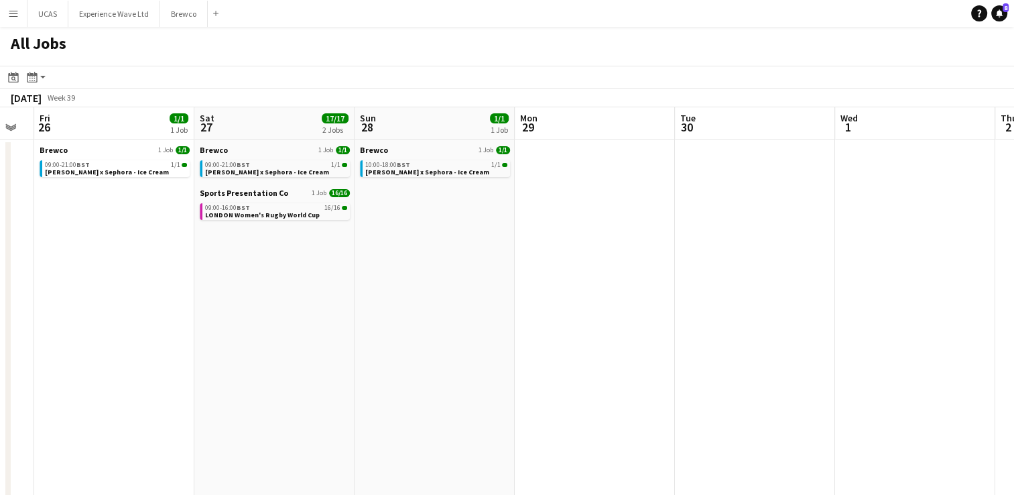
drag, startPoint x: 874, startPoint y: 382, endPoint x: 603, endPoint y: 385, distance: 271.5
click at [603, 385] on app-calendar-viewport "Mon 22 Tue 23 Wed 24 0/4 1 Job Thu 25 Fri 26 1/1 1 Job Sat 27 17/17 2 Jobs Sun …" at bounding box center [507, 389] width 1014 height 564
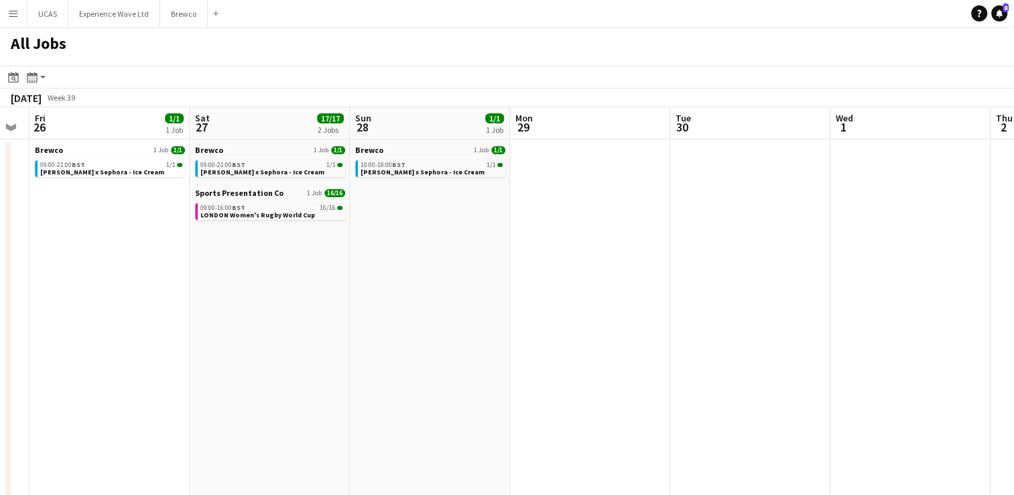
drag, startPoint x: 811, startPoint y: 367, endPoint x: 496, endPoint y: 389, distance: 315.8
click at [489, 391] on app-calendar-viewport "Mon 22 Tue 23 Wed 24 0/4 1 Job Thu 25 Fri 26 1/1 1 Job Sat 27 17/17 2 Jobs Sun …" at bounding box center [507, 389] width 1014 height 564
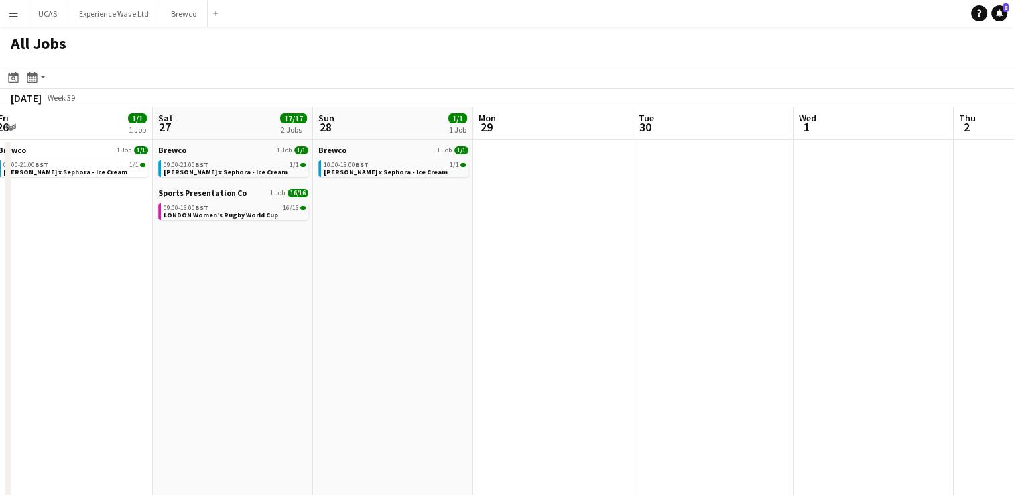
click at [446, 380] on app-all-jobs "All Jobs Date picker AUG 2025 AUG 2025 Monday M Tuesday T Wednesday W Thursday …" at bounding box center [507, 349] width 1014 height 645
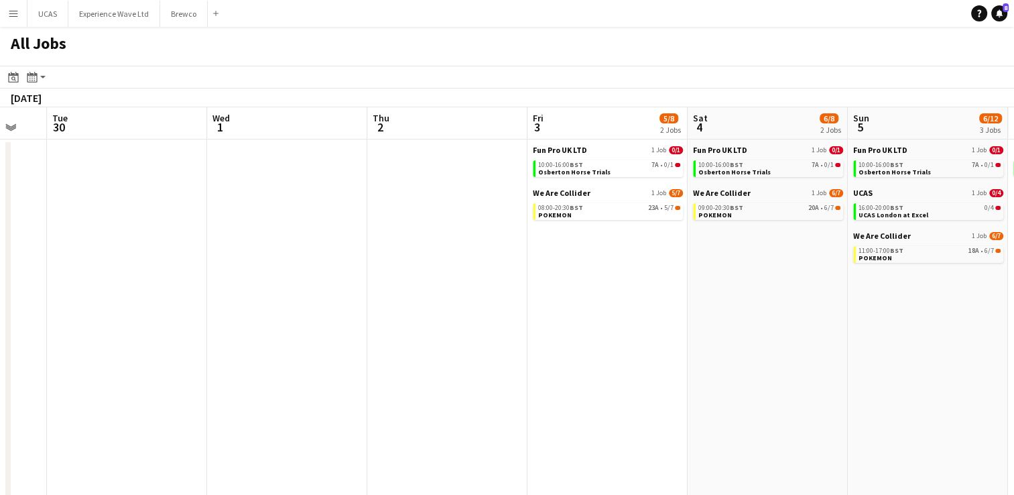
drag, startPoint x: 845, startPoint y: 378, endPoint x: 577, endPoint y: 385, distance: 267.6
click at [577, 385] on app-calendar-viewport "Fri 26 1/1 1 Job Sat 27 17/17 2 Jobs Sun 28 1/1 1 Job Mon 29 Tue 30 Wed 1 Thu 2…" at bounding box center [507, 389] width 1014 height 564
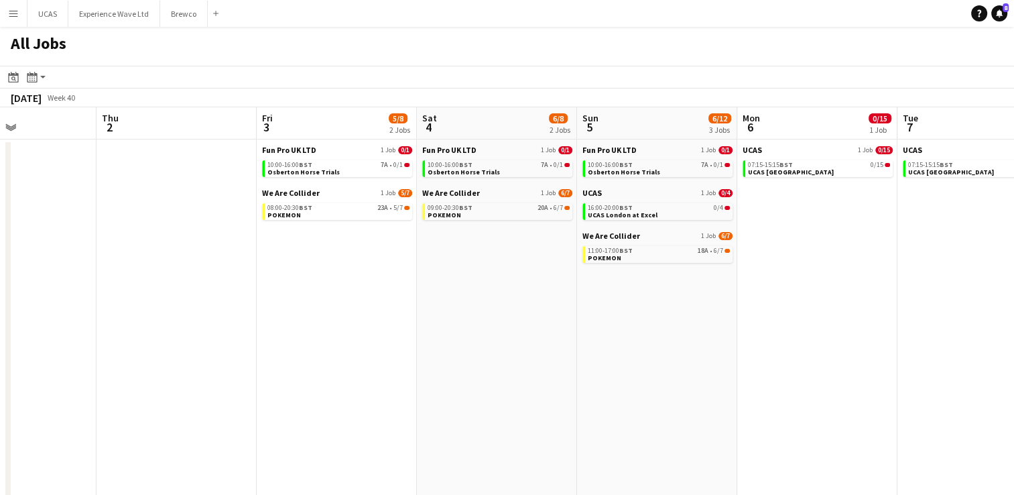
drag, startPoint x: 812, startPoint y: 369, endPoint x: 542, endPoint y: 379, distance: 269.7
click at [542, 379] on app-calendar-viewport "Sun 28 1/1 1 Job Mon 29 Tue 30 Wed 1 Thu 2 Fri 3 5/8 2 Jobs Sat 4 6/8 2 Jobs Su…" at bounding box center [507, 389] width 1014 height 564
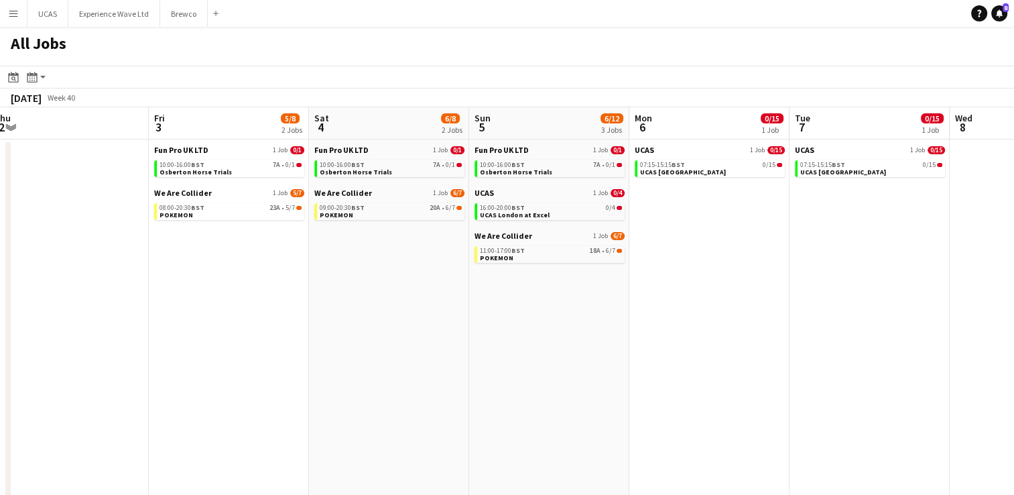
scroll to position [0, 359]
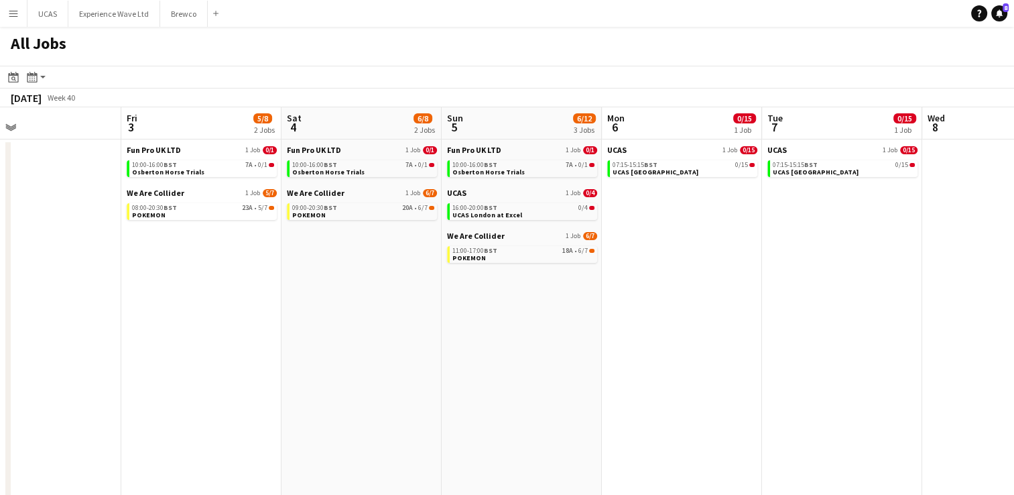
drag, startPoint x: 745, startPoint y: 382, endPoint x: 610, endPoint y: 374, distance: 135.6
click at [610, 374] on app-calendar-viewport "Tue 30 Wed 1 Thu 2 Fri 3 5/8 2 Jobs Sat 4 6/8 2 Jobs Sun 5 6/12 3 Jobs Mon 6 0/…" at bounding box center [507, 389] width 1014 height 564
click at [398, 211] on link "09:00-20:30 BST 20A • 6/7 POKEMON" at bounding box center [363, 210] width 142 height 15
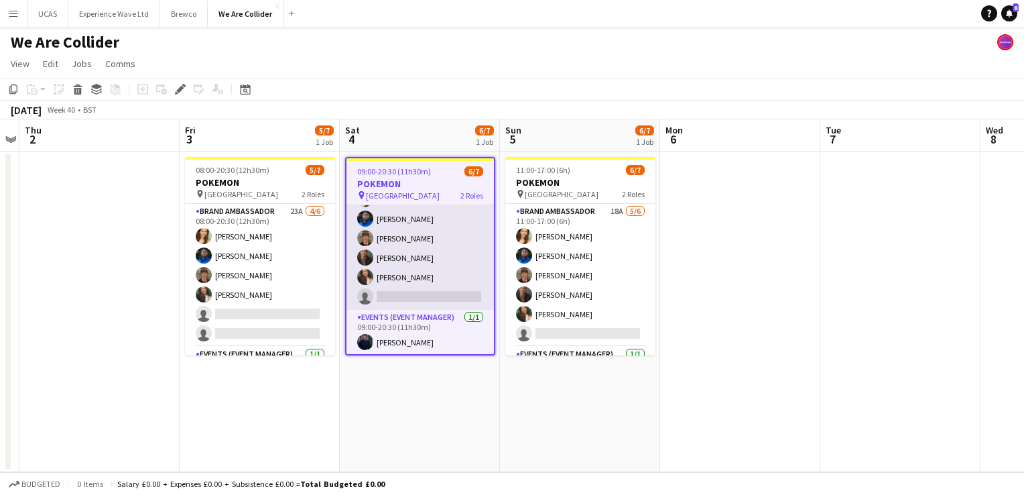
click at [417, 299] on app-card-role "Brand Ambassador 20A [DATE] 09:00-20:30 (11h30m) [PERSON_NAME] [PERSON_NAME] [P…" at bounding box center [420, 238] width 147 height 143
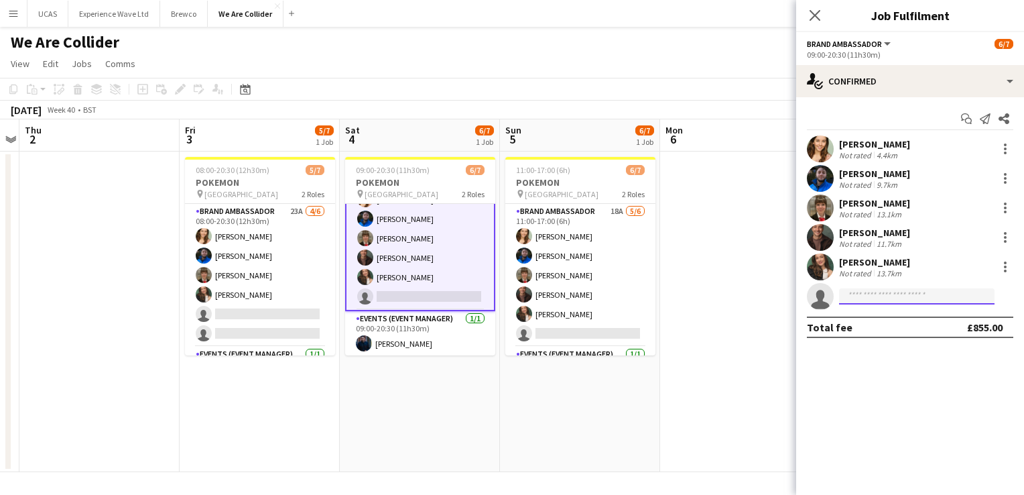
click at [872, 294] on input at bounding box center [917, 296] width 156 height 16
type input "****"
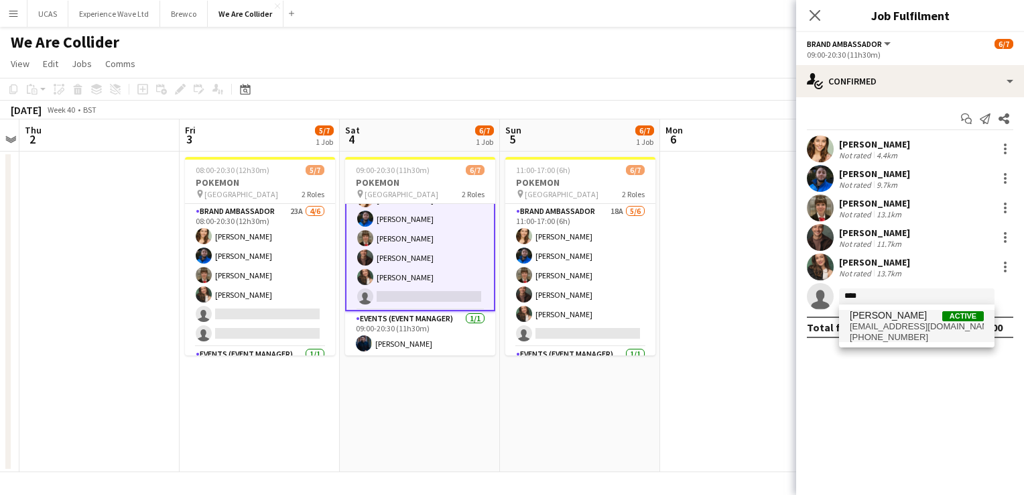
click at [883, 325] on span "[EMAIL_ADDRESS][DOMAIN_NAME]" at bounding box center [917, 326] width 134 height 11
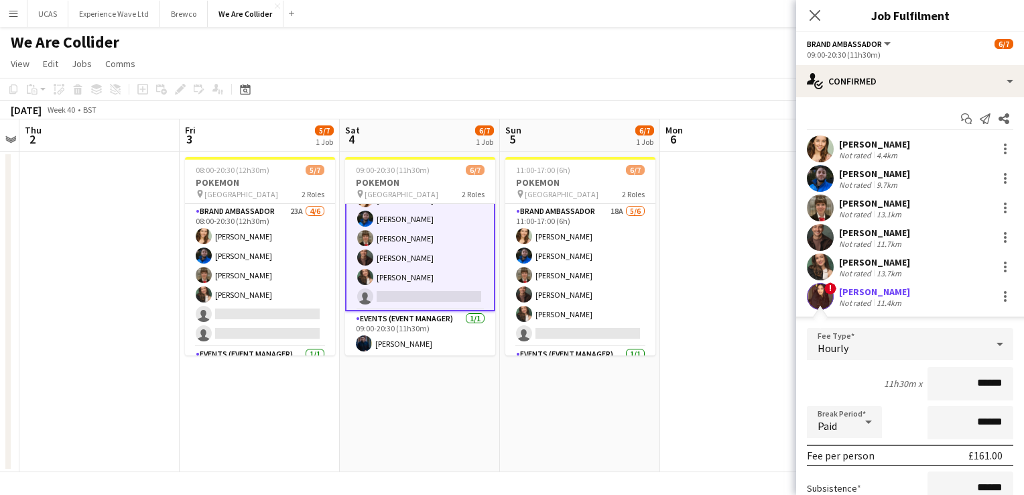
click at [827, 373] on div "11h30m x ******" at bounding box center [910, 384] width 206 height 34
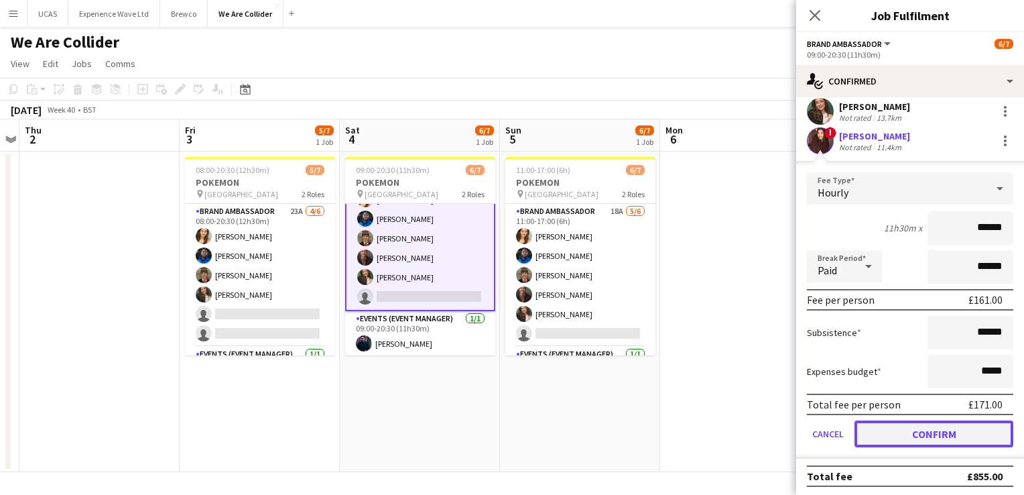
click at [930, 435] on button "Confirm" at bounding box center [934, 433] width 159 height 27
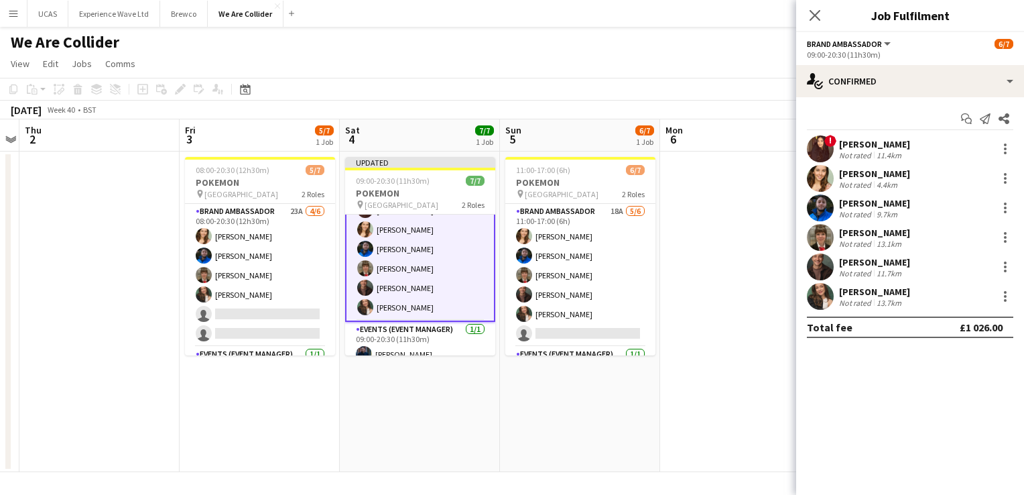
scroll to position [0, 0]
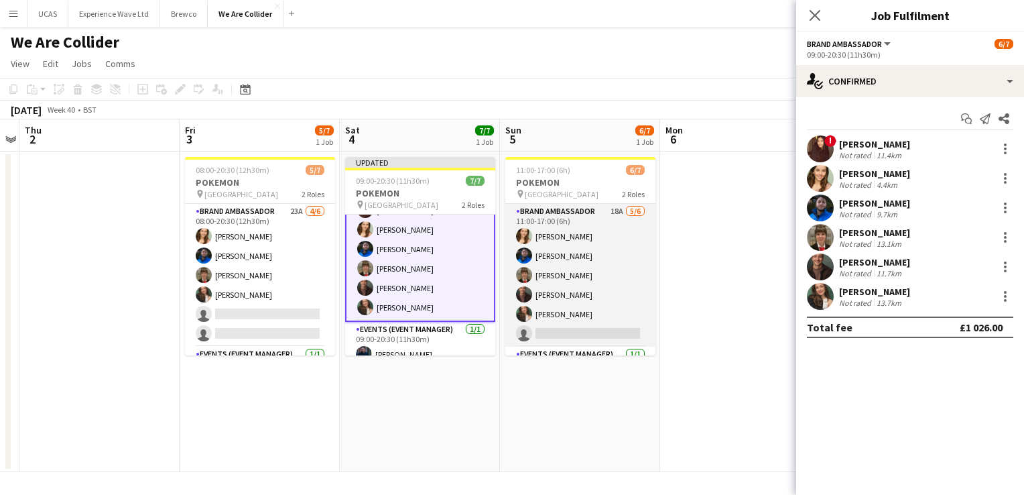
click at [597, 307] on app-card-role "Brand Ambassador 18A [DATE] 11:00-17:00 (6h) [PERSON_NAME] [PERSON_NAME] [PERSO…" at bounding box center [580, 275] width 150 height 143
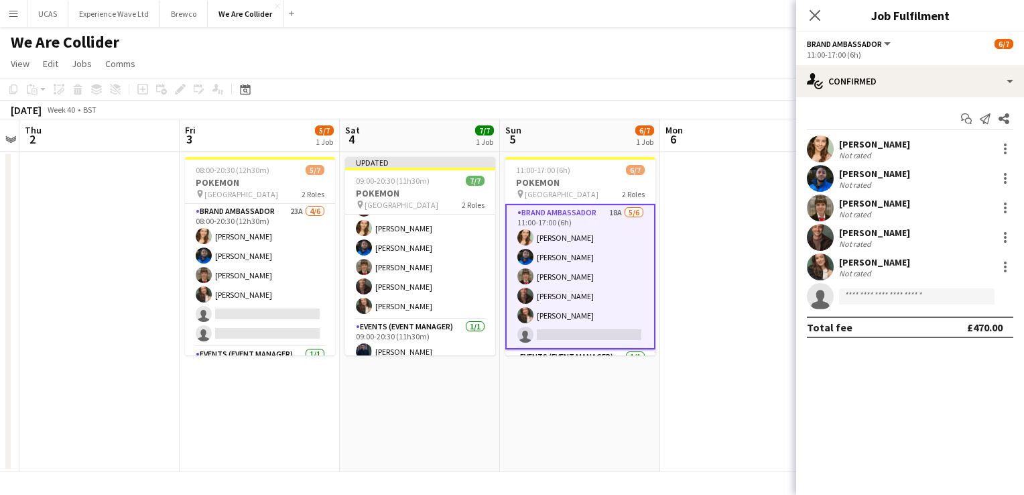
scroll to position [38, 0]
click at [906, 300] on input at bounding box center [917, 296] width 156 height 16
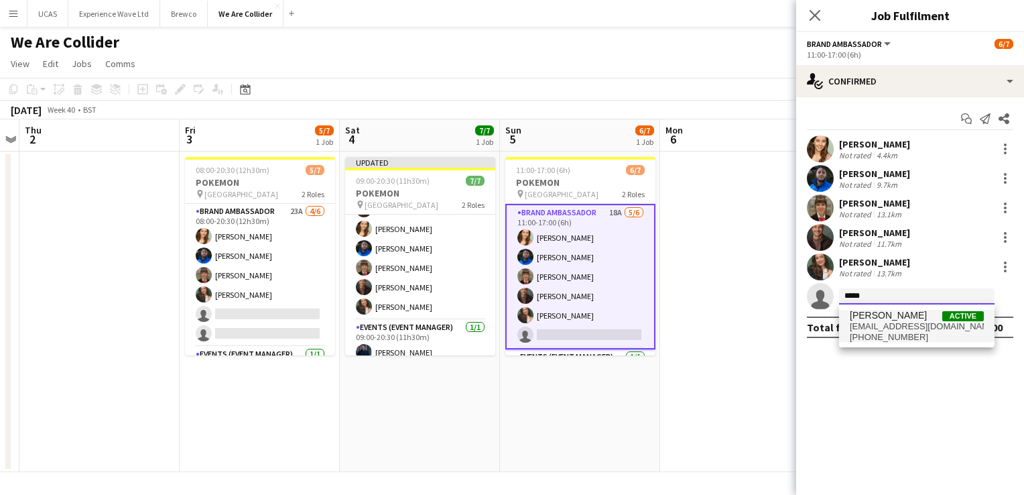
type input "*****"
click at [901, 316] on span "[PERSON_NAME]" at bounding box center [888, 315] width 77 height 11
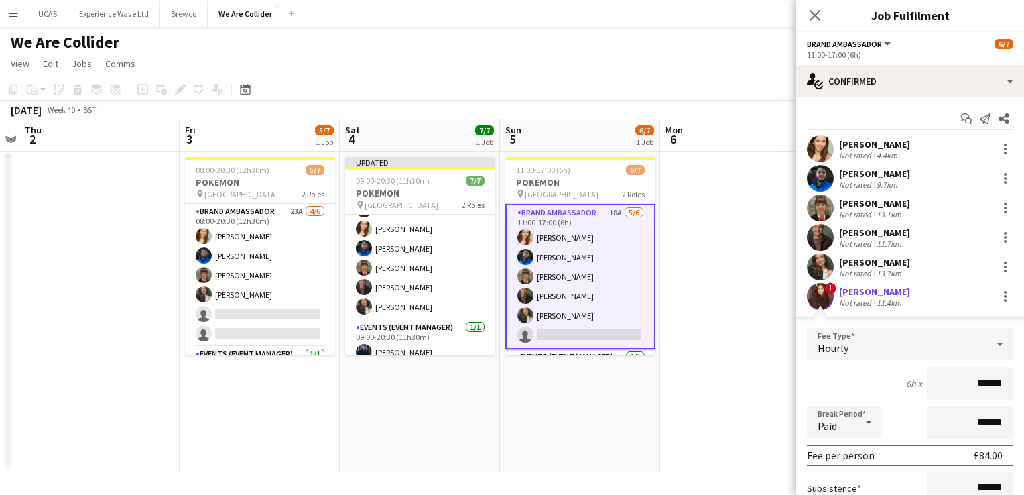
click at [857, 382] on div "6h x ******" at bounding box center [910, 384] width 206 height 34
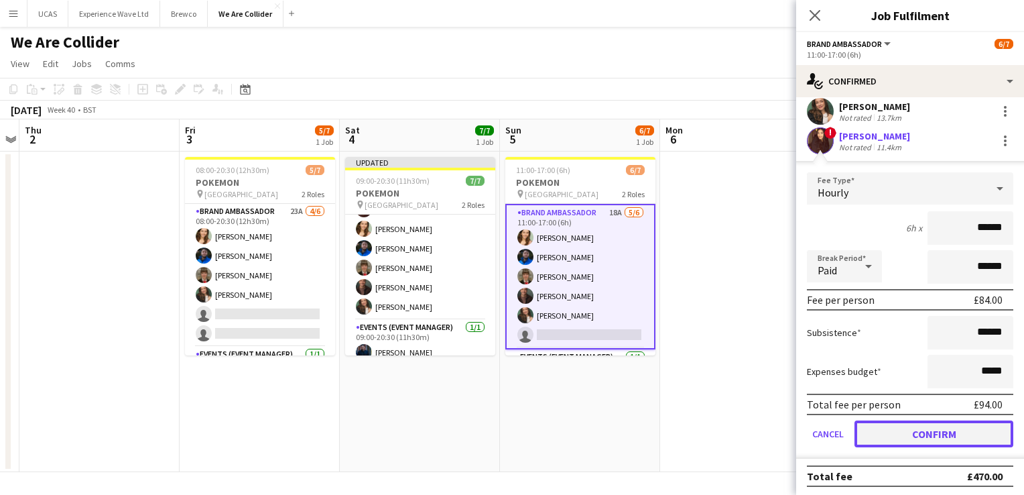
click at [914, 436] on button "Confirm" at bounding box center [934, 433] width 159 height 27
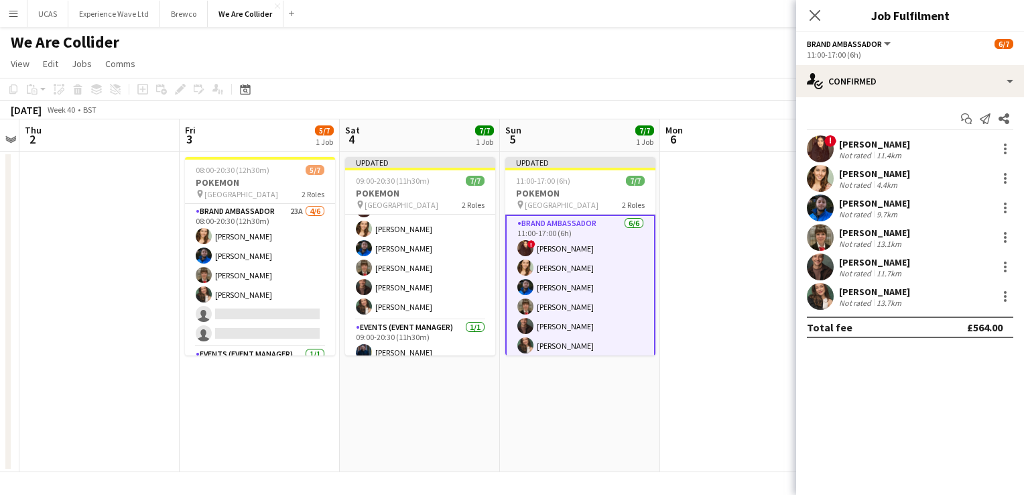
scroll to position [0, 0]
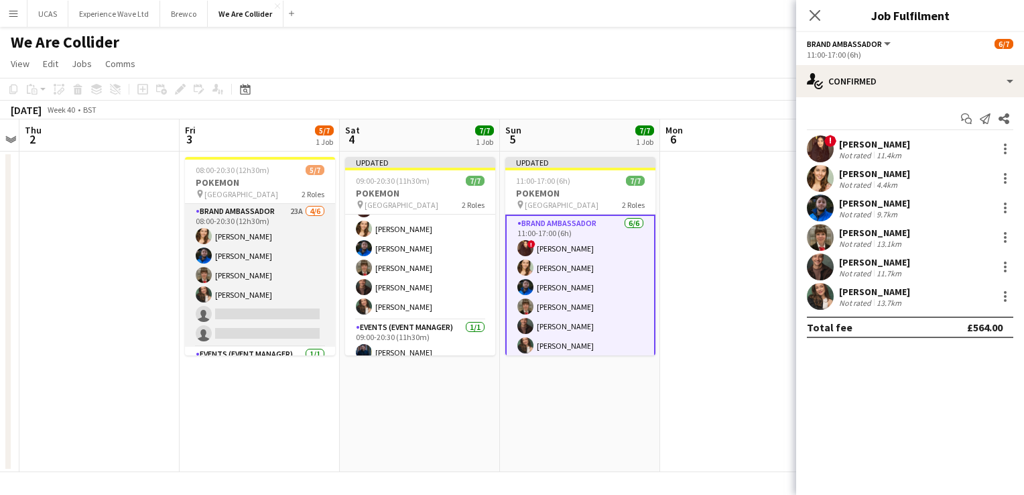
click at [268, 308] on app-card-role "Brand Ambassador 23A [DATE] 08:00-20:30 (12h30m) [PERSON_NAME] [PERSON_NAME] [P…" at bounding box center [260, 275] width 150 height 143
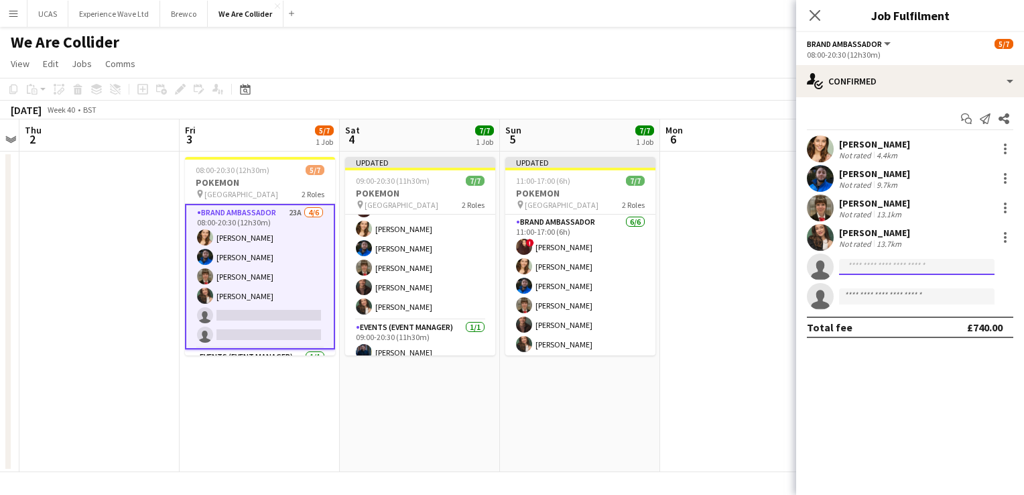
click at [925, 271] on input at bounding box center [917, 267] width 156 height 16
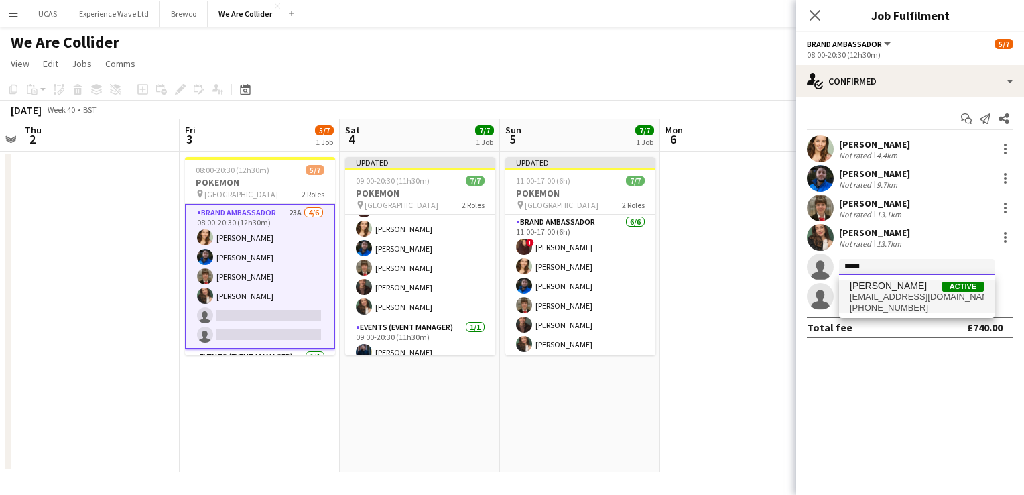
type input "*****"
click at [917, 295] on span "[EMAIL_ADDRESS][DOMAIN_NAME]" at bounding box center [917, 297] width 134 height 11
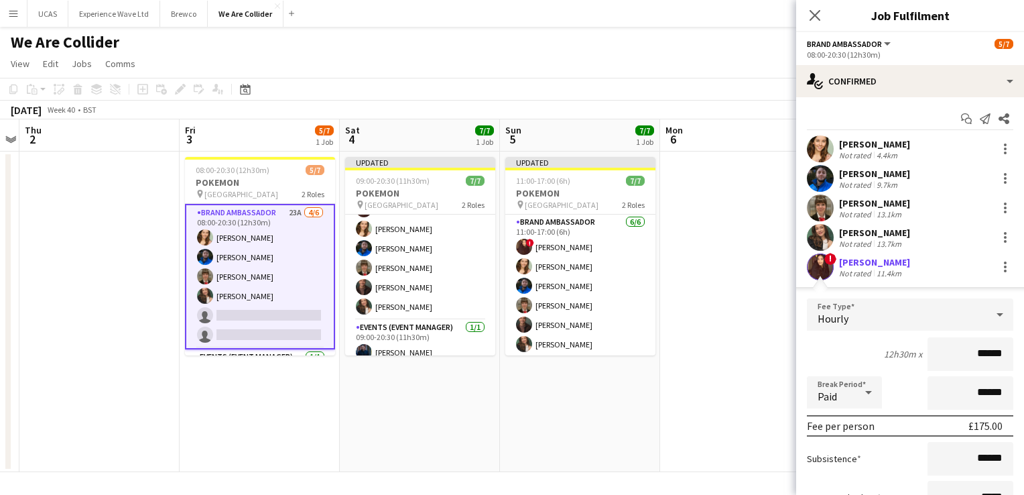
click at [837, 348] on div "12h30m x ******" at bounding box center [910, 354] width 206 height 34
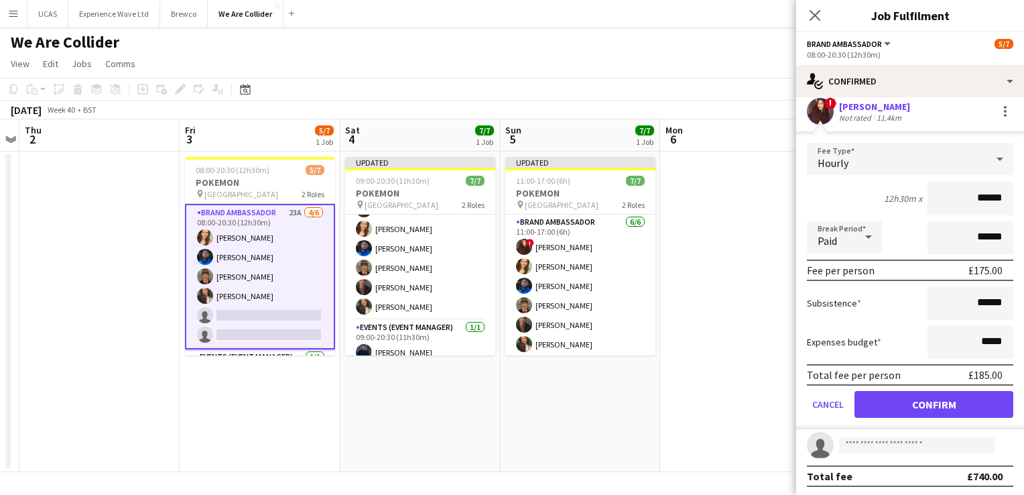
scroll to position [156, 0]
click at [922, 409] on button "Confirm" at bounding box center [934, 404] width 159 height 27
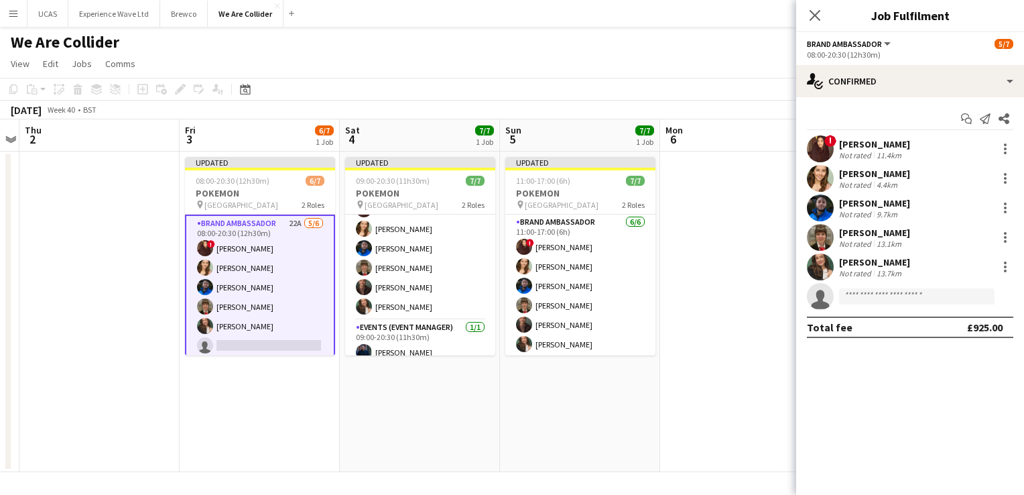
scroll to position [0, 0]
click at [779, 192] on app-date-cell at bounding box center [740, 311] width 160 height 320
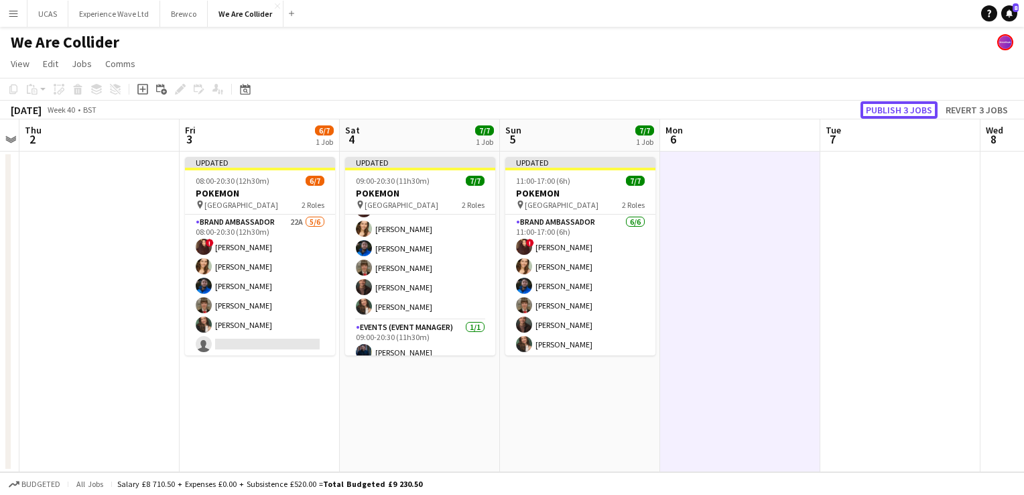
click at [898, 108] on button "Publish 3 jobs" at bounding box center [899, 109] width 77 height 17
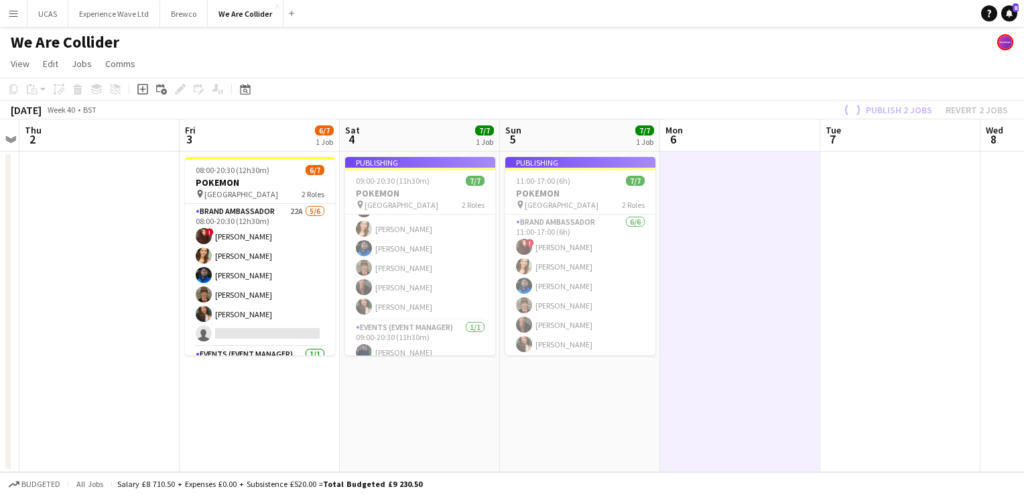
scroll to position [36, 0]
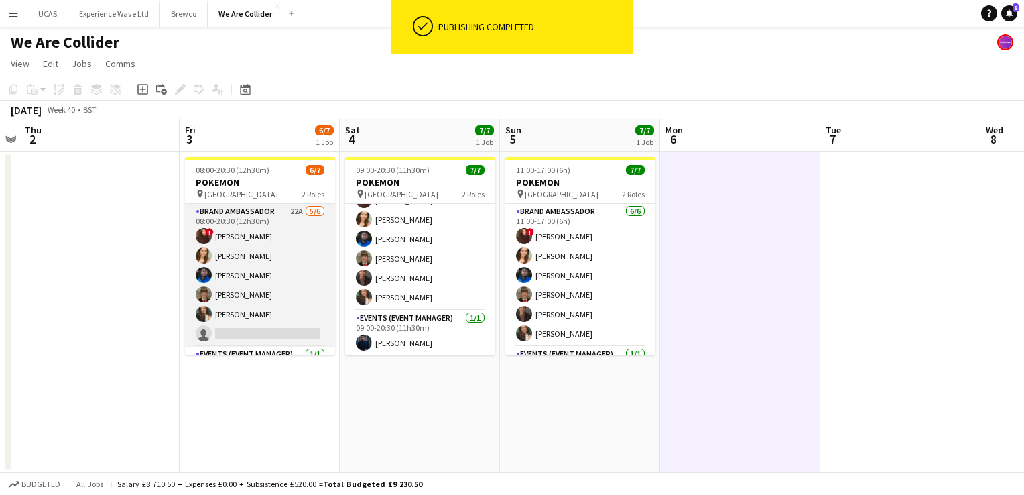
click at [200, 233] on app-user-avatar at bounding box center [204, 236] width 16 height 16
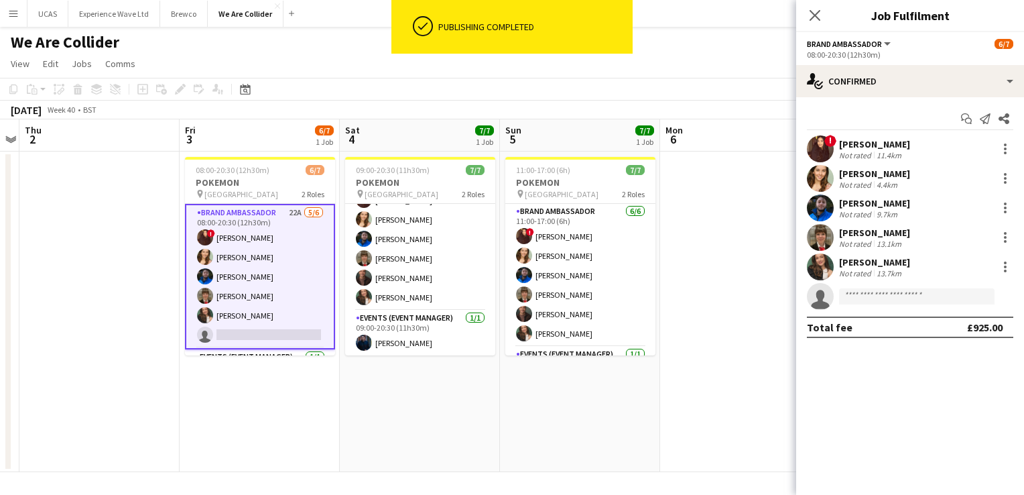
click at [816, 154] on app-user-avatar at bounding box center [820, 148] width 27 height 27
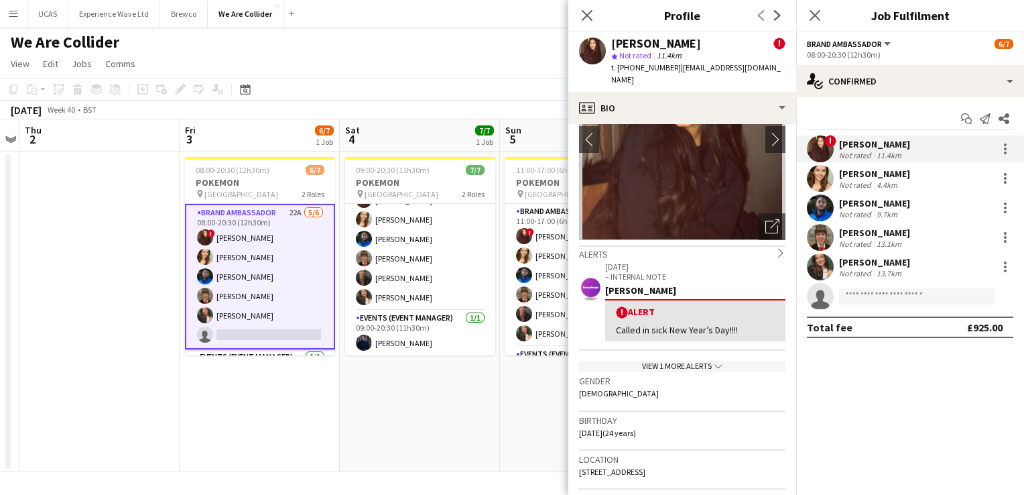
scroll to position [67, 0]
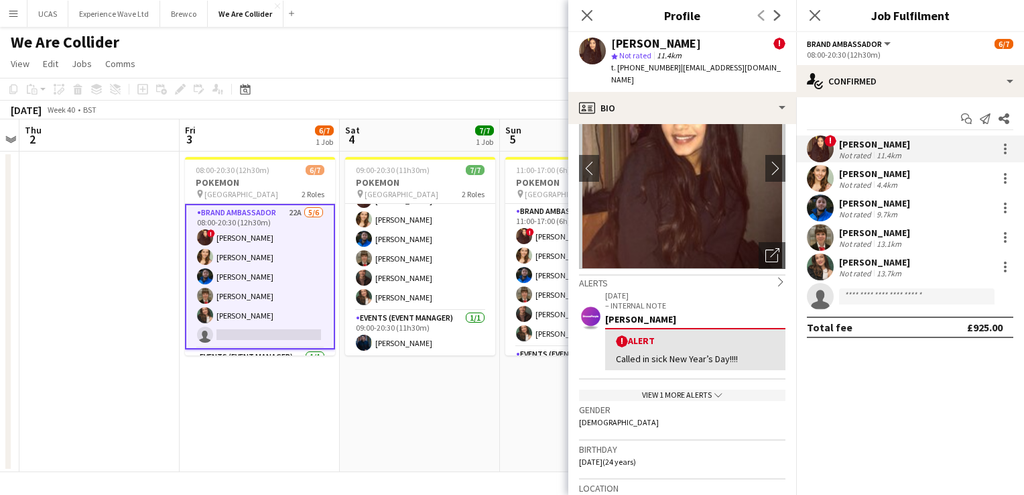
click at [676, 389] on div "View 1 more alerts chevron-down" at bounding box center [682, 394] width 206 height 11
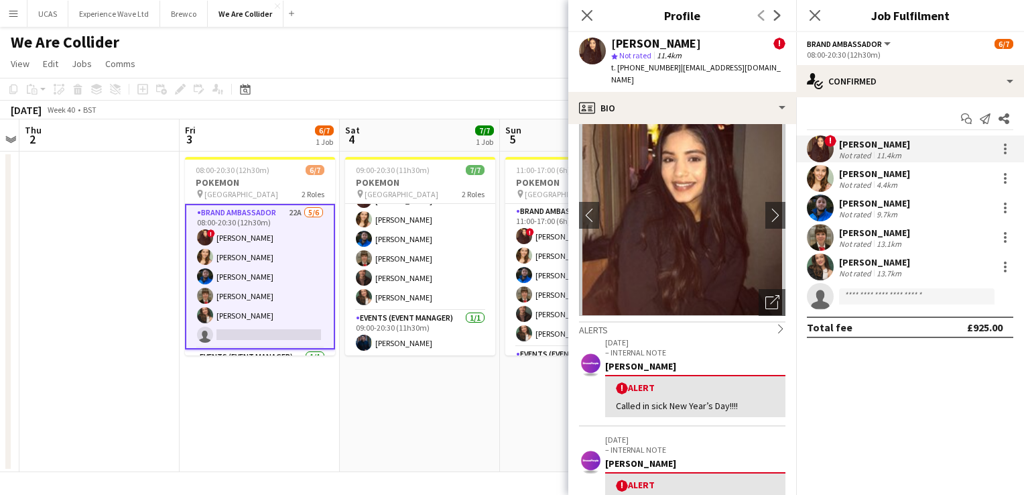
scroll to position [0, 0]
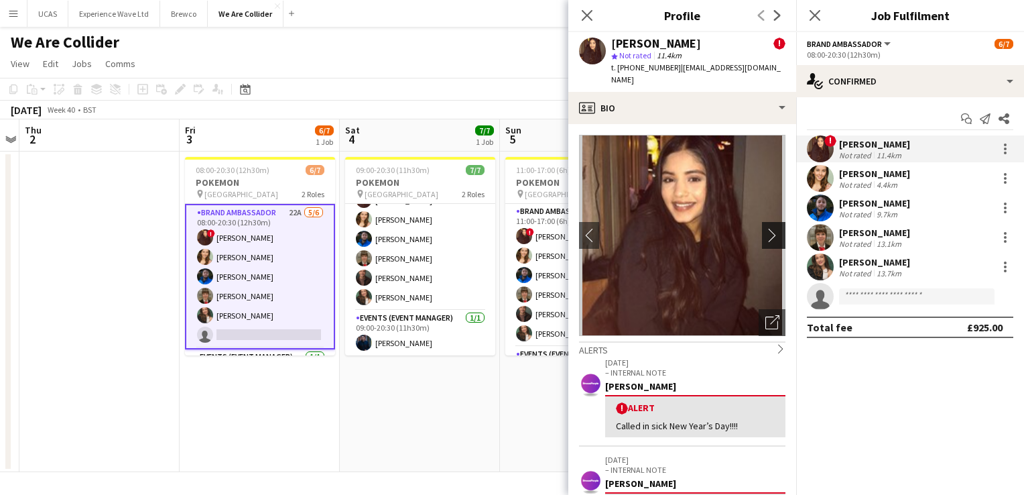
click at [766, 228] on app-icon "chevron-right" at bounding box center [776, 235] width 21 height 14
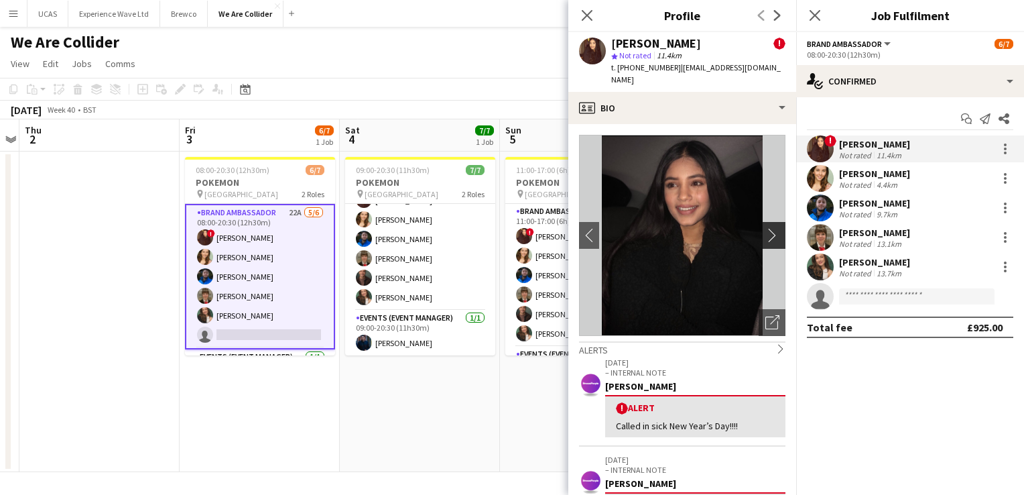
click at [766, 228] on app-icon "chevron-right" at bounding box center [776, 235] width 21 height 14
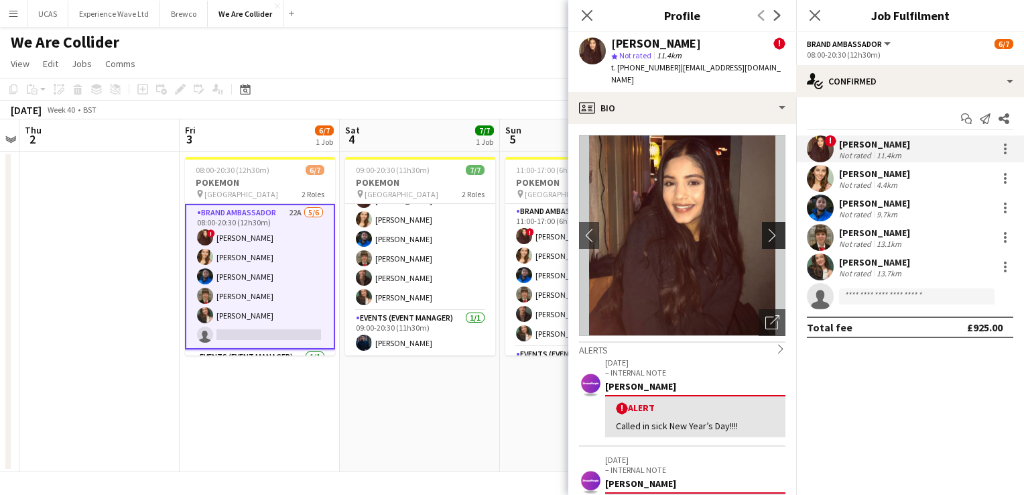
click at [766, 228] on app-icon "chevron-right" at bounding box center [776, 235] width 21 height 14
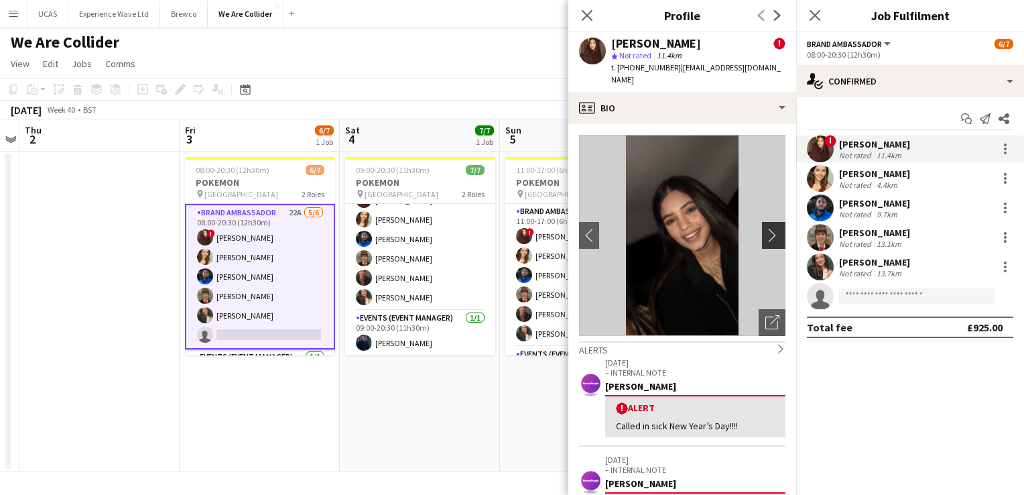
click at [766, 228] on app-icon "chevron-right" at bounding box center [776, 235] width 21 height 14
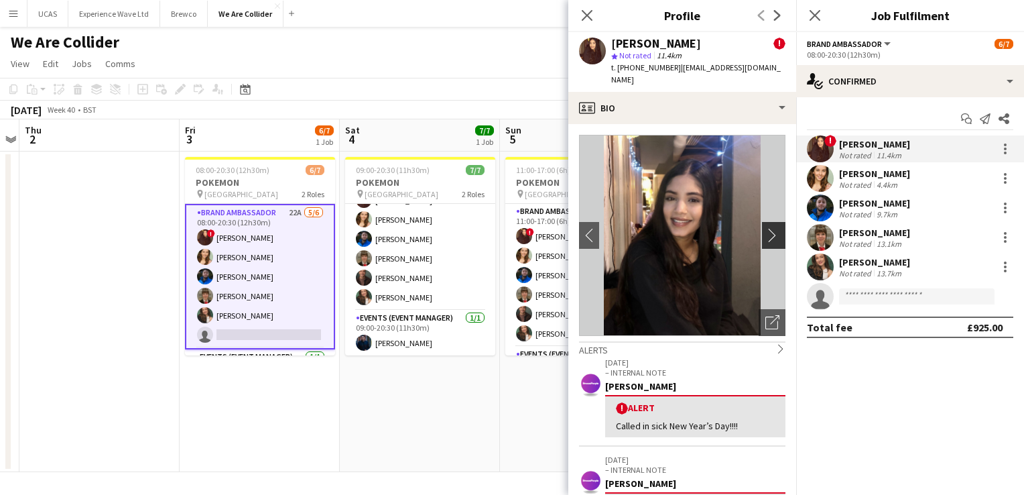
click at [766, 228] on app-icon "chevron-right" at bounding box center [776, 235] width 21 height 14
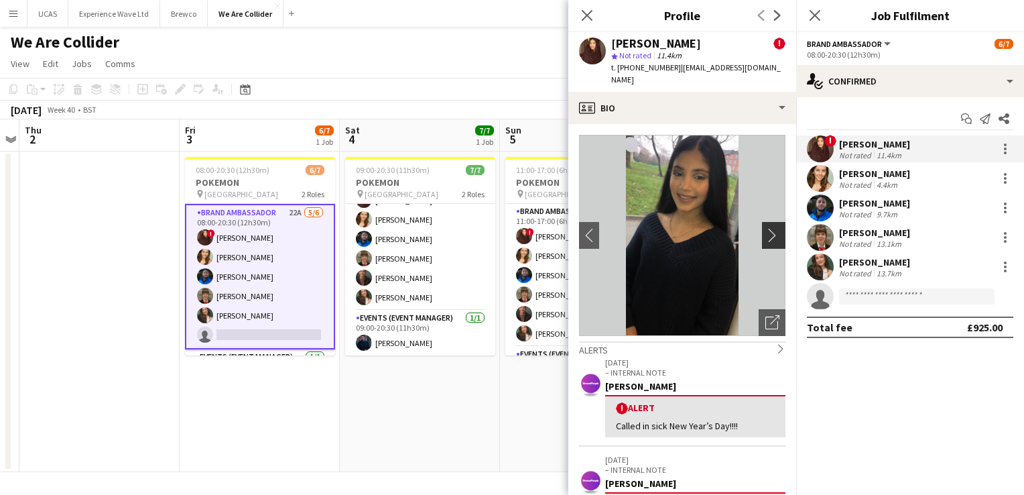
click at [766, 228] on app-icon "chevron-right" at bounding box center [776, 235] width 21 height 14
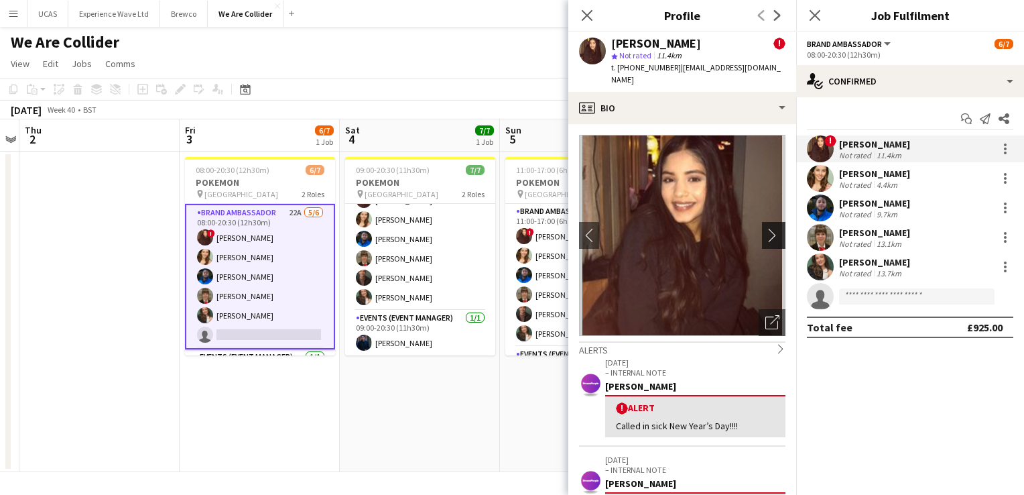
click at [766, 228] on app-icon "chevron-right" at bounding box center [776, 235] width 21 height 14
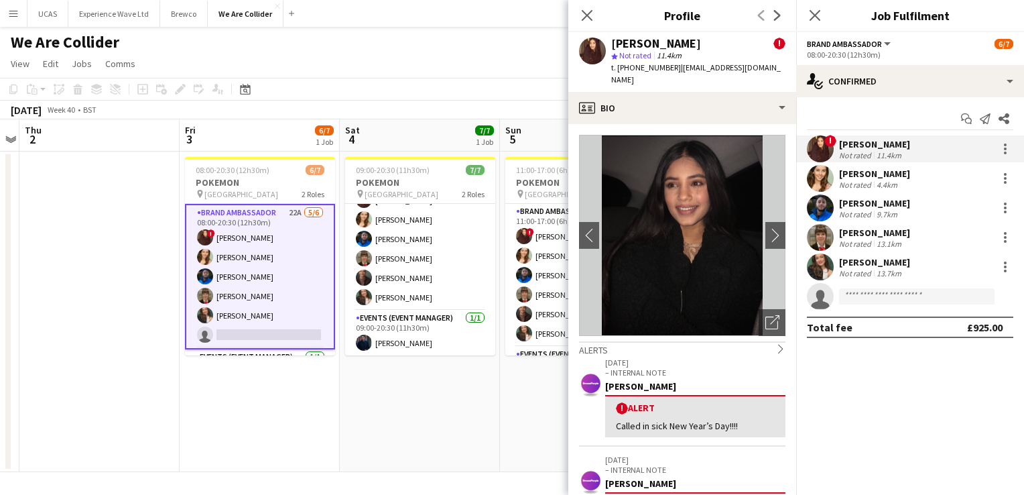
click at [328, 390] on app-date-cell "08:00-20:30 (12h30m) 6/7 POKEMON pin WESTFIELD 2 Roles Brand Ambassador 22A [DA…" at bounding box center [260, 311] width 160 height 320
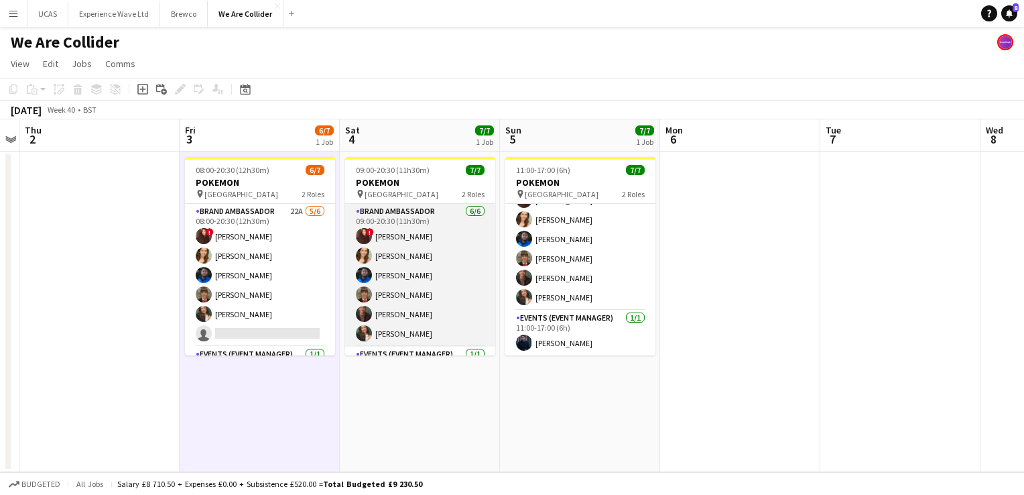
scroll to position [36, 0]
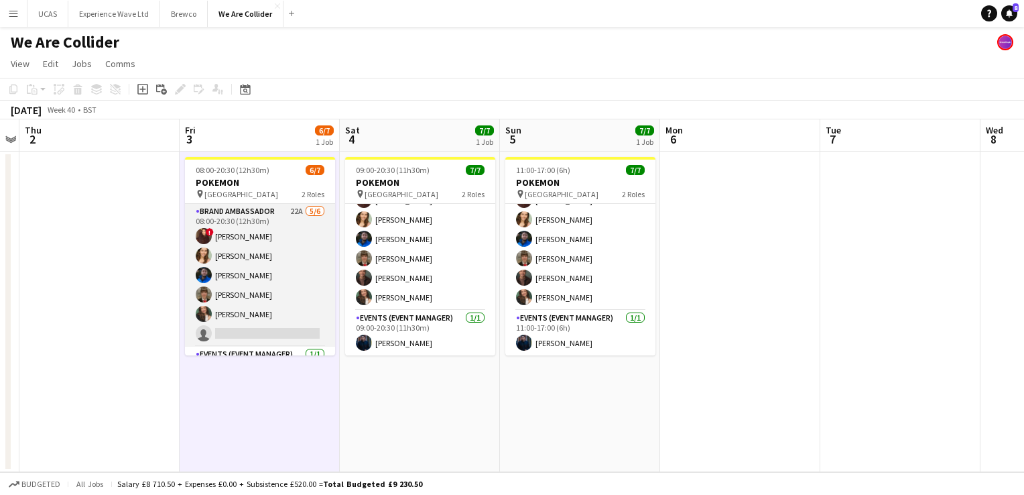
click at [279, 314] on app-card-role "Brand Ambassador 22A [DATE] 08:00-20:30 (12h30m) ! [PERSON_NAME] [PERSON_NAME] …" at bounding box center [260, 275] width 150 height 143
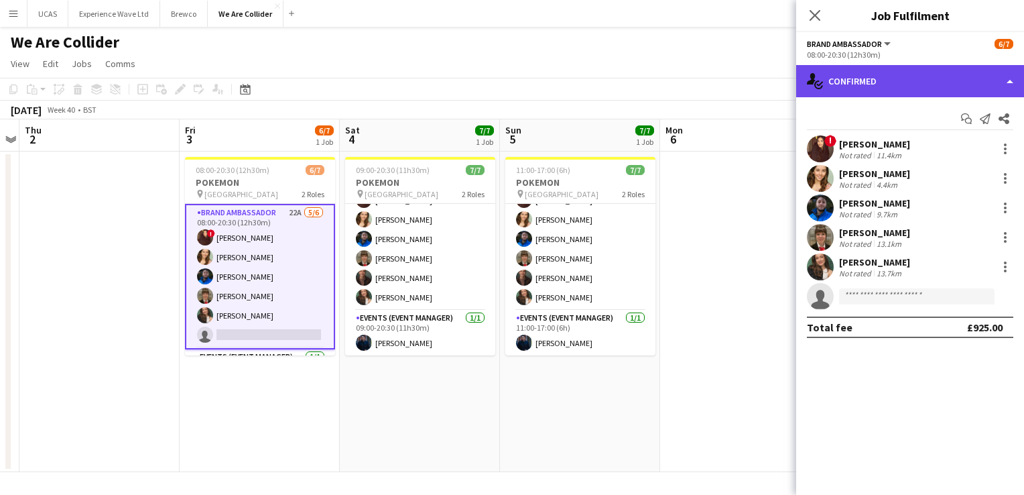
click at [986, 78] on div "single-neutral-actions-check-2 Confirmed" at bounding box center [910, 81] width 228 height 32
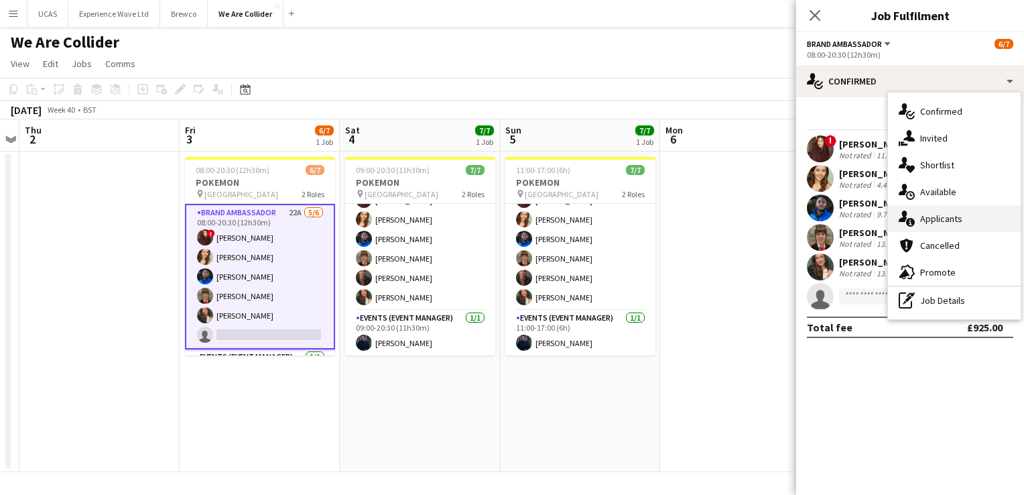
click at [955, 226] on div "single-neutral-actions-information Applicants" at bounding box center [954, 218] width 133 height 27
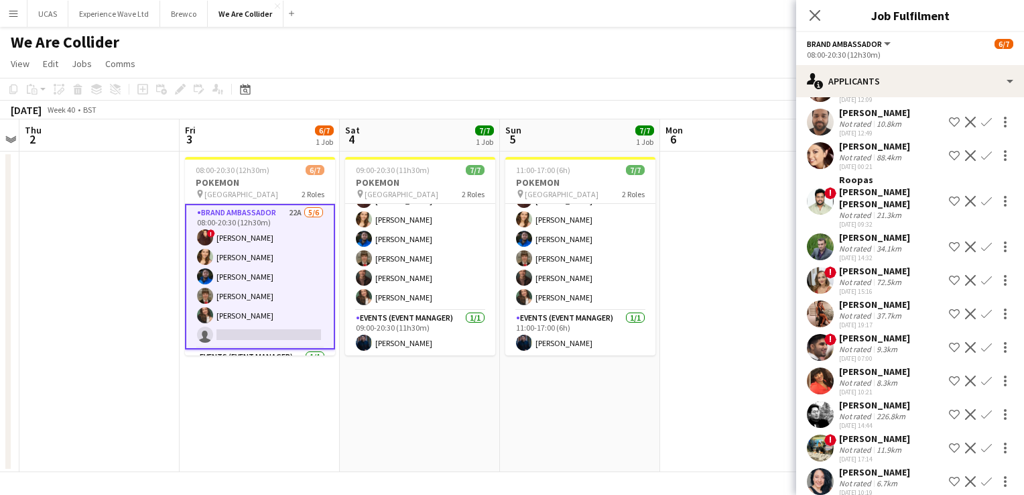
scroll to position [438, 0]
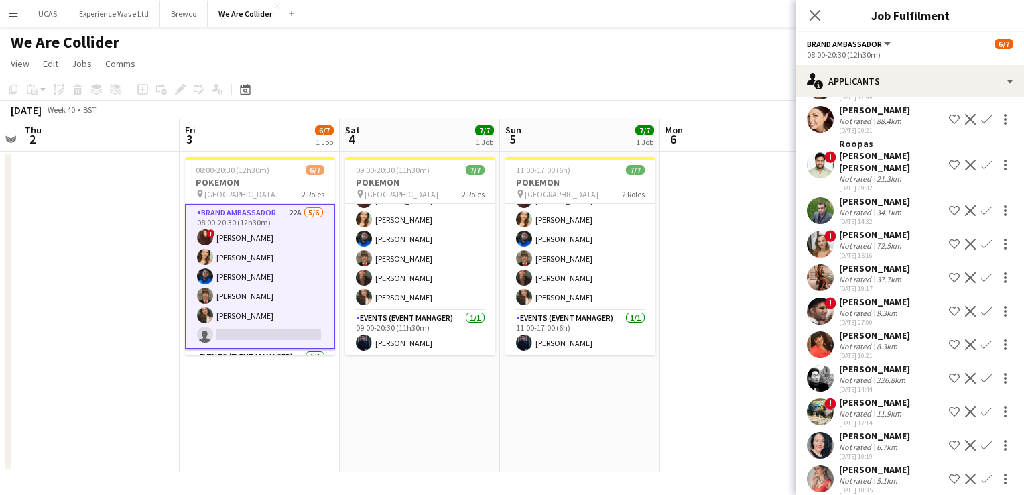
click at [879, 329] on div "[PERSON_NAME]" at bounding box center [874, 335] width 71 height 12
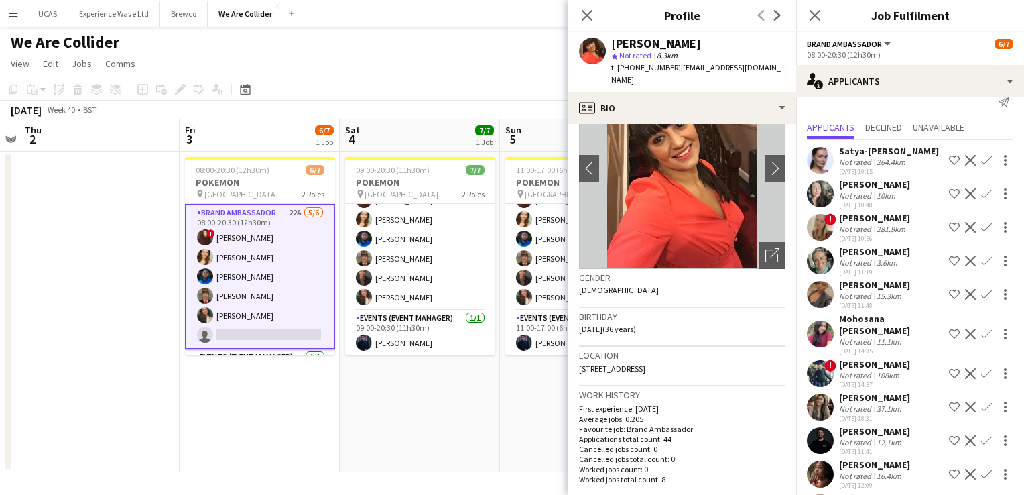
scroll to position [0, 0]
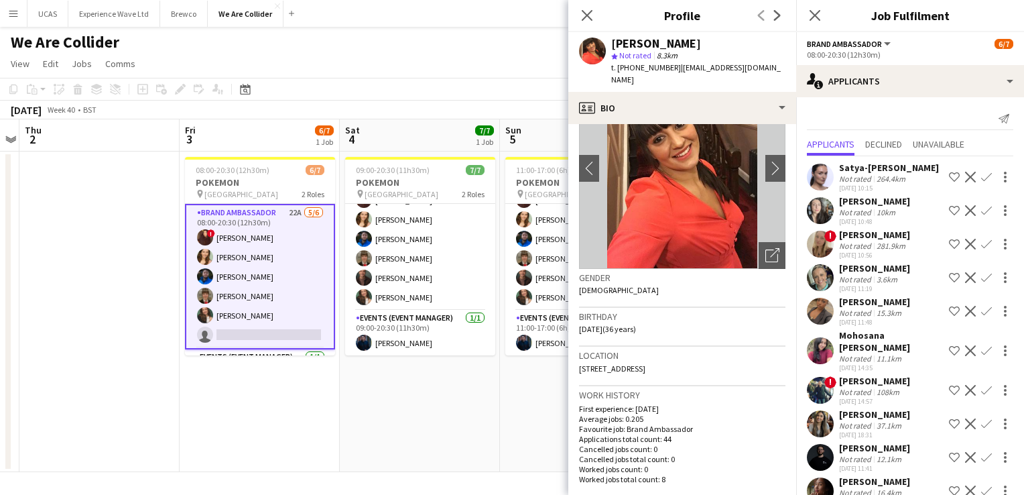
click at [871, 274] on div "Not rated" at bounding box center [856, 279] width 35 height 10
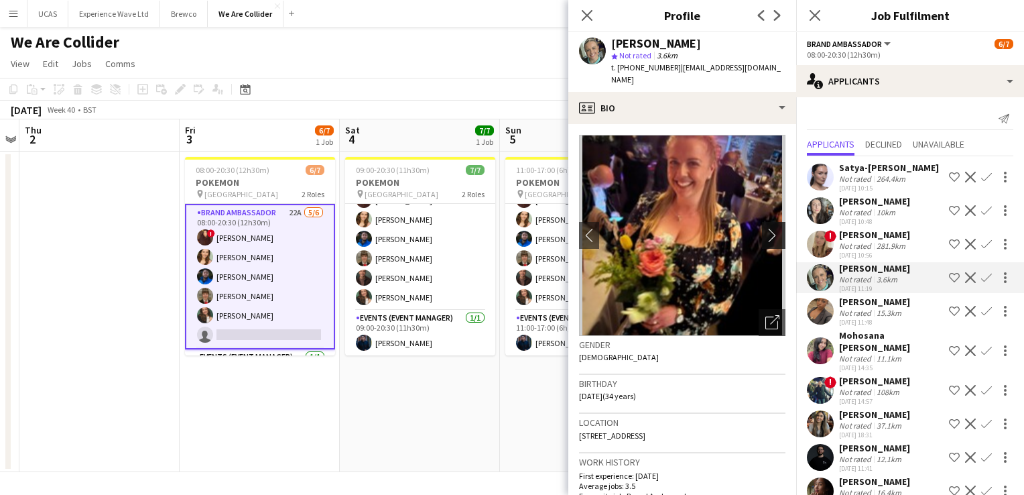
click at [766, 228] on app-icon "chevron-right" at bounding box center [776, 235] width 21 height 14
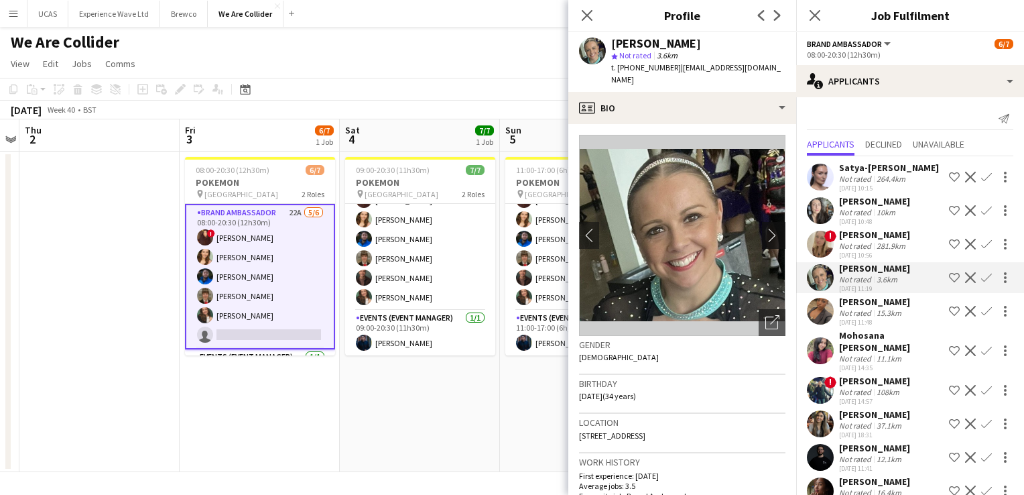
click at [766, 228] on app-icon "chevron-right" at bounding box center [776, 235] width 21 height 14
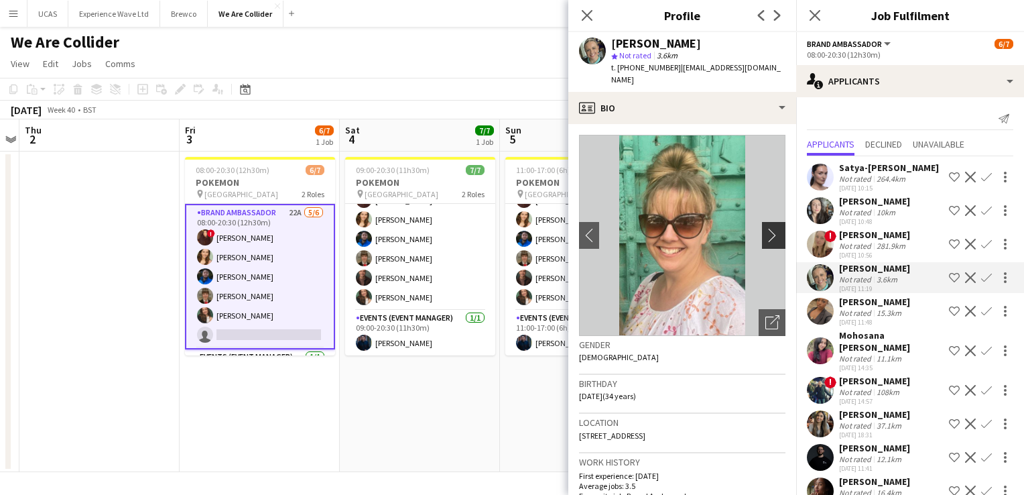
click at [766, 228] on app-icon "chevron-right" at bounding box center [776, 235] width 21 height 14
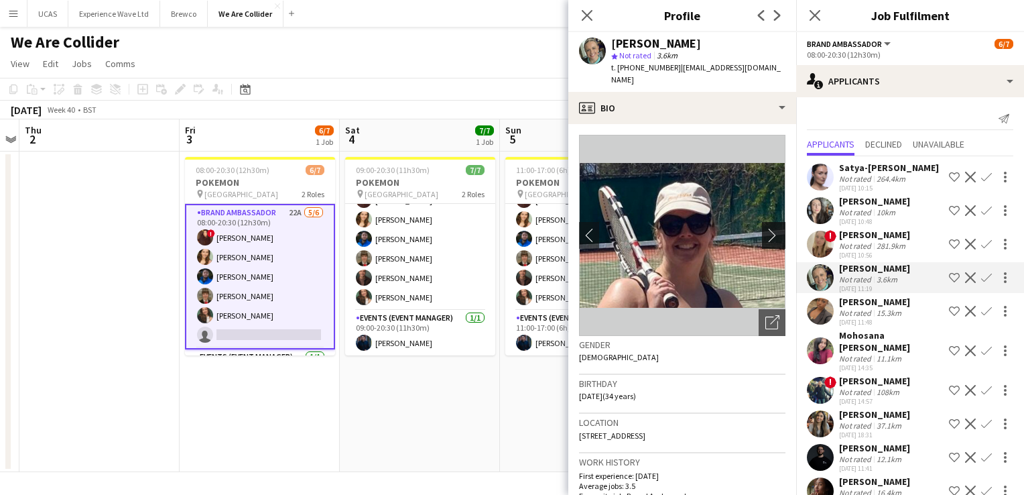
click at [766, 228] on app-icon "chevron-right" at bounding box center [776, 235] width 21 height 14
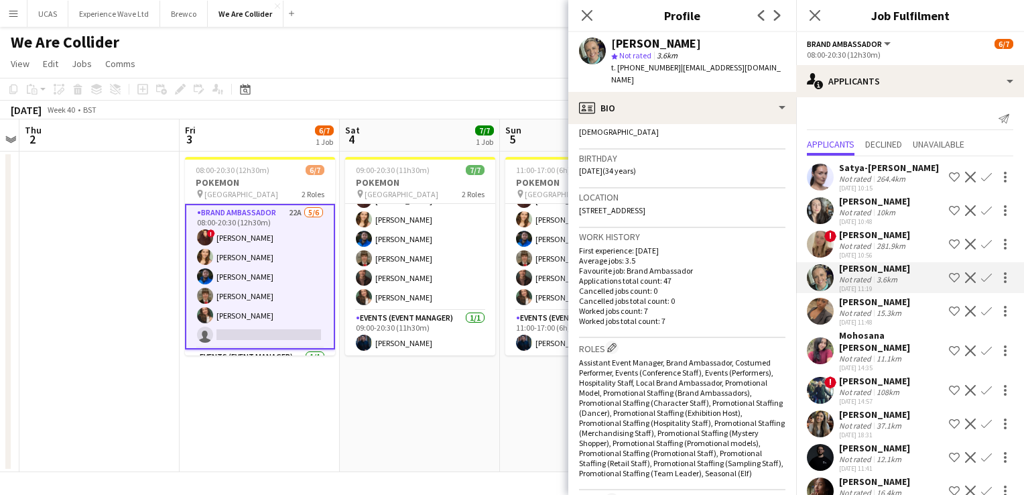
scroll to position [201, 0]
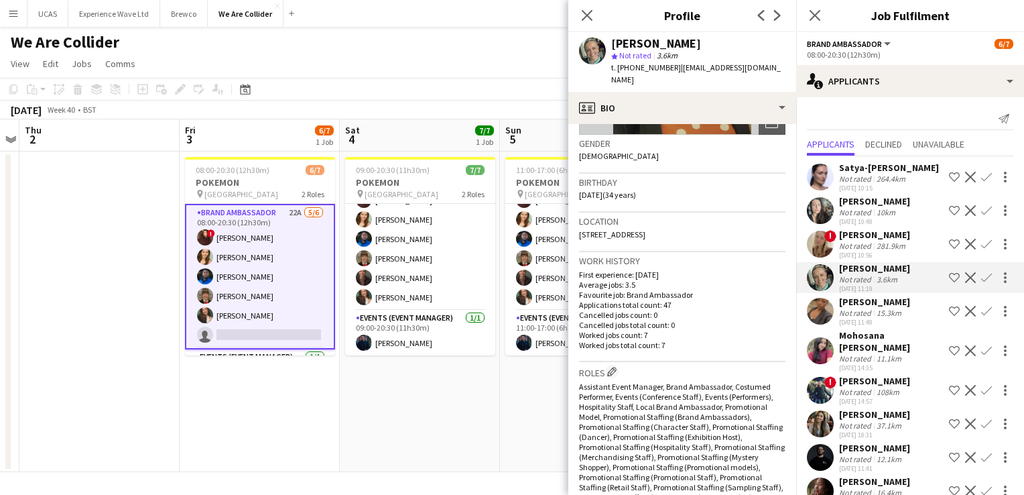
click at [698, 310] on p "Cancelled jobs count: 0" at bounding box center [682, 315] width 206 height 10
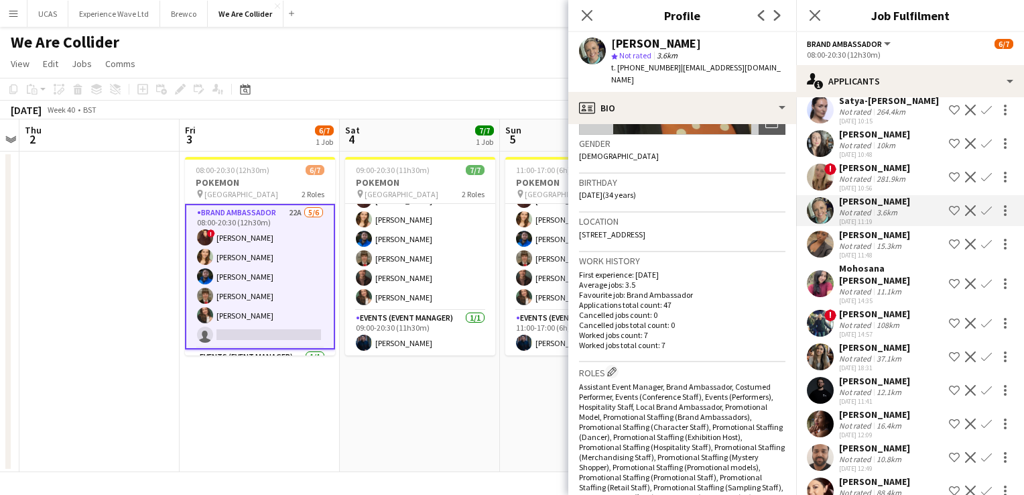
scroll to position [0, 0]
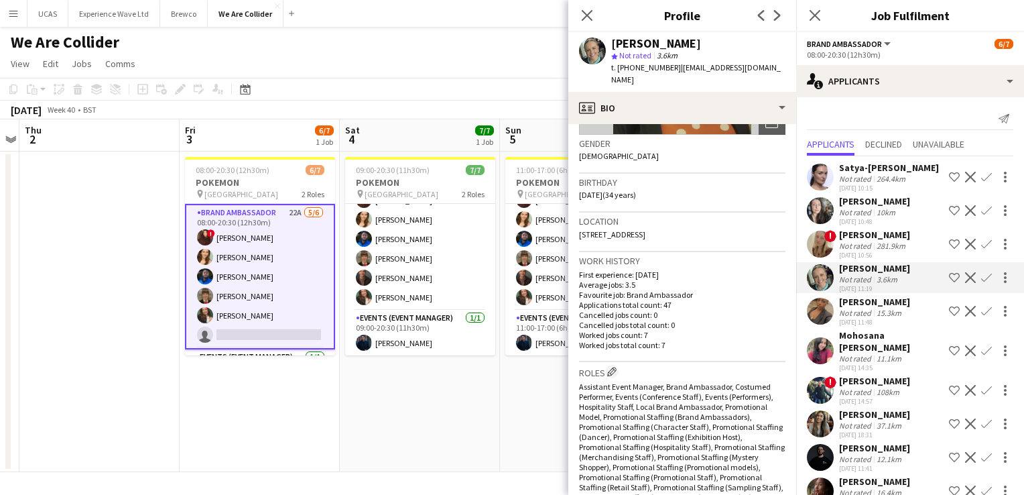
click at [853, 213] on div "Not rated" at bounding box center [856, 212] width 35 height 10
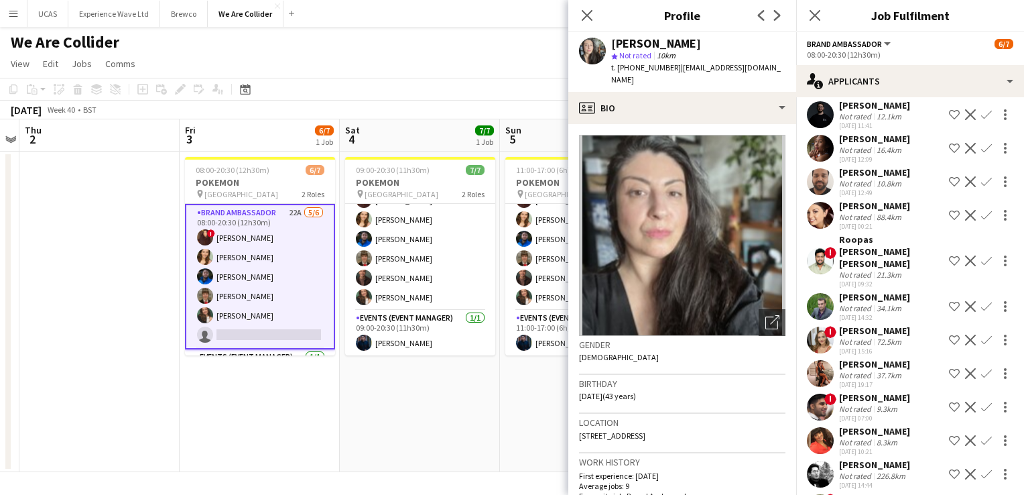
scroll to position [304, 0]
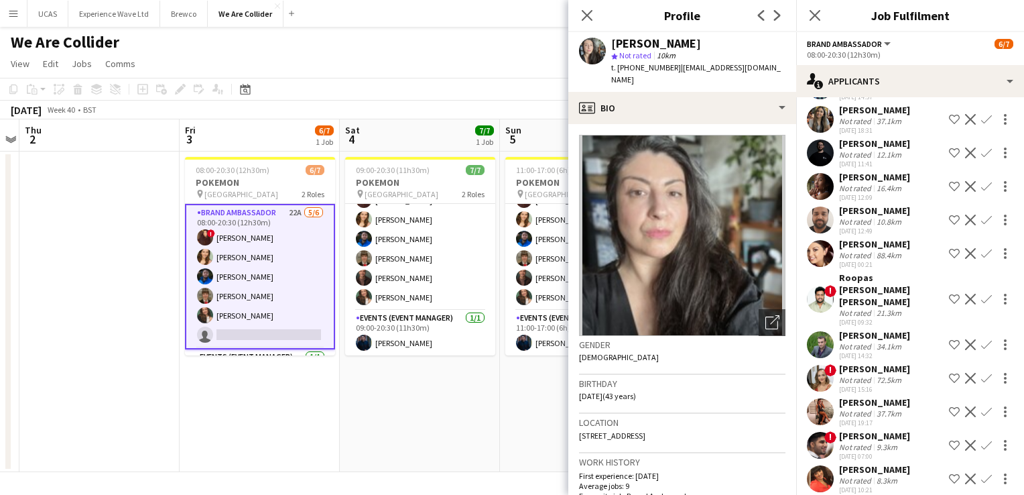
click at [877, 363] on div "[PERSON_NAME]" at bounding box center [874, 369] width 71 height 12
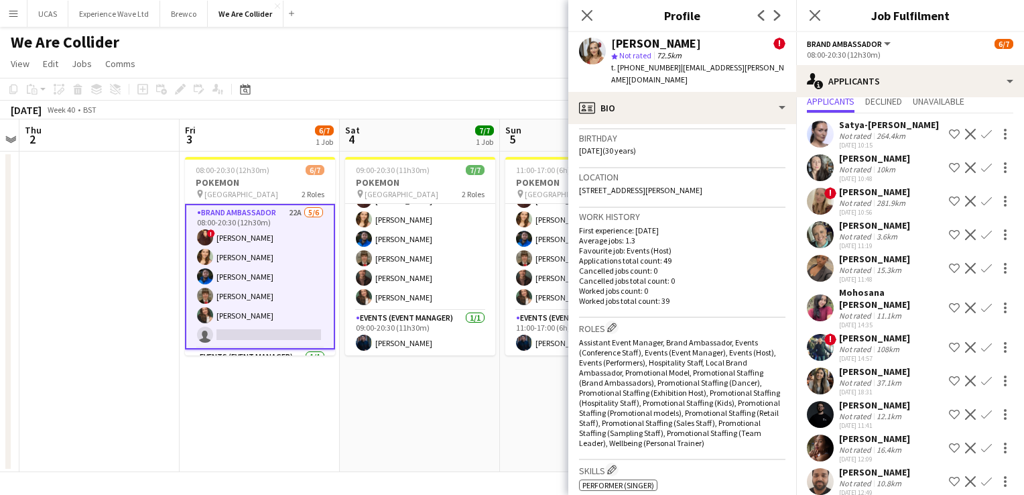
scroll to position [36, 0]
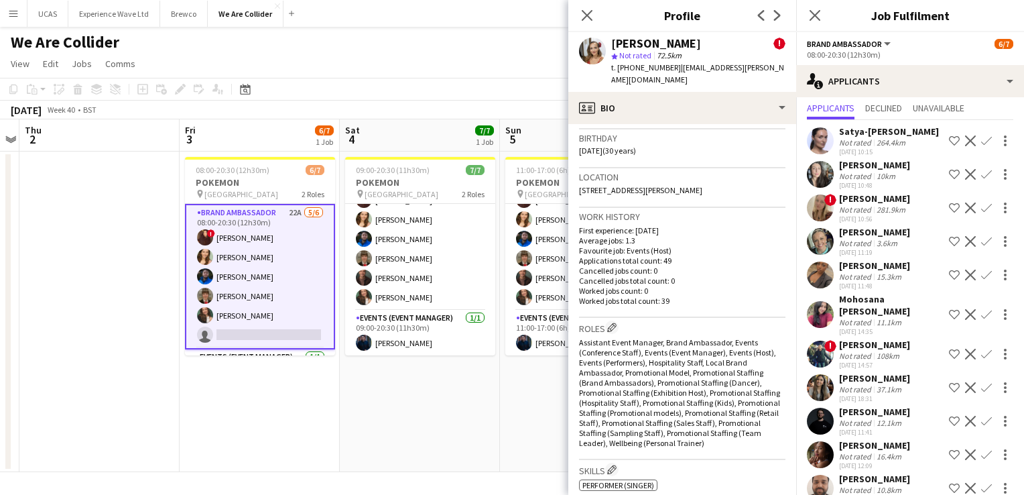
click at [858, 243] on div "Not rated" at bounding box center [856, 243] width 35 height 10
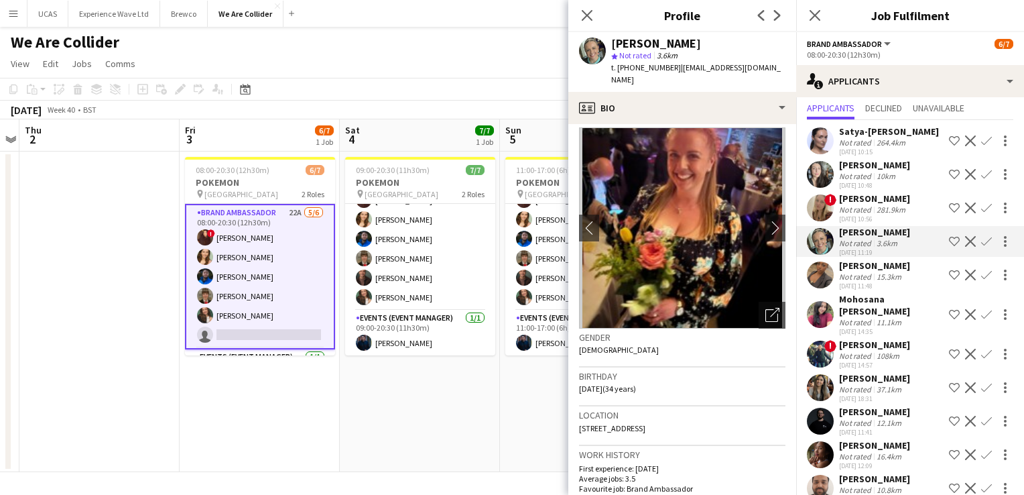
scroll to position [0, 0]
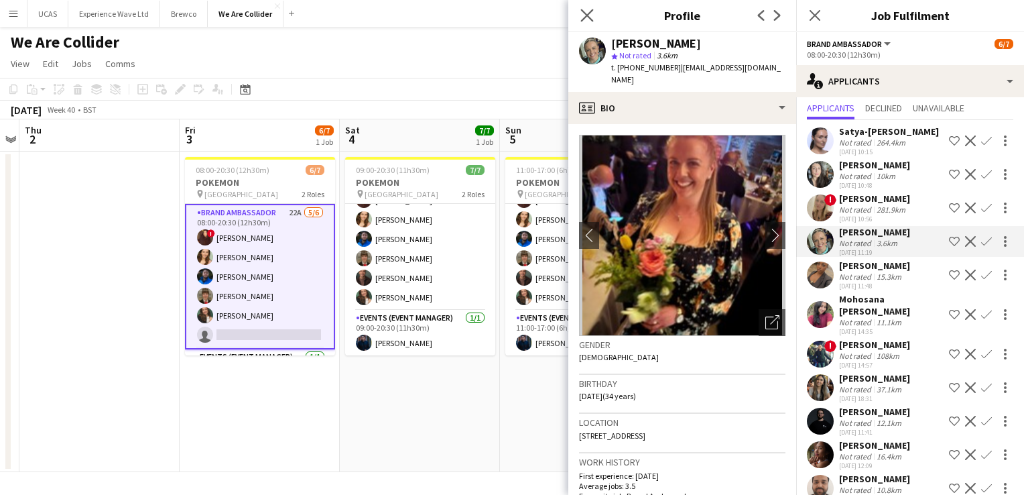
click at [581, 16] on icon "Close pop-in" at bounding box center [587, 15] width 13 height 13
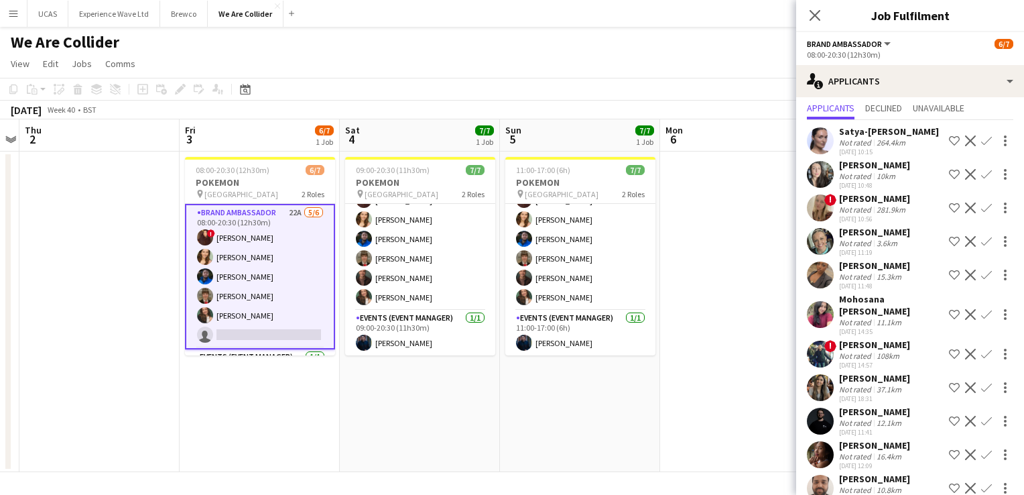
click at [910, 238] on div "Not rated 3.6km" at bounding box center [874, 243] width 71 height 10
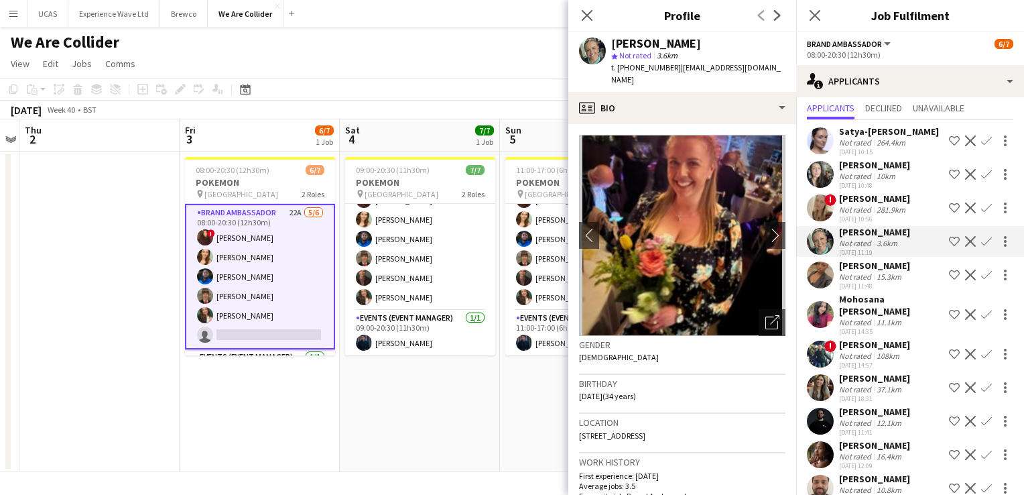
click at [872, 275] on div "Not rated" at bounding box center [856, 276] width 35 height 10
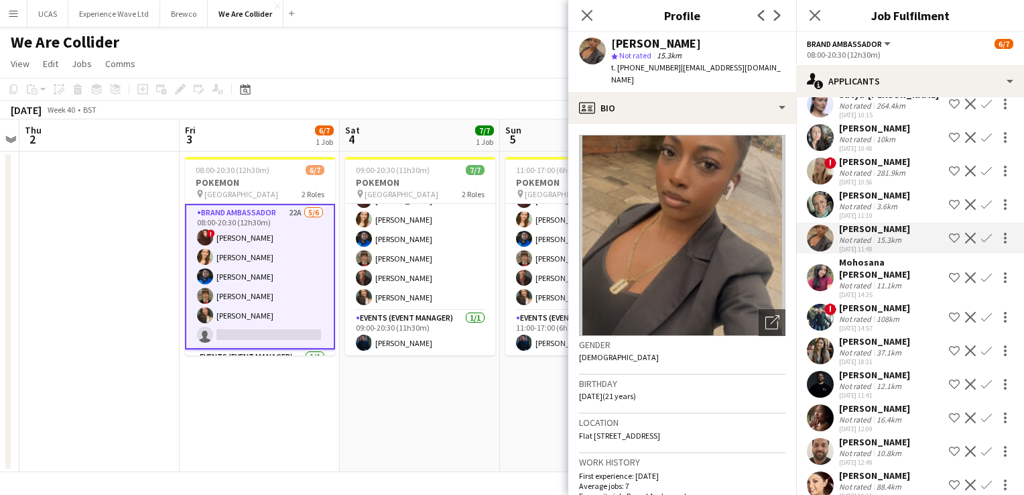
scroll to position [134, 0]
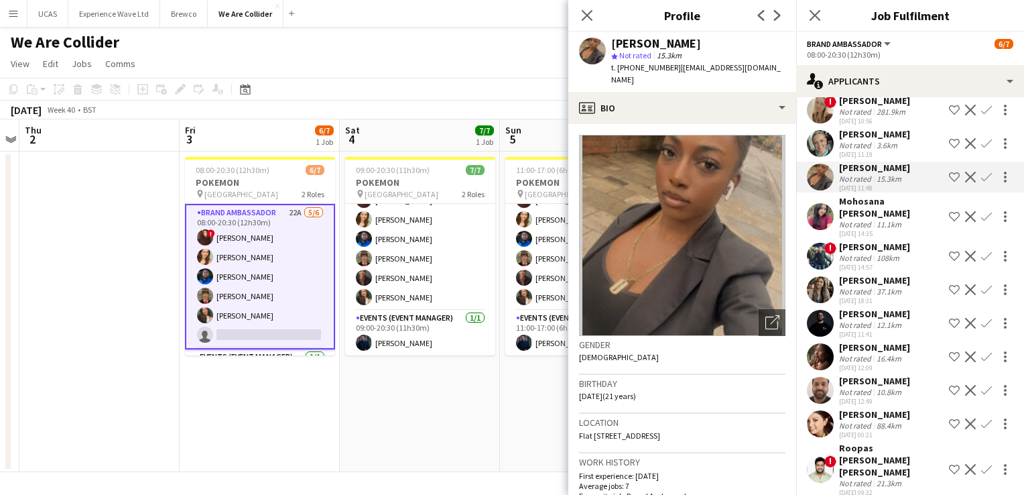
click at [874, 290] on div "37.1km" at bounding box center [889, 291] width 30 height 10
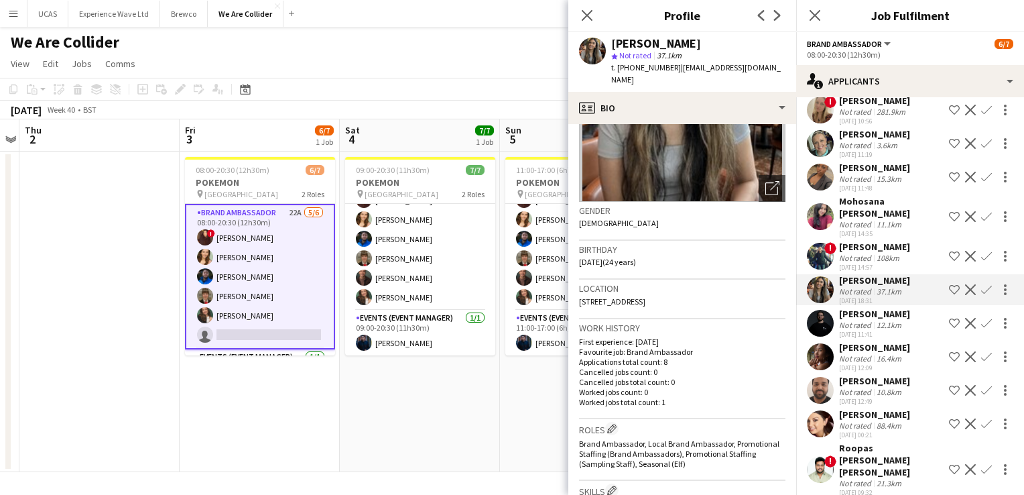
click at [888, 178] on div "15.3km" at bounding box center [889, 179] width 30 height 10
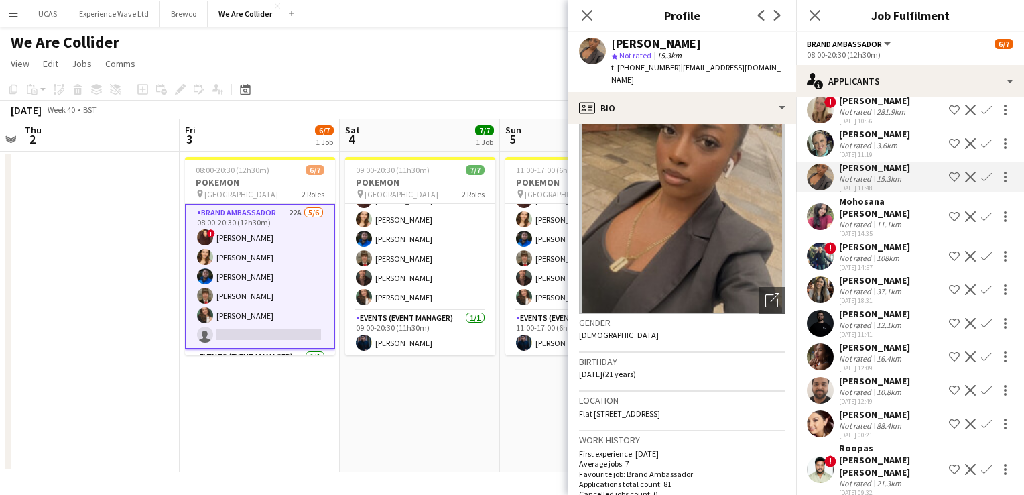
scroll to position [0, 0]
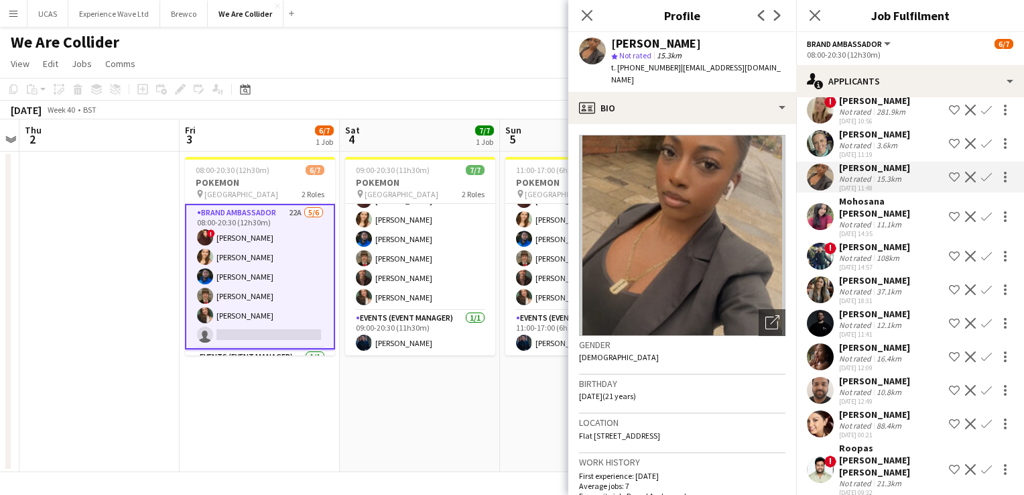
click at [863, 226] on div "Not rated" at bounding box center [856, 224] width 35 height 10
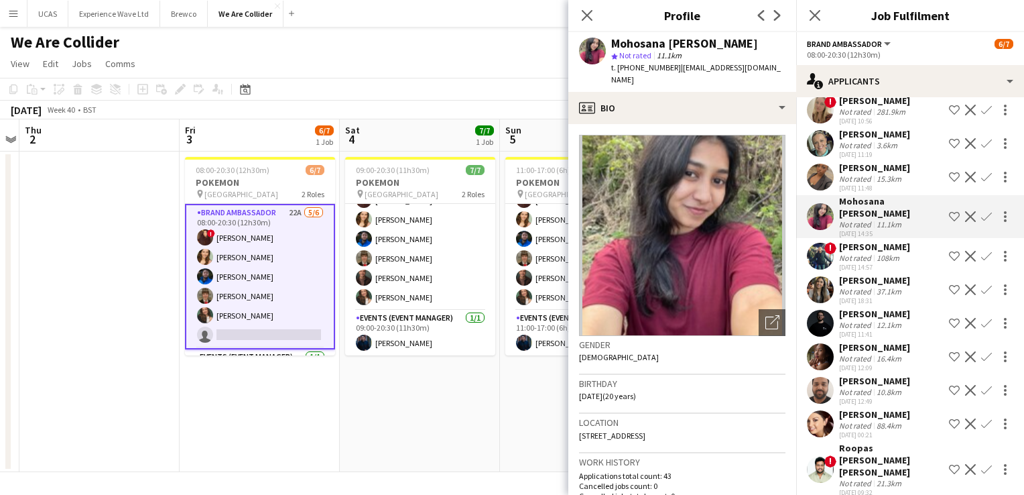
scroll to position [335, 0]
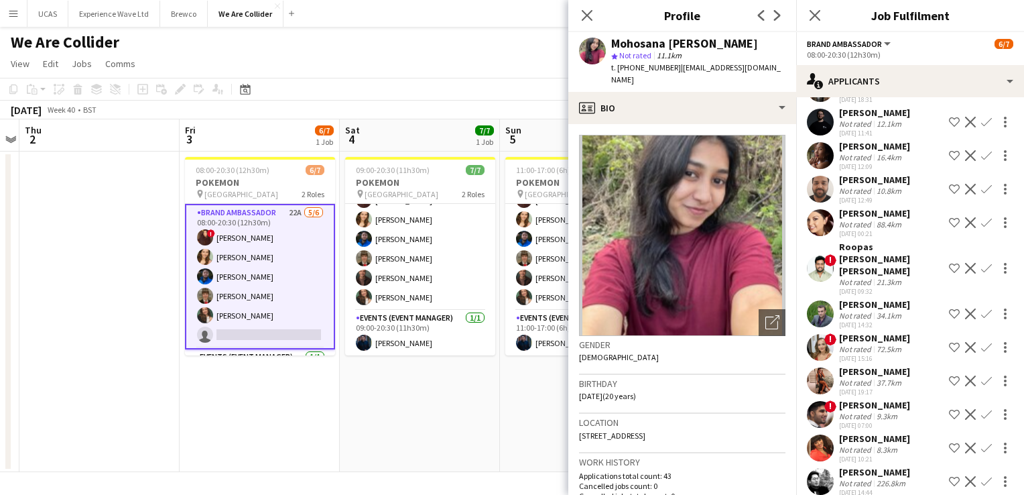
click at [863, 152] on div "Not rated" at bounding box center [856, 157] width 35 height 10
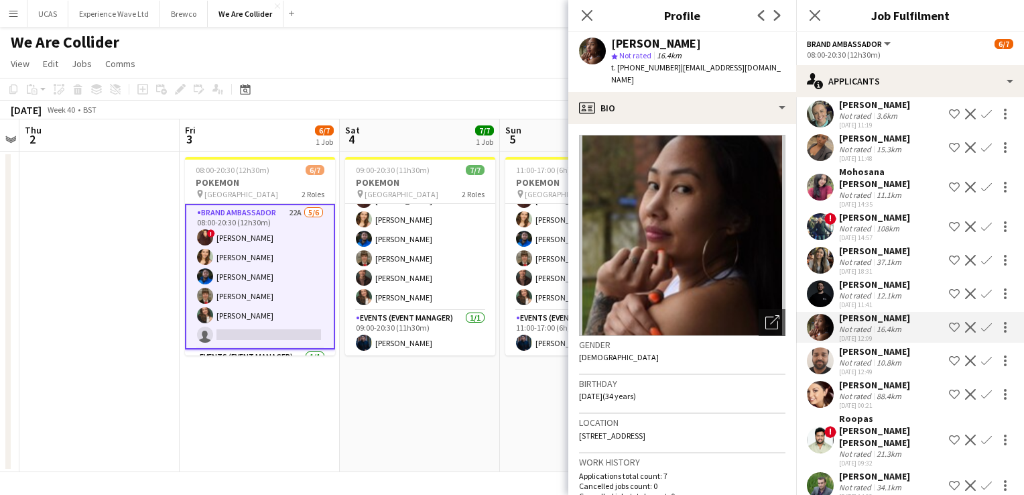
scroll to position [134, 0]
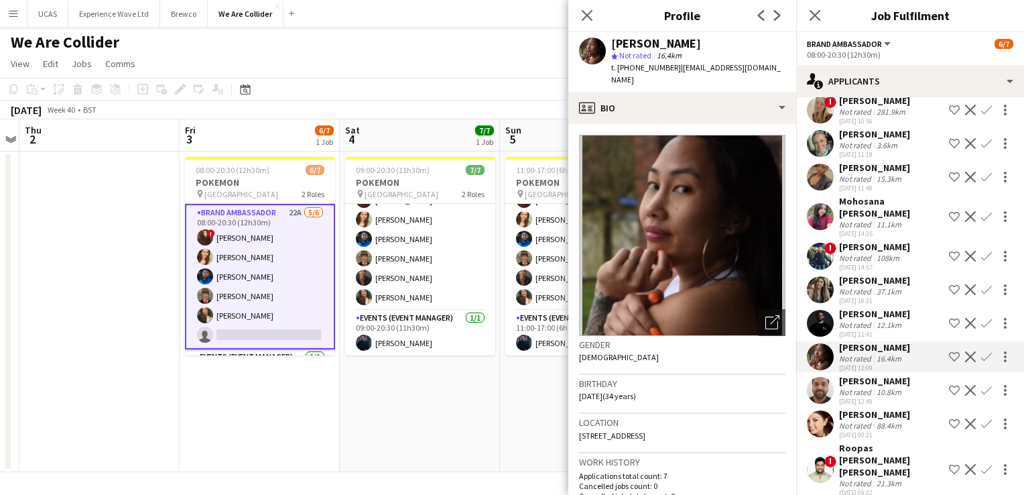
click at [869, 323] on div "Not rated" at bounding box center [856, 325] width 35 height 10
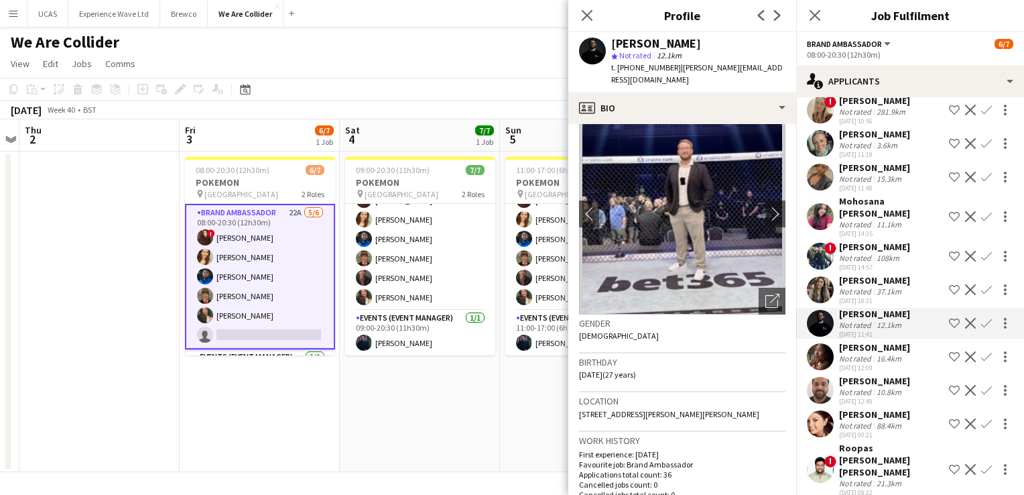
scroll to position [0, 0]
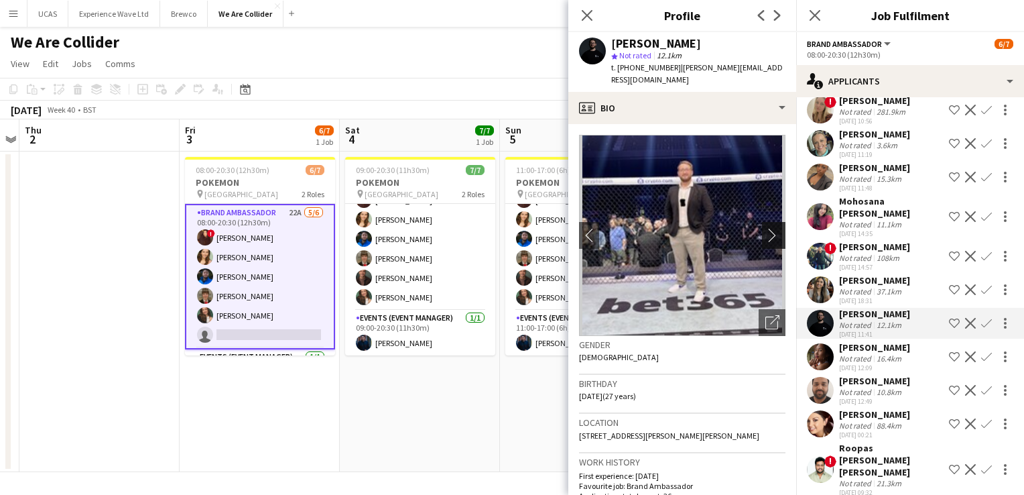
click at [766, 228] on app-icon "chevron-right" at bounding box center [776, 235] width 21 height 14
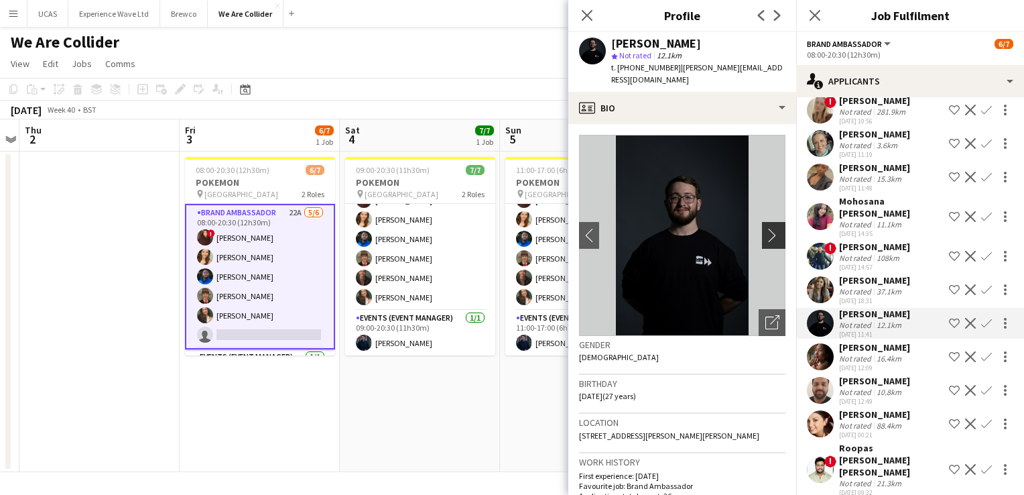
click at [766, 228] on app-icon "chevron-right" at bounding box center [776, 235] width 21 height 14
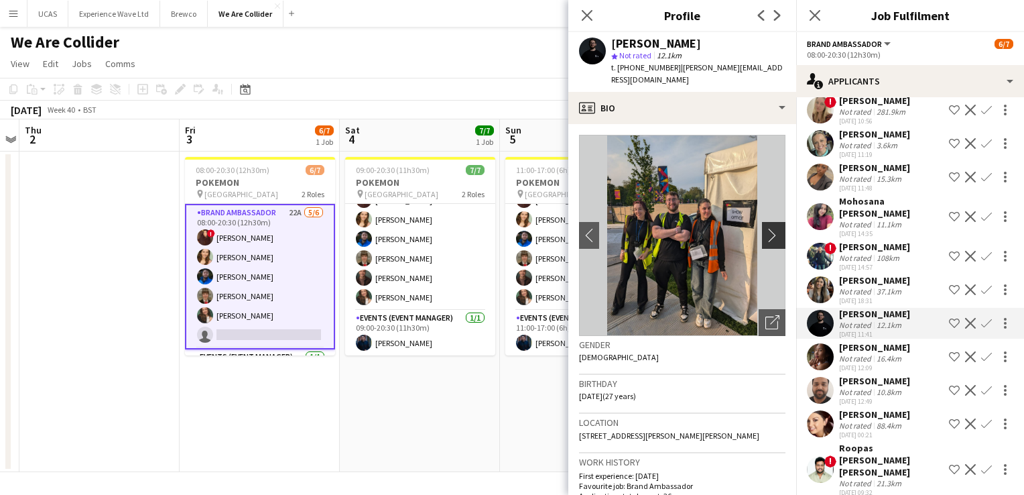
click at [766, 228] on app-icon "chevron-right" at bounding box center [776, 235] width 21 height 14
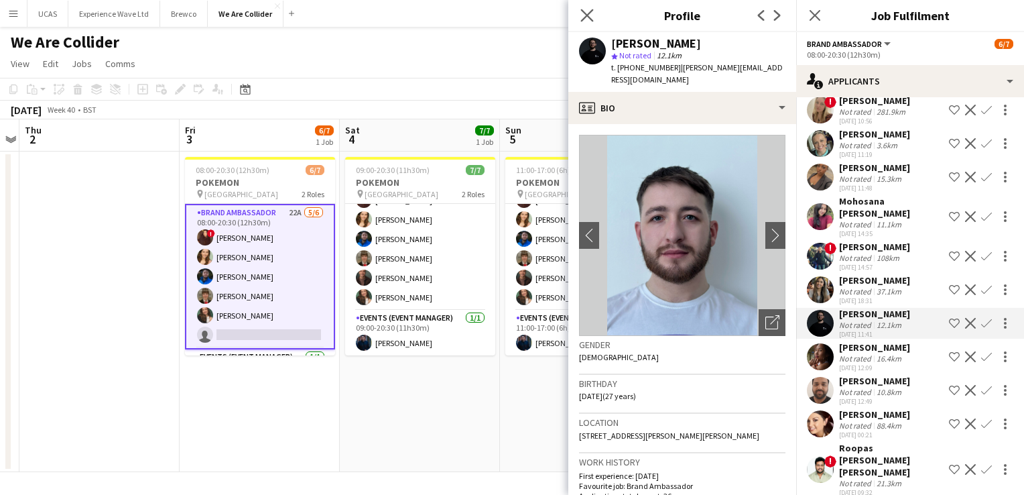
click at [582, 7] on app-icon "Close pop-in" at bounding box center [587, 15] width 19 height 19
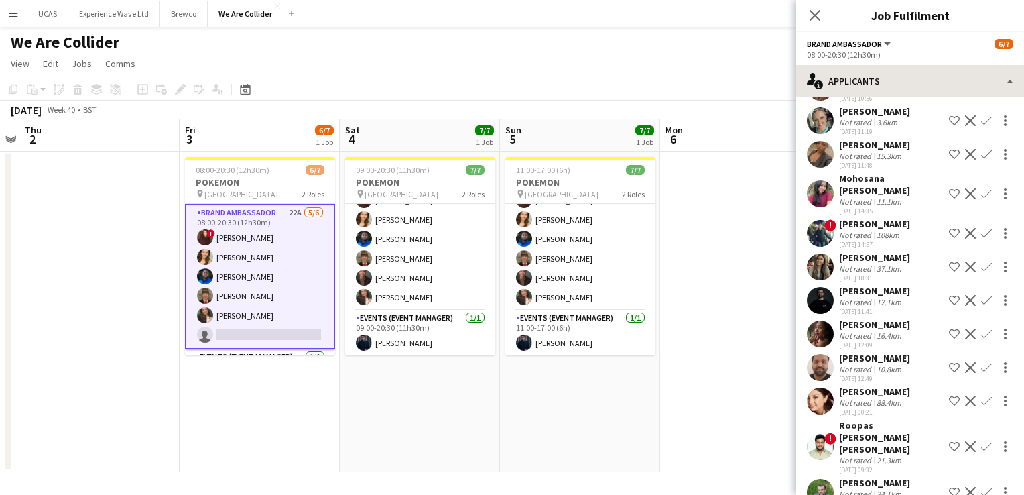
scroll to position [67, 0]
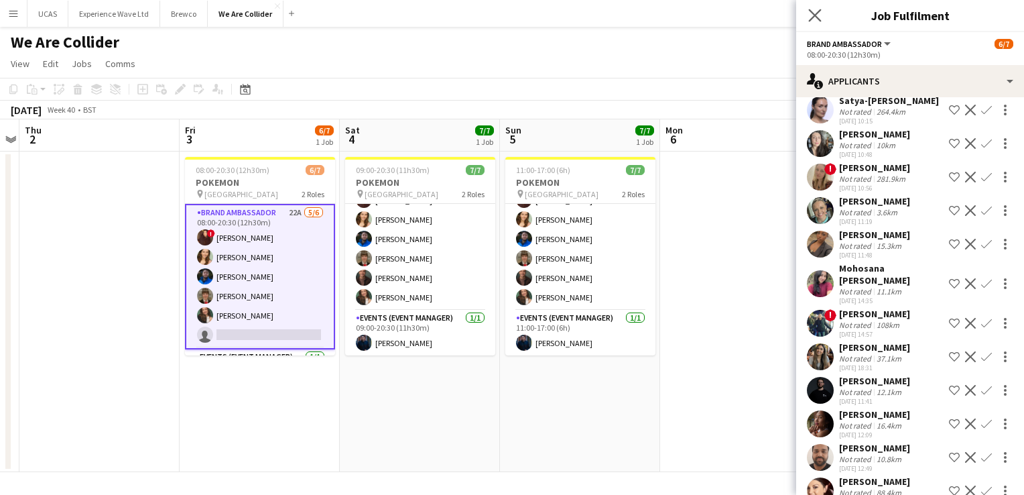
click at [821, 11] on icon "Close pop-in" at bounding box center [814, 15] width 13 height 13
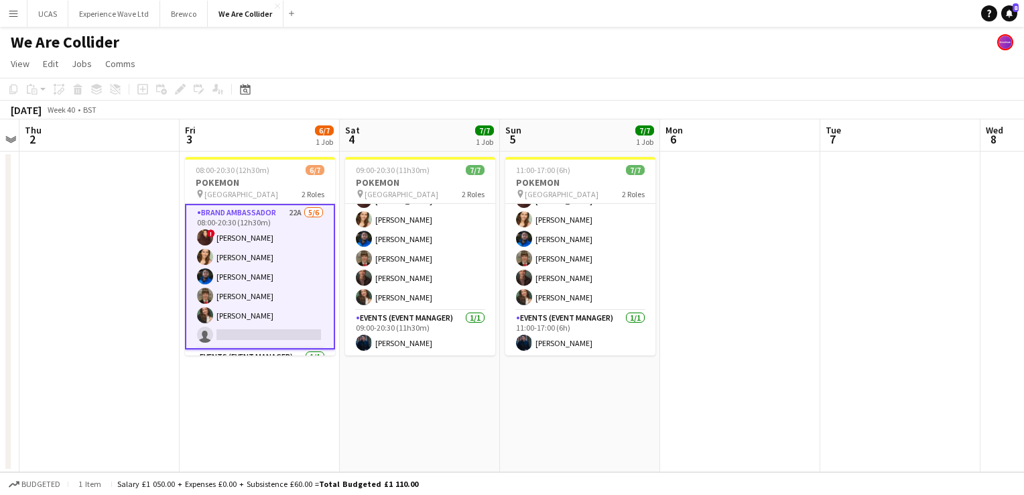
click at [280, 271] on app-card-role "Brand Ambassador 22A 5/6 08:00-20:30 (12h30m) ! Henna Patel Charlotte Tonge Ale…" at bounding box center [260, 276] width 150 height 145
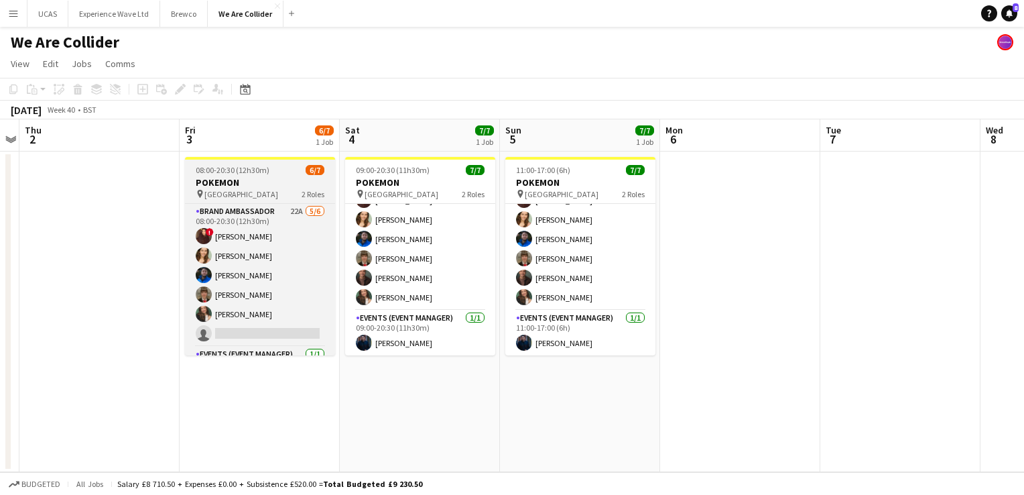
click at [253, 190] on div "pin WESTFIELD 2 Roles" at bounding box center [260, 193] width 150 height 11
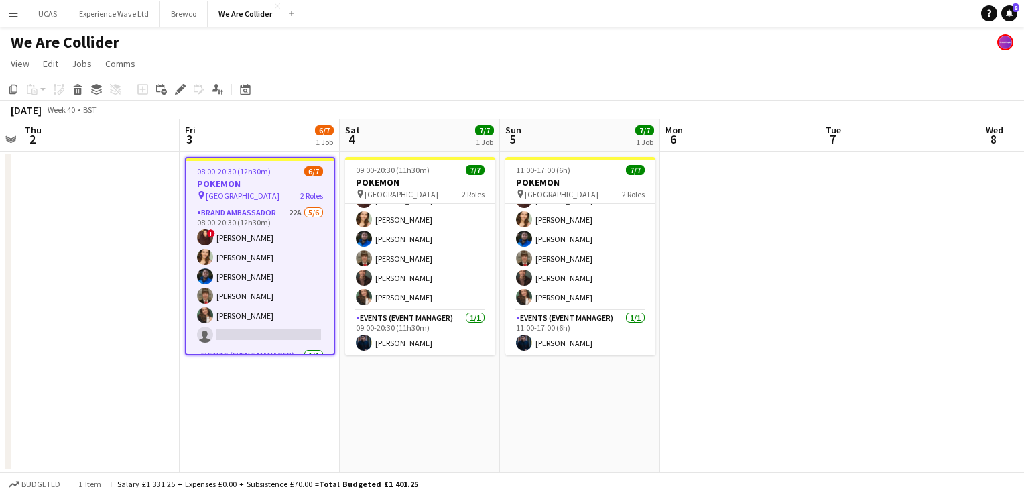
click at [253, 190] on div "pin WESTFIELD 2 Roles" at bounding box center [259, 195] width 147 height 11
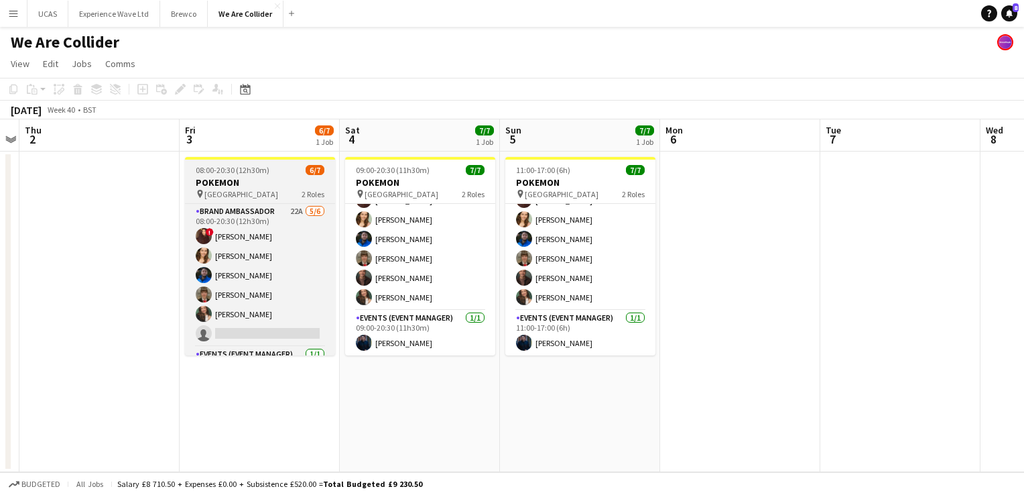
click at [253, 190] on div "pin WESTFIELD 2 Roles" at bounding box center [260, 193] width 150 height 11
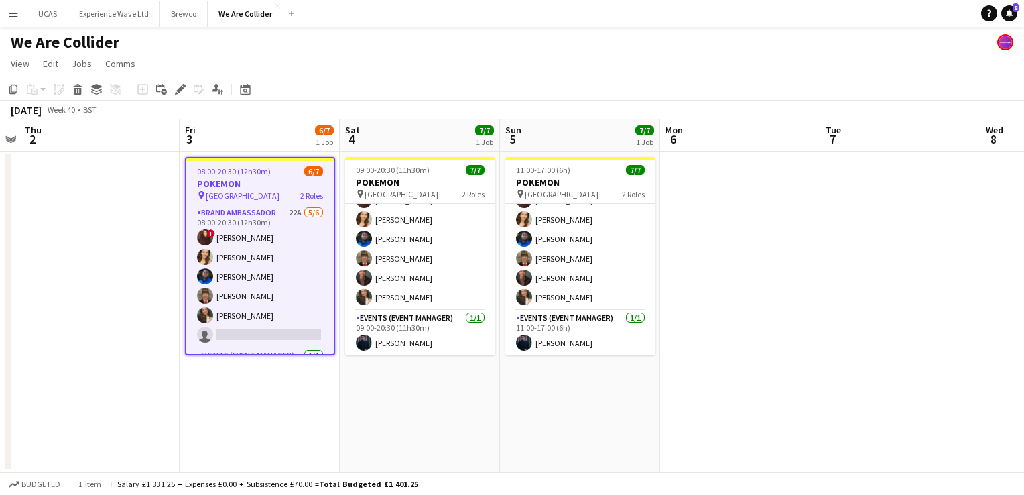
click at [239, 196] on span "WESTFIELD" at bounding box center [243, 195] width 74 height 10
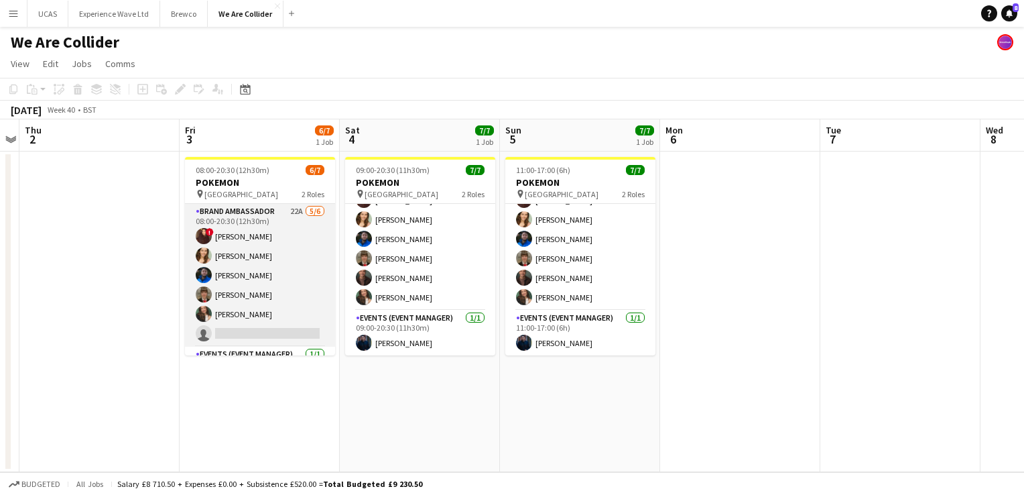
click at [232, 237] on app-card-role "Brand Ambassador 22A 5/6 08:00-20:30 (12h30m) ! Henna Patel Charlotte Tonge Ale…" at bounding box center [260, 275] width 150 height 143
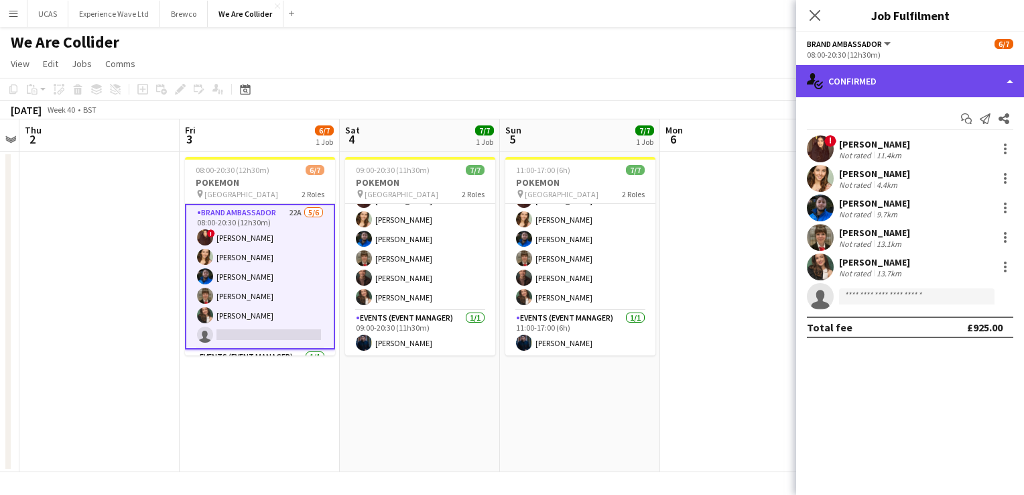
click at [1000, 82] on div "single-neutral-actions-check-2 Confirmed" at bounding box center [910, 81] width 228 height 32
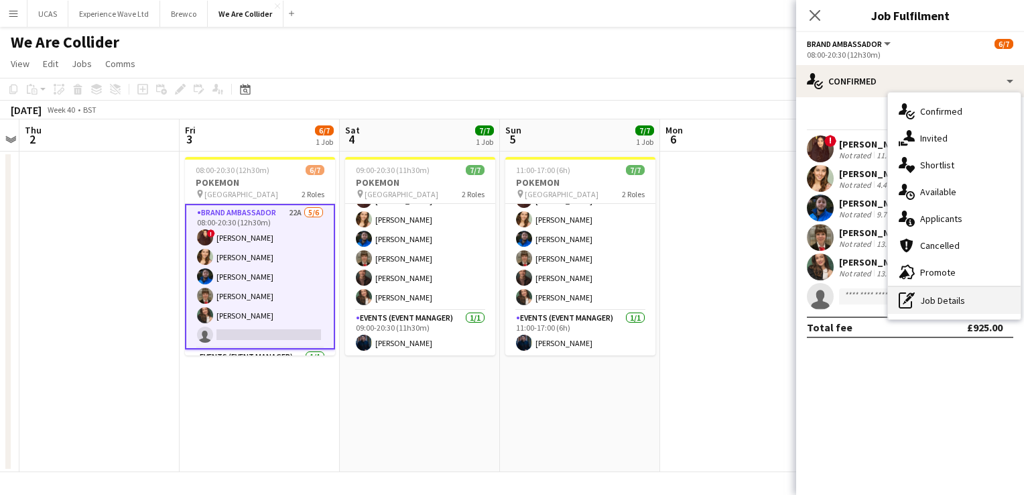
click at [957, 296] on div "pen-write Job Details" at bounding box center [954, 300] width 133 height 27
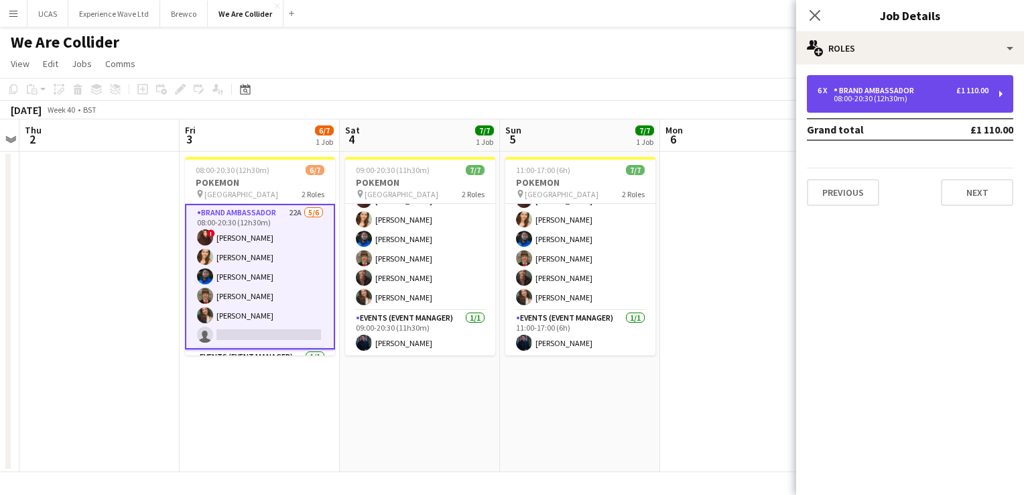
click at [924, 100] on div "08:00-20:30 (12h30m)" at bounding box center [903, 98] width 171 height 7
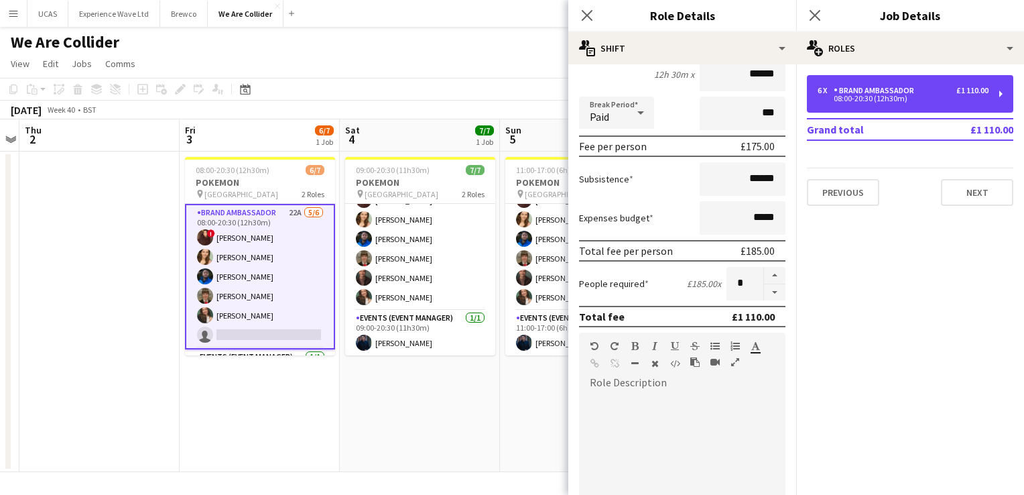
scroll to position [0, 0]
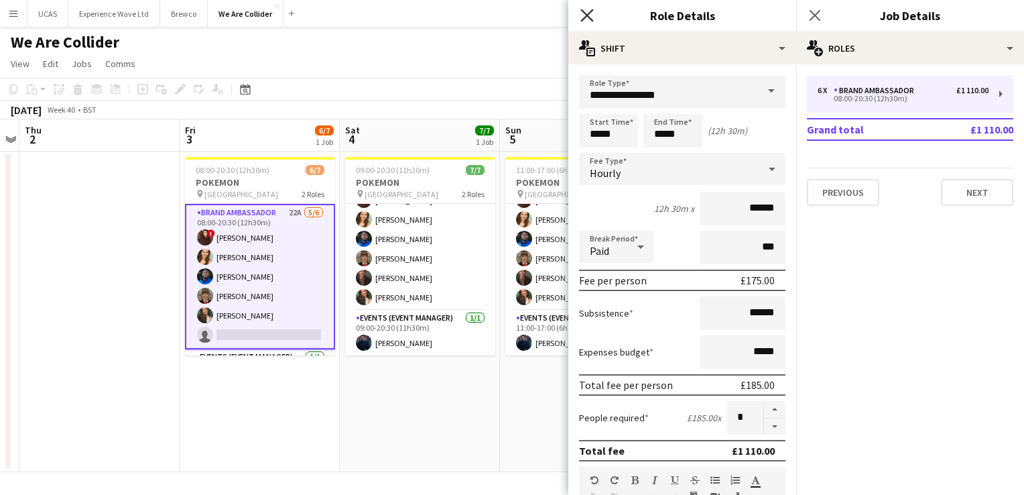
click at [581, 17] on icon "Close pop-in" at bounding box center [587, 15] width 13 height 13
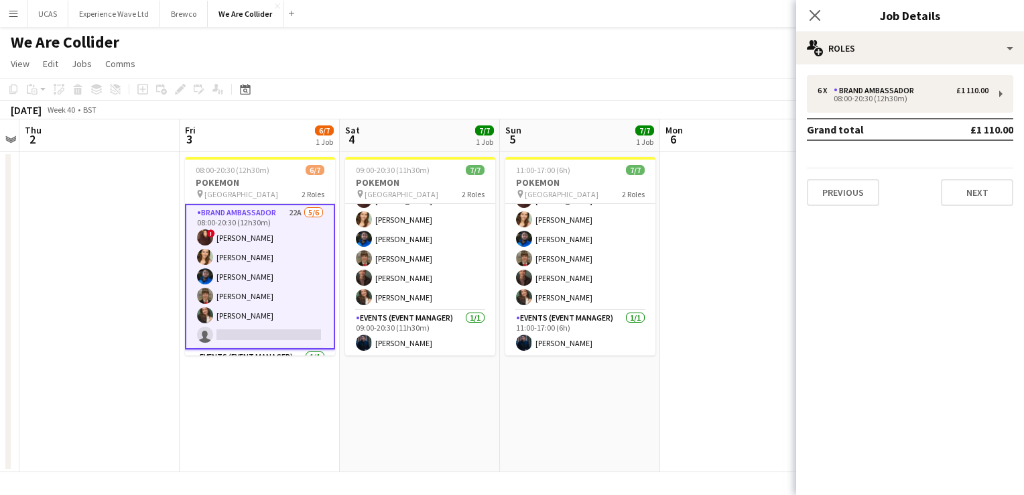
click at [287, 329] on app-card-role "Brand Ambassador 22A 5/6 08:00-20:30 (12h30m) ! Henna Patel Charlotte Tonge Ale…" at bounding box center [260, 276] width 150 height 145
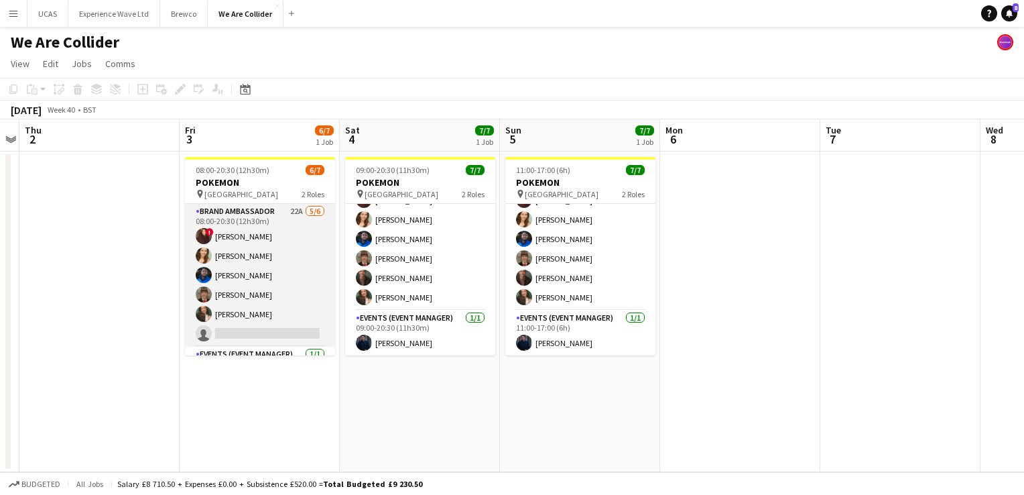
click at [287, 329] on app-card-role "Brand Ambassador 22A 5/6 08:00-20:30 (12h30m) ! Henna Patel Charlotte Tonge Ale…" at bounding box center [260, 275] width 150 height 143
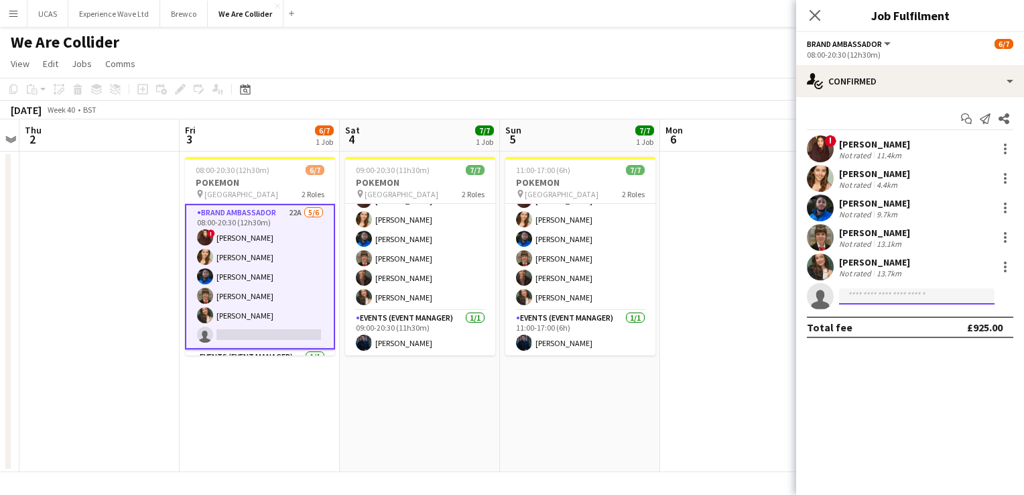
click at [908, 299] on input at bounding box center [917, 296] width 156 height 16
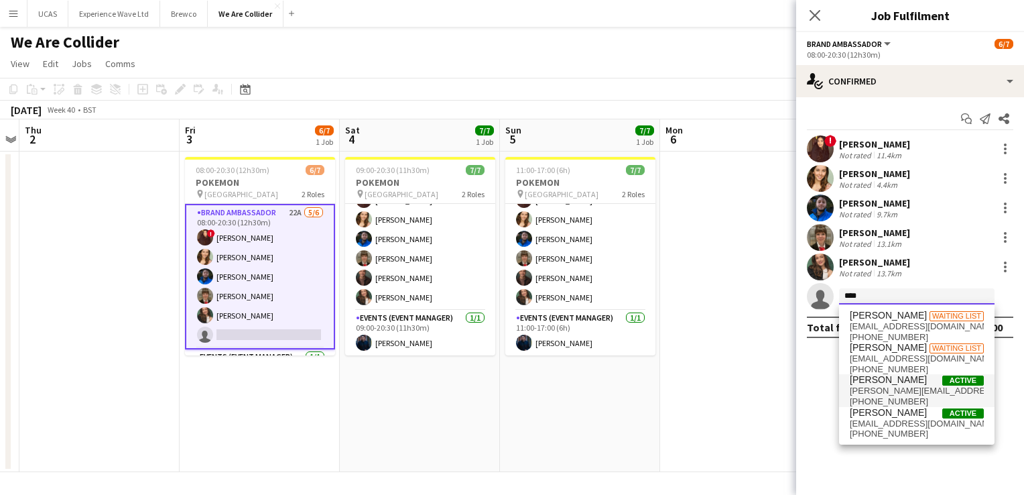
type input "****"
click at [896, 381] on span "Brandon Cooper" at bounding box center [888, 379] width 77 height 11
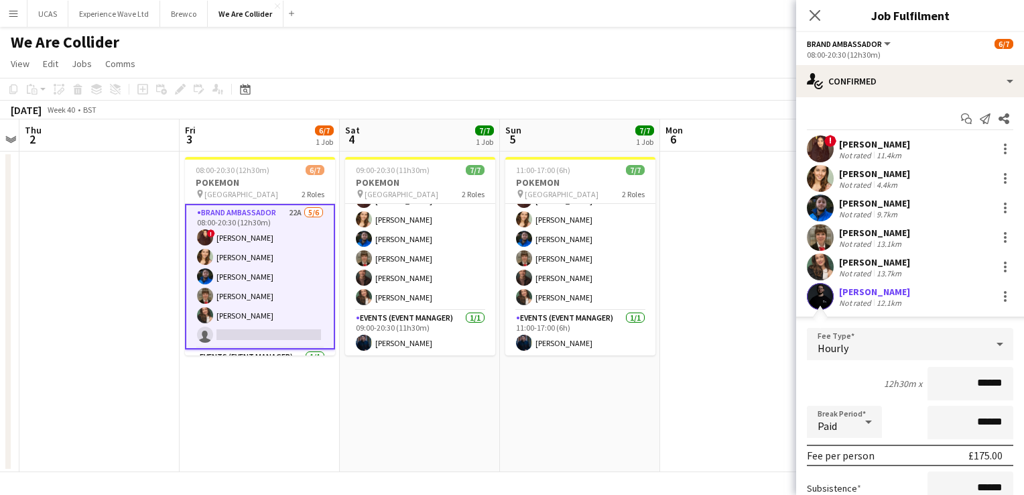
click at [838, 380] on div "12h30m x ******" at bounding box center [910, 384] width 206 height 34
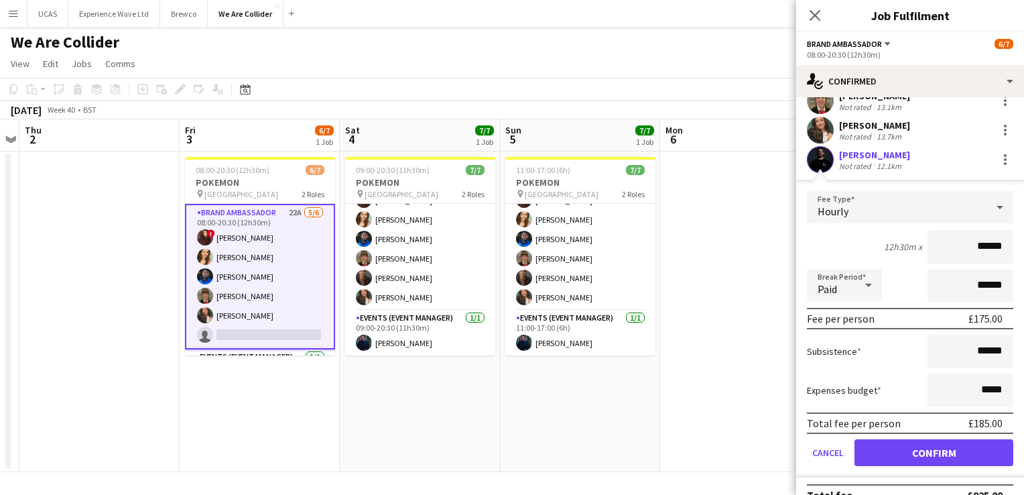
scroll to position [156, 0]
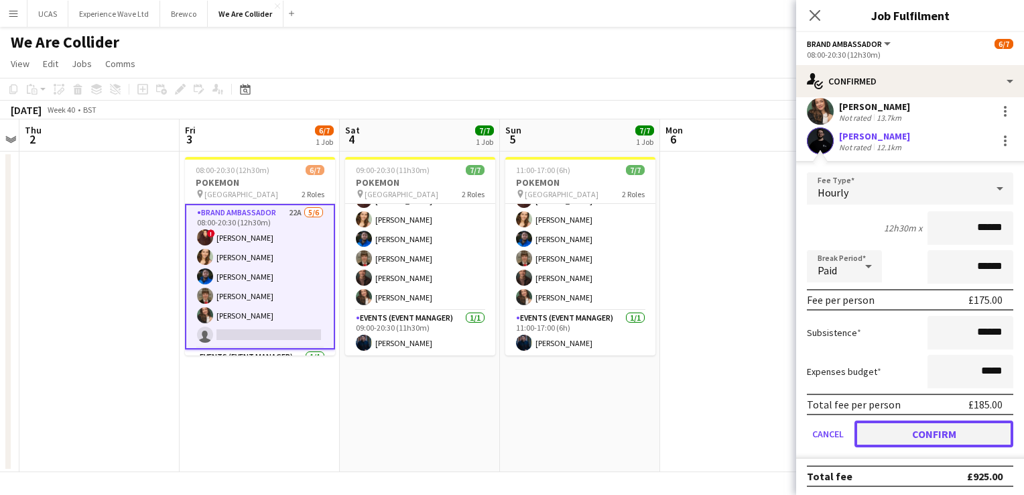
click at [942, 440] on button "Confirm" at bounding box center [934, 433] width 159 height 27
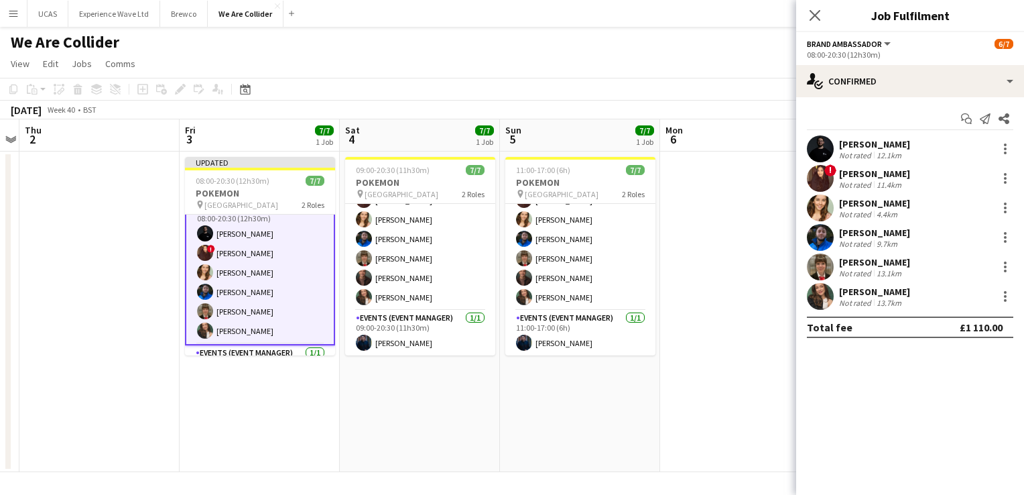
scroll to position [0, 0]
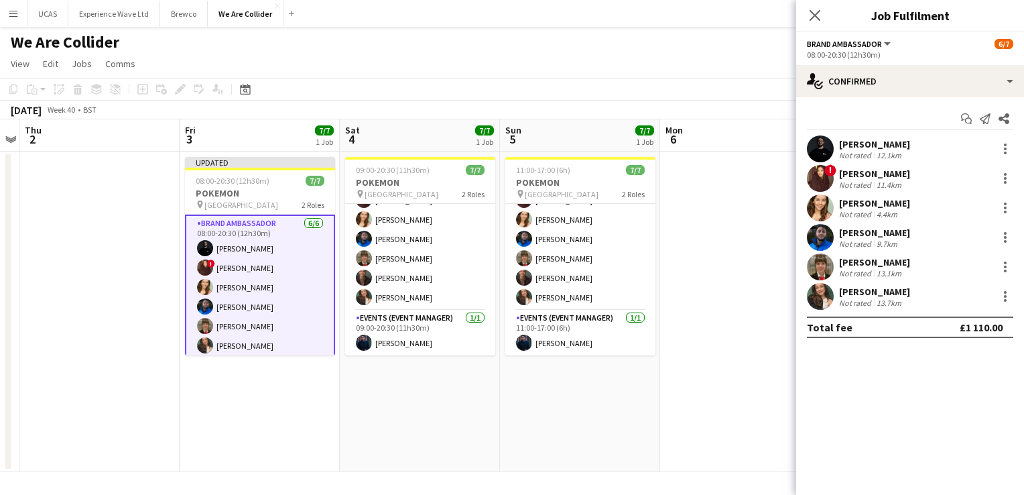
click at [692, 287] on app-date-cell at bounding box center [740, 311] width 160 height 320
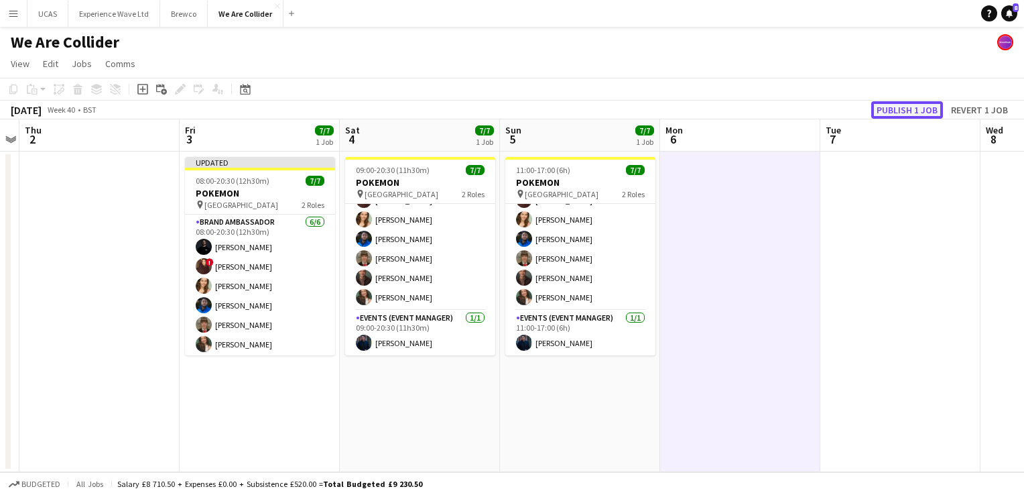
click at [884, 113] on button "Publish 1 job" at bounding box center [907, 109] width 72 height 17
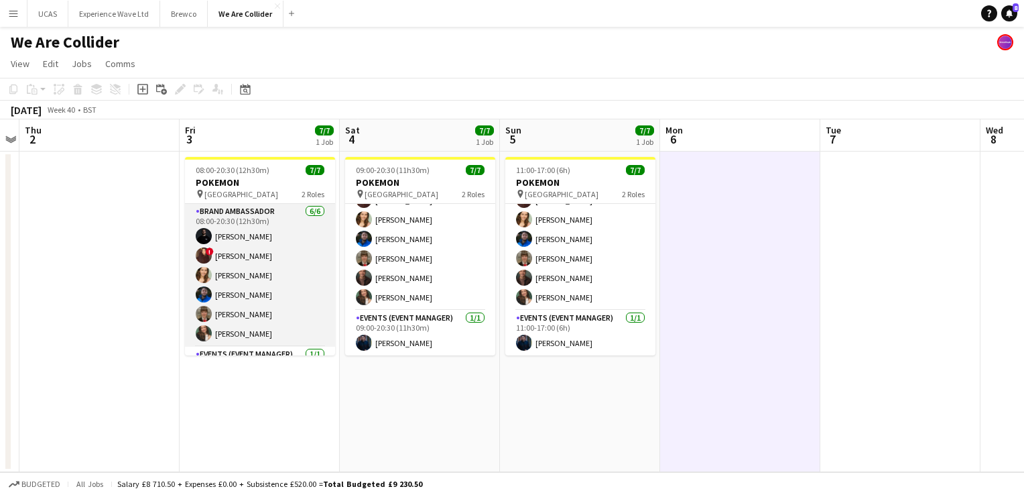
click at [286, 296] on app-card-role "Brand Ambassador 6/6 08:00-20:30 (12h30m) Brandon Cooper ! Henna Patel Charlott…" at bounding box center [260, 275] width 150 height 143
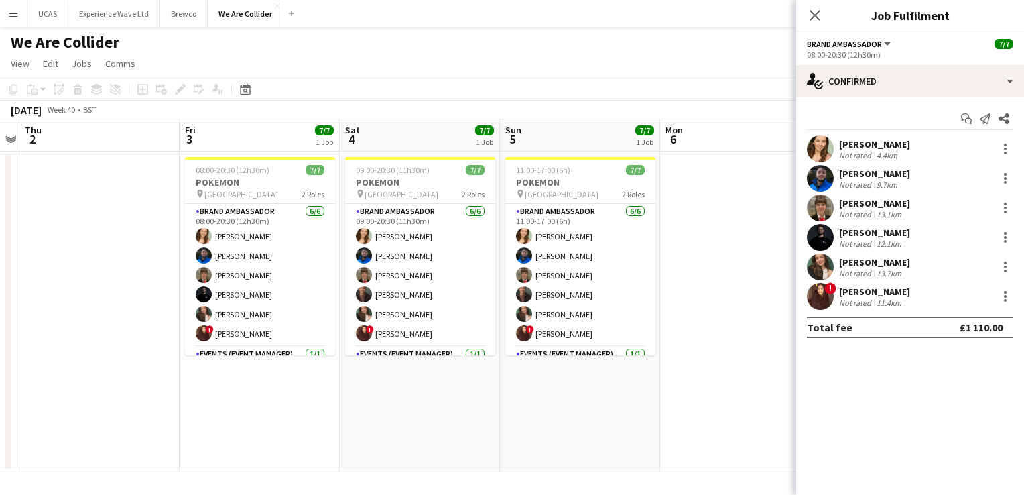
click at [646, 39] on div "We Are Collider" at bounding box center [512, 39] width 1024 height 25
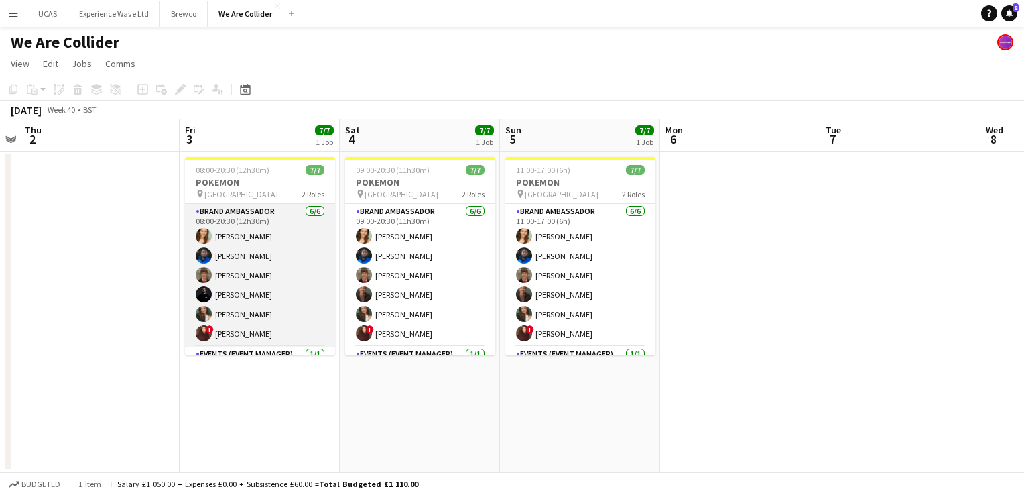
scroll to position [36, 0]
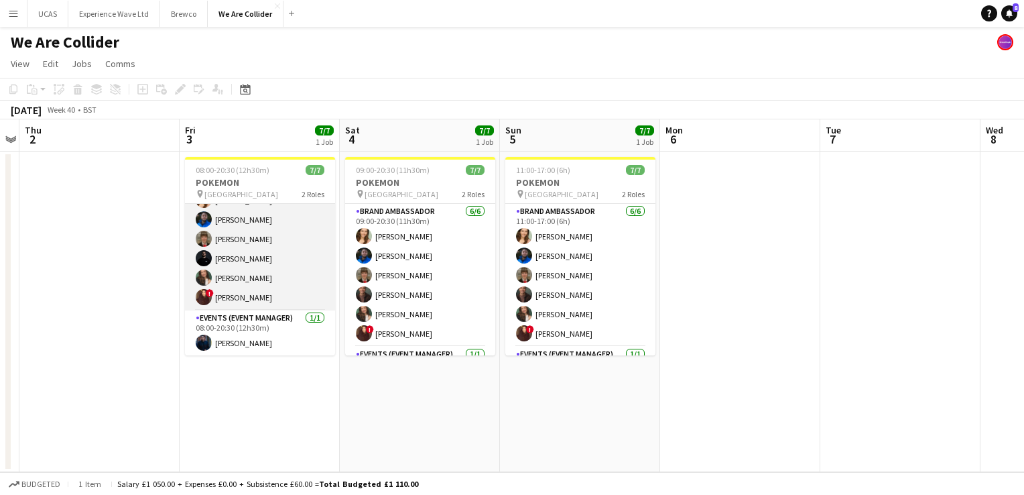
click at [289, 277] on app-card-role "Brand Ambassador 6/6 08:00-20:30 (12h30m) Charlotte Tonge Alexander Pandya Heat…" at bounding box center [260, 239] width 150 height 143
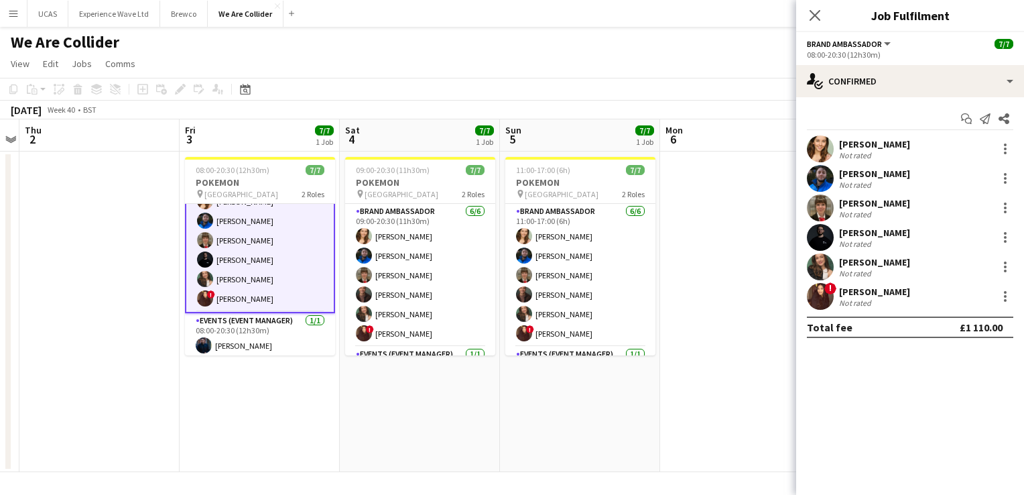
scroll to position [38, 0]
click at [879, 158] on div "4.4km" at bounding box center [887, 155] width 26 height 10
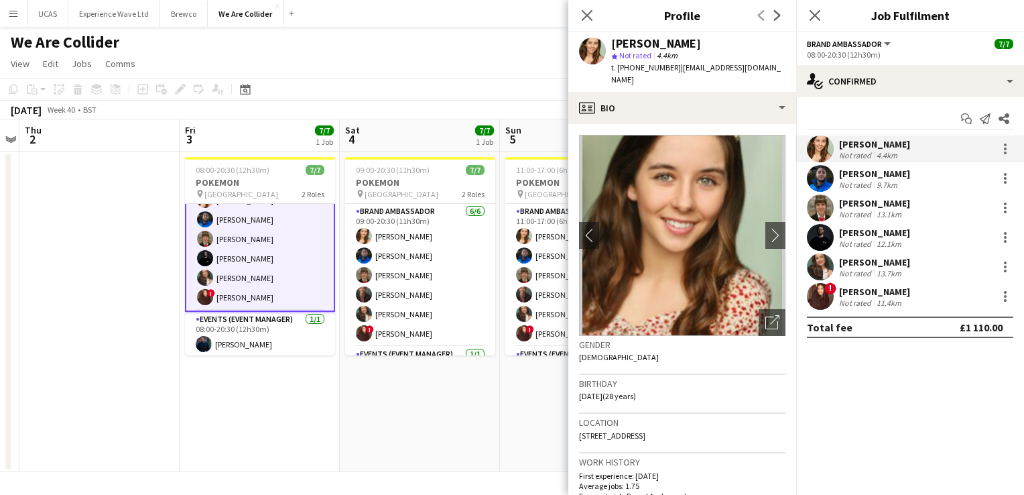
drag, startPoint x: 654, startPoint y: 80, endPoint x: 610, endPoint y: 40, distance: 59.3
click at [610, 40] on div "Charlotte Tonge star Not rated 4.4km t. +447807758254 | belleoftheballprincessp…" at bounding box center [682, 62] width 228 height 60
copy div "Charlotte Tonge star Not rated 4.4km t. +447807758254 | belleoftheballprincessp…"
click at [886, 175] on div "Alexander Pandya" at bounding box center [874, 174] width 71 height 12
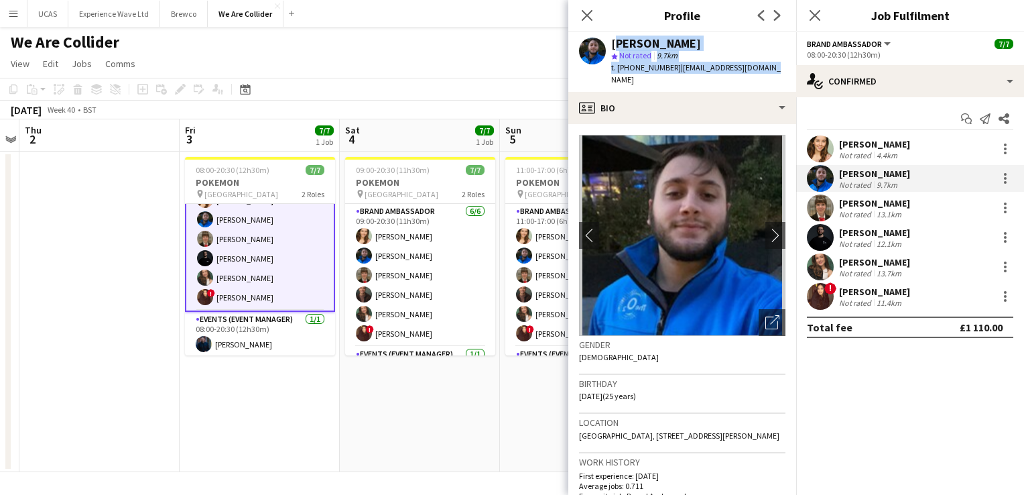
drag, startPoint x: 774, startPoint y: 68, endPoint x: 612, endPoint y: 48, distance: 163.5
click at [612, 48] on div "Alexander Pandya star Not rated 9.7km t. +4407496836102 | alexpandya10@gmail.com" at bounding box center [682, 62] width 228 height 60
copy div "Alexander Pandya star Not rated 9.7km t. +4407496836102 | alexpandya10@gmail.com"
click at [885, 214] on div "13.1km" at bounding box center [889, 214] width 30 height 10
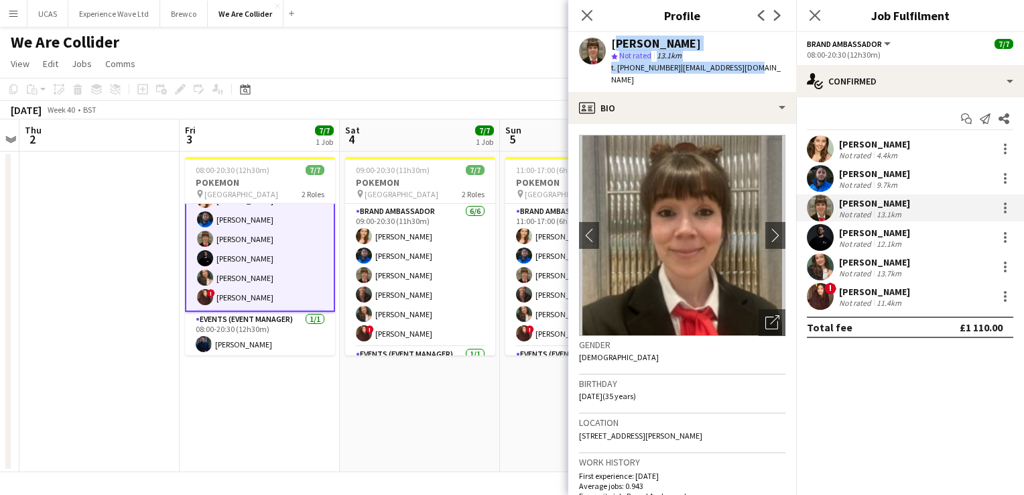
drag, startPoint x: 754, startPoint y: 70, endPoint x: 610, endPoint y: 38, distance: 147.7
click at [610, 38] on div "Heather Jardine star Not rated 13.1km t. +447752176625 | hevaj9@hotmail.com" at bounding box center [682, 62] width 228 height 60
copy div "Heather Jardine star Not rated 13.1km t. +447752176625 | hevaj9@hotmail.com"
click at [865, 242] on div "Not rated" at bounding box center [856, 244] width 35 height 10
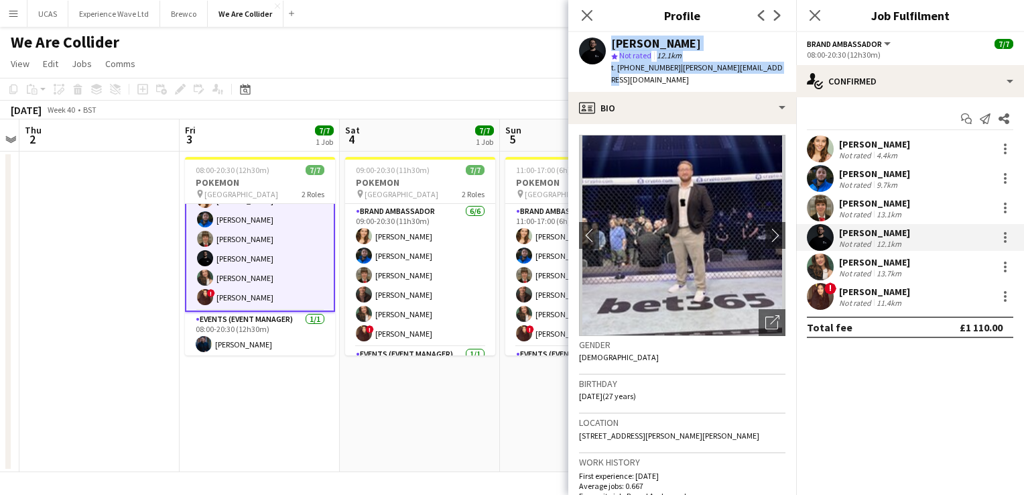
drag, startPoint x: 777, startPoint y: 72, endPoint x: 599, endPoint y: 34, distance: 182.5
click at [599, 34] on div "Brandon Cooper star Not rated 12.1km t. +4407985627989 | brandon.jack85@gmail.c…" at bounding box center [682, 62] width 228 height 60
copy div "Brandon Cooper star Not rated 12.1km t. +4407985627989 | brandon.jack85@gmail.c…"
click at [890, 272] on div "13.7km" at bounding box center [889, 273] width 30 height 10
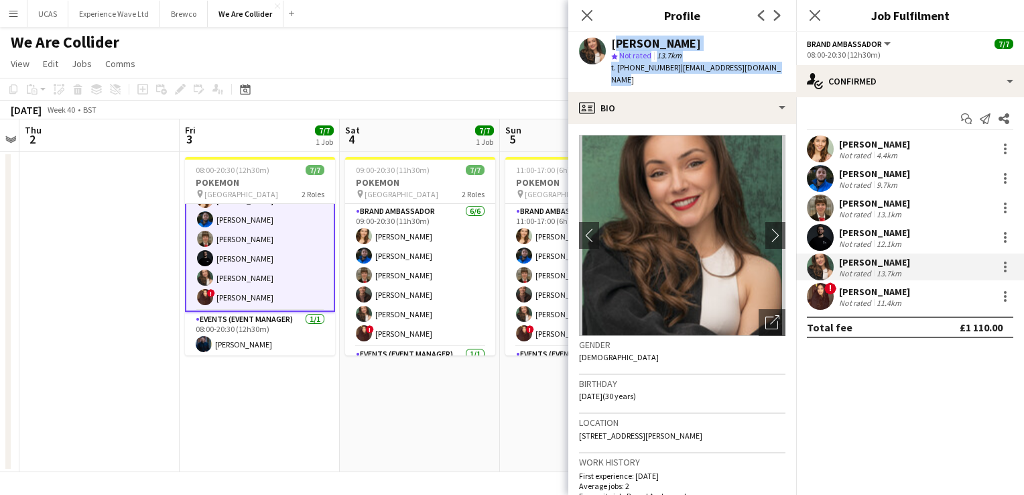
drag, startPoint x: 779, startPoint y: 70, endPoint x: 613, endPoint y: 44, distance: 168.2
click at [613, 44] on div "Rebecca Cilento star Not rated 13.7km t. +447519383294 | rebeccacilento@hotmail…" at bounding box center [682, 62] width 228 height 60
copy div "Rebecca Cilento star Not rated 13.7km t. +447519383294 | rebeccacilento@hotmail…"
click at [892, 301] on div "11.4km" at bounding box center [889, 303] width 30 height 10
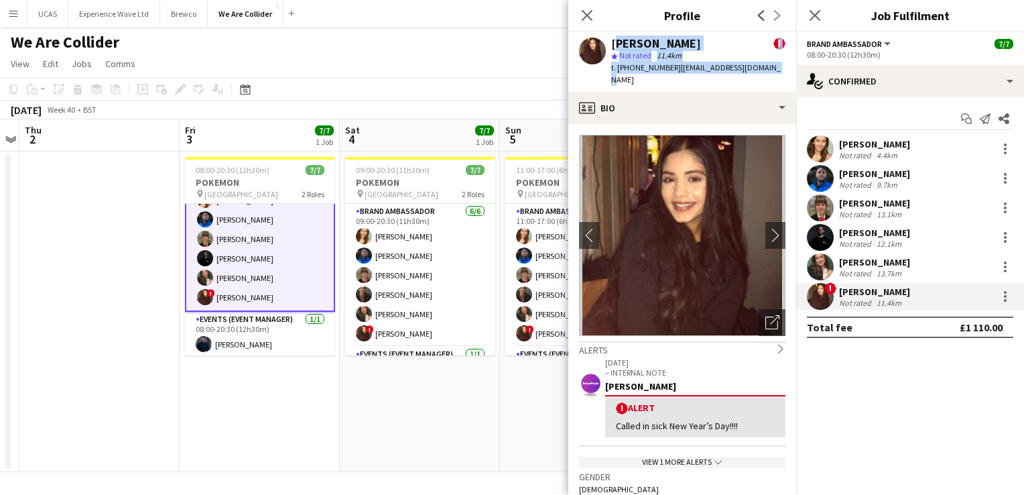
drag, startPoint x: 775, startPoint y: 68, endPoint x: 613, endPoint y: 38, distance: 164.2
click at [613, 38] on div "Henna Patel ! star Not rated 11.4km t. +447496802784 | hennapatel321@gmail.com" at bounding box center [682, 62] width 228 height 60
copy div "Henna Patel ! star Not rated 11.4km t. +447496802784 | hennapatel321@gmail.com"
click at [370, 411] on app-date-cell "09:00-20:30 (11h30m) 7/7 POKEMON pin WESTFIELD 2 Roles Brand Ambassador 6/6 09:…" at bounding box center [420, 311] width 160 height 320
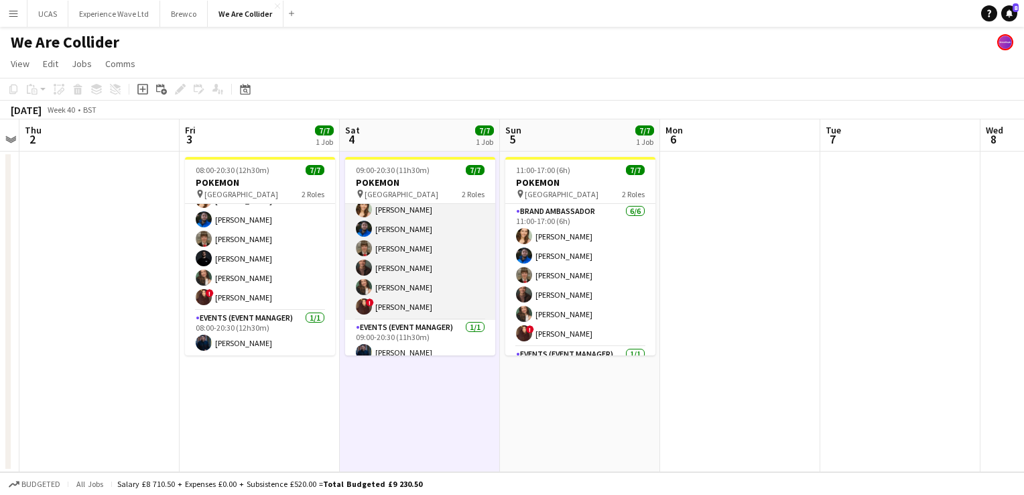
scroll to position [36, 0]
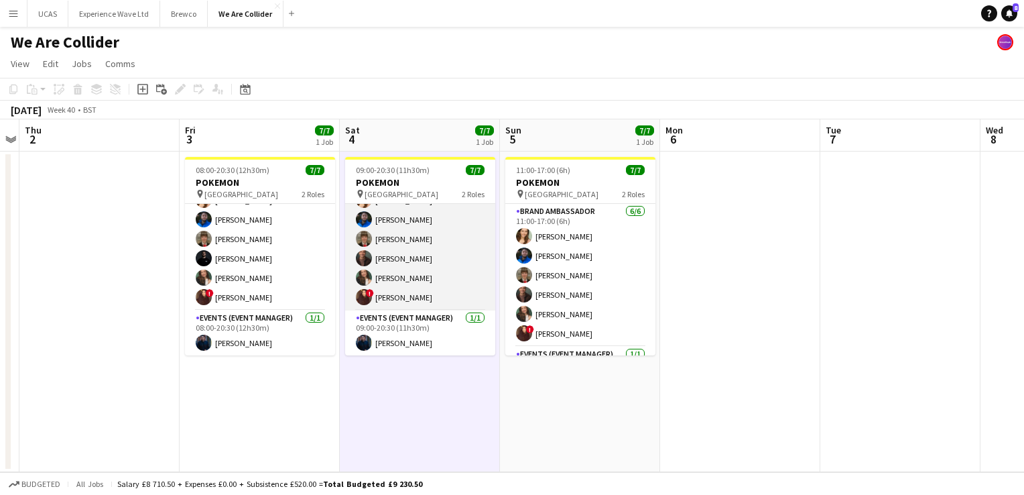
click at [434, 255] on app-card-role "Brand Ambassador 6/6 09:00-20:30 (11h30m) Charlotte Tonge Alexander Pandya Heat…" at bounding box center [420, 239] width 150 height 143
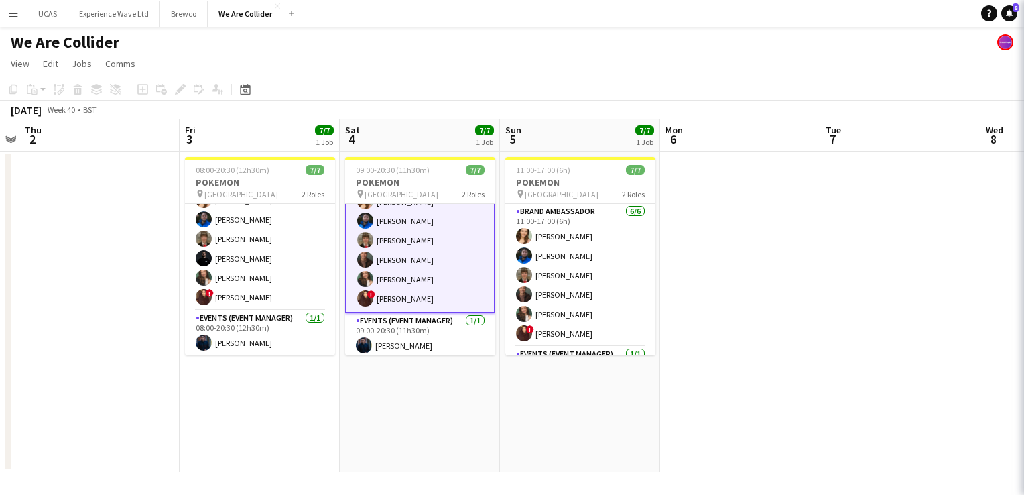
scroll to position [38, 0]
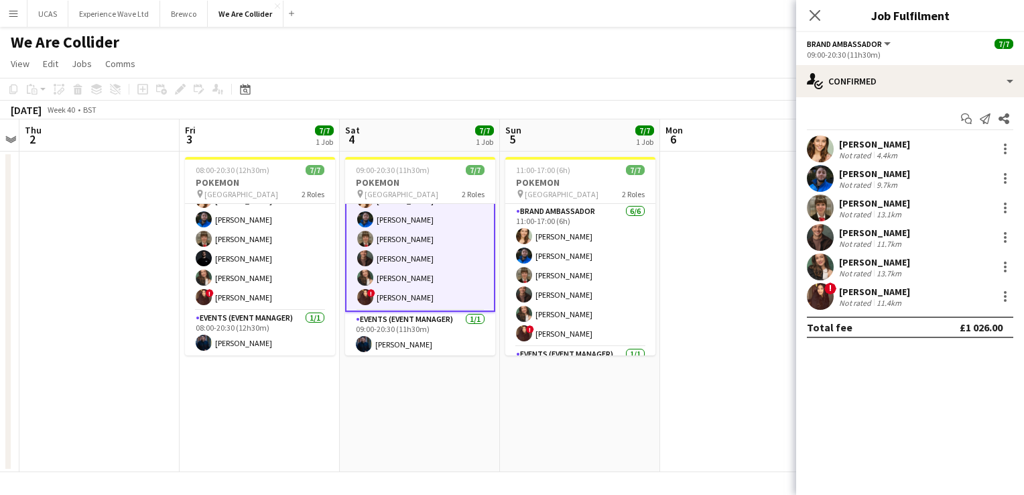
click at [892, 239] on div "11.7km" at bounding box center [889, 244] width 30 height 10
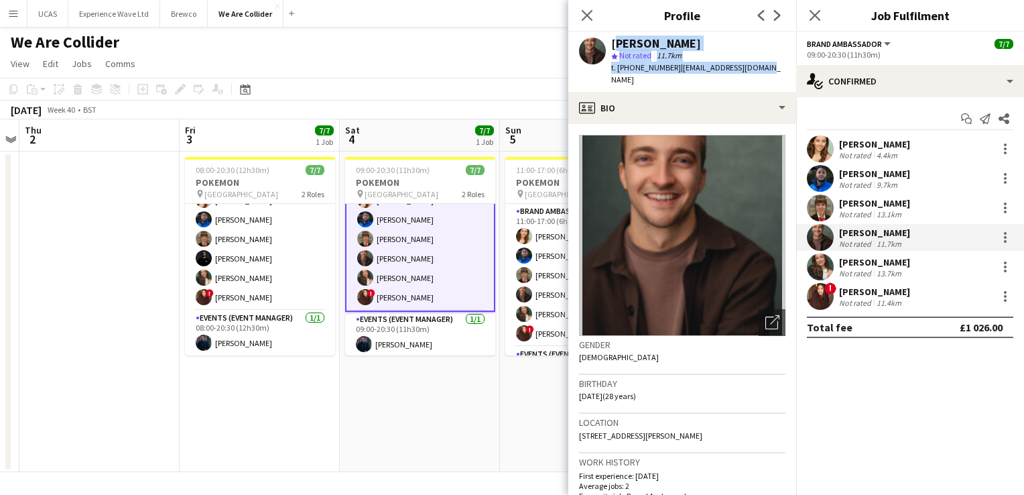
drag, startPoint x: 772, startPoint y: 72, endPoint x: 612, endPoint y: 43, distance: 162.1
click at [612, 43] on app-profile-header "Colin Marshall star Not rated 11.7km t. +447951544517 | colindmarshall@me.com" at bounding box center [682, 62] width 228 height 60
copy div "Colin Marshall star Not rated 11.7km t. +447951544517 | colindmarshall@me.com"
click at [453, 345] on app-card-role "Events (Event Manager) 1/1 09:00-20:30 (11h30m) Jonathan Montoya" at bounding box center [420, 335] width 150 height 46
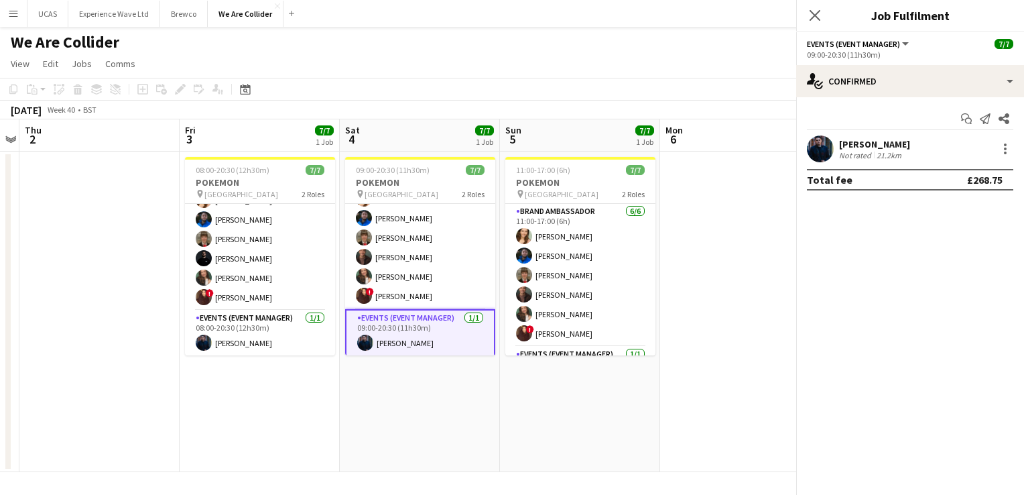
scroll to position [36, 0]
click at [453, 345] on app-card-role "Events (Event Manager) 1/1 09:00-20:30 (11h30m) Jonathan Montoya" at bounding box center [420, 334] width 150 height 48
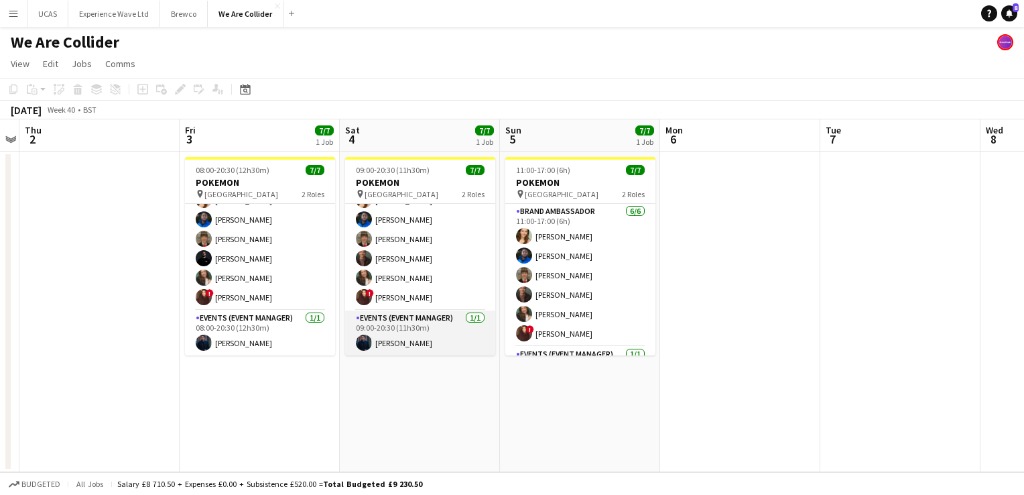
click at [453, 345] on app-card-role "Events (Event Manager) 1/1 09:00-20:30 (11h30m) Jonathan Montoya" at bounding box center [420, 333] width 150 height 46
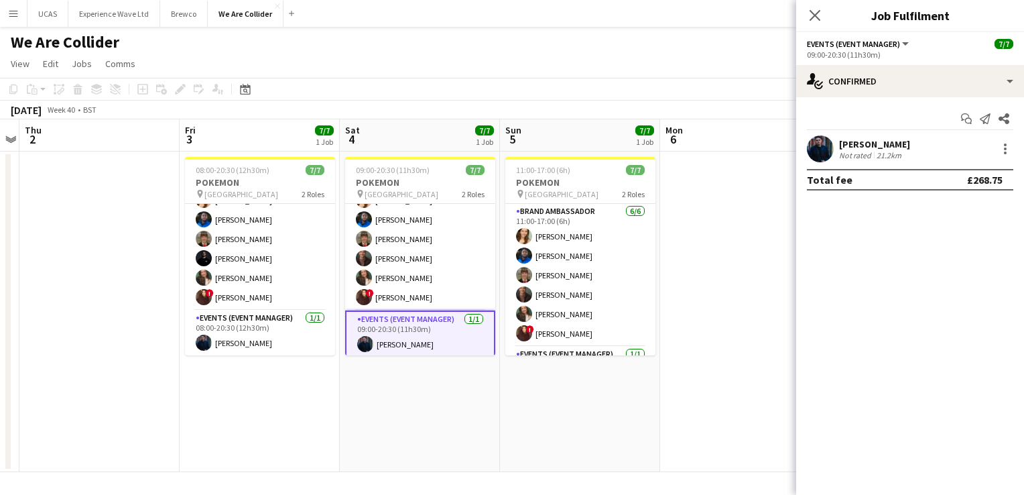
click at [875, 153] on div "21.2km" at bounding box center [889, 155] width 30 height 10
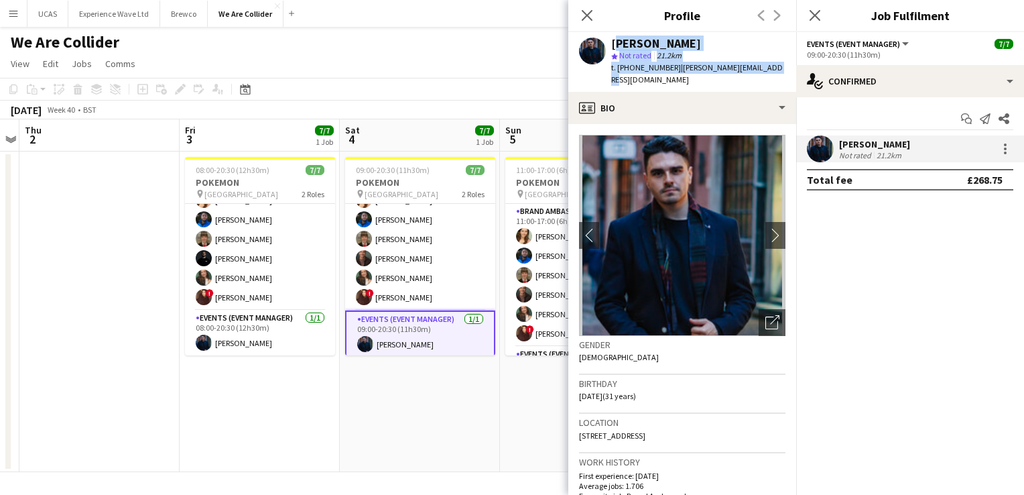
drag, startPoint x: 785, startPoint y: 69, endPoint x: 612, endPoint y: 44, distance: 174.8
click at [612, 44] on app-profile-header "Jonathan Montoya star Not rated 21.2km t. +447767744095 | jon@montoyamarketing.…" at bounding box center [682, 62] width 228 height 60
copy div "Jonathan Montoya star Not rated 21.2km t. +447767744095 | jon@montoyamarketing.…"
click at [308, 398] on app-date-cell "08:00-20:30 (12h30m) 7/7 POKEMON pin WESTFIELD 2 Roles Brand Ambassador 6/6 08:…" at bounding box center [260, 311] width 160 height 320
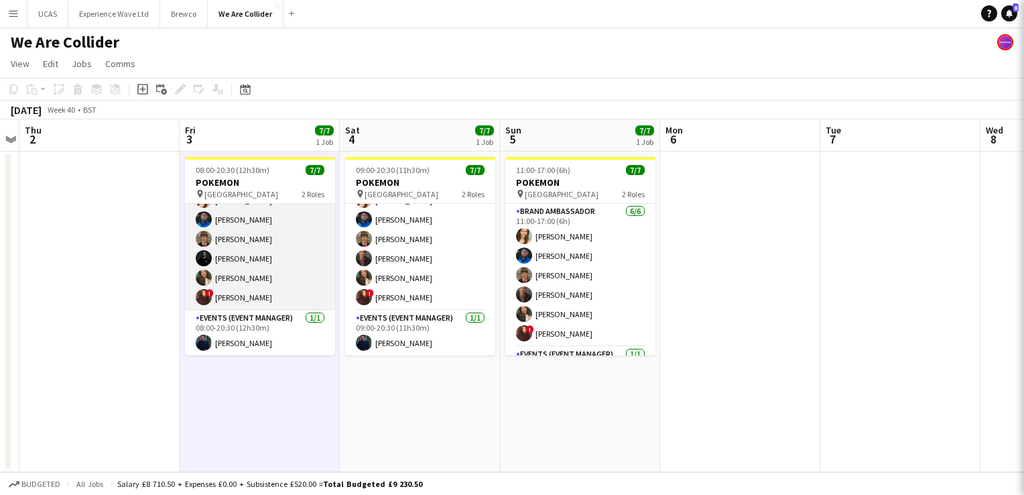
click at [278, 253] on app-card-role "Brand Ambassador 6/6 08:00-20:30 (12h30m) Charlotte Tonge Alexander Pandya Heat…" at bounding box center [260, 239] width 150 height 143
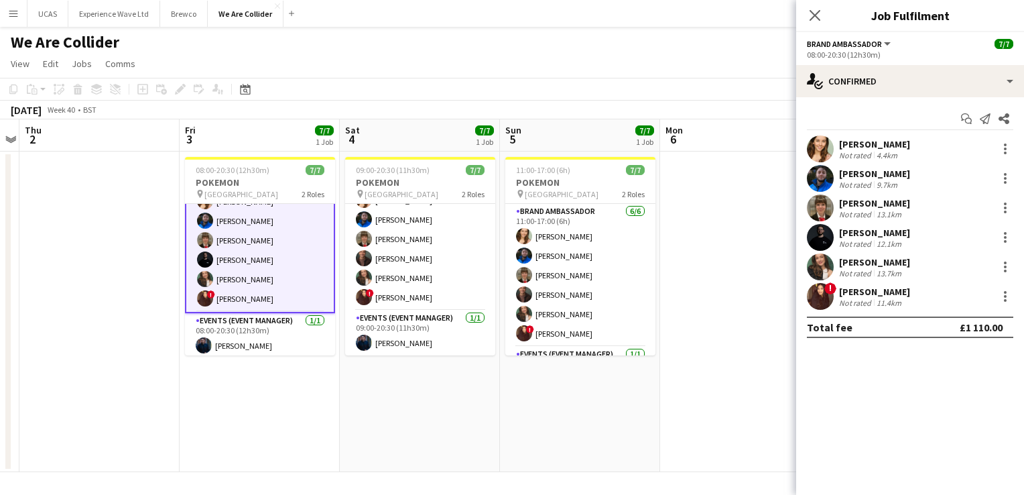
scroll to position [38, 0]
click at [1008, 116] on icon at bounding box center [1004, 118] width 11 height 11
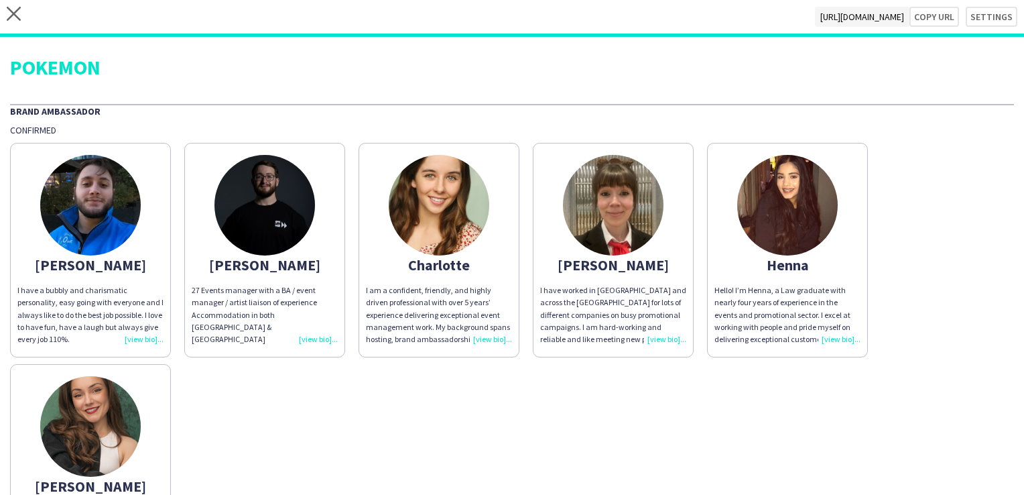
click at [21, 16] on div "close https://admin.liveforce.co/v2/s/775be316-5f43-40c5-b269-996a3d8b7167 Copy…" at bounding box center [512, 18] width 1024 height 37
click at [13, 13] on icon at bounding box center [14, 14] width 14 height 14
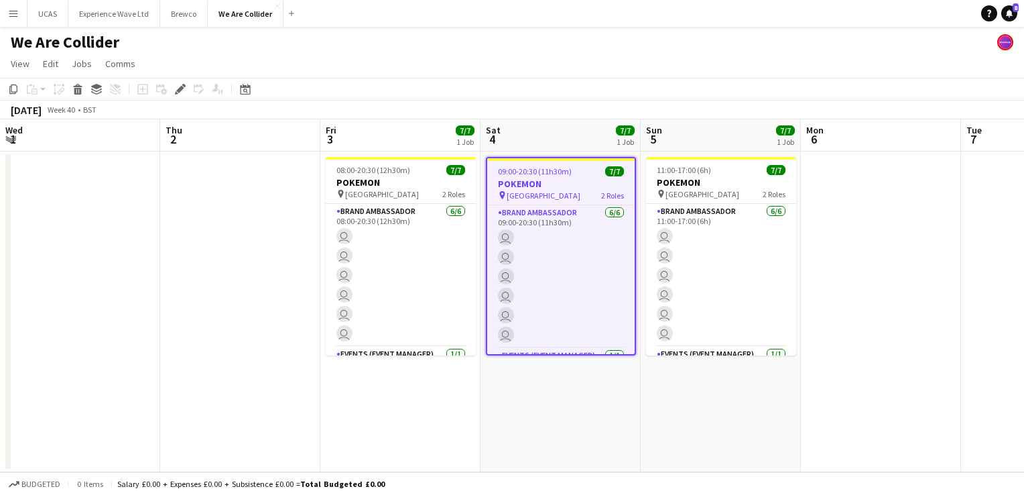
scroll to position [0, 461]
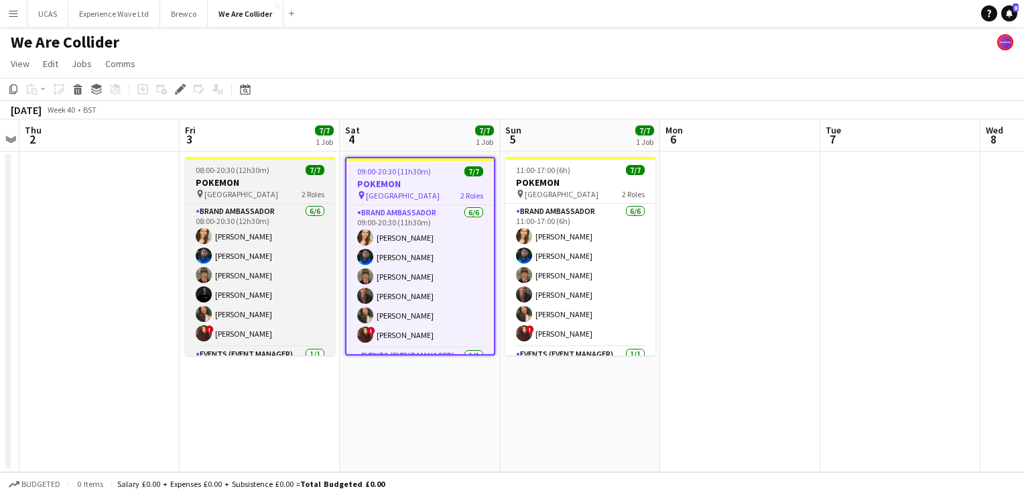
click at [280, 184] on h3 "POKEMON" at bounding box center [260, 182] width 150 height 12
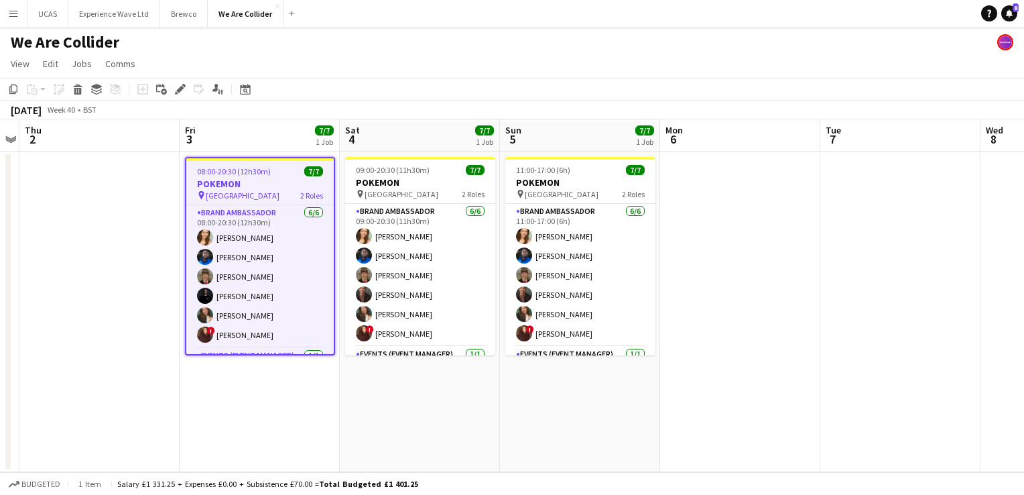
click at [280, 184] on h3 "POKEMON" at bounding box center [259, 184] width 147 height 12
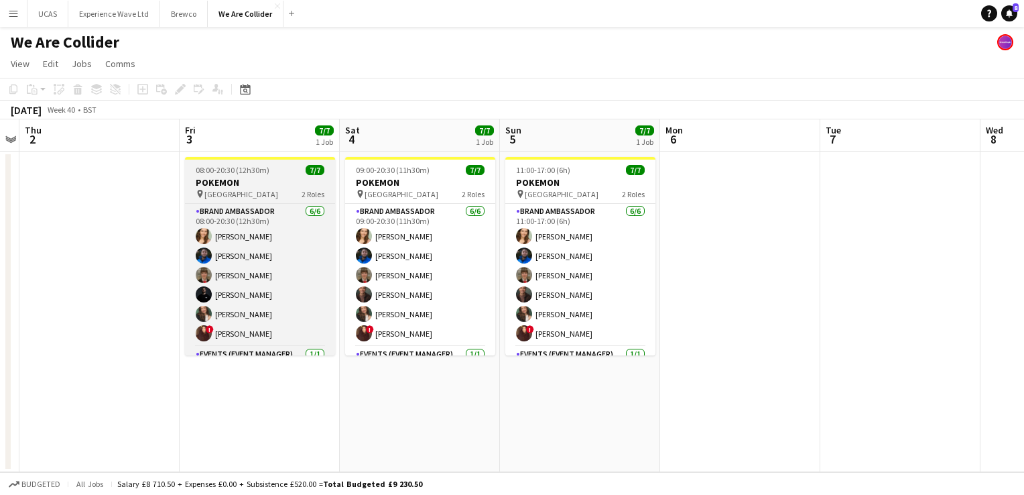
click at [280, 184] on h3 "POKEMON" at bounding box center [260, 182] width 150 height 12
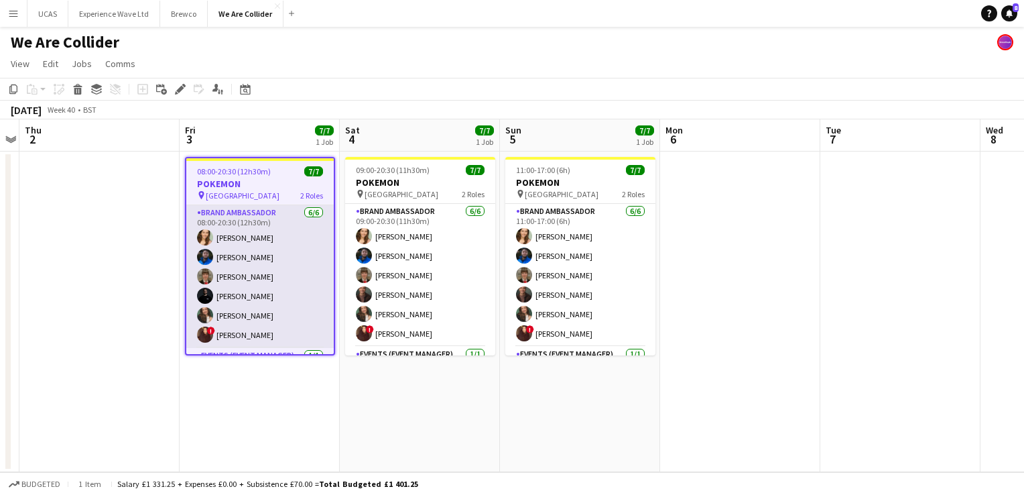
click at [282, 261] on app-card-role "Brand Ambassador 6/6 08:00-20:30 (12h30m) Charlotte Tonge Alexander Pandya Heat…" at bounding box center [259, 276] width 147 height 143
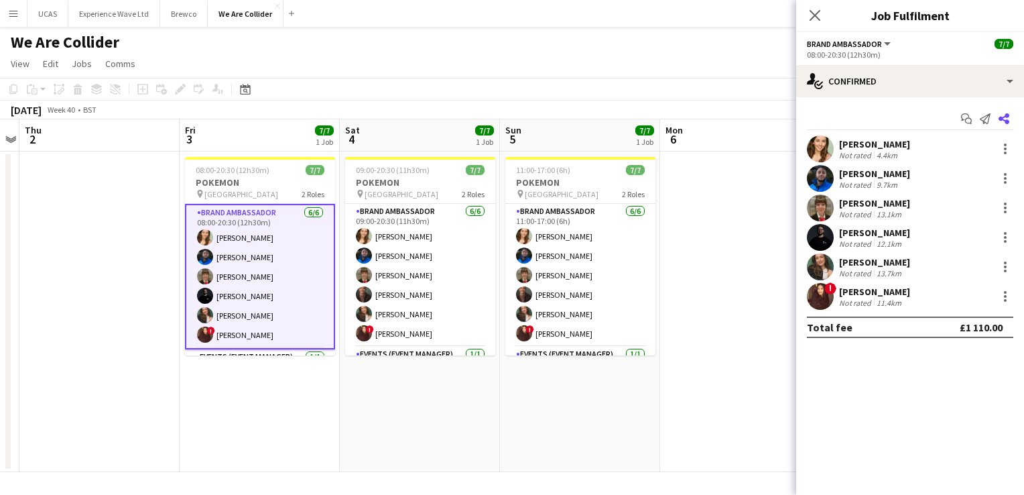
click at [1008, 120] on icon at bounding box center [1004, 118] width 11 height 11
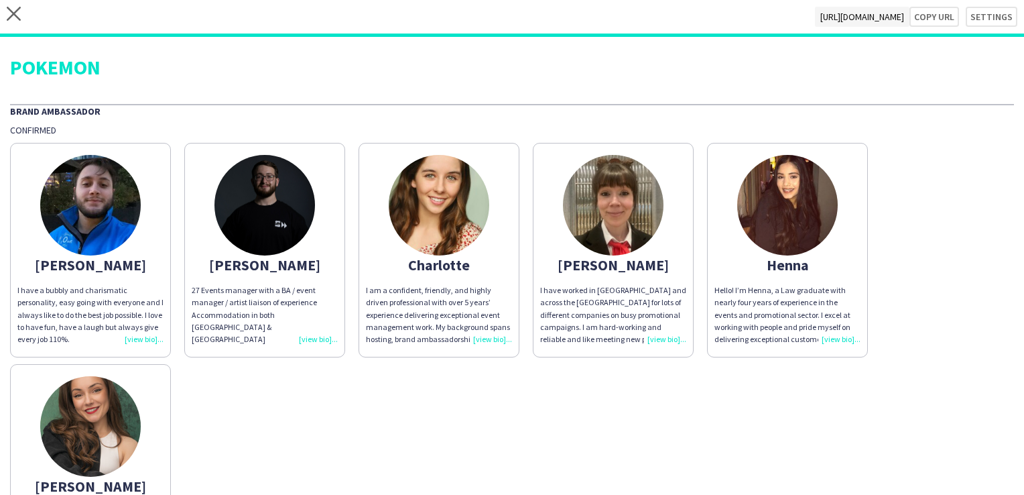
click at [835, 338] on div "Hello! I’m Henna, a Law graduate with nearly four years of experience in the ev…" at bounding box center [788, 314] width 146 height 61
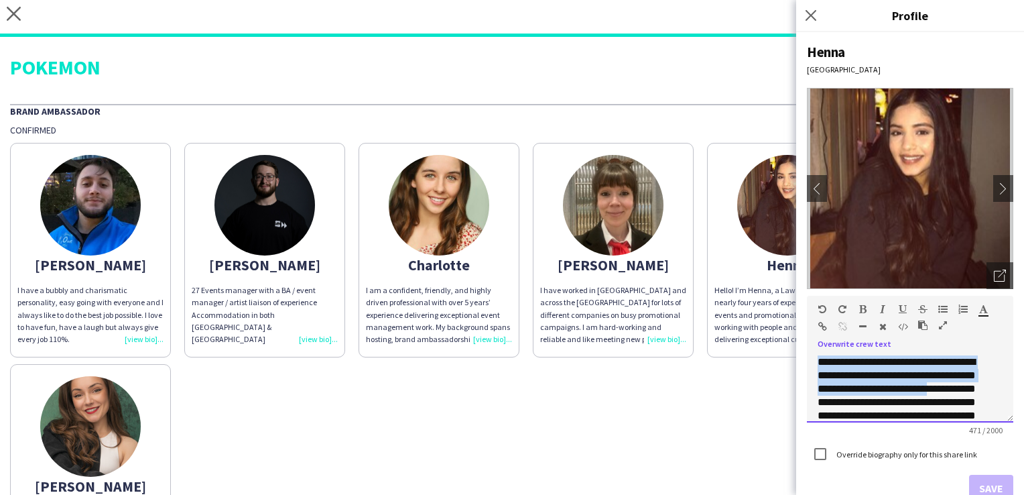
drag, startPoint x: 847, startPoint y: 401, endPoint x: 816, endPoint y: 361, distance: 50.6
click at [816, 361] on div "**********" at bounding box center [910, 388] width 206 height 67
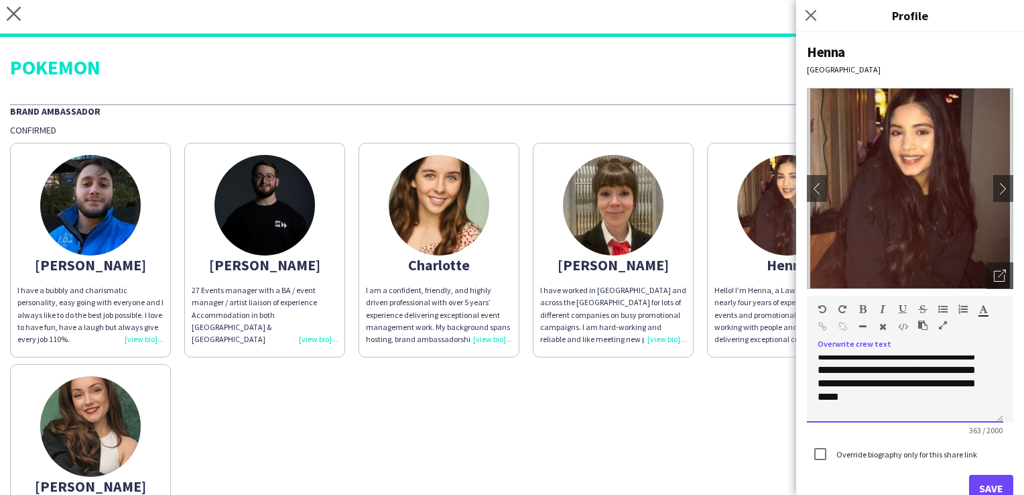
scroll to position [104, 0]
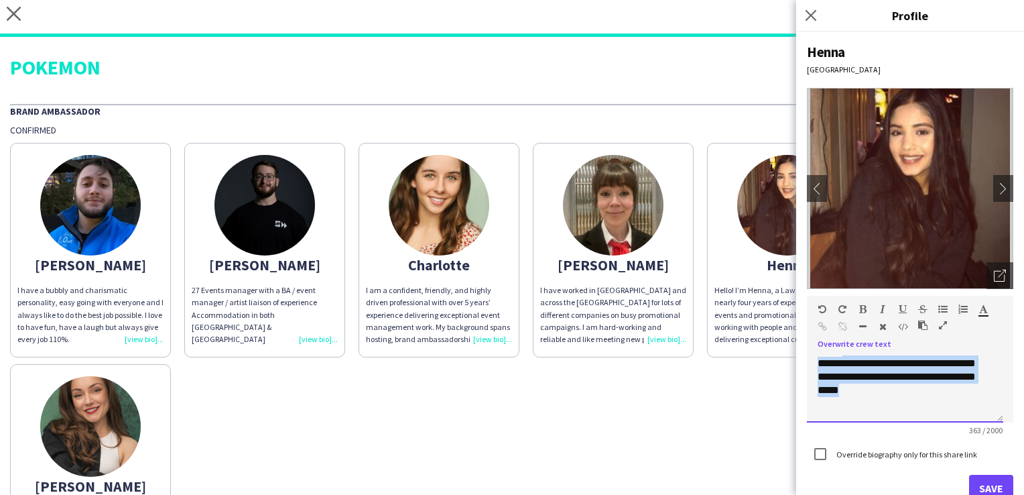
drag, startPoint x: 845, startPoint y: 408, endPoint x: 879, endPoint y: 365, distance: 55.3
click at [879, 365] on p "**********" at bounding box center [900, 343] width 165 height 161
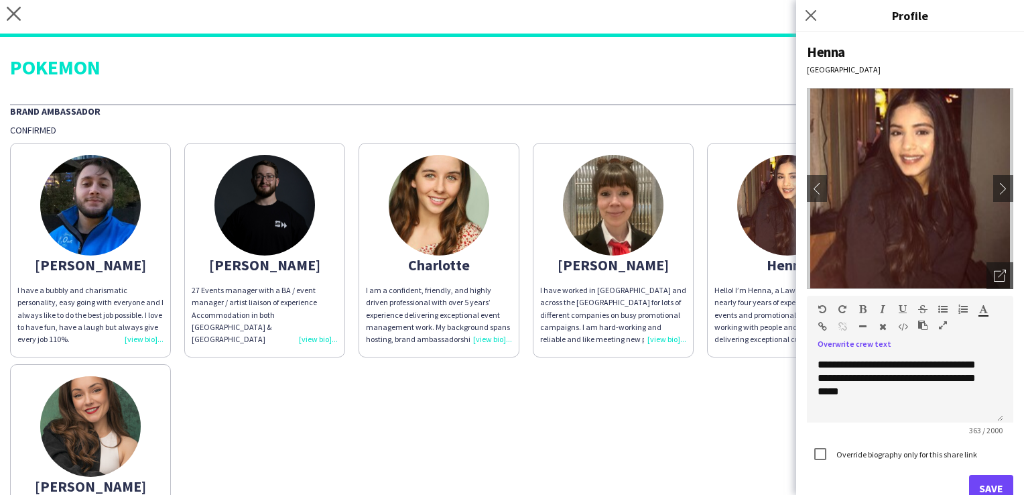
click at [890, 430] on div "363 / 2000" at bounding box center [910, 430] width 206 height 10
drag, startPoint x: 882, startPoint y: 382, endPoint x: 857, endPoint y: 404, distance: 33.2
click at [857, 396] on span "**********" at bounding box center [897, 364] width 158 height 64
drag, startPoint x: 882, startPoint y: 414, endPoint x: 879, endPoint y: 394, distance: 20.3
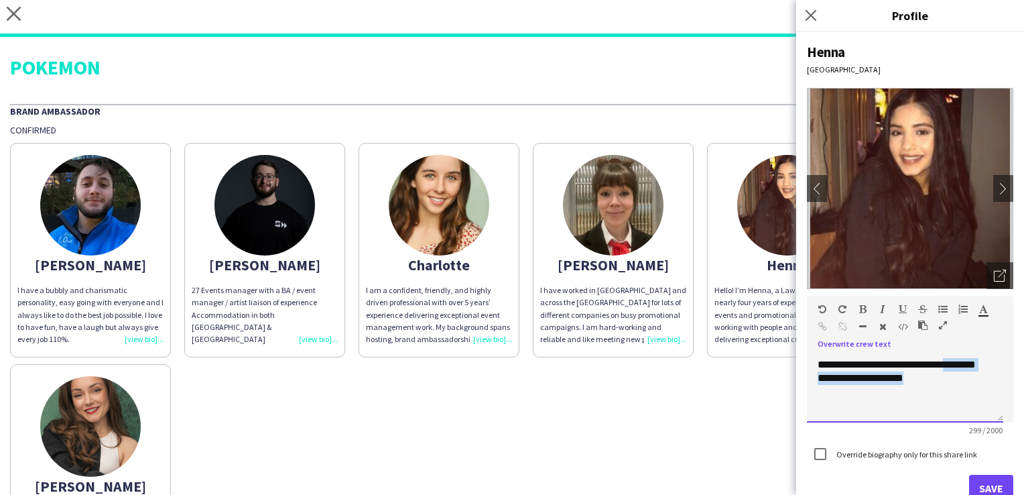
click at [879, 394] on div "**********" at bounding box center [905, 388] width 196 height 67
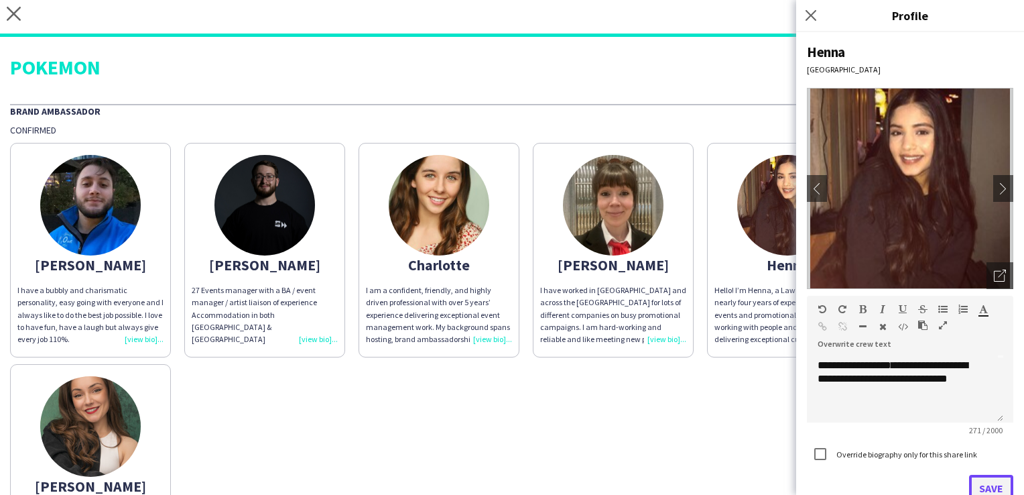
click at [981, 487] on button "Save" at bounding box center [991, 488] width 44 height 27
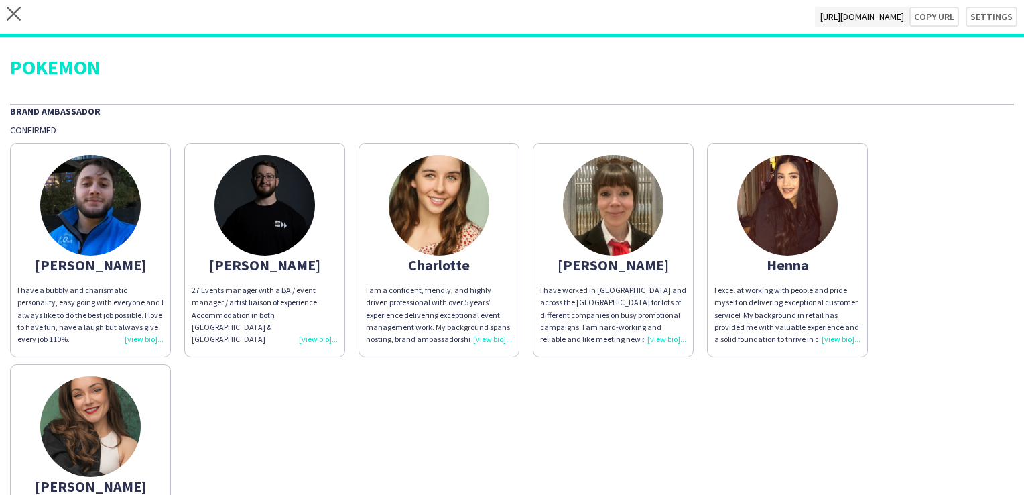
click at [658, 328] on div "I have worked in London and across the UK for lots of different companies on bu…" at bounding box center [613, 314] width 146 height 61
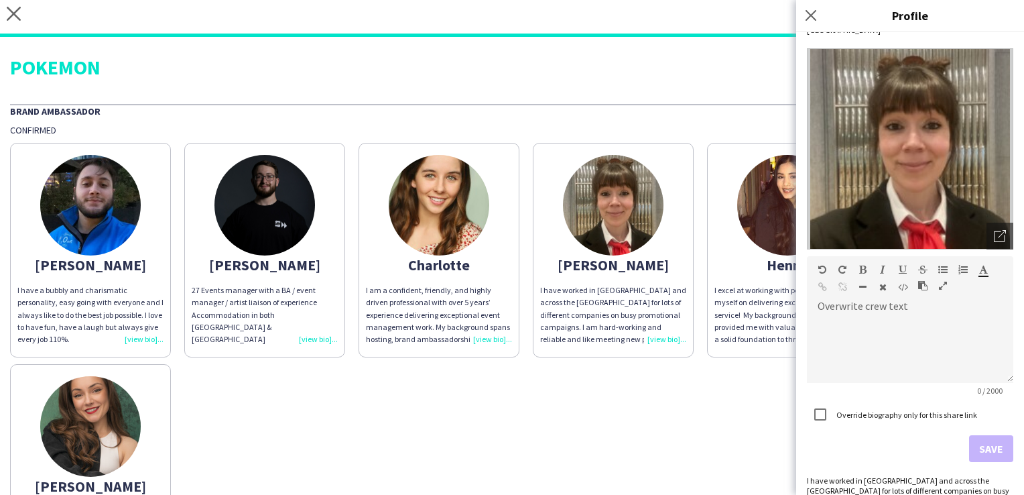
scroll to position [61, 0]
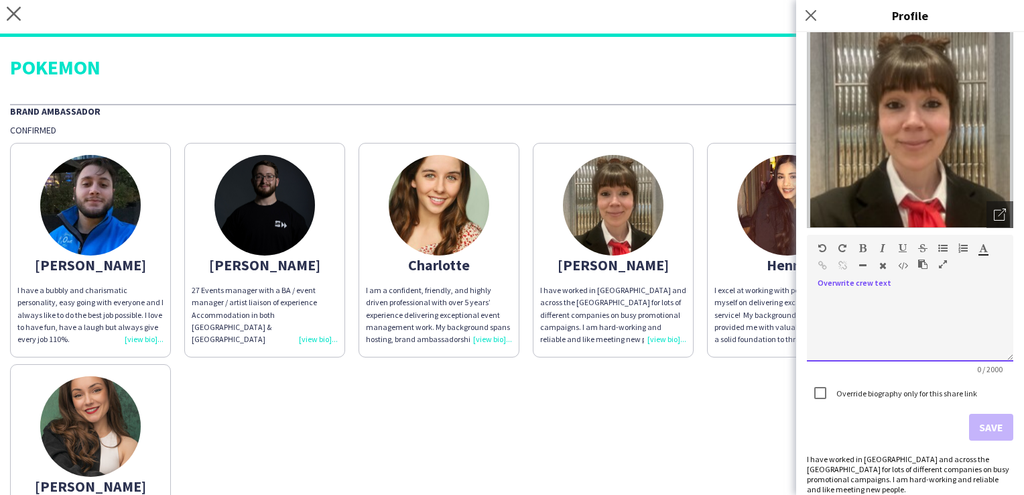
click at [847, 307] on div at bounding box center [910, 327] width 206 height 67
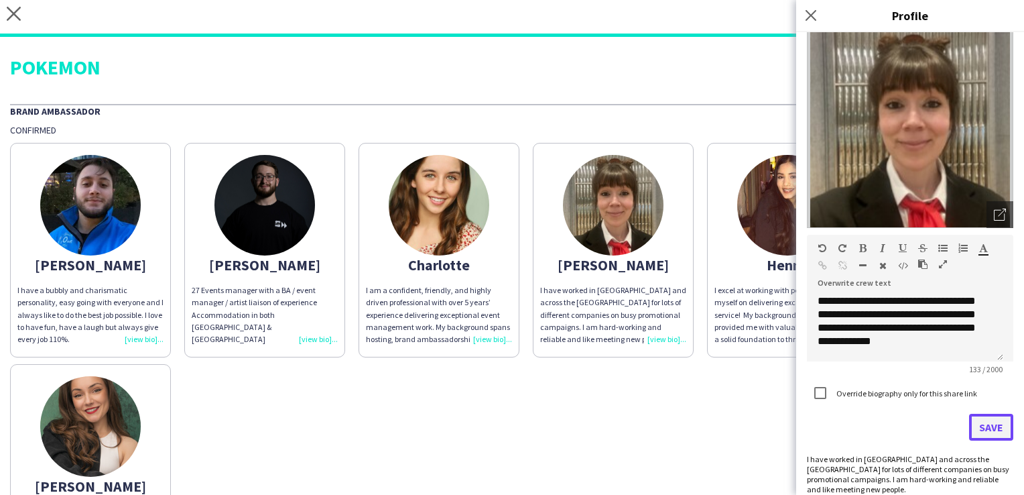
click at [969, 418] on button "Save" at bounding box center [991, 427] width 44 height 27
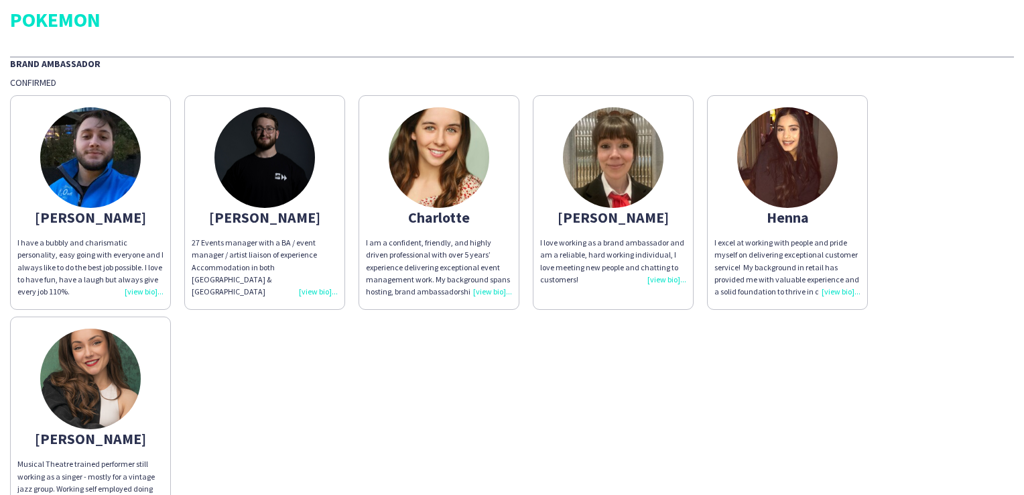
scroll to position [67, 0]
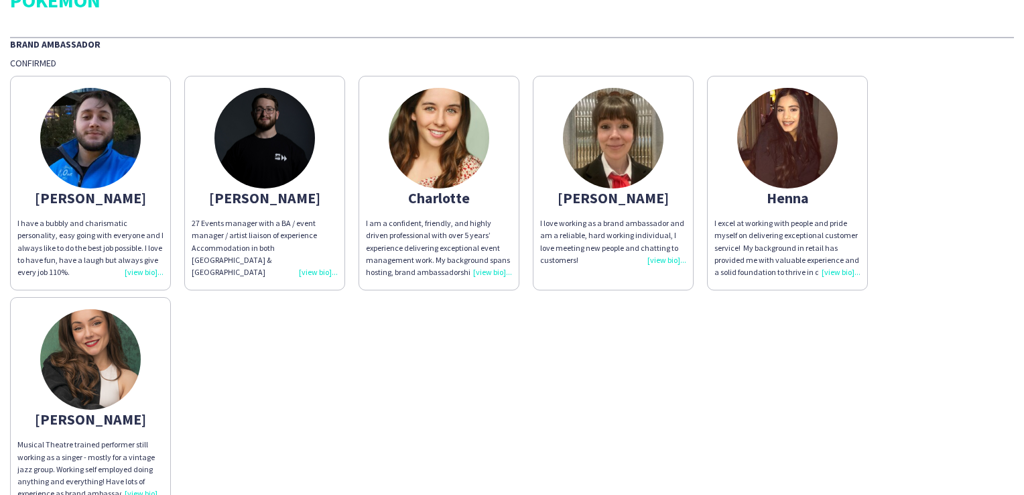
click at [324, 257] on div "27 Events manager with a BA / event manager / artist liaison of experience Acco…" at bounding box center [265, 247] width 146 height 61
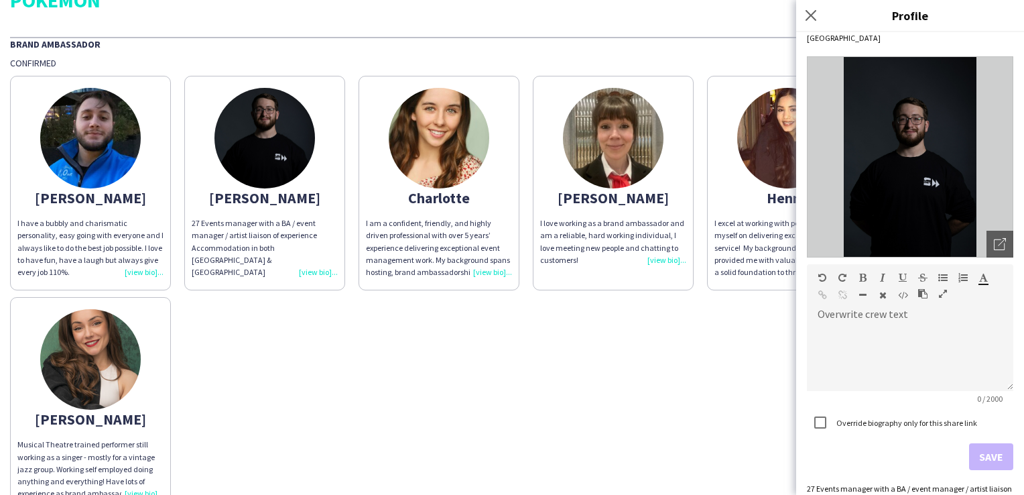
scroll to position [61, 0]
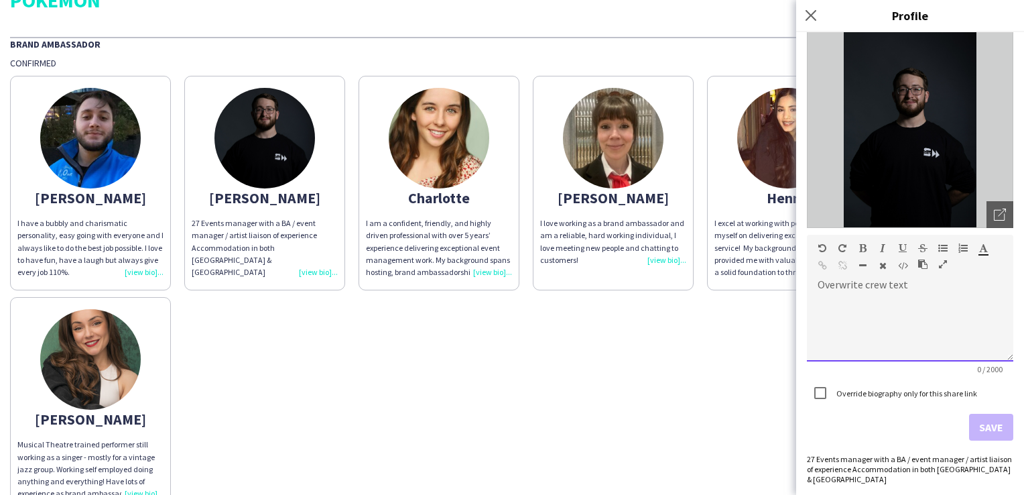
click at [843, 317] on div at bounding box center [910, 327] width 206 height 67
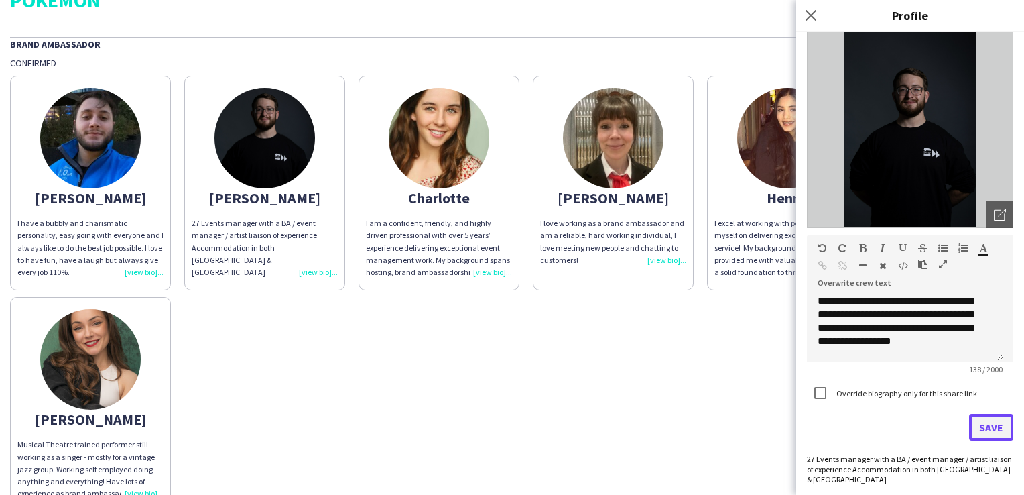
click at [981, 430] on button "Save" at bounding box center [991, 427] width 44 height 27
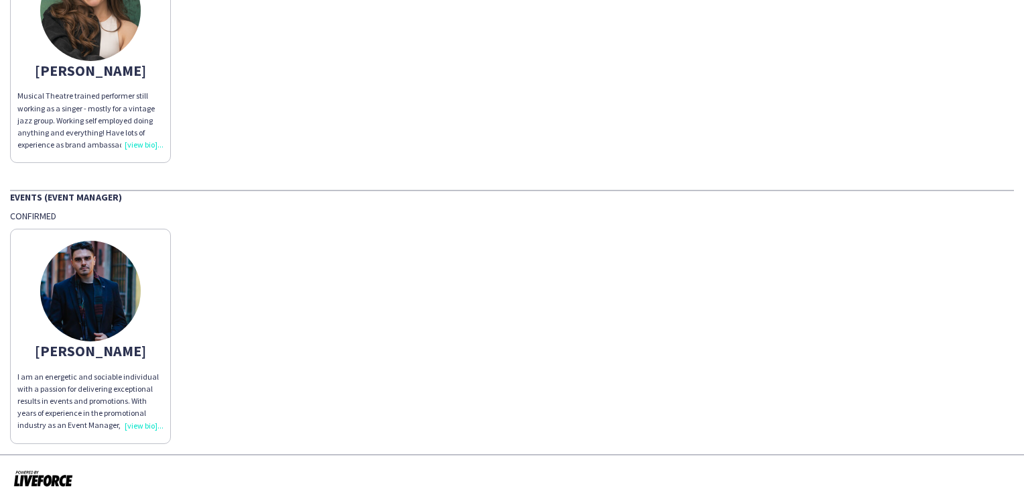
scroll to position [422, 0]
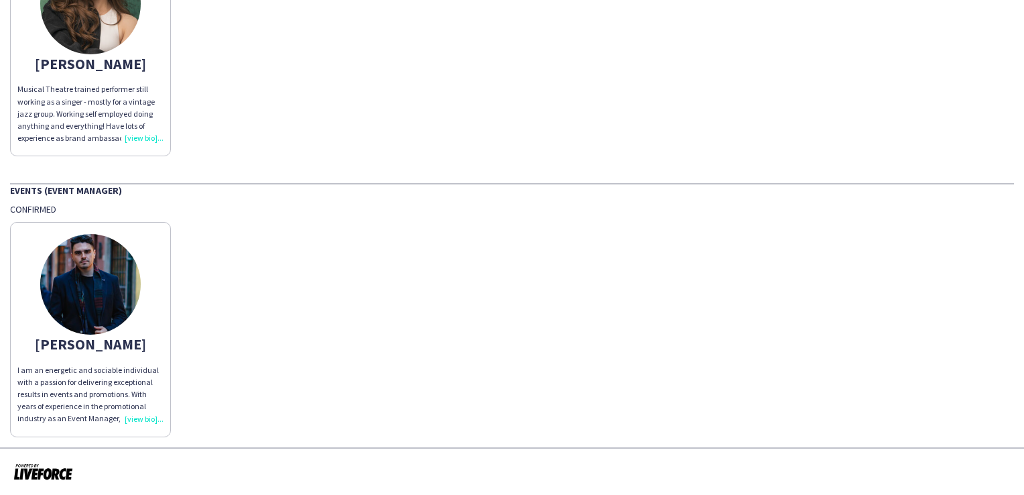
click at [127, 417] on div "I am an energetic and sociable individual with a passion for delivering excepti…" at bounding box center [90, 394] width 146 height 61
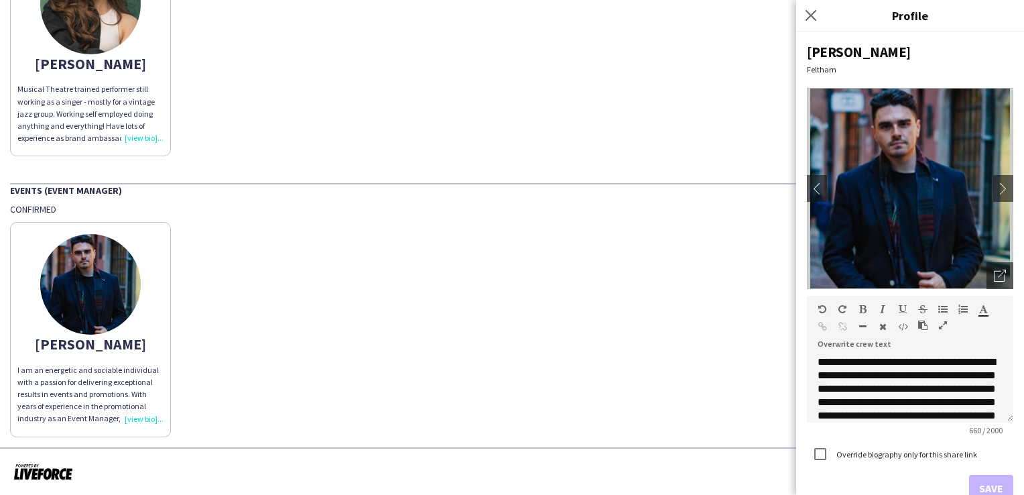
click at [408, 233] on div "Jonathan I am an energetic and sociable individual with a passion for deliverin…" at bounding box center [512, 325] width 1004 height 221
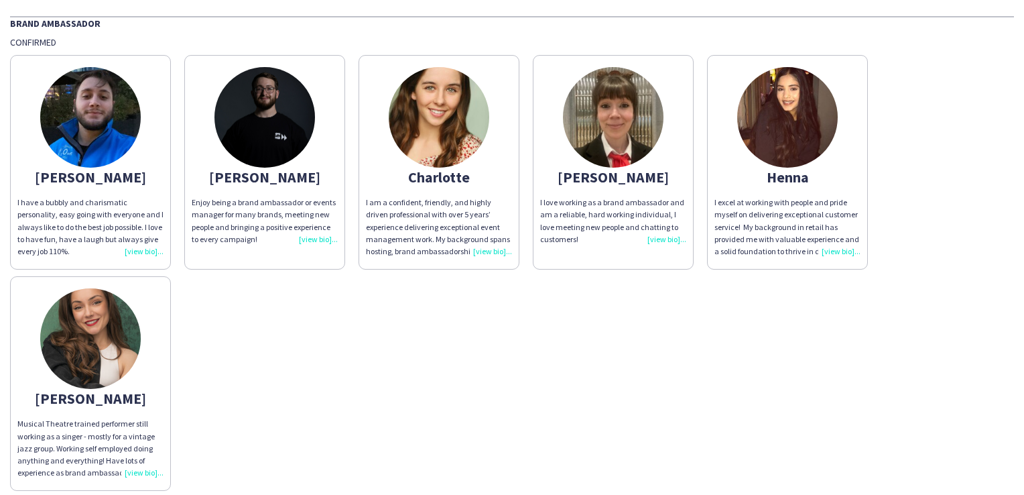
scroll to position [0, 0]
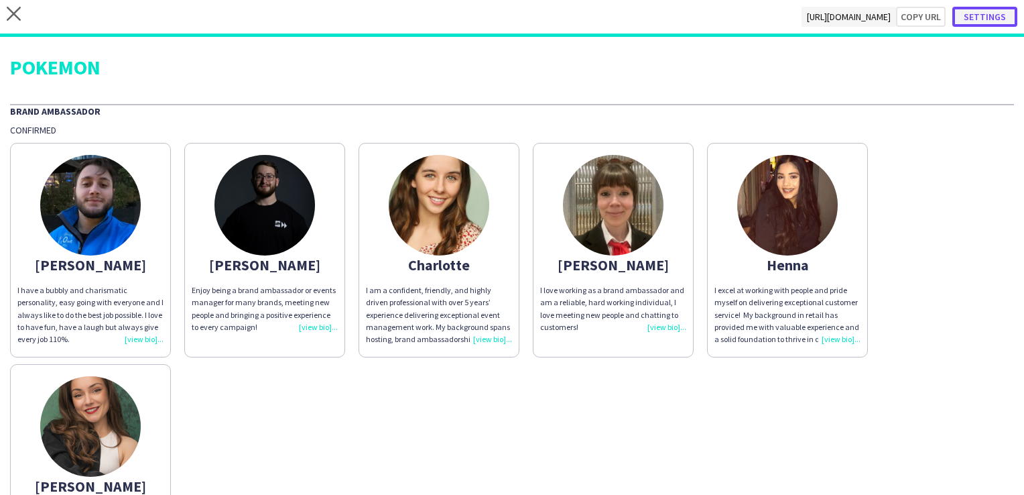
click at [987, 19] on button "Settings" at bounding box center [985, 17] width 65 height 20
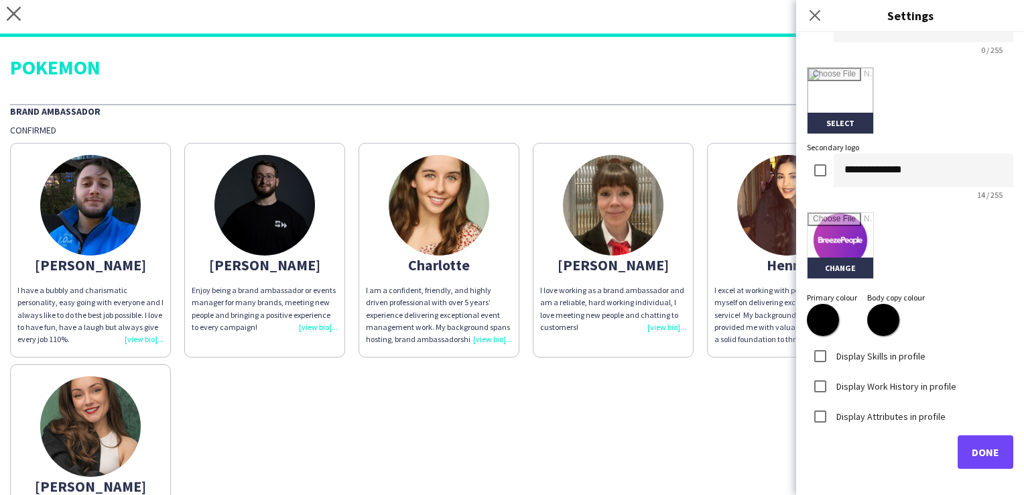
scroll to position [290, 0]
click at [976, 452] on span "Done" at bounding box center [985, 450] width 27 height 13
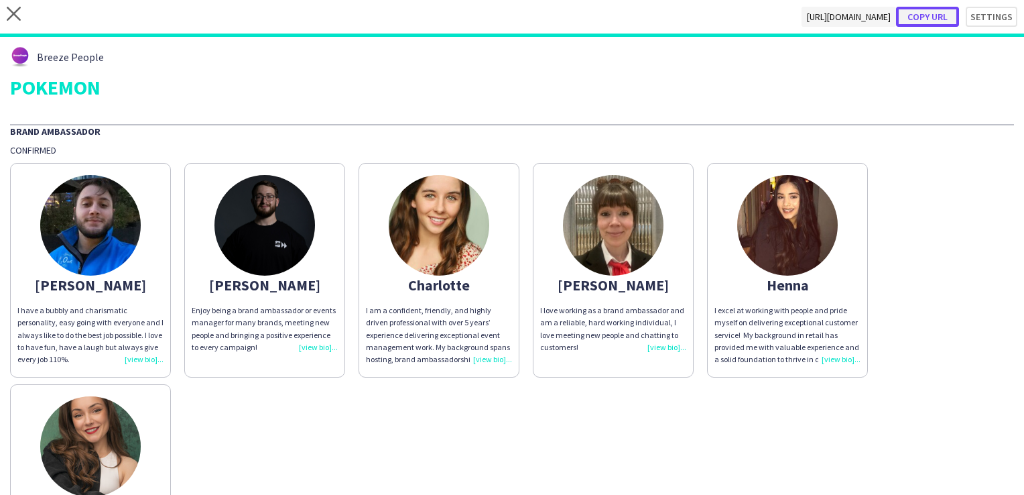
click at [938, 17] on button "Copy url" at bounding box center [927, 17] width 63 height 20
click at [15, 15] on icon at bounding box center [14, 14] width 14 height 14
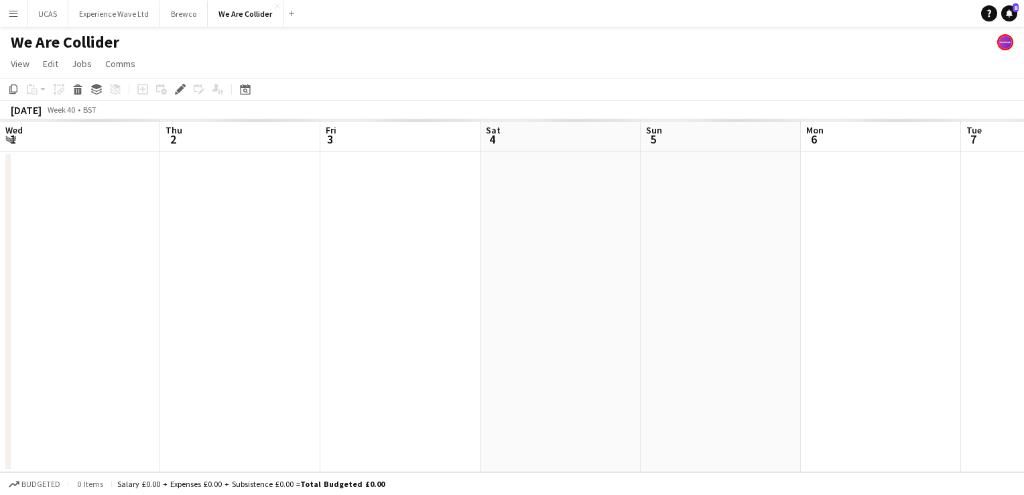
scroll to position [0, 461]
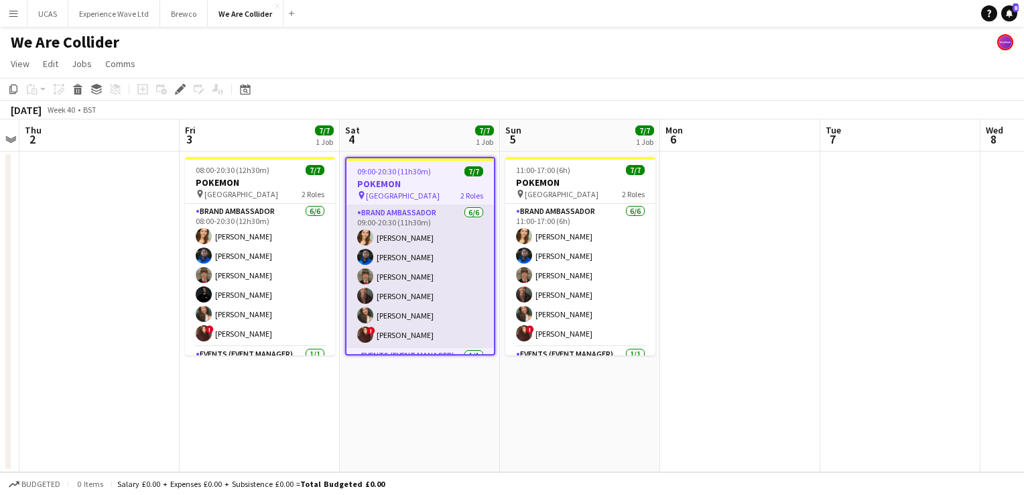
click at [458, 295] on app-card-role "Brand Ambassador 6/6 09:00-20:30 (11h30m) Charlotte Tonge Alexander Pandya Heat…" at bounding box center [420, 276] width 147 height 143
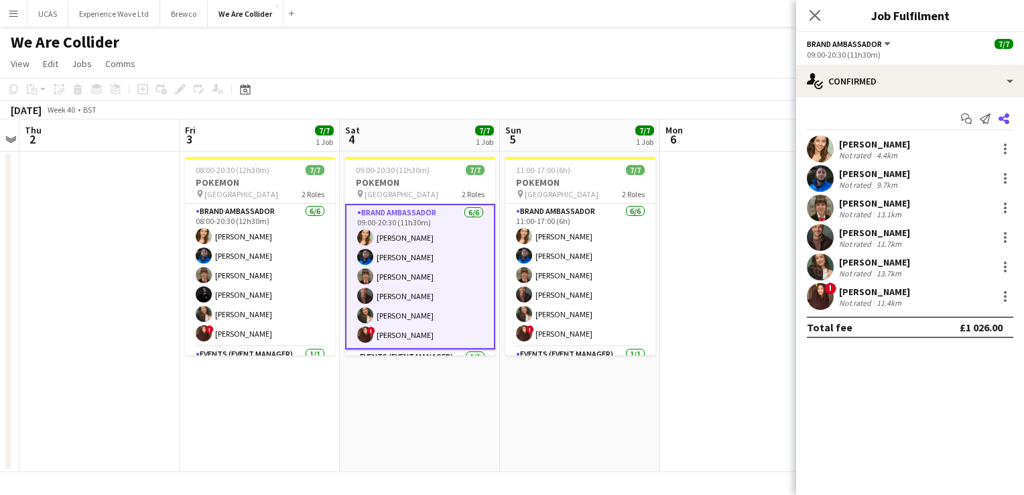
click at [1000, 114] on icon "Share" at bounding box center [1004, 118] width 11 height 11
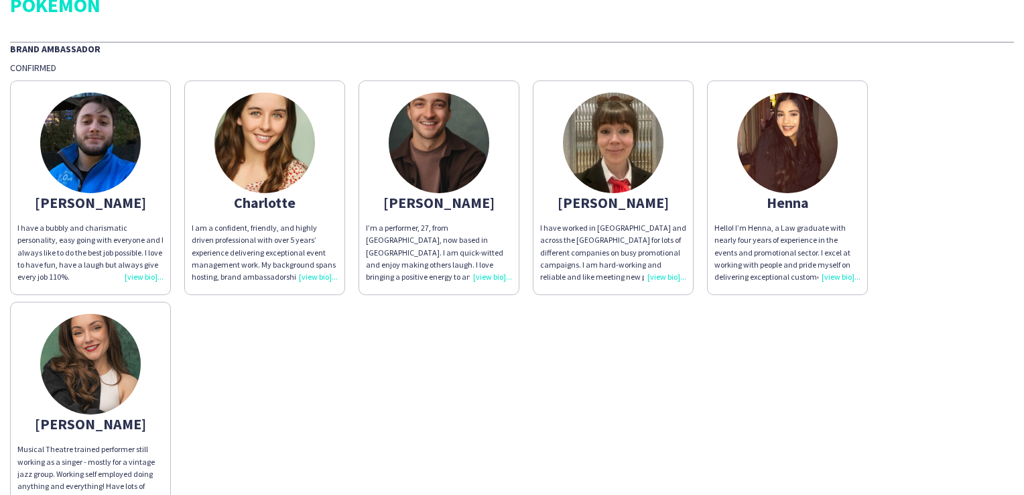
scroll to position [20, 0]
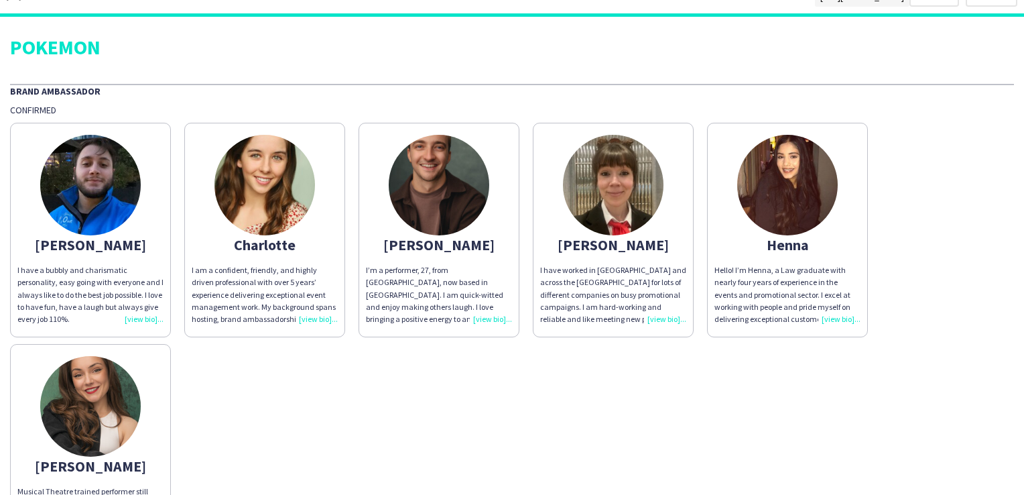
click at [839, 318] on div "Hello! I’m Henna, a Law graduate with nearly four years of experience in the ev…" at bounding box center [788, 294] width 146 height 61
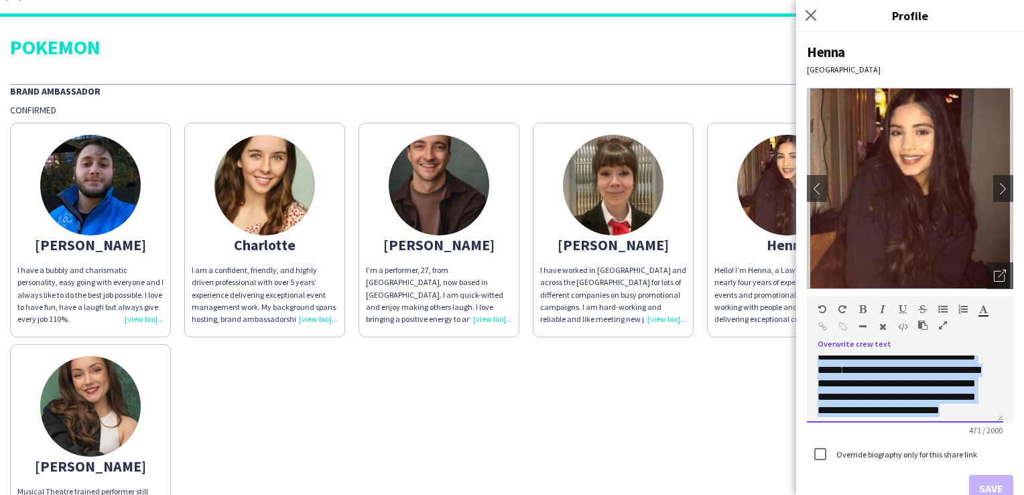
scroll to position [145, 0]
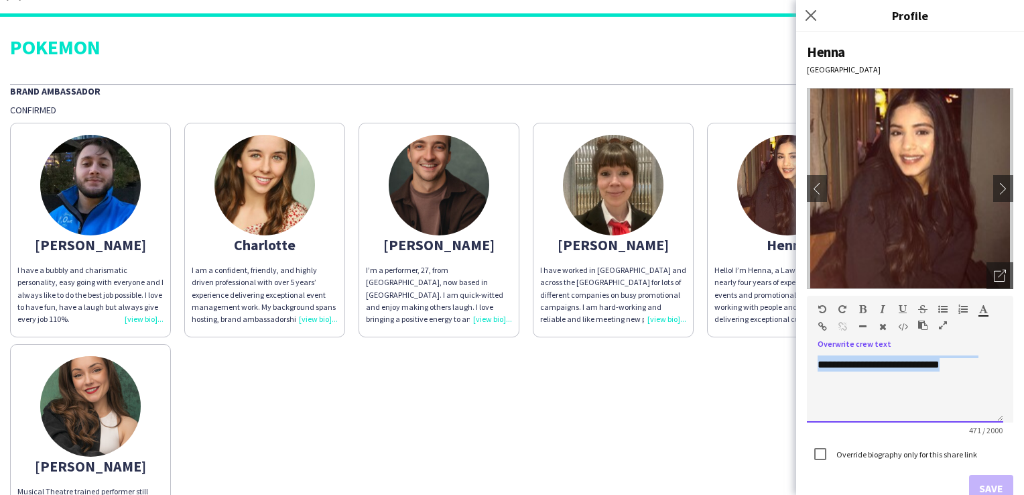
drag, startPoint x: 819, startPoint y: 357, endPoint x: 901, endPoint y: 428, distance: 108.3
click at [945, 462] on form "**********" at bounding box center [910, 399] width 206 height 206
paste div
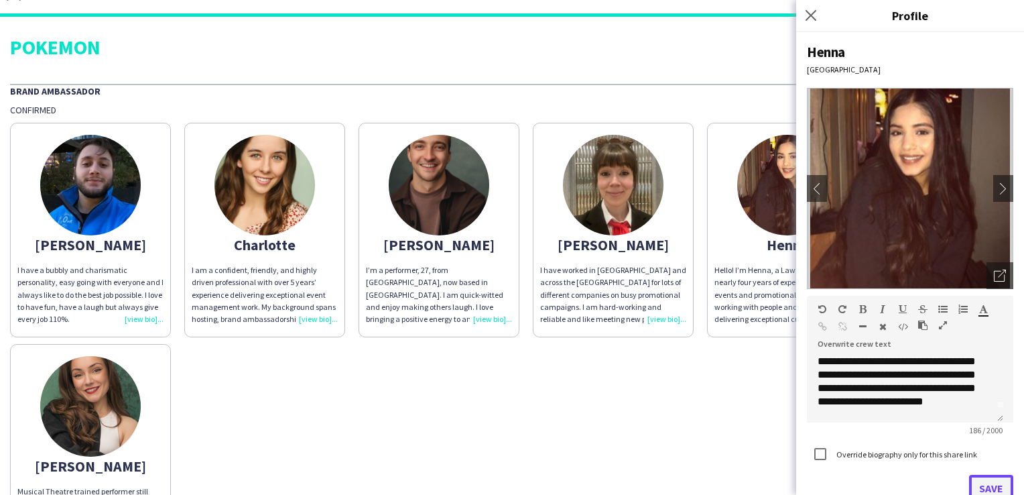
click at [970, 487] on button "Save" at bounding box center [991, 488] width 44 height 27
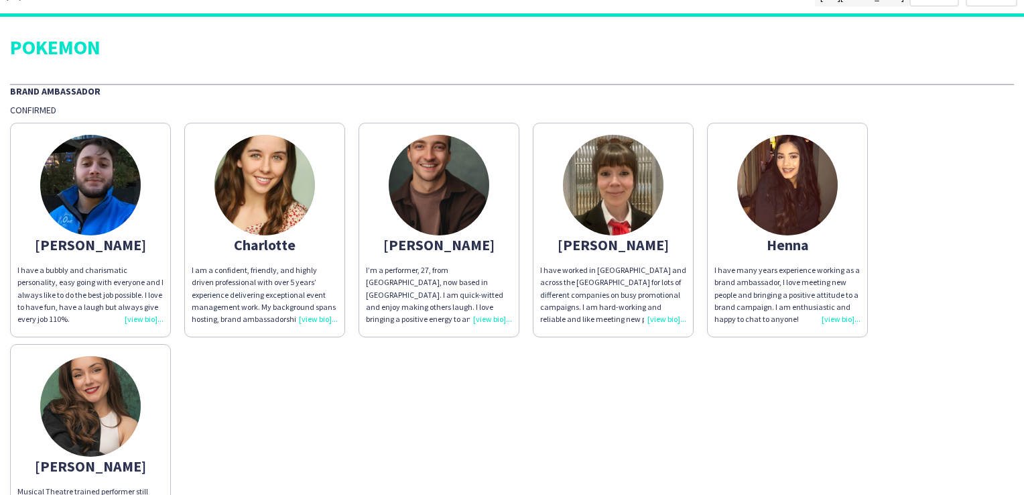
click at [601, 310] on div "I have worked in London and across the UK for lots of different companies on bu…" at bounding box center [613, 294] width 146 height 61
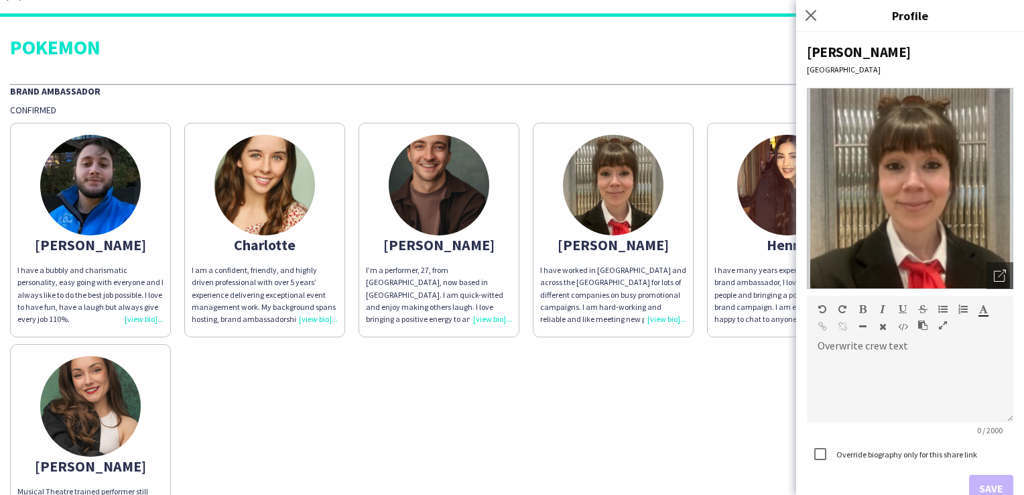
click at [720, 227] on app-share-pages-crew-card "Henna I have many years experience working as a brand ambassador, I love meetin…" at bounding box center [787, 230] width 161 height 215
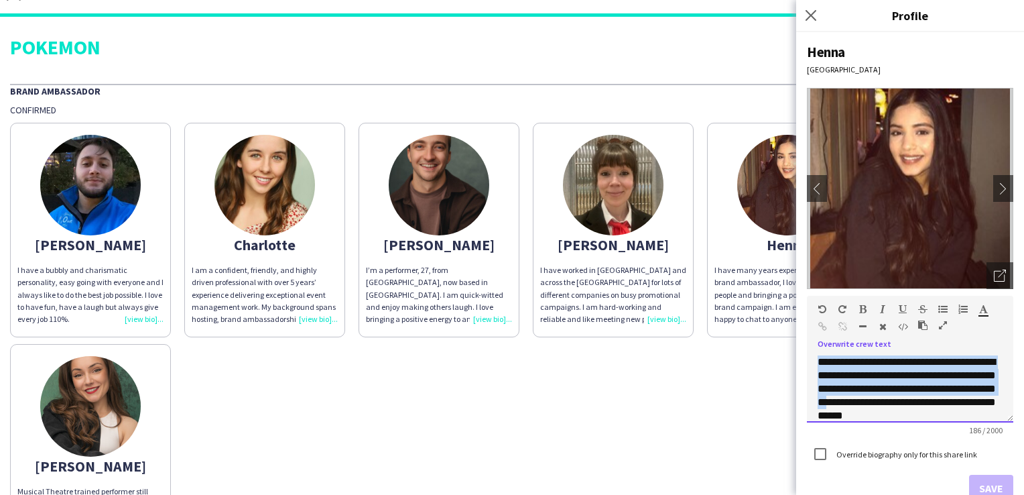
scroll to position [24, 0]
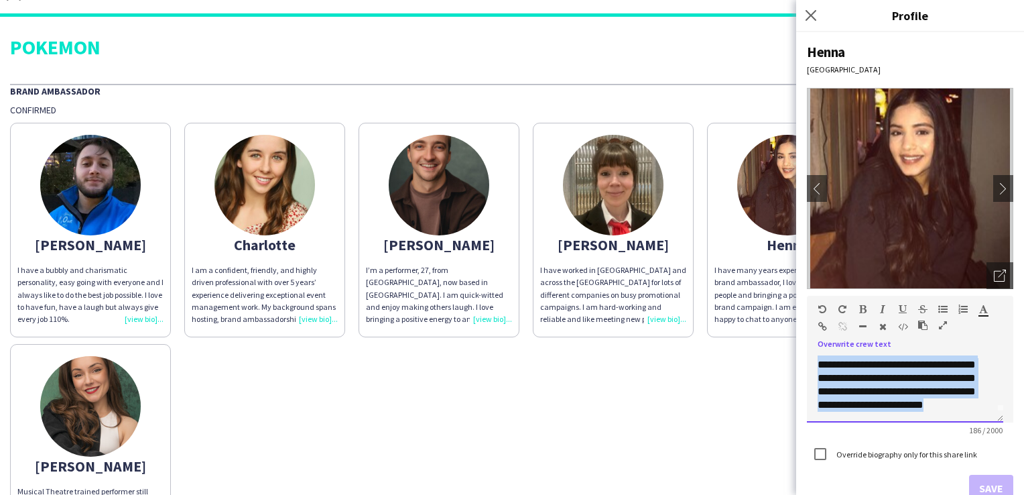
drag, startPoint x: 816, startPoint y: 358, endPoint x: 955, endPoint y: 446, distance: 164.6
click at [955, 446] on form "**********" at bounding box center [910, 399] width 206 height 206
paste div
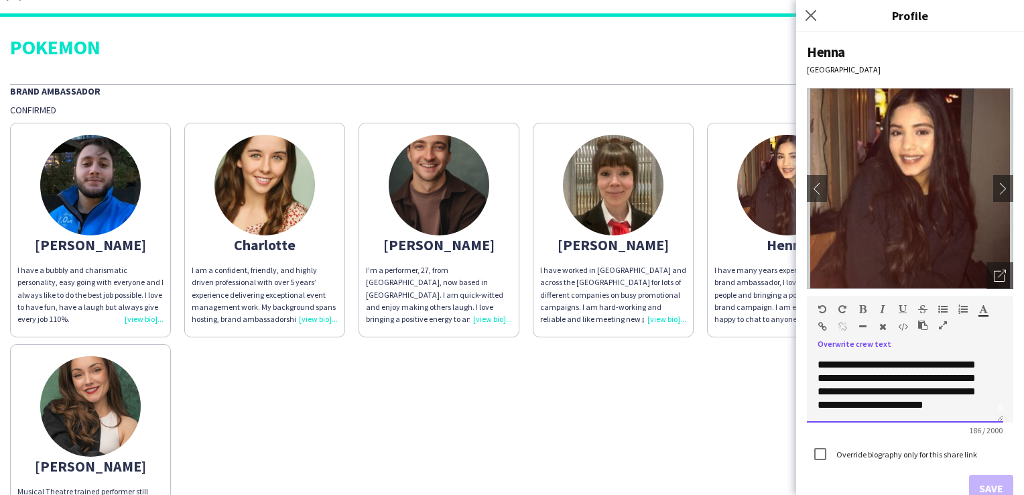
scroll to position [19, 0]
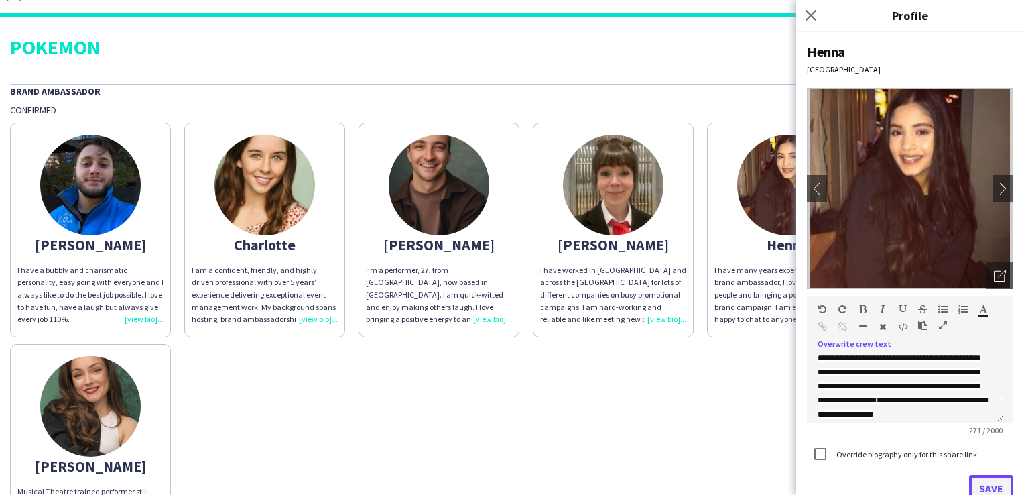
click at [977, 484] on button "Save" at bounding box center [991, 488] width 44 height 27
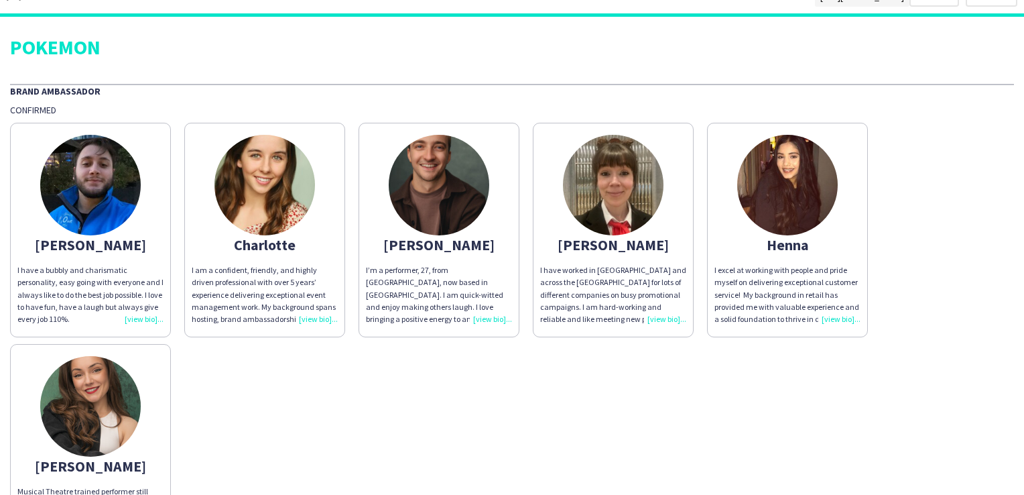
click at [612, 294] on div "I have worked in London and across the UK for lots of different companies on bu…" at bounding box center [613, 294] width 146 height 61
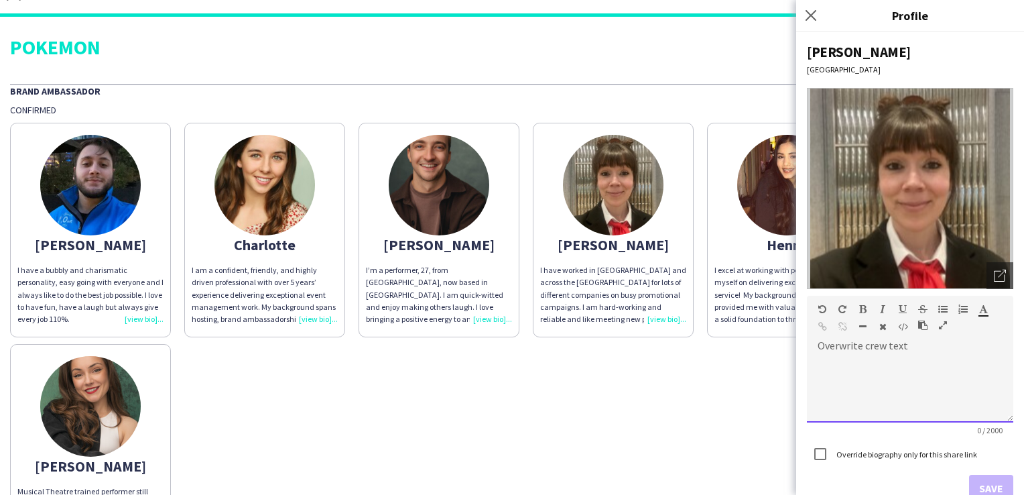
click at [885, 357] on div at bounding box center [910, 388] width 206 height 67
paste div
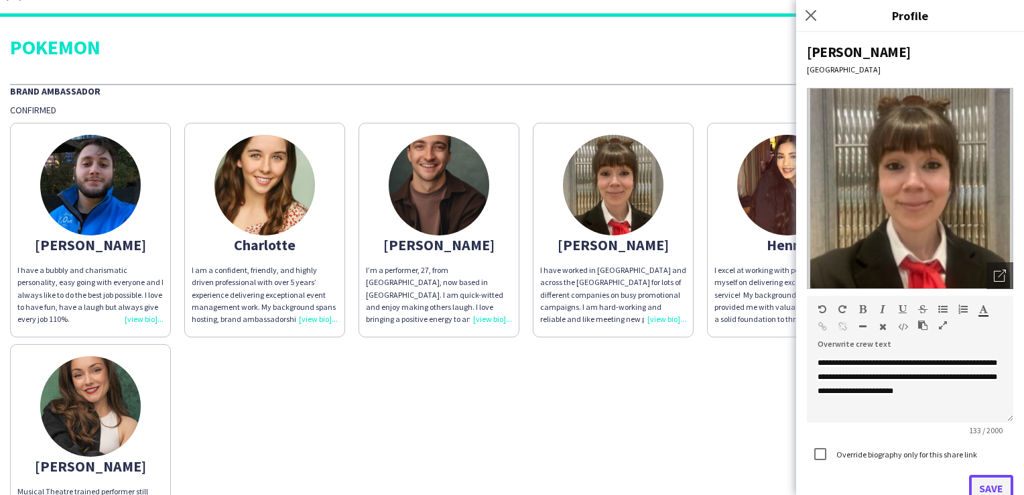
click at [985, 486] on button "Save" at bounding box center [991, 488] width 44 height 27
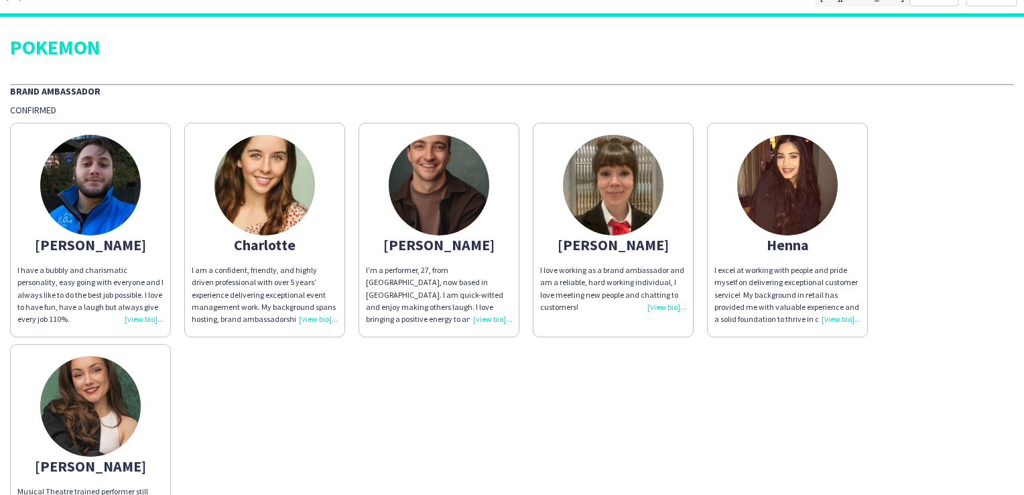
click at [483, 382] on div "Alexander I have a bubbly and charismatic personality, easy going with everyone…" at bounding box center [512, 337] width 1004 height 442
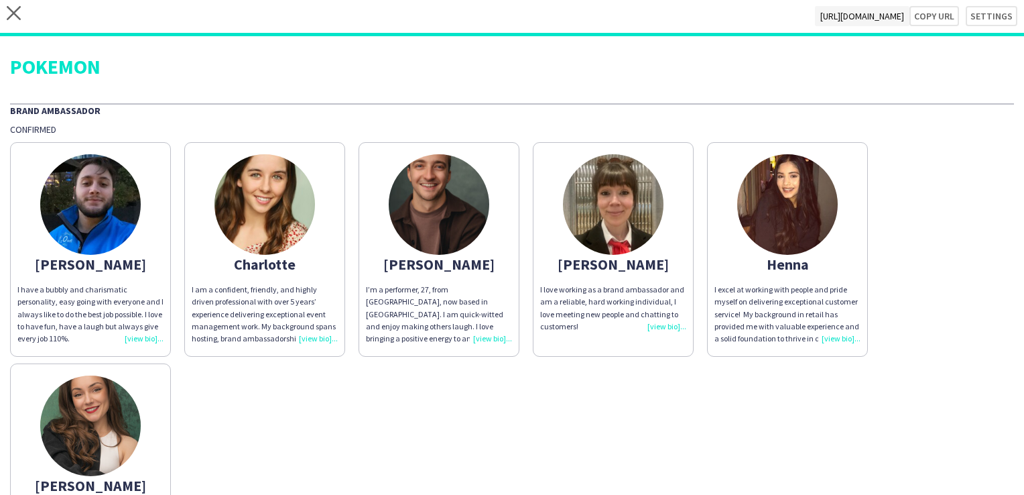
scroll to position [0, 0]
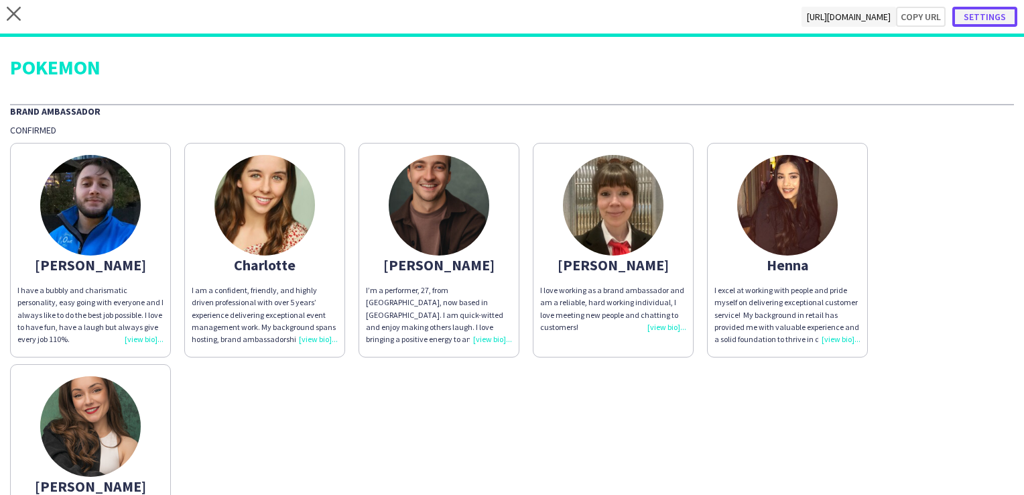
click at [980, 21] on button "Settings" at bounding box center [985, 17] width 65 height 20
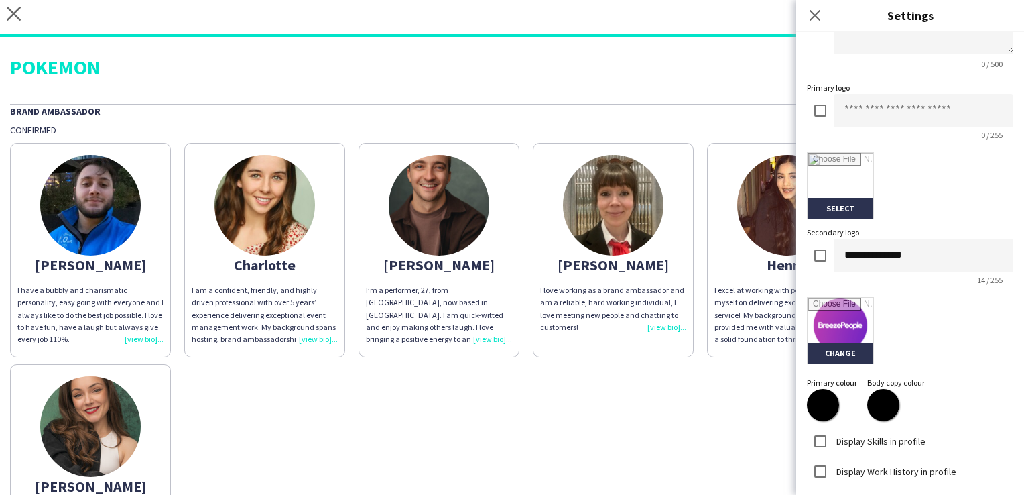
scroll to position [268, 0]
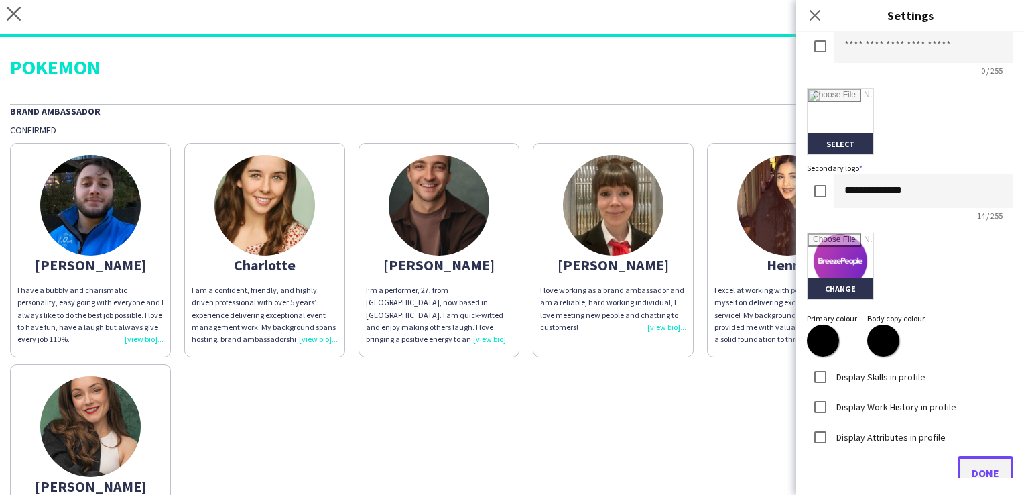
click at [984, 466] on span "Done" at bounding box center [985, 472] width 27 height 13
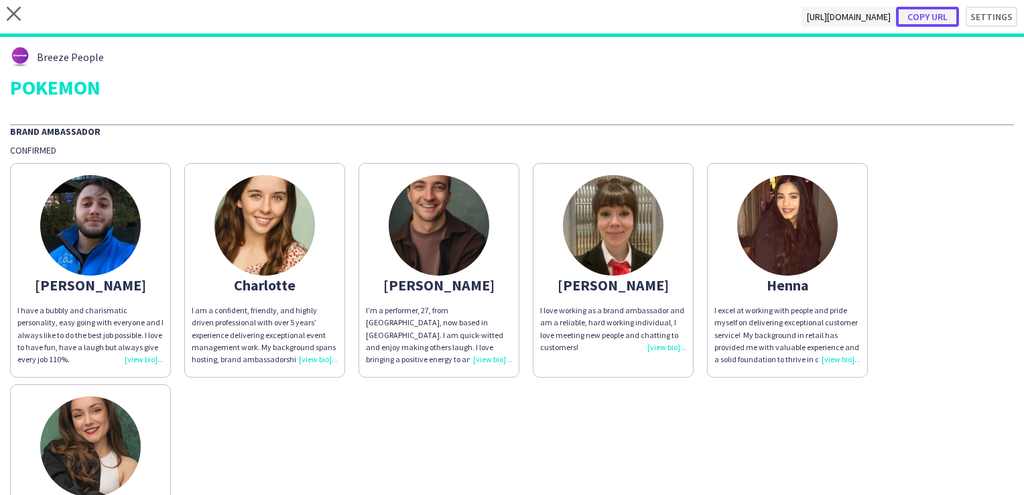
click at [930, 21] on button "Copy url" at bounding box center [927, 17] width 63 height 20
type textarea "**********"
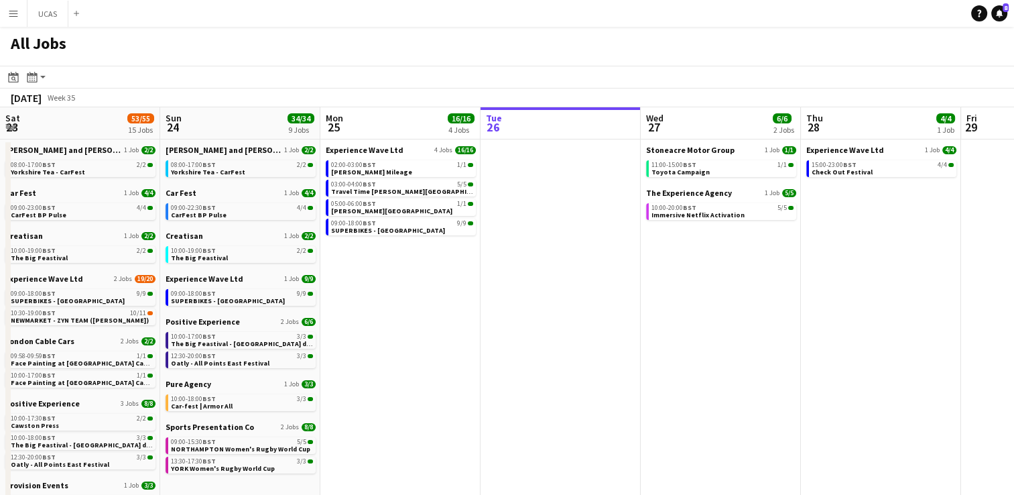
scroll to position [0, 320]
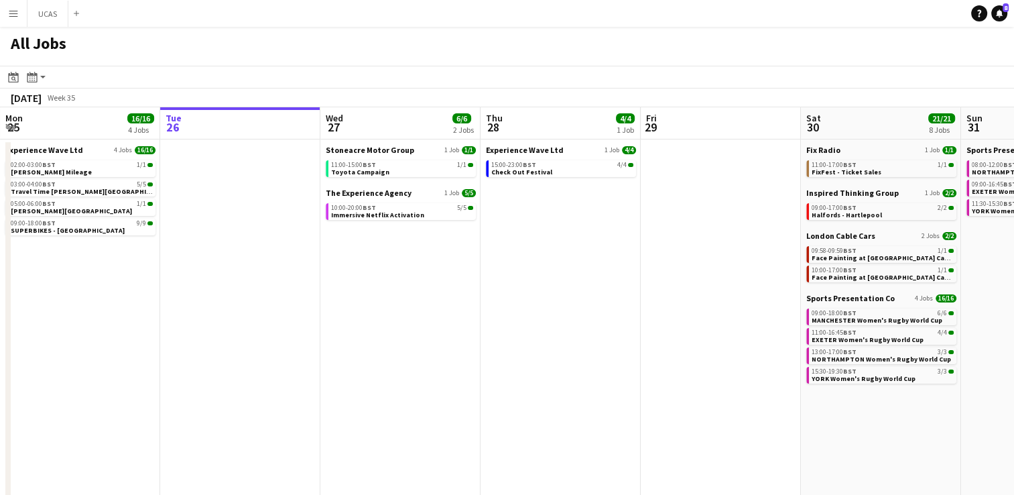
click at [444, 280] on app-date-cell "Stoneacre Motor Group 1 Job [DATE] 11:00-15:00 BST 1/1 Toyota Campaign The Expe…" at bounding box center [400, 405] width 160 height 532
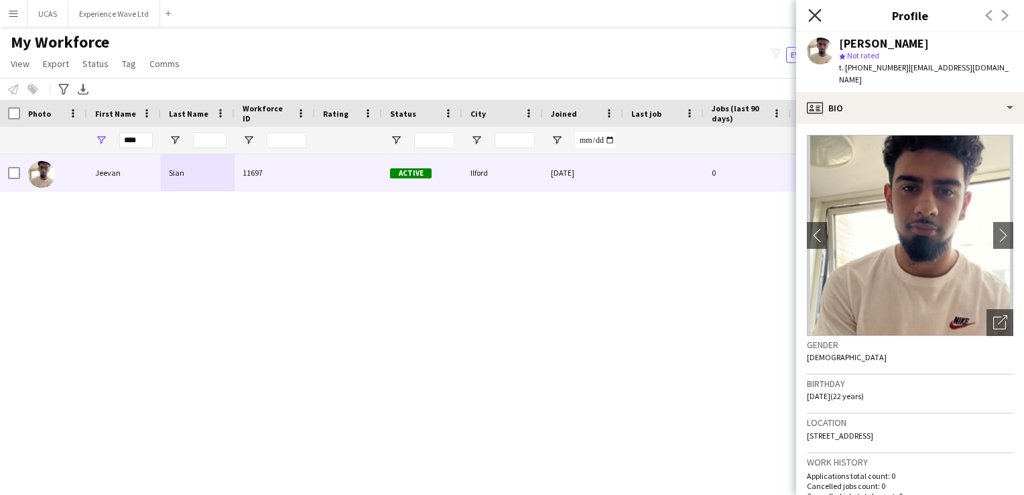
click at [818, 16] on icon "Close pop-in" at bounding box center [814, 15] width 13 height 13
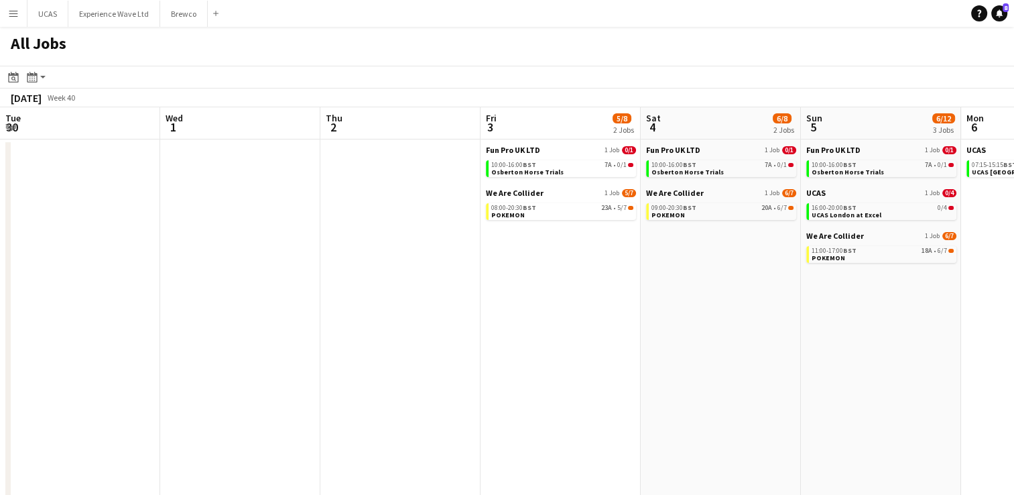
scroll to position [0, 359]
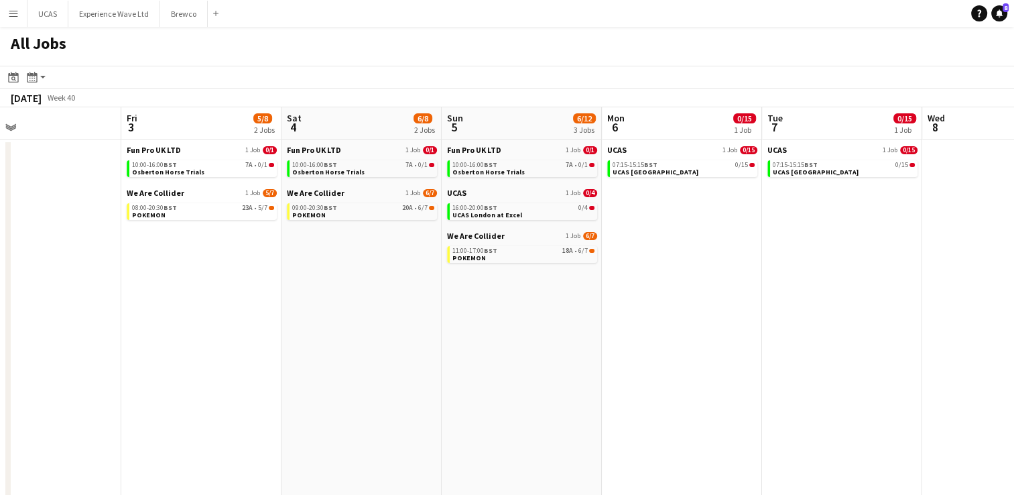
drag, startPoint x: 186, startPoint y: 306, endPoint x: 739, endPoint y: 390, distance: 560.0
click at [742, 387] on app-calendar-viewport "Tue 30 Wed 1 Thu 2 Fri 3 5/8 2 Jobs Sat 4 6/8 2 Jobs Sun 5 6/12 3 Jobs Mon 6 0/…" at bounding box center [507, 389] width 1014 height 564
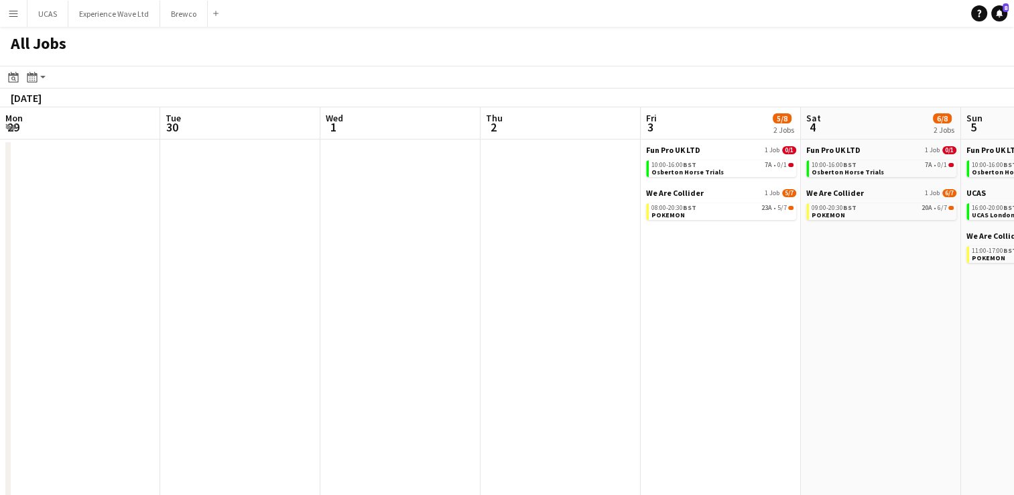
drag, startPoint x: 257, startPoint y: 358, endPoint x: 715, endPoint y: 363, distance: 457.9
click at [715, 364] on app-calendar-viewport "Sat 27 17/17 2 Jobs Sun 28 1/1 1 Job Mon 29 Tue 30 Wed 1 Thu 2 Fri 3 5/8 2 Jobs…" at bounding box center [507, 389] width 1014 height 564
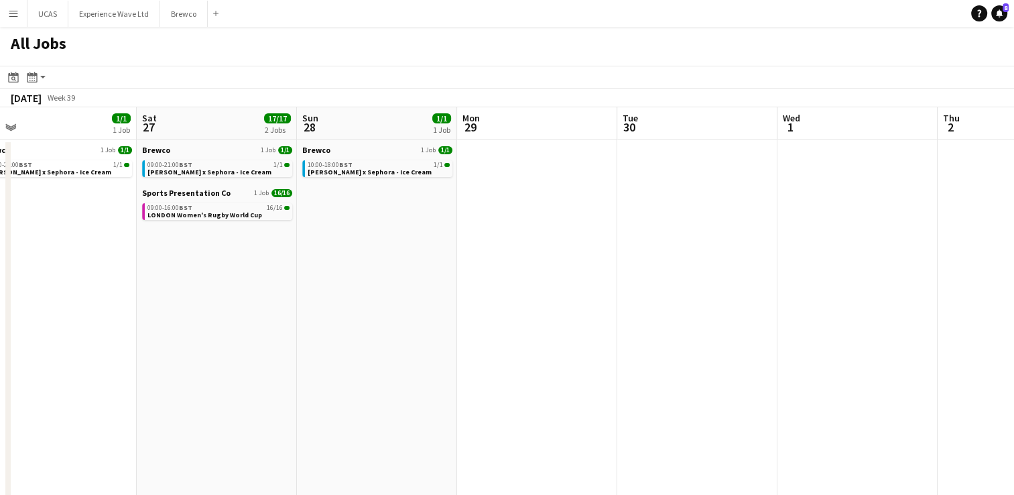
drag, startPoint x: 225, startPoint y: 315, endPoint x: 601, endPoint y: 310, distance: 376.1
click at [598, 300] on app-calendar-viewport "Wed 24 0/4 1 Job Thu 25 Fri 26 1/1 1 Job Sat 27 17/17 2 Jobs Sun 28 1/1 1 Job M…" at bounding box center [507, 389] width 1014 height 564
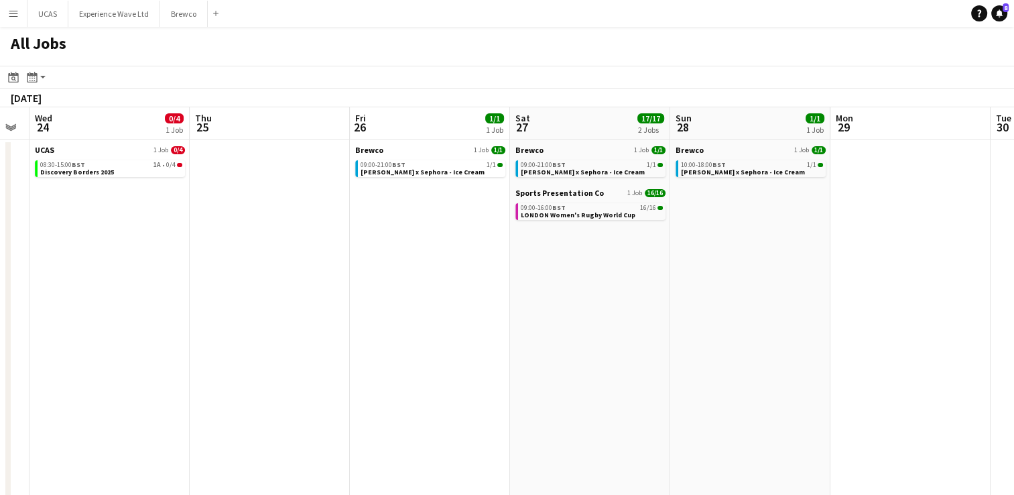
drag, startPoint x: 255, startPoint y: 330, endPoint x: 552, endPoint y: 337, distance: 297.0
click at [581, 320] on app-calendar-viewport "Mon 22 Tue 23 Wed 24 0/4 1 Job Thu 25 Fri 26 1/1 1 Job Sat 27 17/17 2 Jobs Sun …" at bounding box center [507, 389] width 1014 height 564
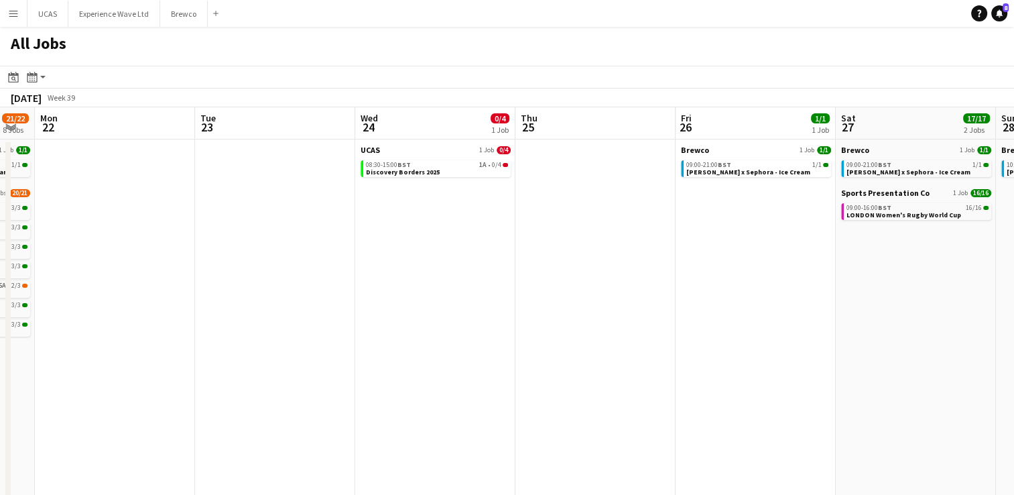
drag, startPoint x: 264, startPoint y: 353, endPoint x: 539, endPoint y: 335, distance: 275.4
click at [530, 332] on app-calendar-viewport "Fri 19 30/30 9 Jobs Sat 20 30/30 9 Jobs Sun 21 21/22 8 Jobs Mon 22 Tue 23 Wed 2…" at bounding box center [507, 389] width 1014 height 564
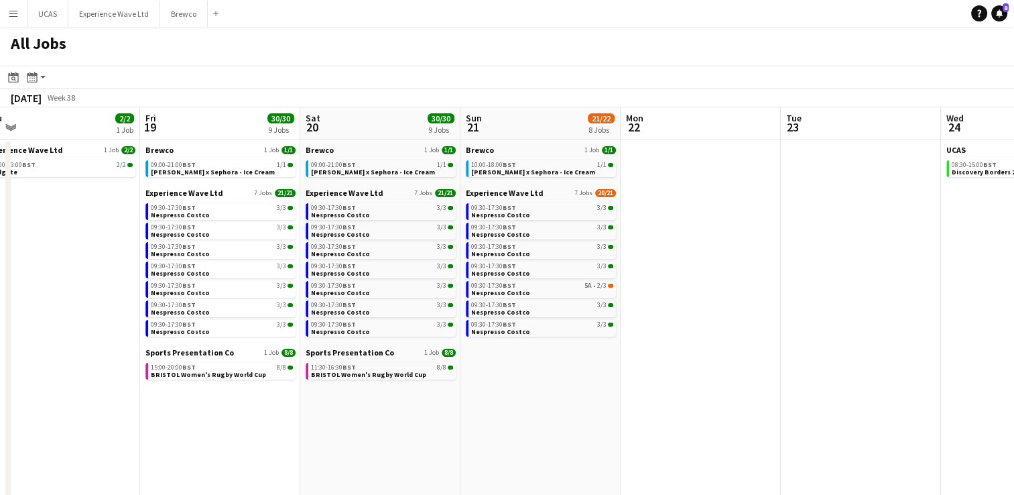
drag, startPoint x: 238, startPoint y: 382, endPoint x: 605, endPoint y: 359, distance: 367.4
click at [599, 359] on app-calendar-viewport "Tue 16 Wed 17 Thu 18 2/2 1 Job Fri 19 30/30 9 Jobs Sat 20 30/30 9 Jobs Sun 21 2…" at bounding box center [507, 389] width 1014 height 564
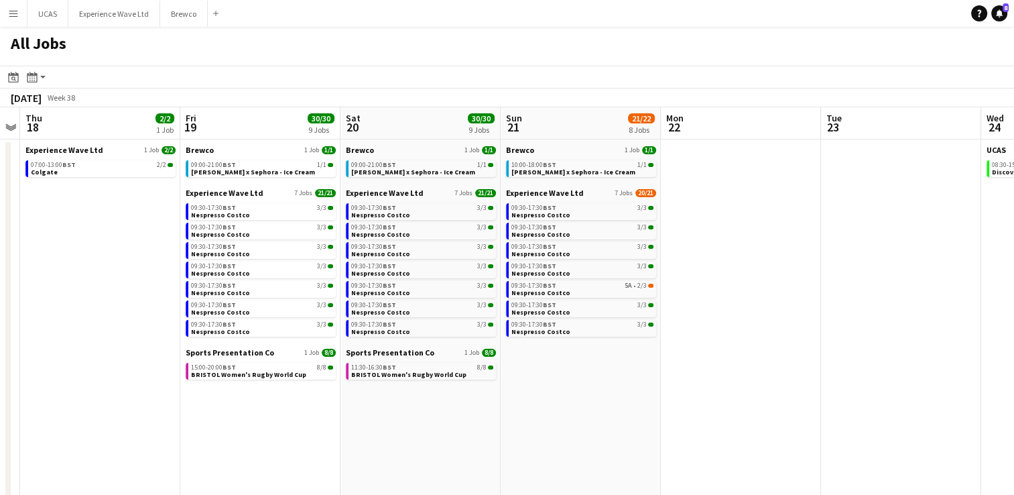
drag, startPoint x: 215, startPoint y: 407, endPoint x: 563, endPoint y: 370, distance: 349.9
click at [563, 370] on app-calendar-viewport "Tue 16 Wed 17 Thu 18 2/2 1 Job Fri 19 30/30 9 Jobs Sat 20 30/30 9 Jobs Sun 21 2…" at bounding box center [507, 389] width 1014 height 564
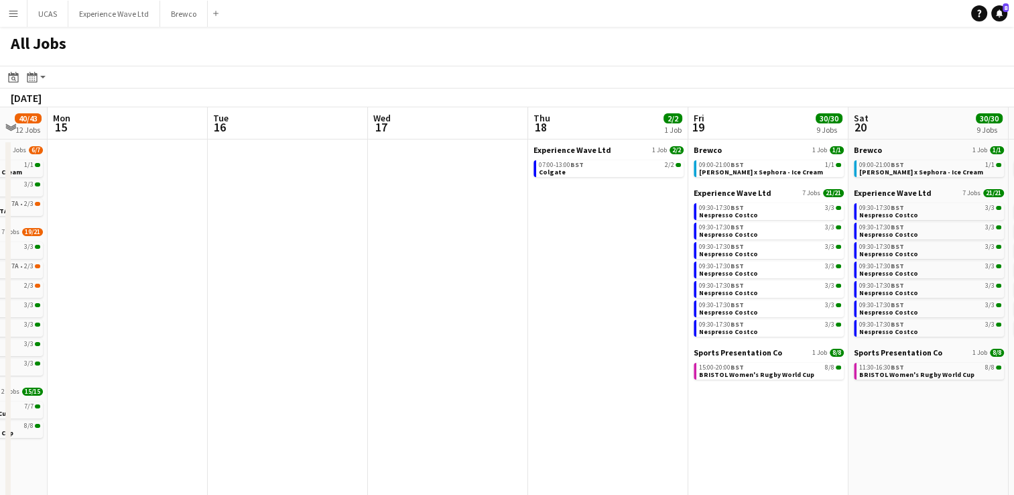
drag, startPoint x: 306, startPoint y: 396, endPoint x: 735, endPoint y: 333, distance: 433.5
click at [729, 332] on app-calendar-viewport "Sat 13 40/43 12 Jobs Sun 14 40/43 12 Jobs Mon 15 Tue 16 Wed 17 Thu 18 2/2 1 Job…" at bounding box center [507, 389] width 1014 height 564
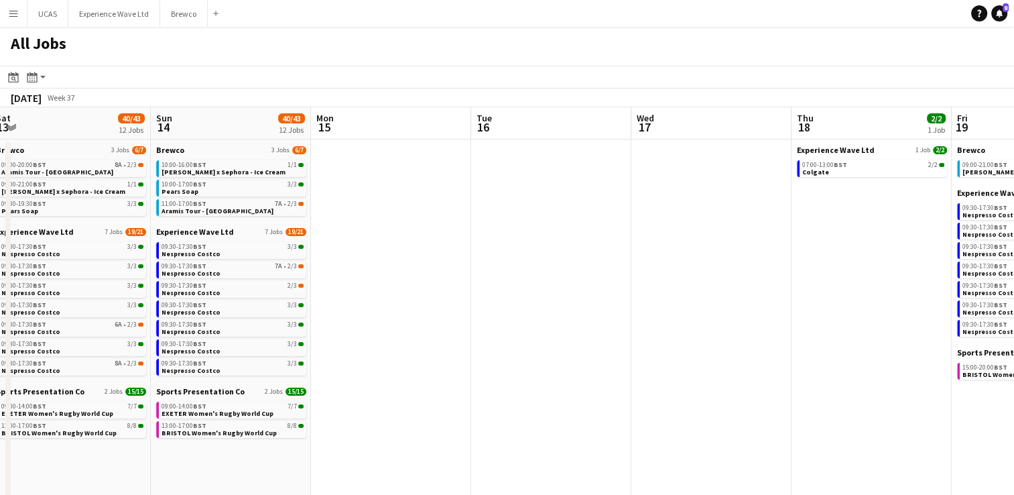
drag, startPoint x: 379, startPoint y: 365, endPoint x: 716, endPoint y: 320, distance: 340.2
click at [716, 320] on app-calendar-viewport "Thu 11 1/3 1 Job Fri 12 26/28 12 Jobs Sat 13 40/43 12 Jobs Sun 14 40/43 12 Jobs…" at bounding box center [507, 389] width 1014 height 564
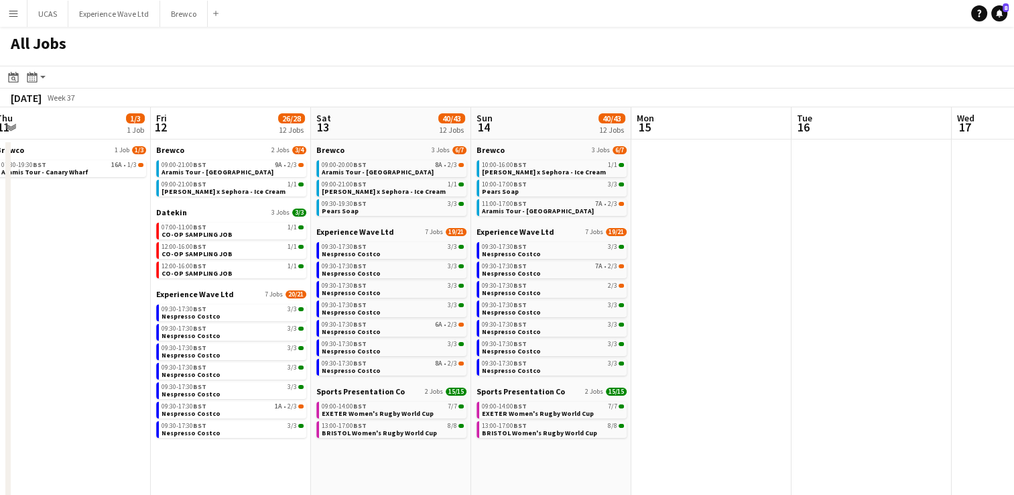
scroll to position [0, 313]
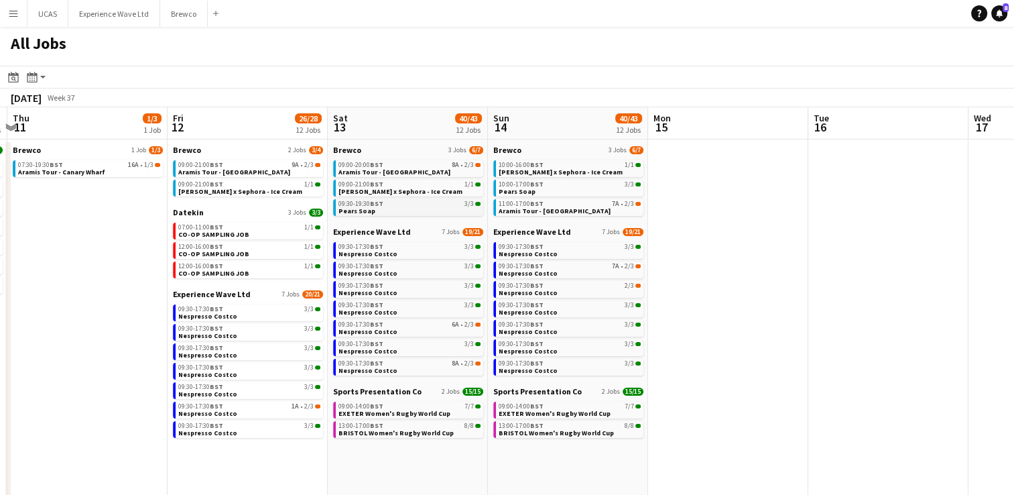
click at [368, 210] on span "Pears Soap" at bounding box center [357, 210] width 37 height 9
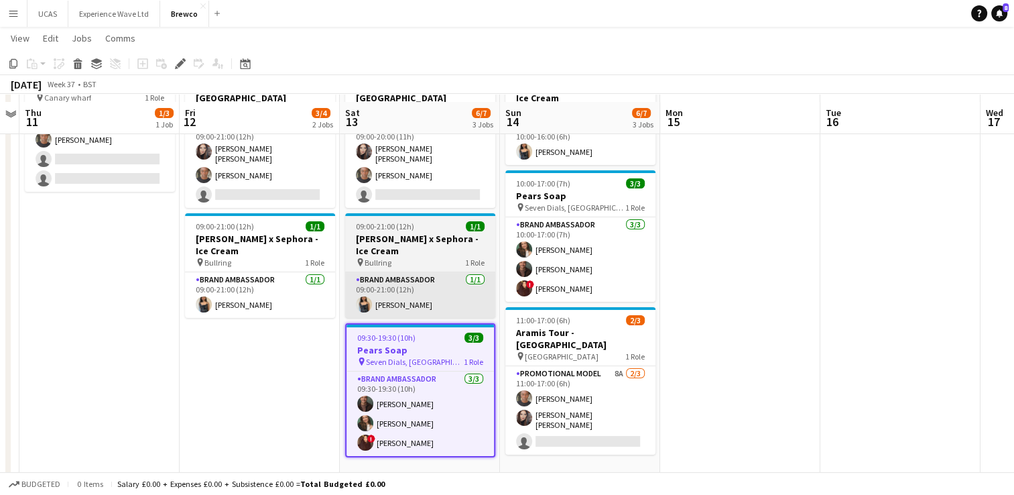
scroll to position [103, 0]
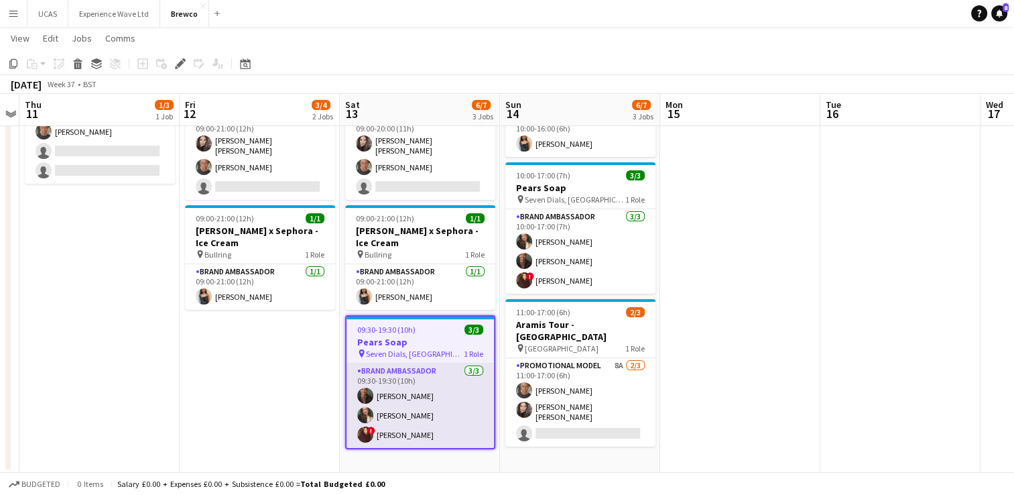
click at [416, 400] on app-card-role "Brand Ambassador [DATE] 09:30-19:30 (10h) [PERSON_NAME] [PERSON_NAME] ! [PERSON…" at bounding box center [420, 405] width 147 height 84
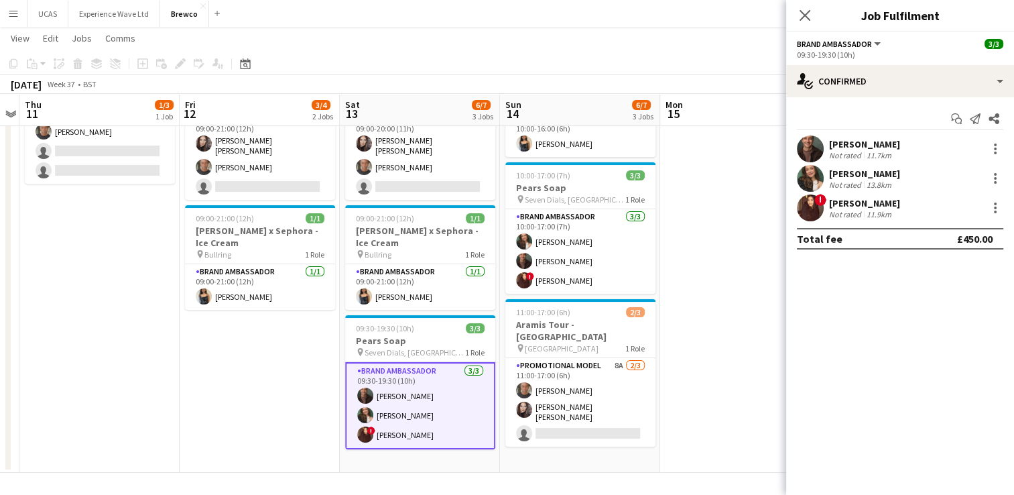
click at [904, 150] on div "[PERSON_NAME] Not rated 11.7km" at bounding box center [900, 148] width 228 height 27
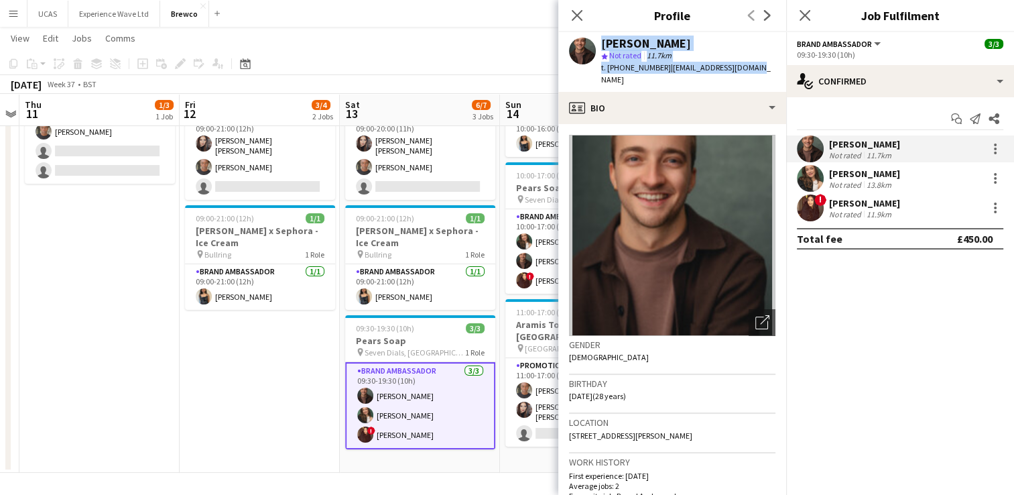
drag, startPoint x: 759, startPoint y: 64, endPoint x: 597, endPoint y: 46, distance: 162.6
click at [597, 46] on div "[PERSON_NAME] star Not rated 11.7km t. [PHONE_NUMBER] | [EMAIL_ADDRESS][DOMAIN_…" at bounding box center [672, 62] width 228 height 60
copy div "[PERSON_NAME] star Not rated 11.7km t. [PHONE_NUMBER] | [EMAIL_ADDRESS][DOMAIN_…"
click at [842, 172] on div "[PERSON_NAME]" at bounding box center [864, 174] width 71 height 12
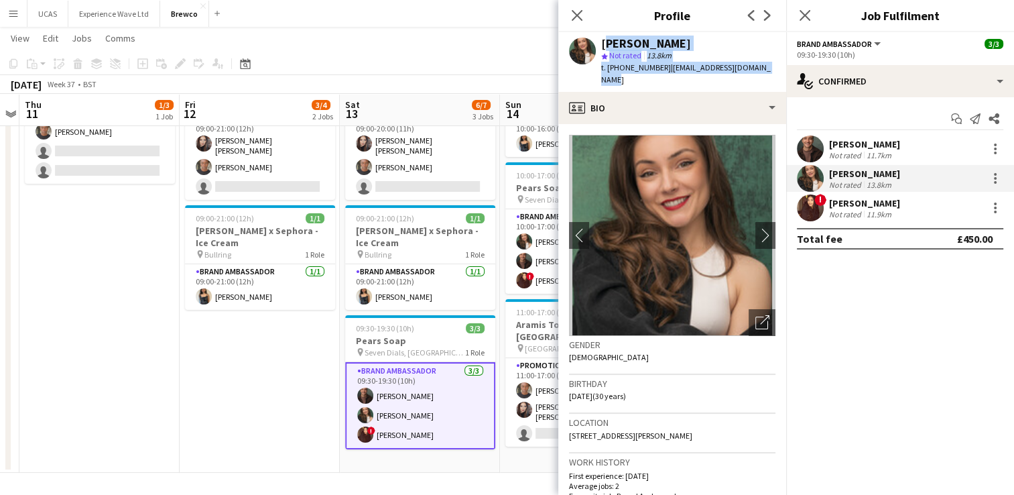
drag, startPoint x: 768, startPoint y: 72, endPoint x: 602, endPoint y: 40, distance: 168.8
click at [602, 40] on div "[PERSON_NAME] star Not rated 13.8km t. [PHONE_NUMBER] | [EMAIL_ADDRESS][DOMAIN_…" at bounding box center [672, 62] width 228 height 60
drag, startPoint x: 602, startPoint y: 40, endPoint x: 607, endPoint y: 46, distance: 8.6
copy div "[PERSON_NAME] star Not rated 13.8km t. [PHONE_NUMBER] | [EMAIL_ADDRESS][DOMAIN_…"
click at [930, 208] on div "! [PERSON_NAME] Not rated 11.9km" at bounding box center [900, 207] width 228 height 27
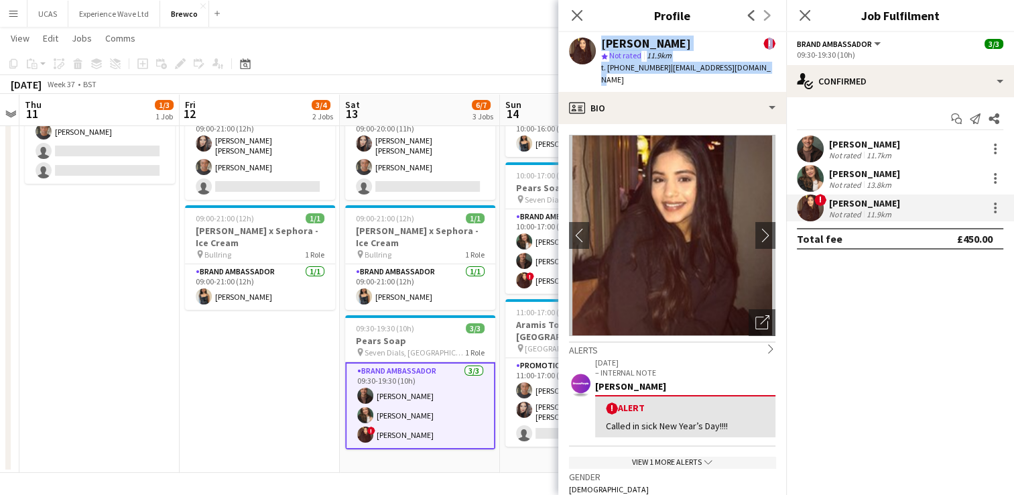
drag, startPoint x: 767, startPoint y: 70, endPoint x: 593, endPoint y: 38, distance: 177.4
click at [593, 38] on div "[PERSON_NAME] ! star Not rated 11.9km t. [PHONE_NUMBER] | [EMAIL_ADDRESS][DOMAI…" at bounding box center [672, 62] width 228 height 60
copy div "[PERSON_NAME] ! star Not rated 11.9km t. [PHONE_NUMBER] | [EMAIL_ADDRESS][DOMAI…"
click at [242, 407] on app-date-cell "09:00-21:00 (12h) 2/3 Aramis Tour - [GEOGRAPHIC_DATA] pin Leicester 1 Role Prom…" at bounding box center [260, 260] width 160 height 426
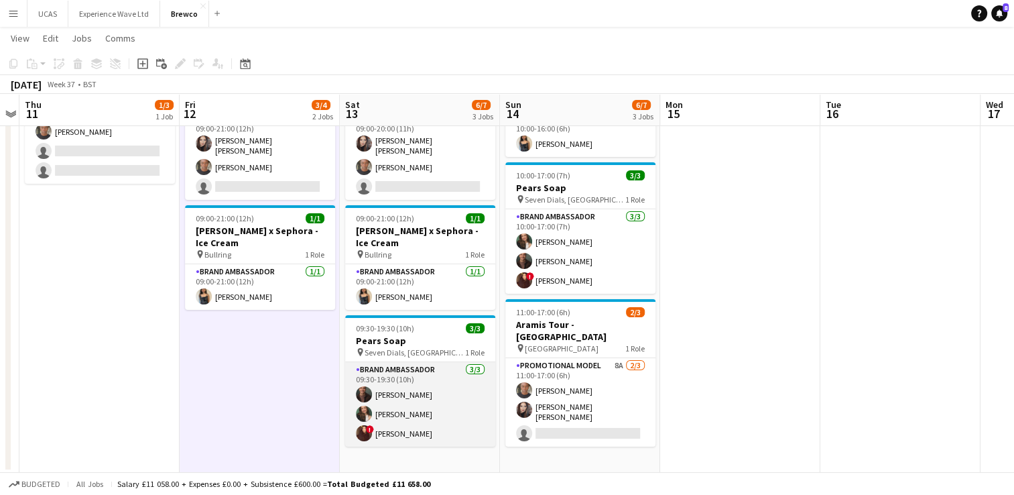
click at [447, 369] on app-card-role "Brand Ambassador [DATE] 09:30-19:30 (10h) [PERSON_NAME] [PERSON_NAME] ! [PERSON…" at bounding box center [420, 404] width 150 height 84
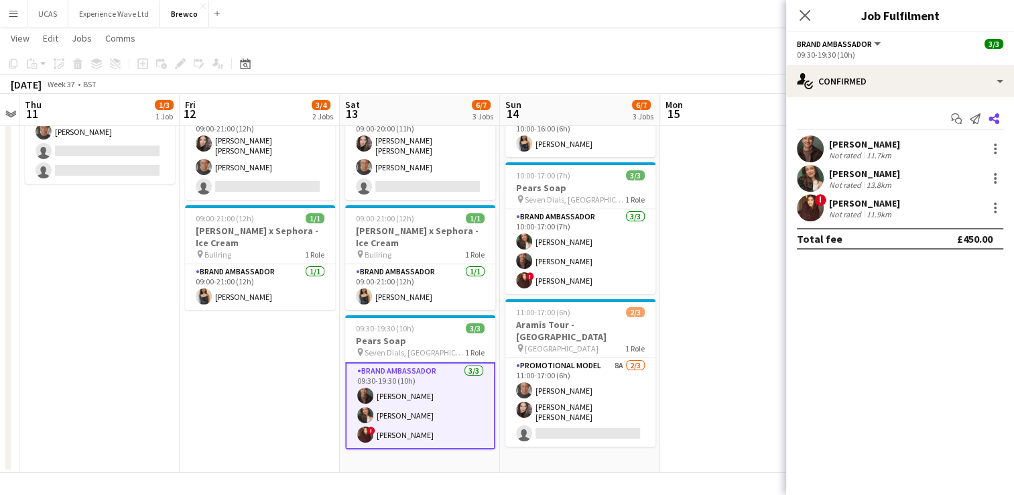
click at [995, 117] on icon "Share" at bounding box center [994, 118] width 11 height 11
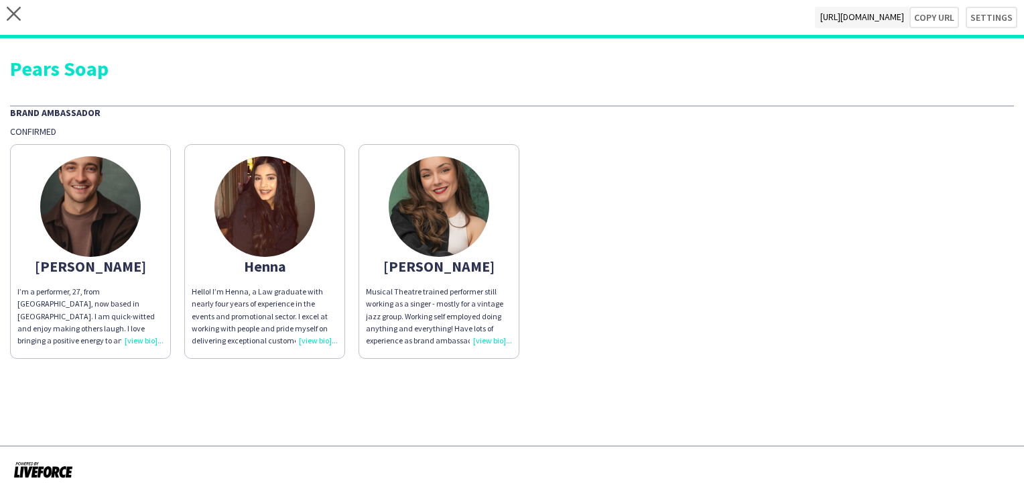
click at [480, 312] on div "Musical Theatre trained performer still working as a singer - mostly for a vint…" at bounding box center [439, 316] width 146 height 61
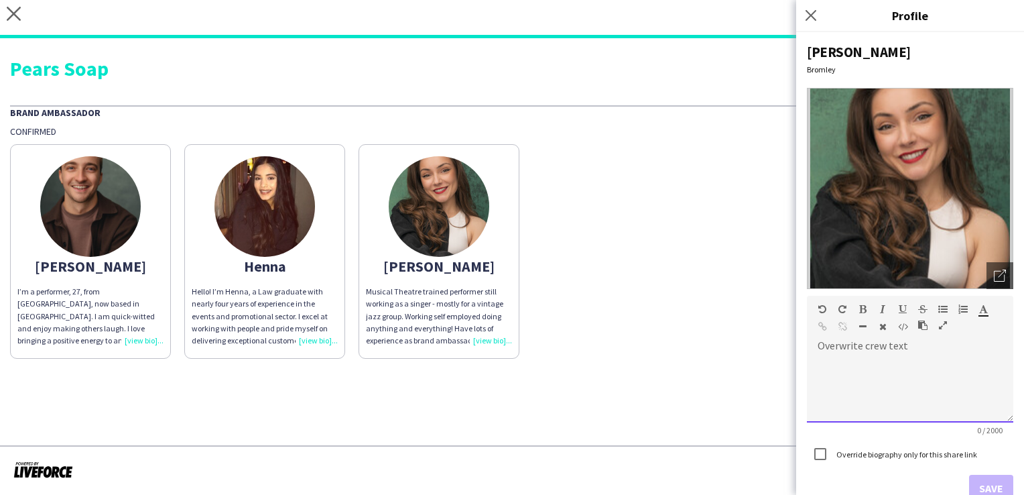
click at [900, 354] on div at bounding box center [910, 384] width 206 height 76
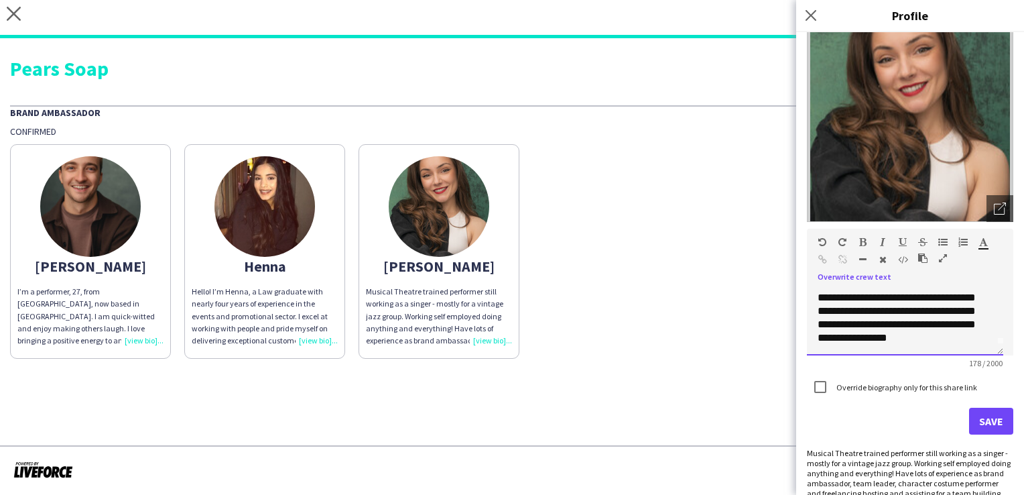
scroll to position [101, 0]
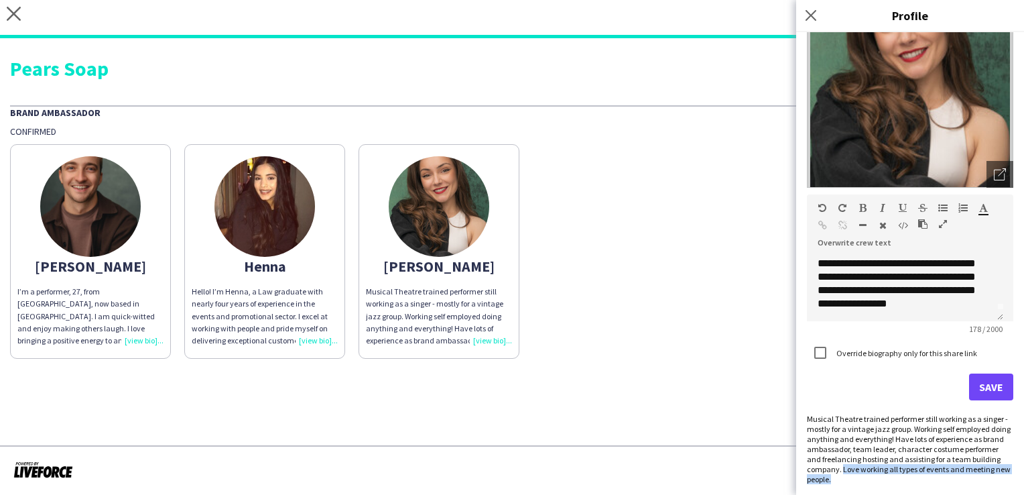
drag, startPoint x: 878, startPoint y: 480, endPoint x: 870, endPoint y: 471, distance: 12.4
click at [870, 471] on div "Musical Theatre trained performer still working as a singer - mostly for a vint…" at bounding box center [910, 449] width 206 height 70
drag, startPoint x: 870, startPoint y: 471, endPoint x: 879, endPoint y: 465, distance: 10.6
drag, startPoint x: 879, startPoint y: 465, endPoint x: 884, endPoint y: 480, distance: 16.1
click at [884, 480] on div "Musical Theatre trained performer still working as a singer - mostly for a vint…" at bounding box center [910, 449] width 206 height 70
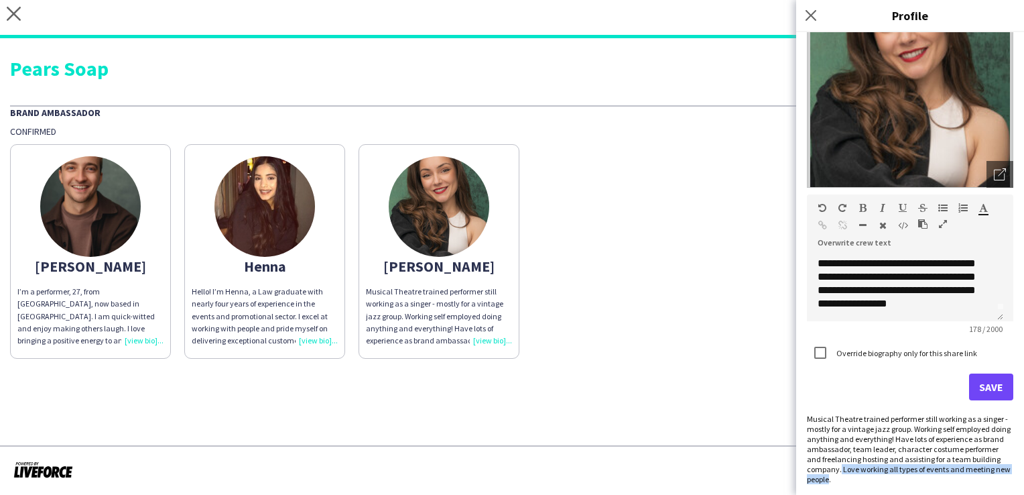
drag, startPoint x: 876, startPoint y: 483, endPoint x: 869, endPoint y: 470, distance: 14.4
click at [869, 470] on div "Musical Theatre trained performer still working as a singer - mostly for a vint…" at bounding box center [910, 449] width 206 height 70
copy div "Love working all types of events and meeting new people"
click at [869, 310] on div "**********" at bounding box center [905, 287] width 196 height 67
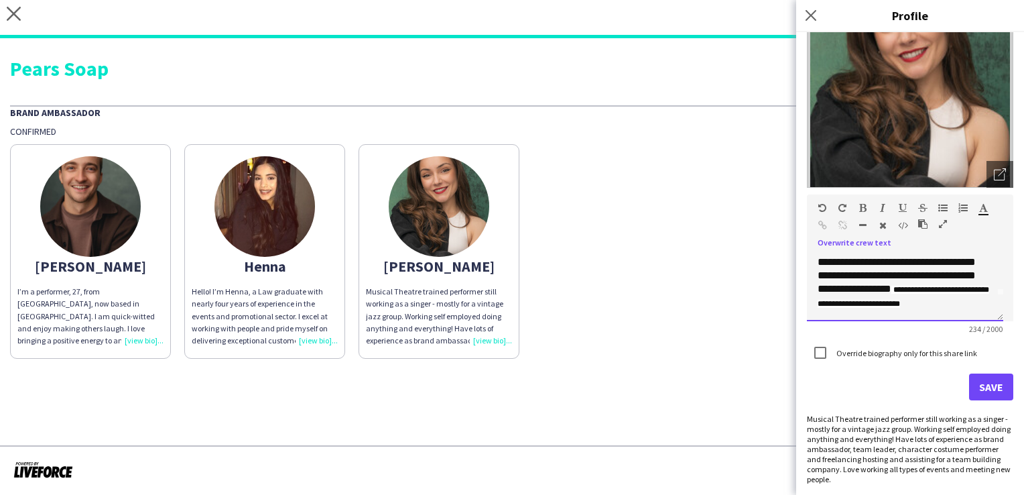
click at [850, 274] on div "**********" at bounding box center [905, 287] width 196 height 67
click at [975, 391] on button "Save" at bounding box center [991, 386] width 44 height 27
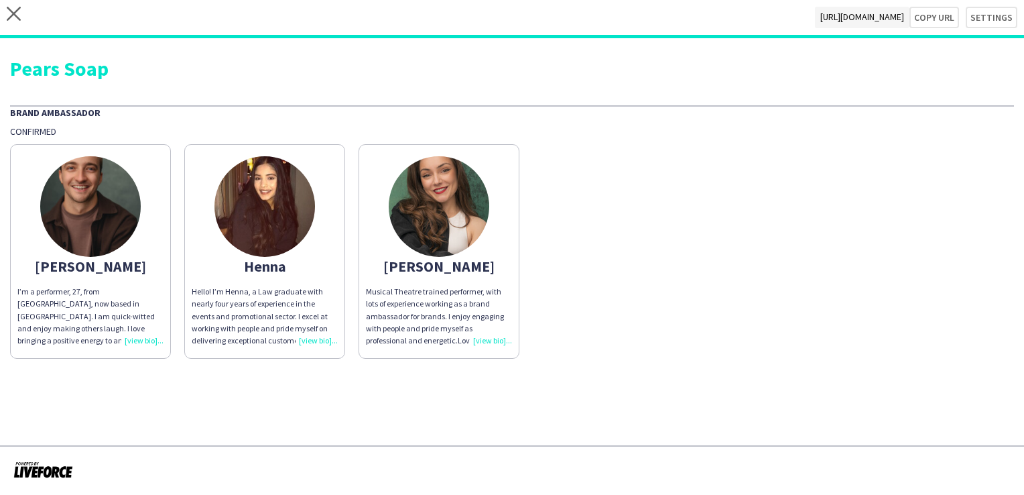
click at [306, 336] on div "Hello! I’m Henna, a Law graduate with nearly four years of experience in the ev…" at bounding box center [265, 316] width 146 height 61
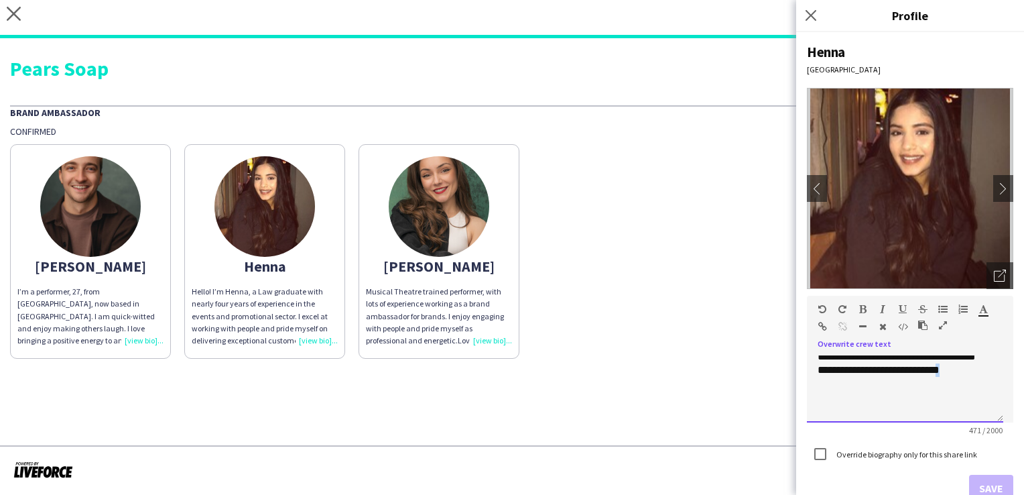
scroll to position [145, 0]
drag, startPoint x: 840, startPoint y: 410, endPoint x: 834, endPoint y: 414, distance: 7.6
click at [834, 414] on div "**********" at bounding box center [905, 388] width 196 height 67
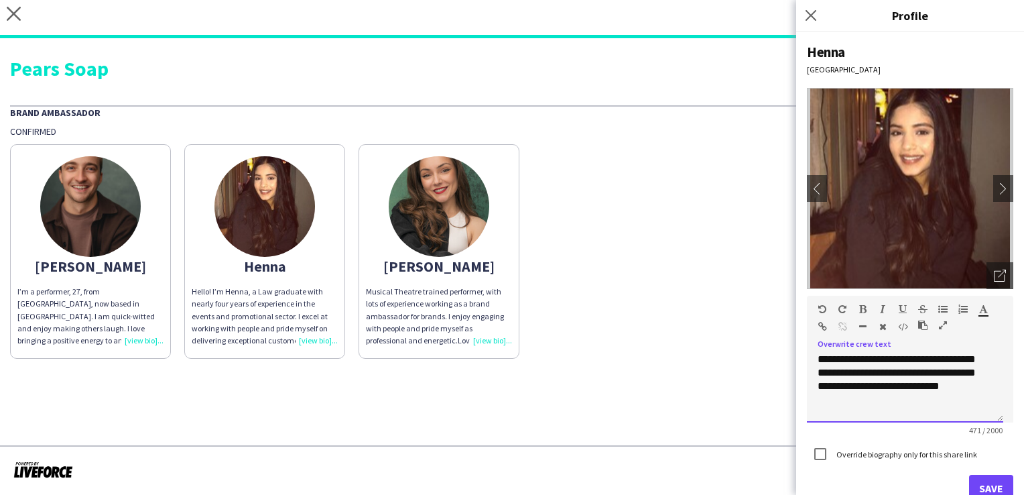
click at [834, 366] on span "**********" at bounding box center [899, 366] width 162 height 50
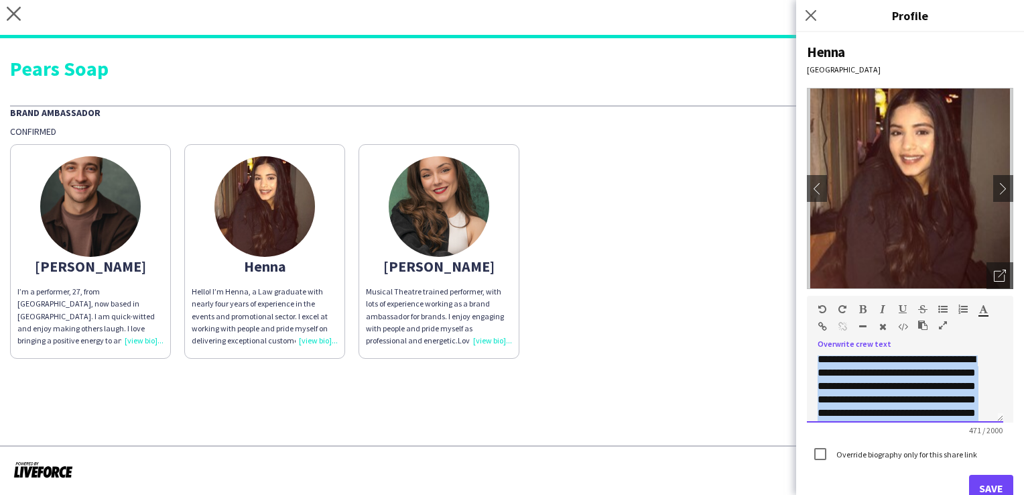
scroll to position [0, 0]
drag, startPoint x: 973, startPoint y: 403, endPoint x: 804, endPoint y: 337, distance: 181.3
click at [804, 337] on div "**********" at bounding box center [910, 263] width 228 height 463
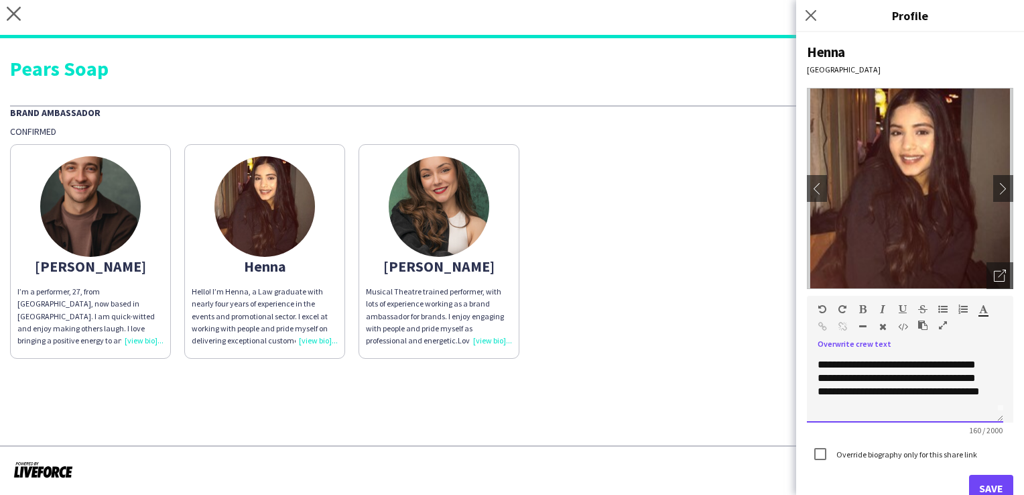
scroll to position [14, 0]
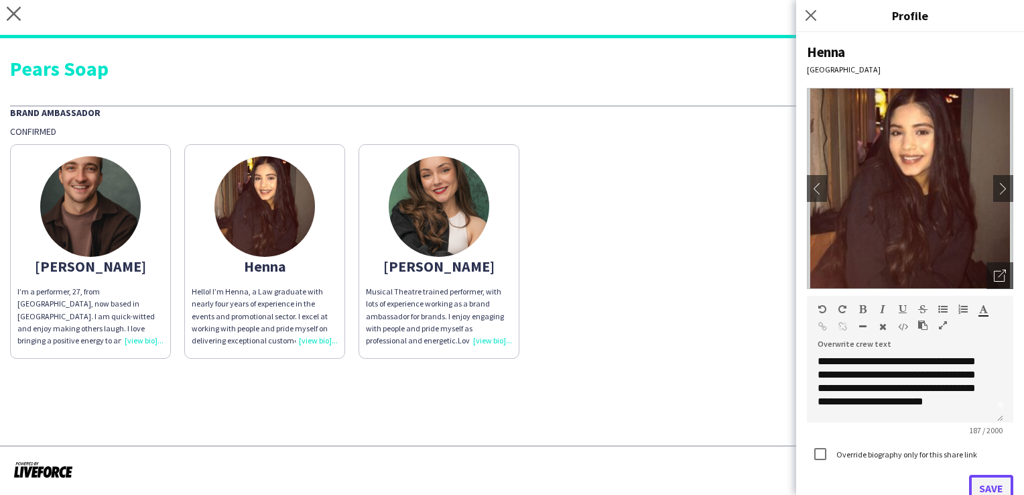
click at [987, 481] on button "Save" at bounding box center [991, 488] width 44 height 27
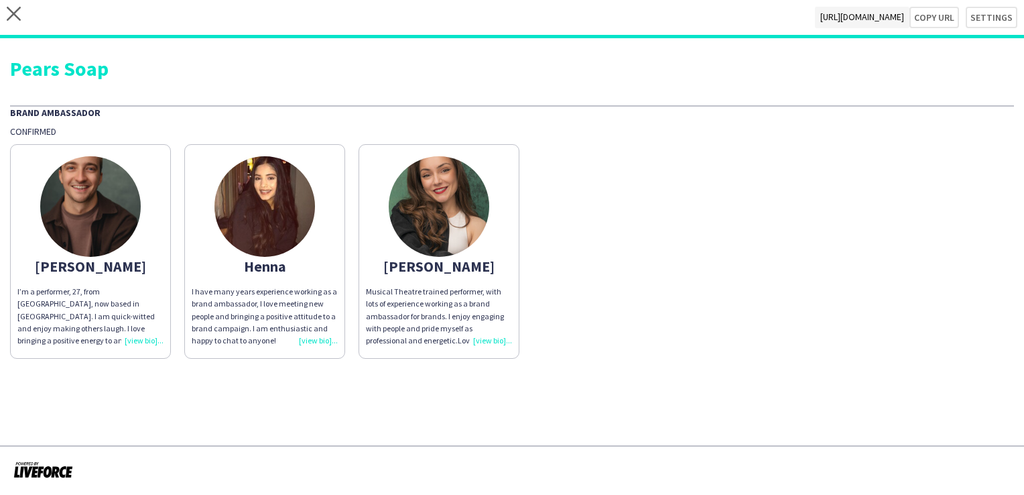
click at [138, 339] on div "I’m a performer, 27, from [GEOGRAPHIC_DATA], now based in [GEOGRAPHIC_DATA]. I …" at bounding box center [90, 316] width 146 height 61
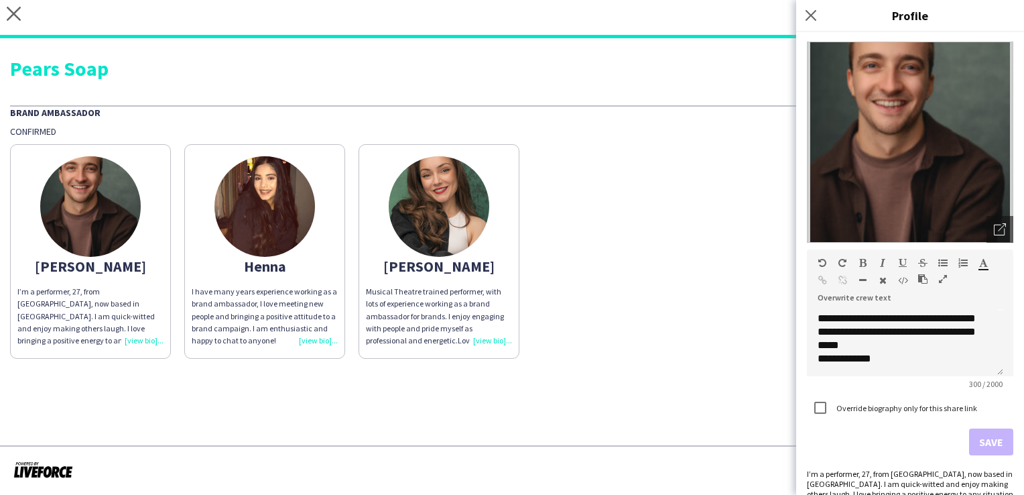
scroll to position [67, 0]
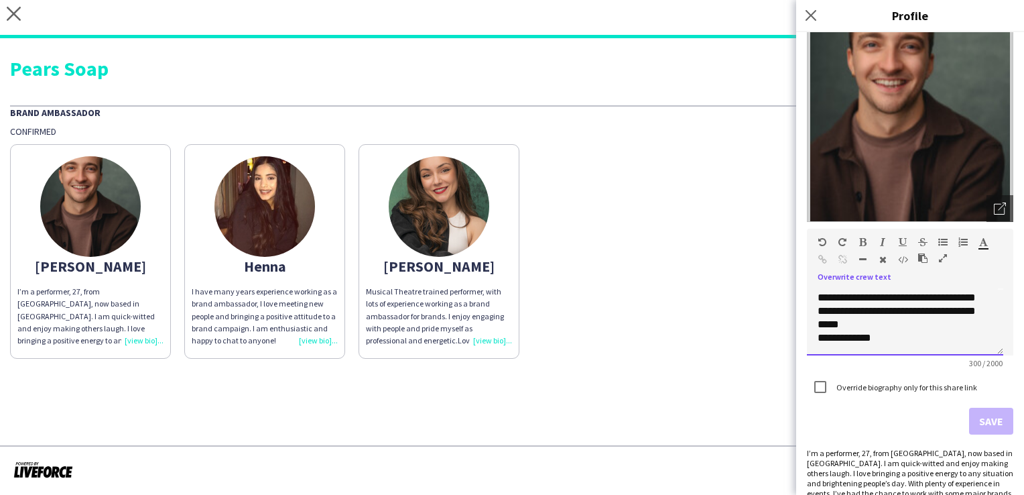
click at [892, 337] on p "**********" at bounding box center [905, 337] width 175 height 13
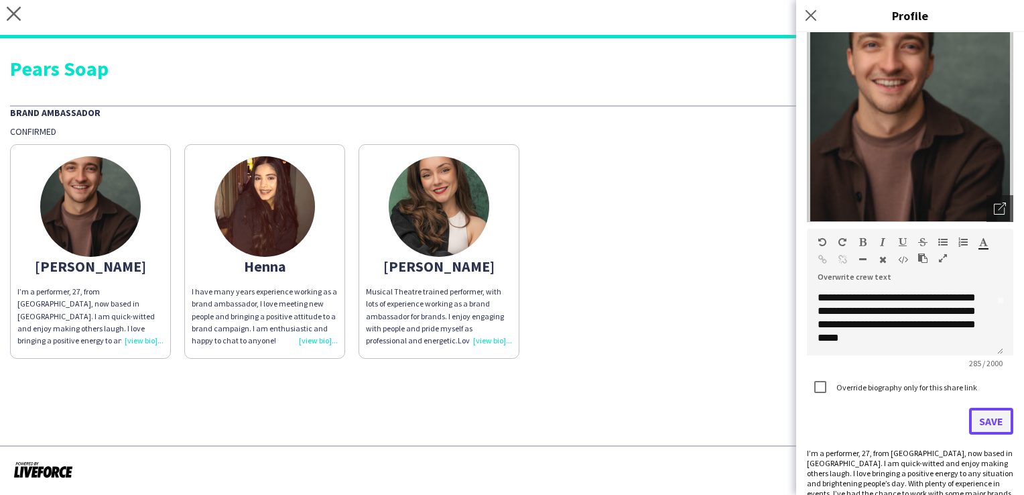
click at [972, 422] on button "Save" at bounding box center [991, 421] width 44 height 27
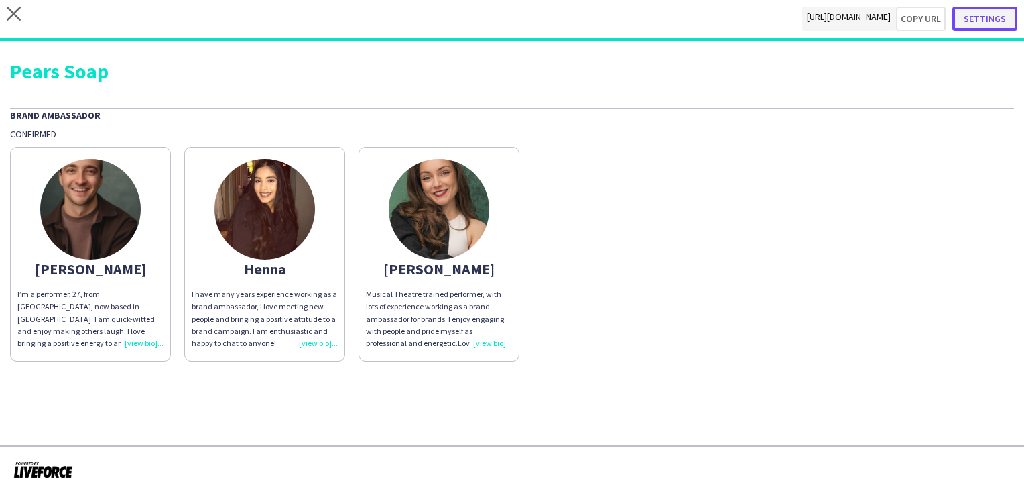
click at [988, 23] on button "Settings" at bounding box center [985, 19] width 65 height 24
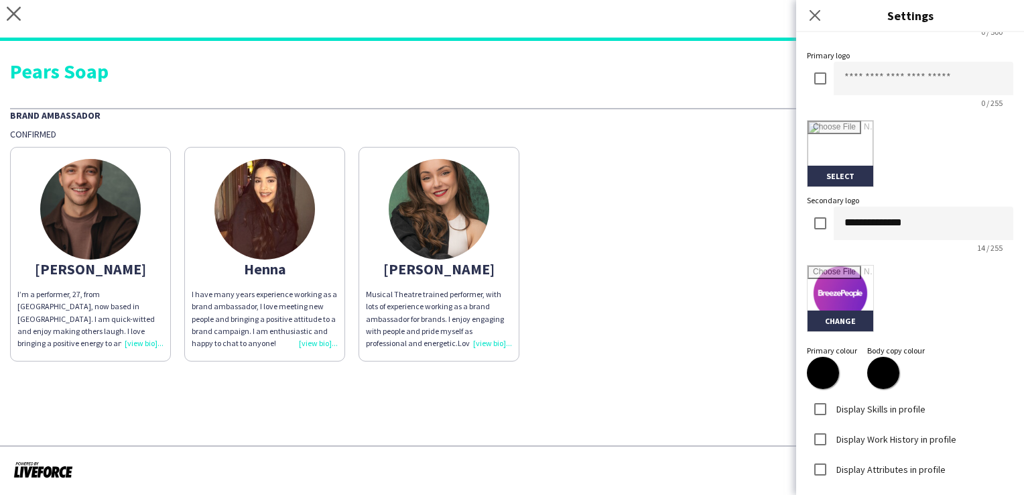
scroll to position [268, 0]
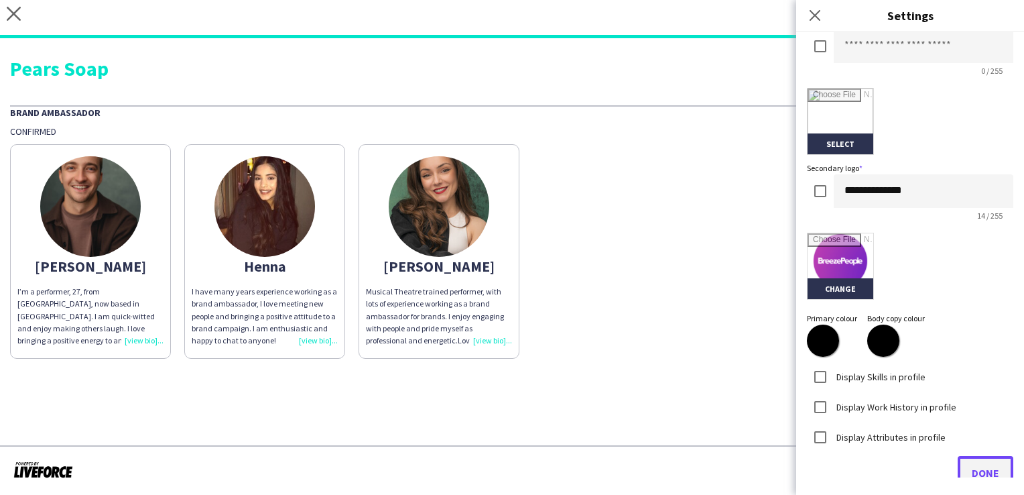
click at [986, 464] on button "Done" at bounding box center [986, 473] width 56 height 34
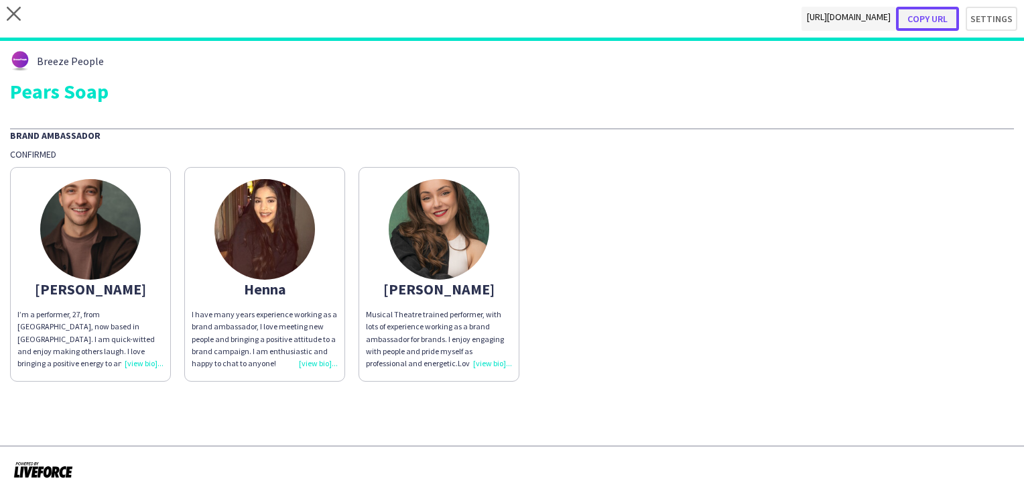
click at [934, 21] on button "Copy url" at bounding box center [927, 19] width 63 height 24
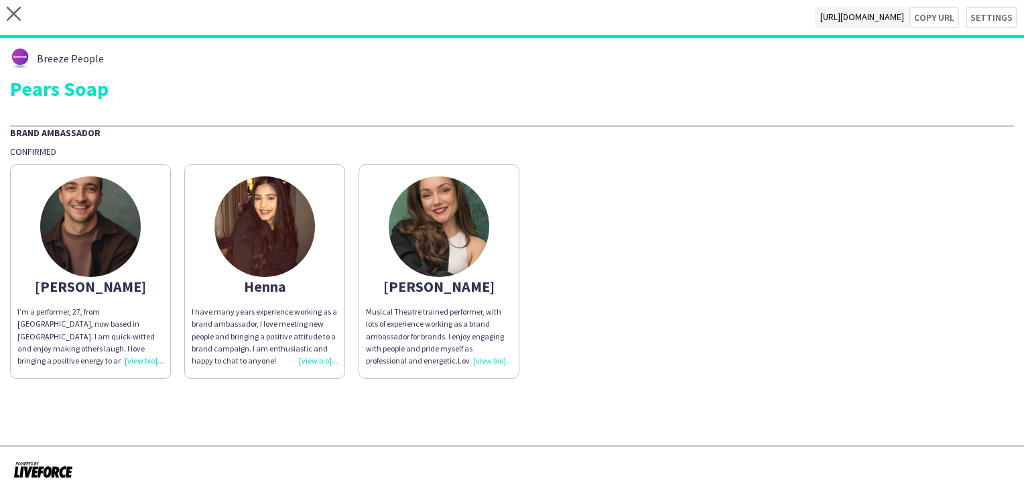
click at [314, 359] on div "I have many years experience working as a brand ambassador, I love meeting new …" at bounding box center [265, 336] width 146 height 61
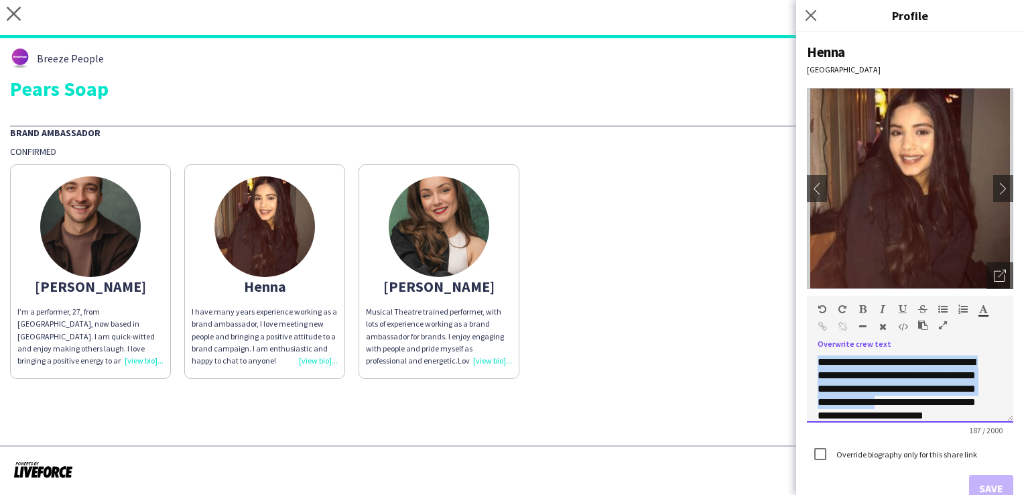
scroll to position [24, 0]
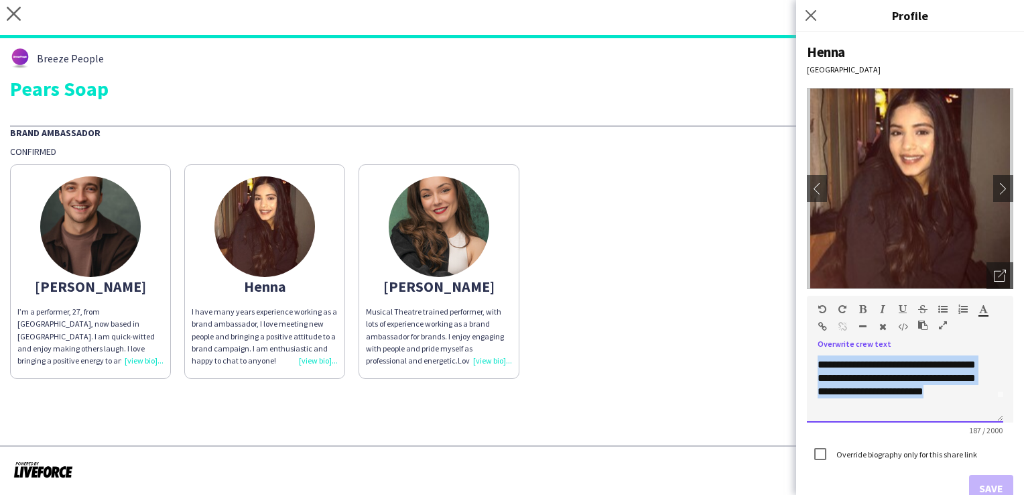
drag, startPoint x: 818, startPoint y: 358, endPoint x: 949, endPoint y: 412, distance: 140.9
click at [949, 412] on div "**********" at bounding box center [905, 388] width 196 height 67
copy p "**********"
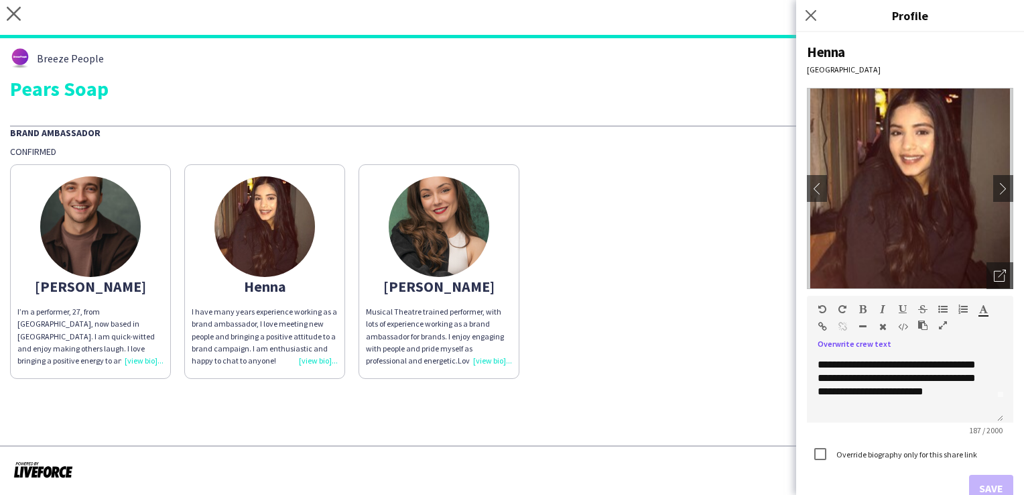
click at [296, 309] on p "I have many years experience working as a brand ambassador, I love meeting new …" at bounding box center [265, 336] width 146 height 61
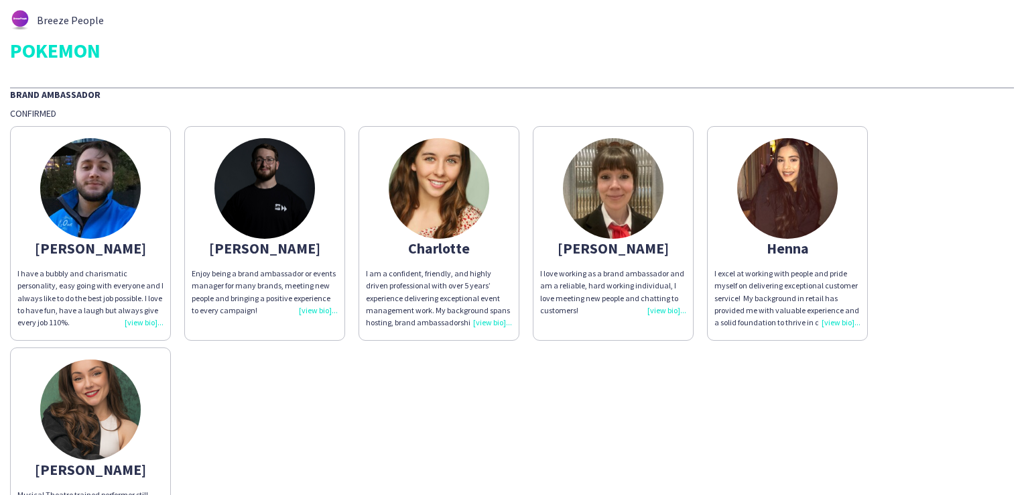
click at [789, 295] on p "I excel at working with people and pride myself on delivering exceptional custo…" at bounding box center [788, 297] width 146 height 61
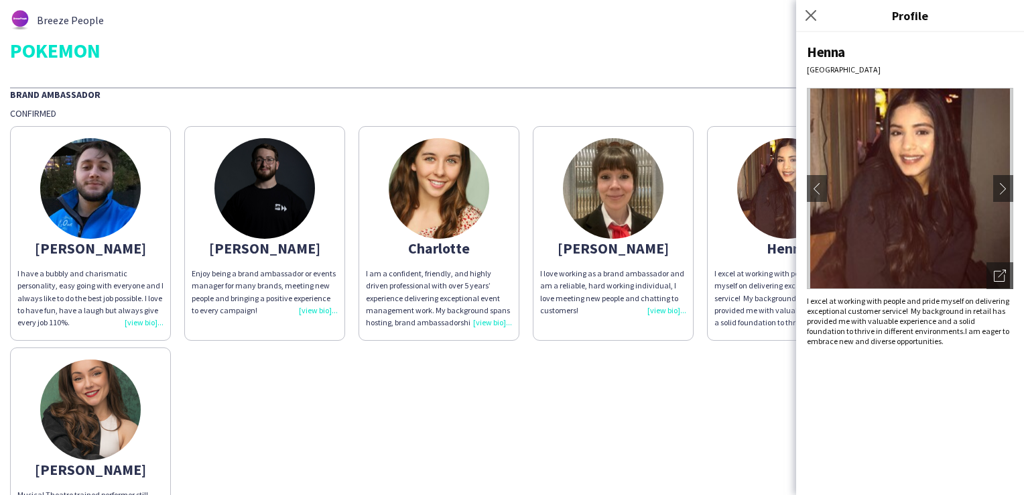
drag, startPoint x: 922, startPoint y: 343, endPoint x: 804, endPoint y: 304, distance: 124.2
click at [804, 304] on div "Henna [GEOGRAPHIC_DATA] chevron-left chevron-right Open photos pop-in I excel a…" at bounding box center [910, 263] width 228 height 463
copy p "I excel at working with people and pride myself on delivering exceptional custo…"
click at [807, 13] on icon "Close pop-in" at bounding box center [810, 15] width 13 height 13
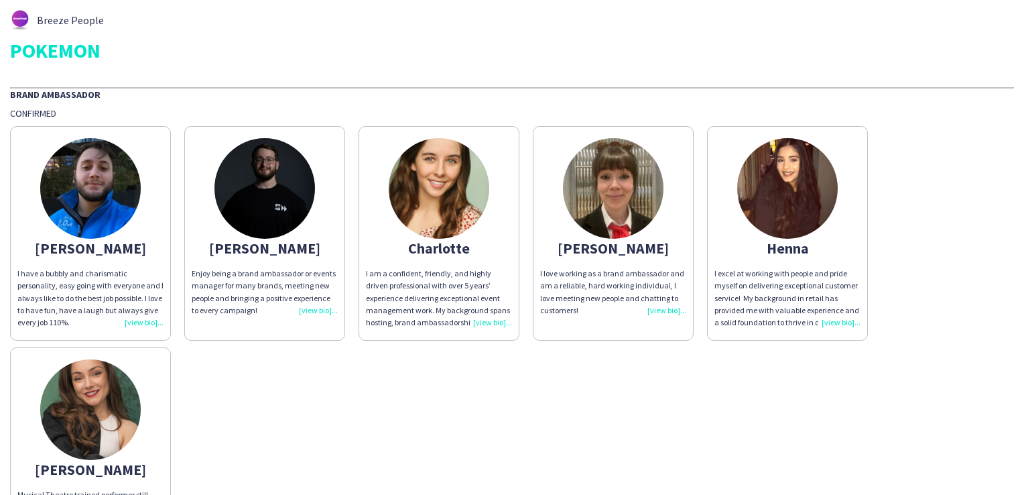
click at [631, 309] on div "I love working as a brand ambassador and am a reliable, hard working individual…" at bounding box center [613, 291] width 146 height 49
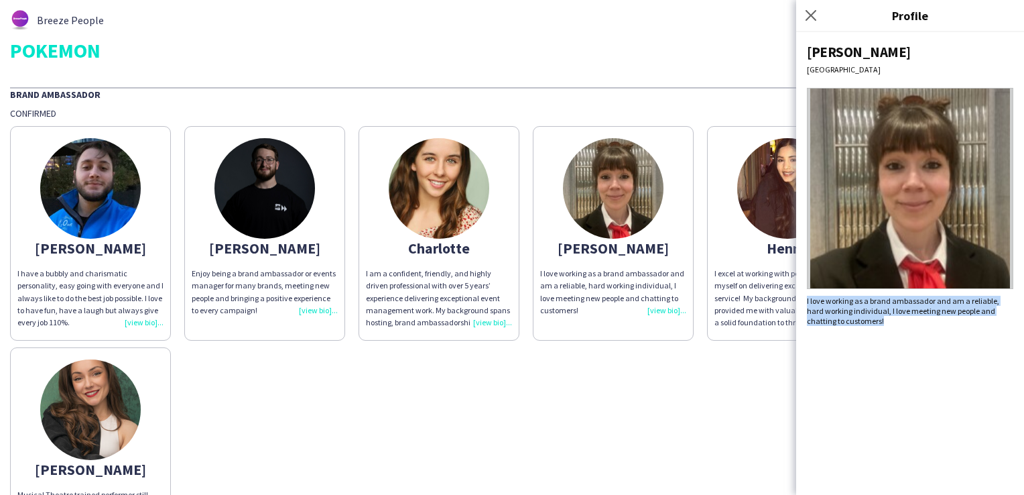
drag, startPoint x: 847, startPoint y: 325, endPoint x: 807, endPoint y: 295, distance: 50.3
click at [807, 296] on div "I love working as a brand ambassador and am a reliable, hard working individual…" at bounding box center [910, 311] width 206 height 30
copy div "I love working as a brand ambassador and am a reliable, hard working individual…"
